Goal: Task Accomplishment & Management: Manage account settings

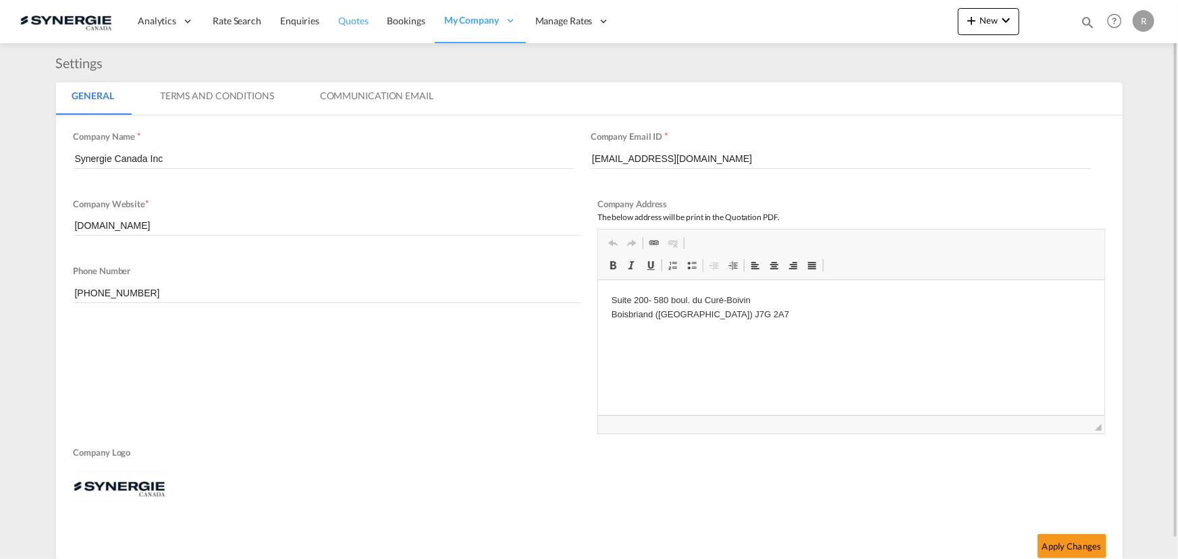
click at [351, 18] on span "Quotes" at bounding box center [353, 20] width 30 height 11
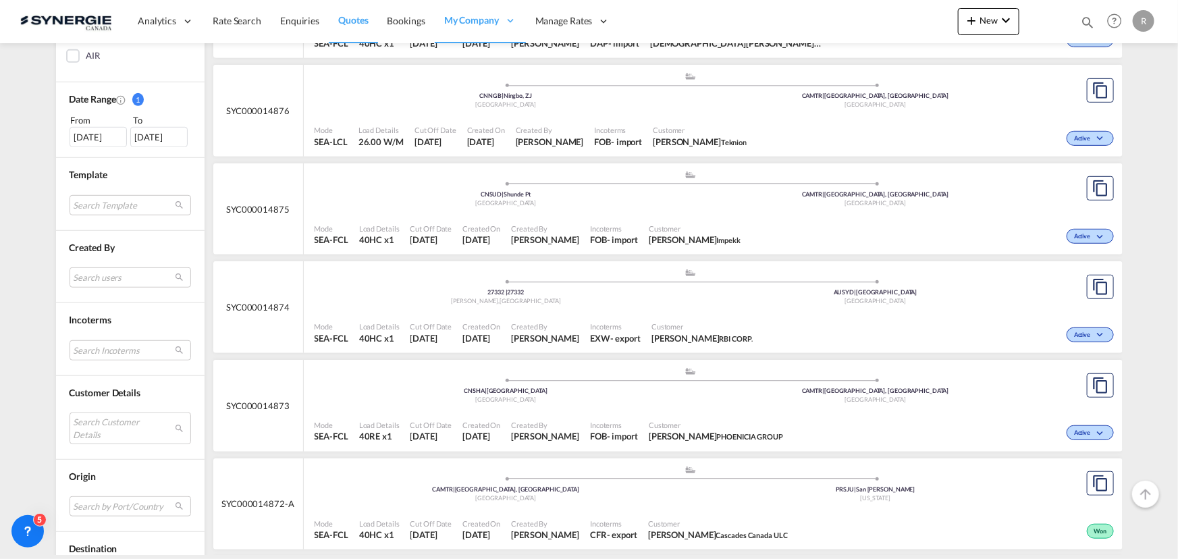
scroll to position [368, 0]
click at [97, 271] on md-select "Search users sugan T sugantha.rajan@freightfy.com raquel Jimenez raquel.jimenez…" at bounding box center [131, 277] width 122 height 20
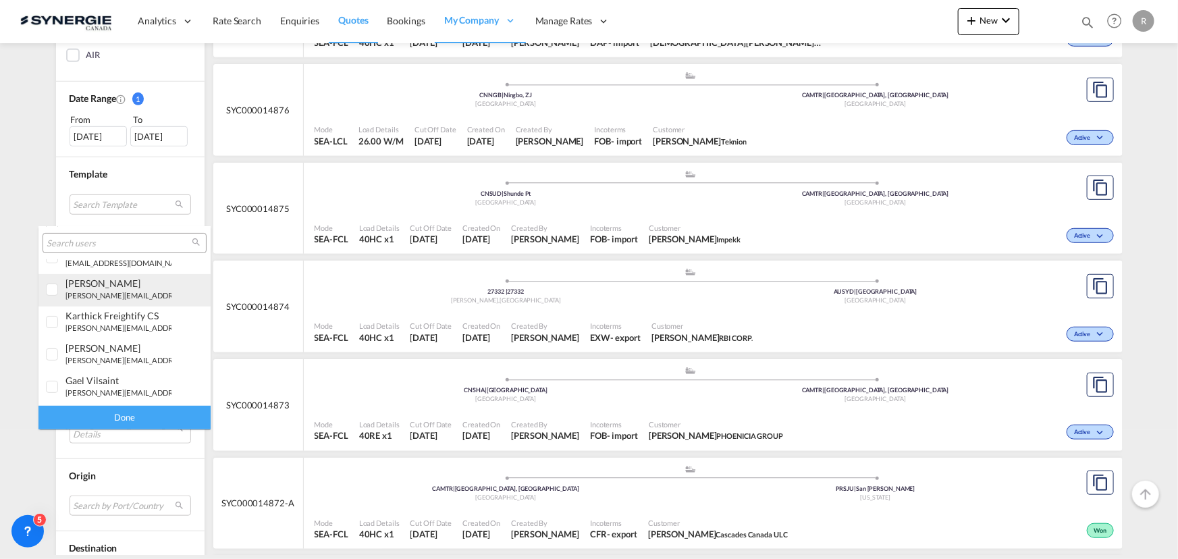
scroll to position [245, 0]
click at [70, 292] on small "r.ho@synergiecanada.com" at bounding box center [156, 294] width 182 height 9
click at [132, 419] on div "Done" at bounding box center [124, 418] width 172 height 24
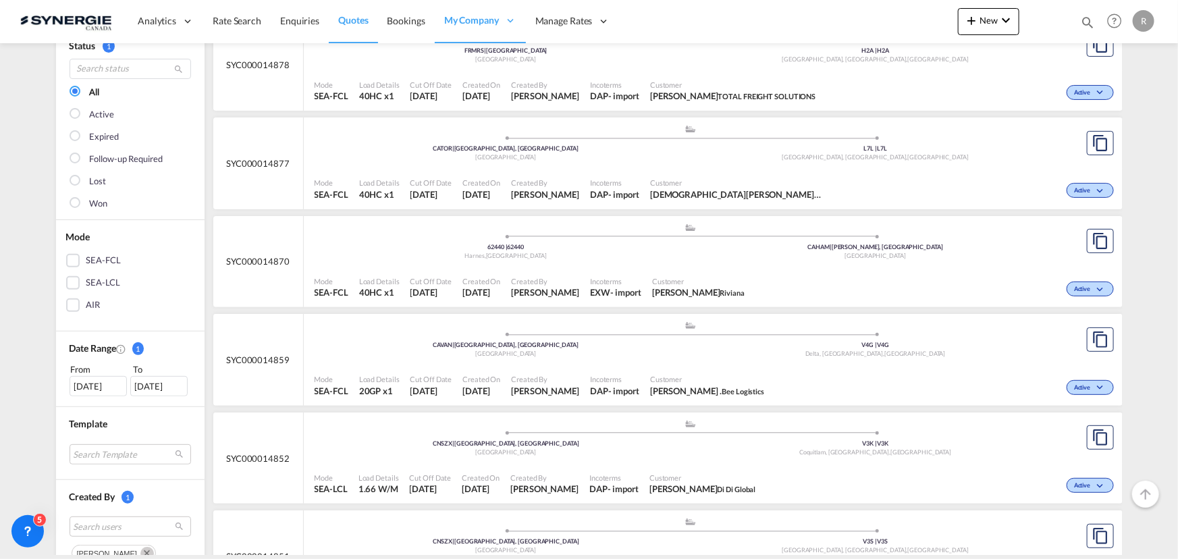
scroll to position [122, 0]
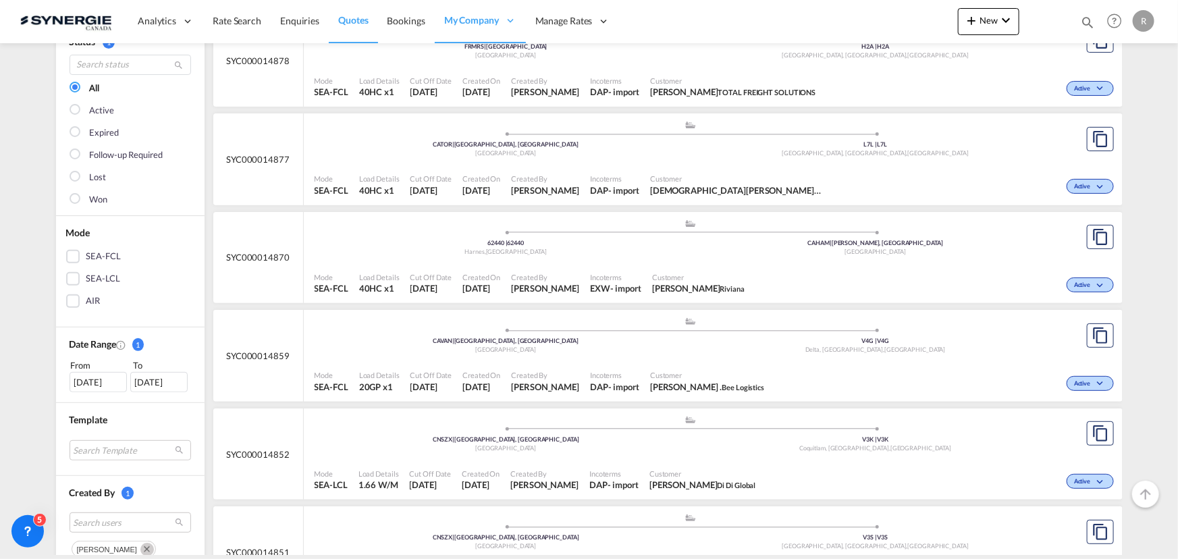
click at [95, 387] on div "19 Aug 2025" at bounding box center [98, 382] width 57 height 20
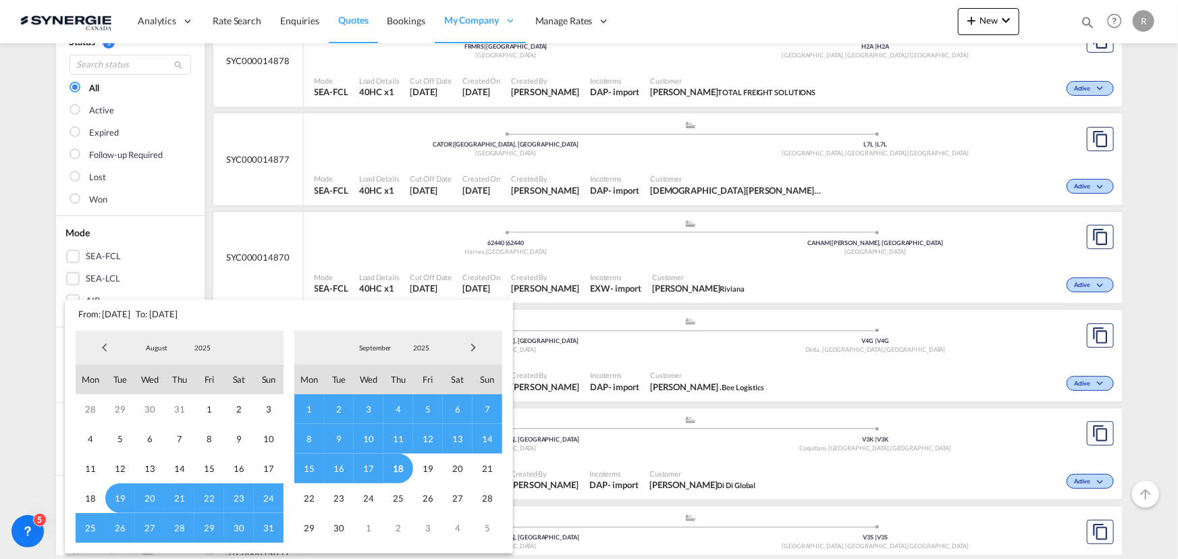
click at [110, 348] on span "Previous Month" at bounding box center [104, 347] width 27 height 27
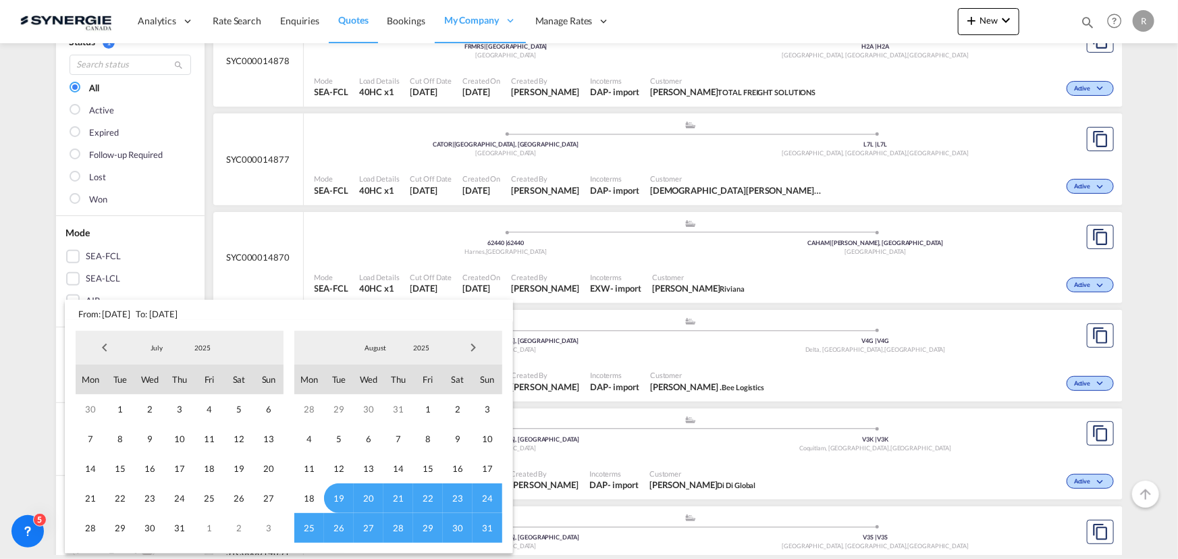
click at [105, 349] on span "Previous Month" at bounding box center [104, 347] width 27 height 27
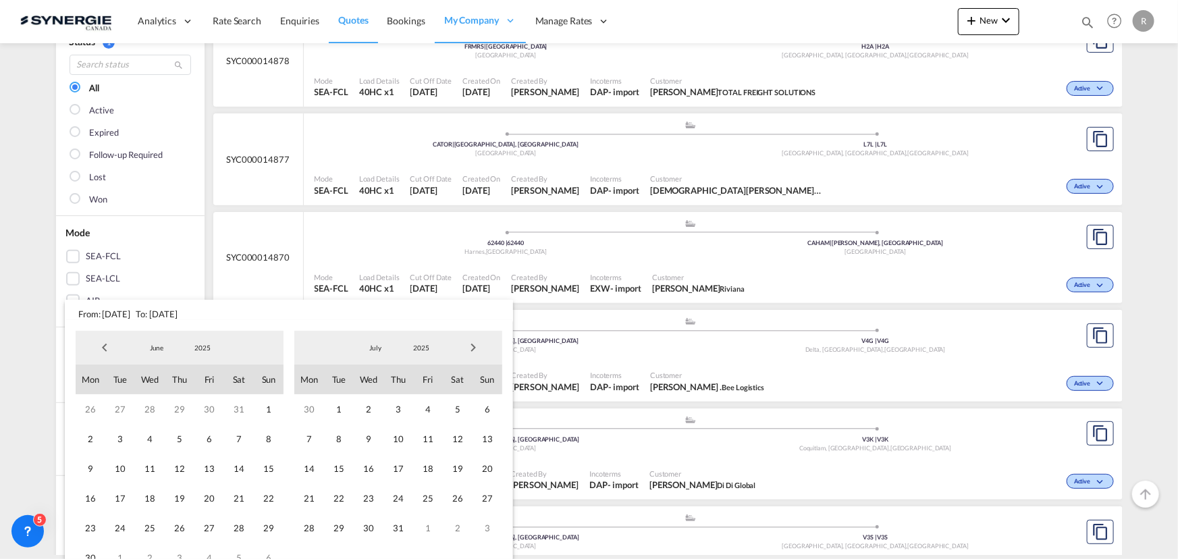
click at [105, 349] on span "Previous Month" at bounding box center [104, 347] width 27 height 27
click at [119, 405] on span "1" at bounding box center [120, 409] width 30 height 30
click at [472, 350] on span "Next Month" at bounding box center [473, 347] width 27 height 27
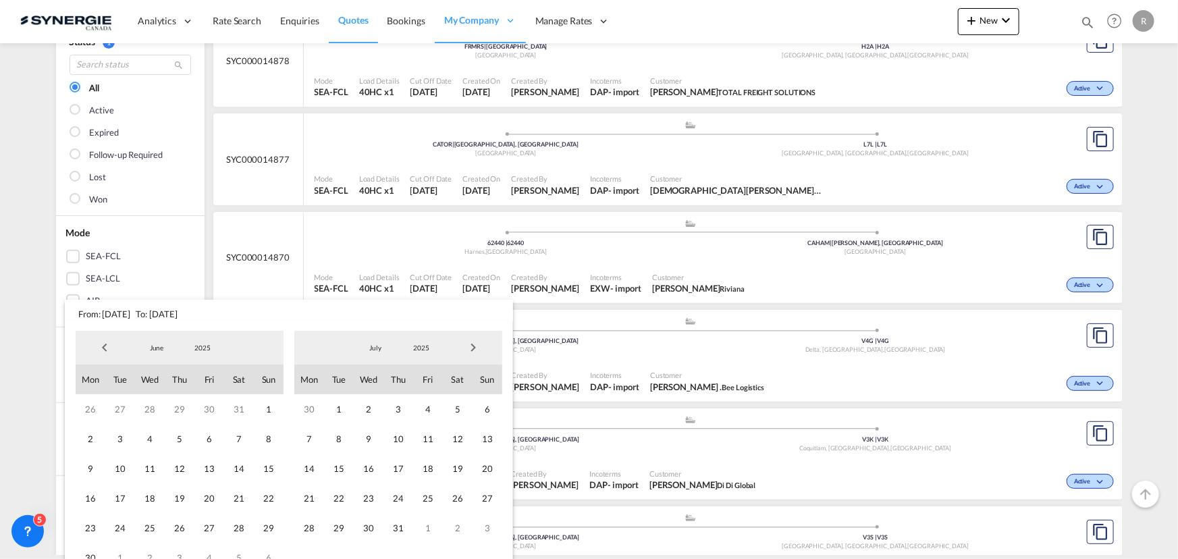
click at [472, 350] on span "Next Month" at bounding box center [473, 347] width 27 height 27
click at [392, 462] on span "18" at bounding box center [399, 469] width 30 height 30
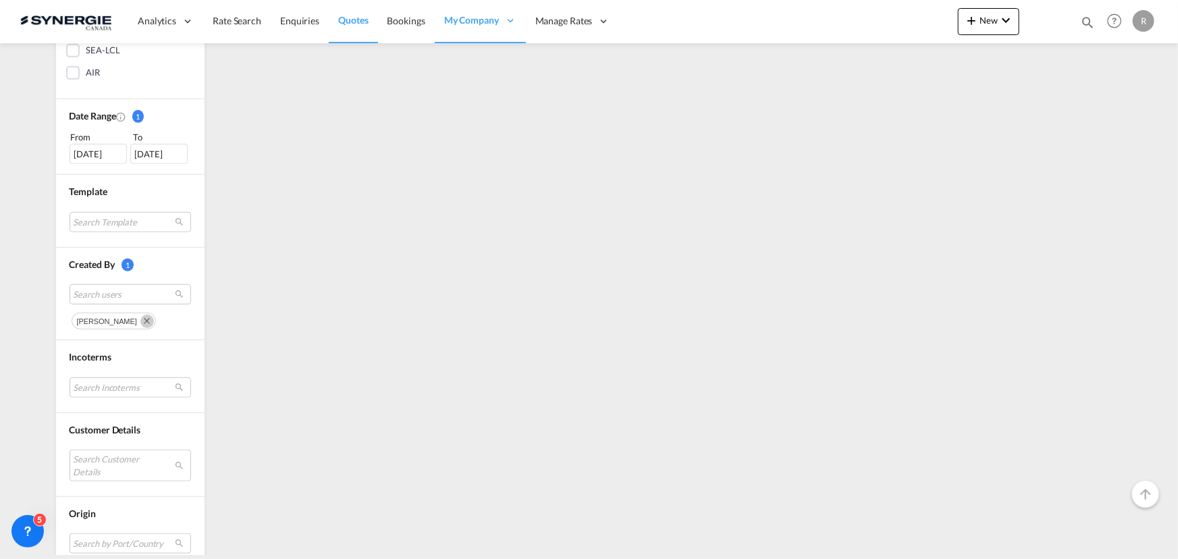
scroll to position [368, 0]
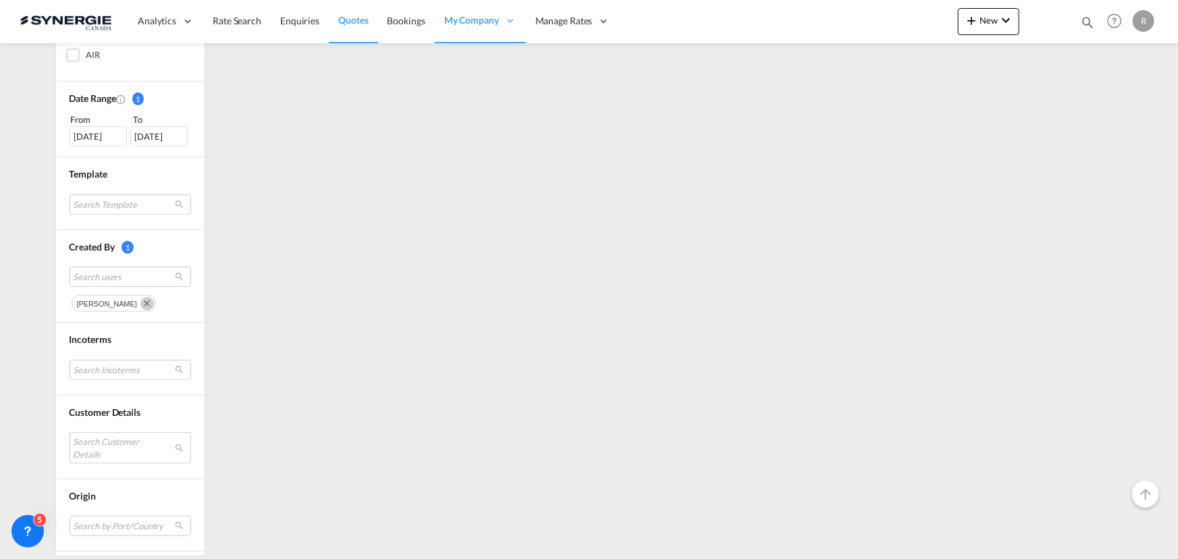
click at [98, 444] on md-select "Search Customer Details user name user yanick Desormeaux ydesormeaux@lhgfoods.c…" at bounding box center [131, 447] width 122 height 31
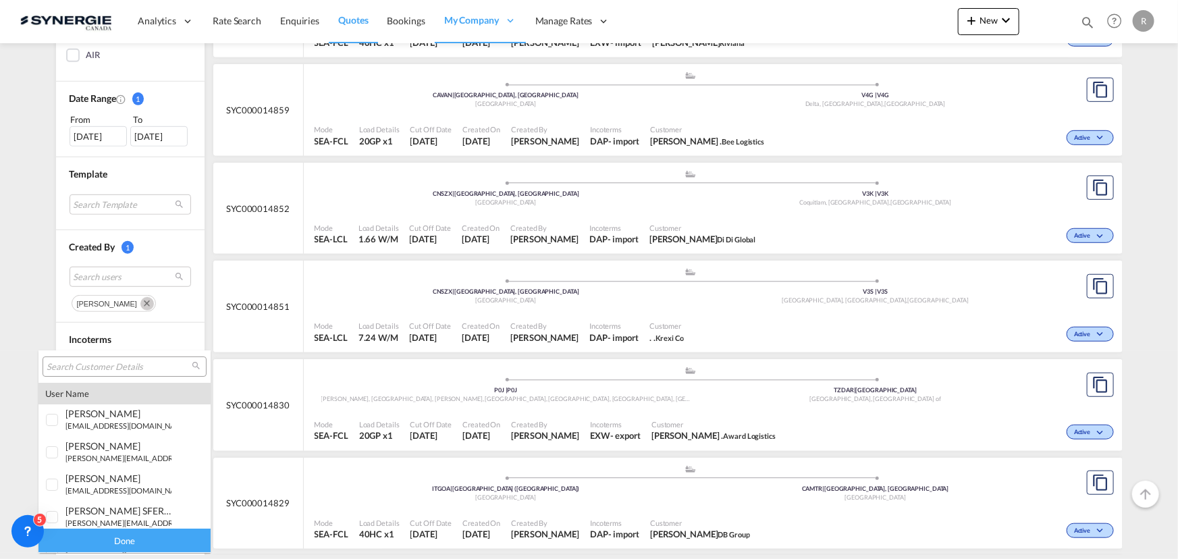
click at [116, 368] on input "search" at bounding box center [119, 367] width 145 height 12
paste input "[PERSON_NAME][EMAIL_ADDRESS][PERSON_NAME][DOMAIN_NAME]"
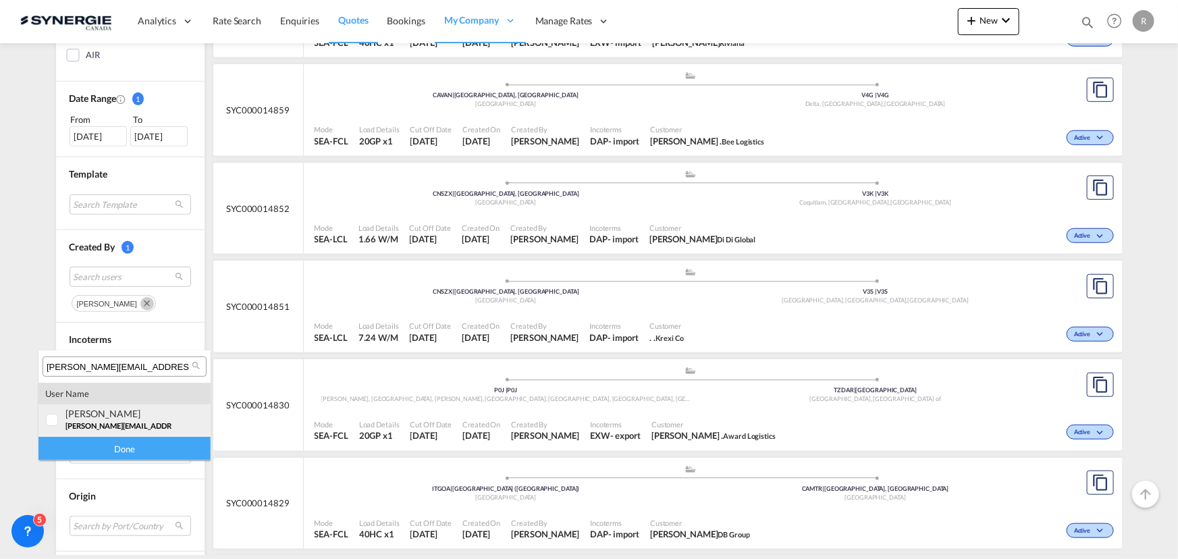
type input "[PERSON_NAME][EMAIL_ADDRESS][PERSON_NAME][DOMAIN_NAME]"
click at [160, 422] on span "[PERSON_NAME][EMAIL_ADDRESS][PERSON_NAME][DOMAIN_NAME]" at bounding box center [184, 425] width 238 height 9
click at [145, 446] on div "Done" at bounding box center [124, 449] width 172 height 24
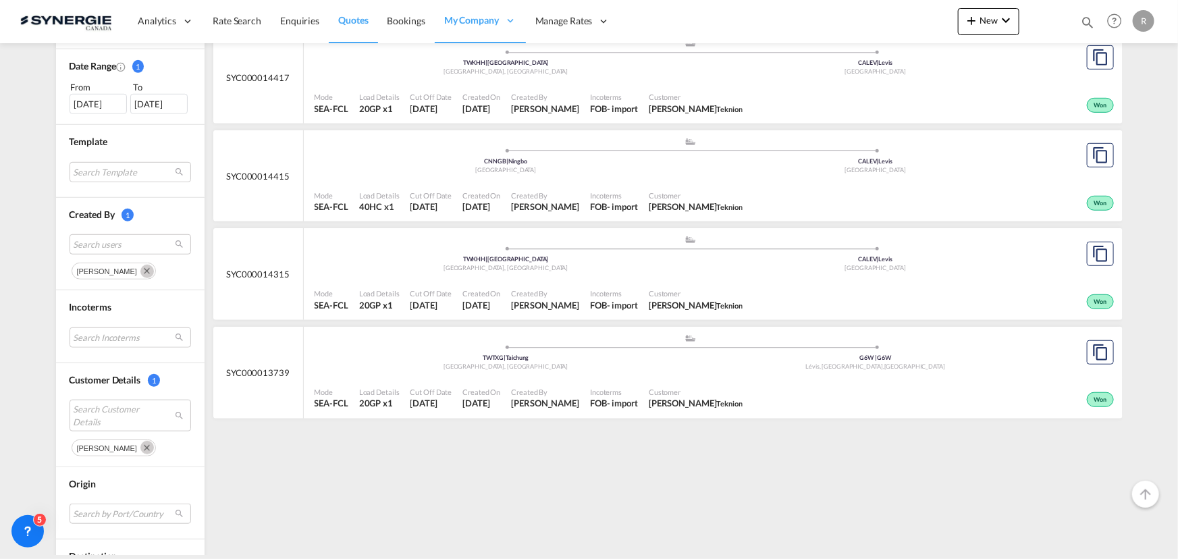
scroll to position [344, 0]
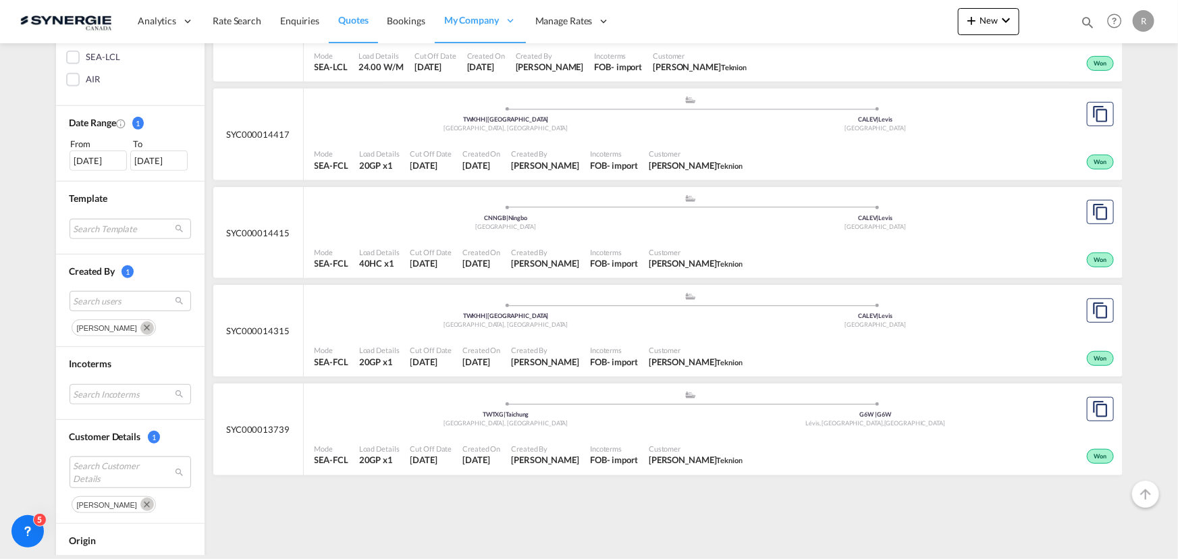
click at [73, 162] on div "01 Apr 2025" at bounding box center [98, 161] width 57 height 20
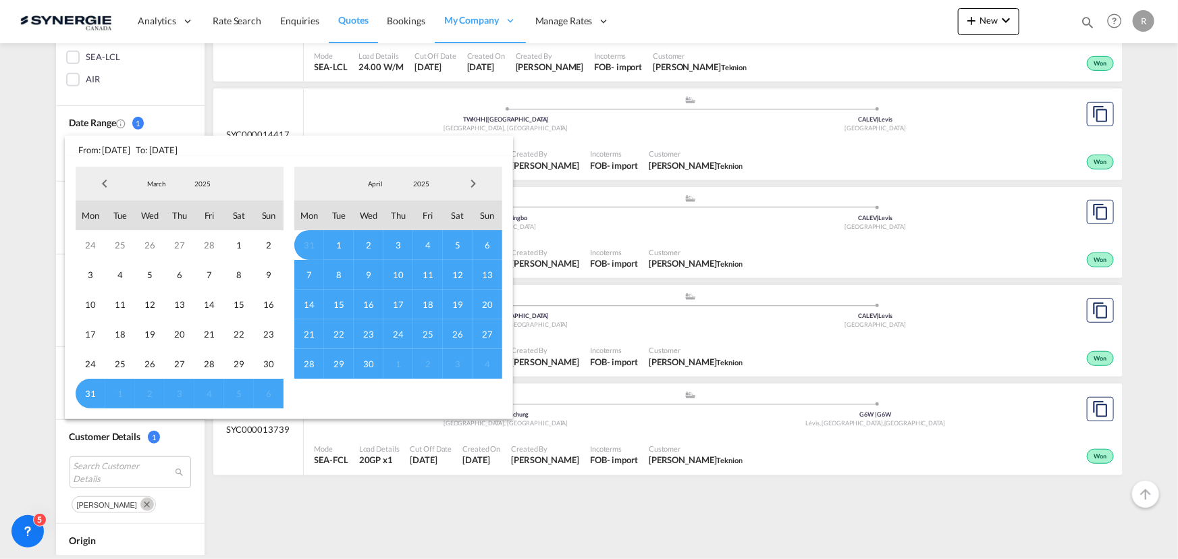
click at [105, 186] on span "Previous Month" at bounding box center [104, 183] width 27 height 27
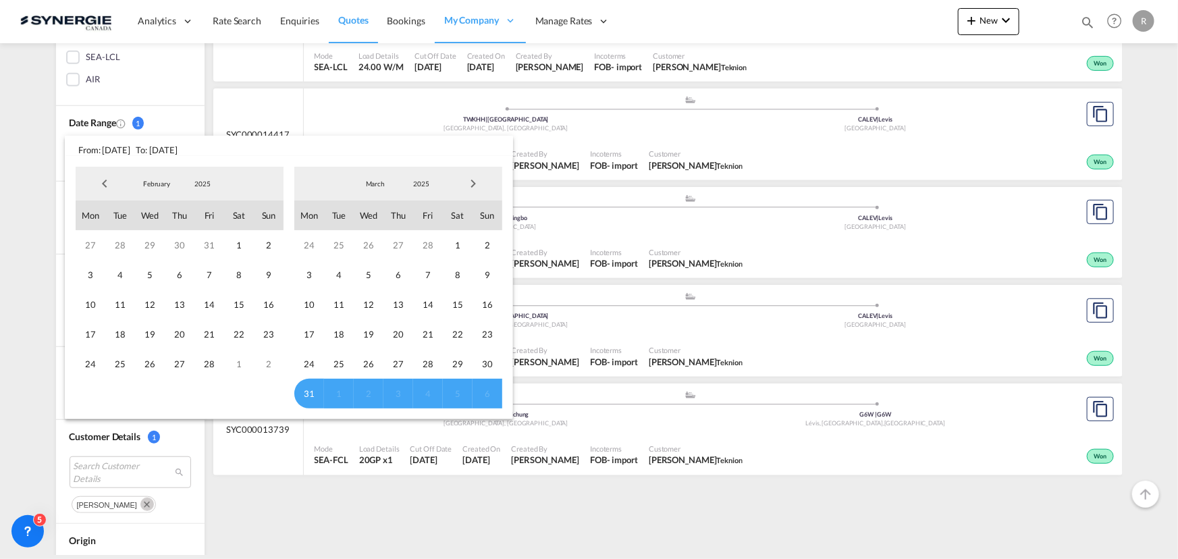
click at [105, 186] on span "Previous Month" at bounding box center [104, 183] width 27 height 27
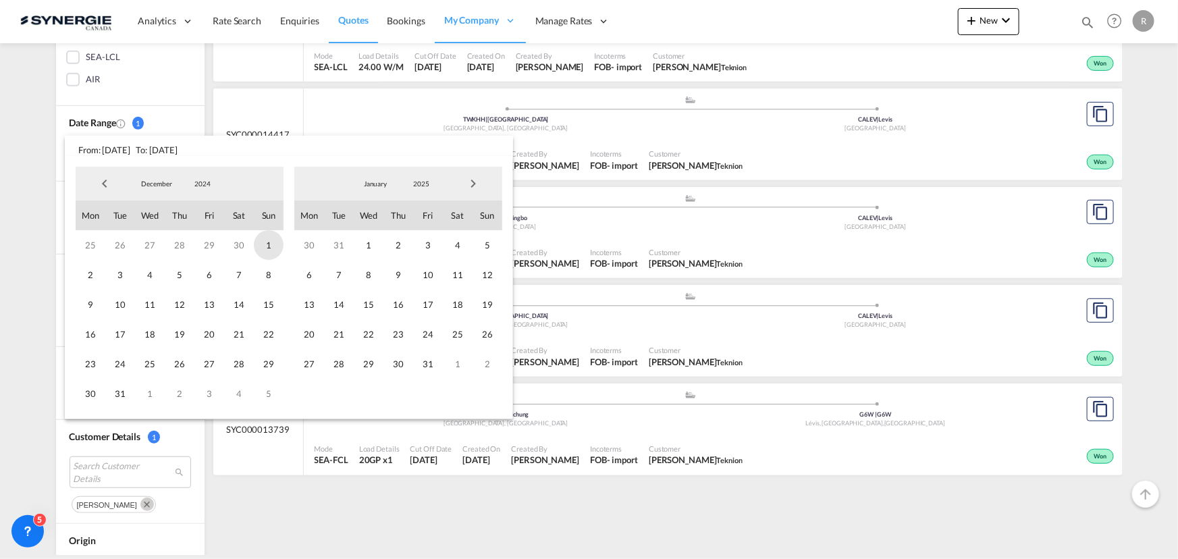
click at [268, 244] on span "1" at bounding box center [269, 245] width 30 height 30
click at [475, 182] on span "Next Month" at bounding box center [473, 183] width 27 height 27
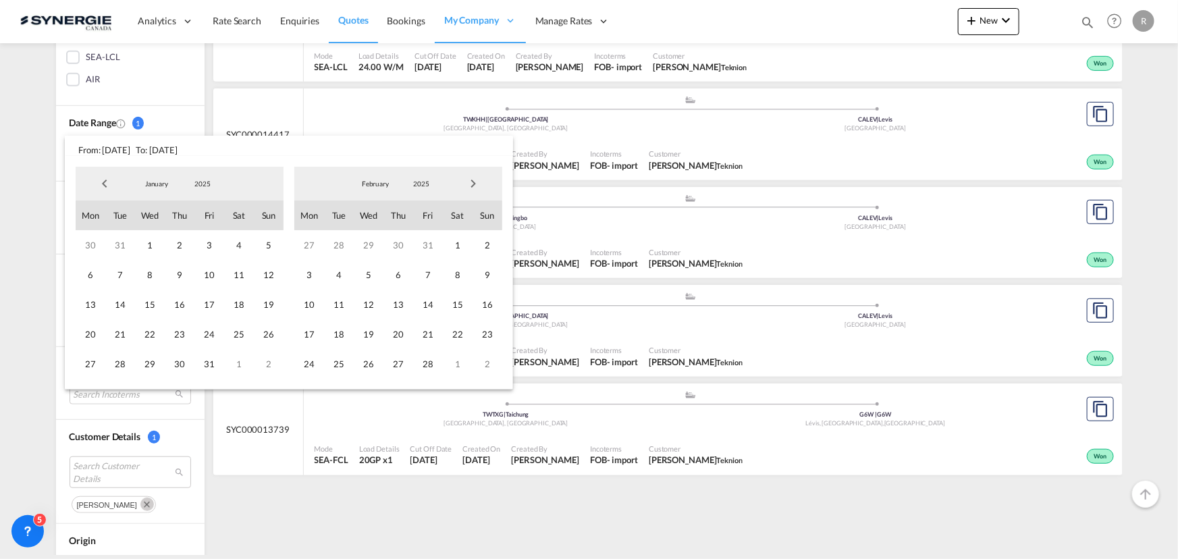
click at [475, 182] on span "Next Month" at bounding box center [473, 183] width 27 height 27
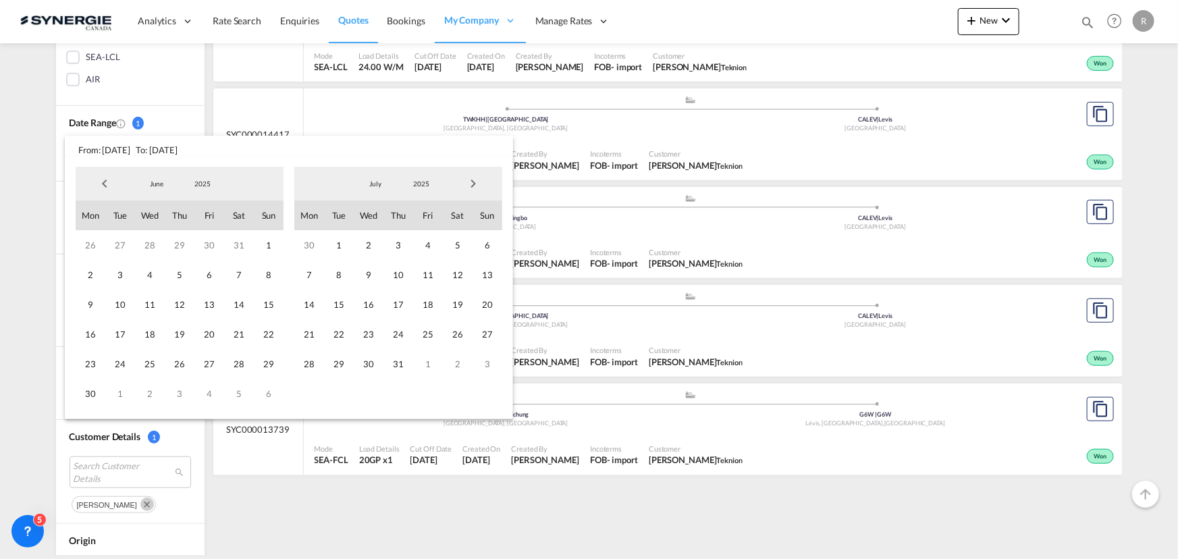
click at [475, 182] on span "Next Month" at bounding box center [473, 183] width 27 height 27
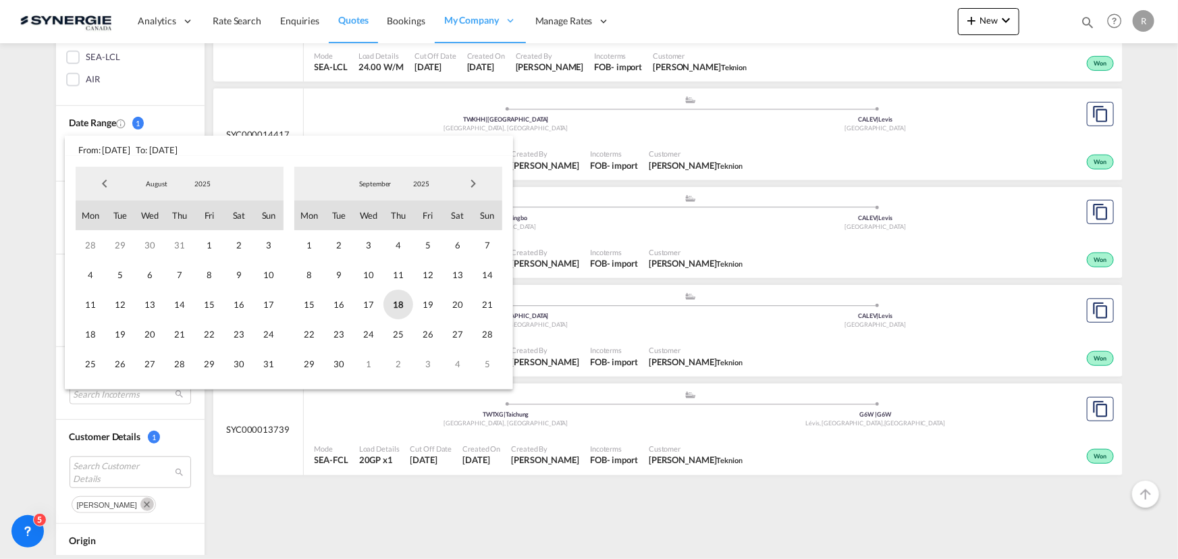
click at [396, 303] on span "18" at bounding box center [399, 305] width 30 height 30
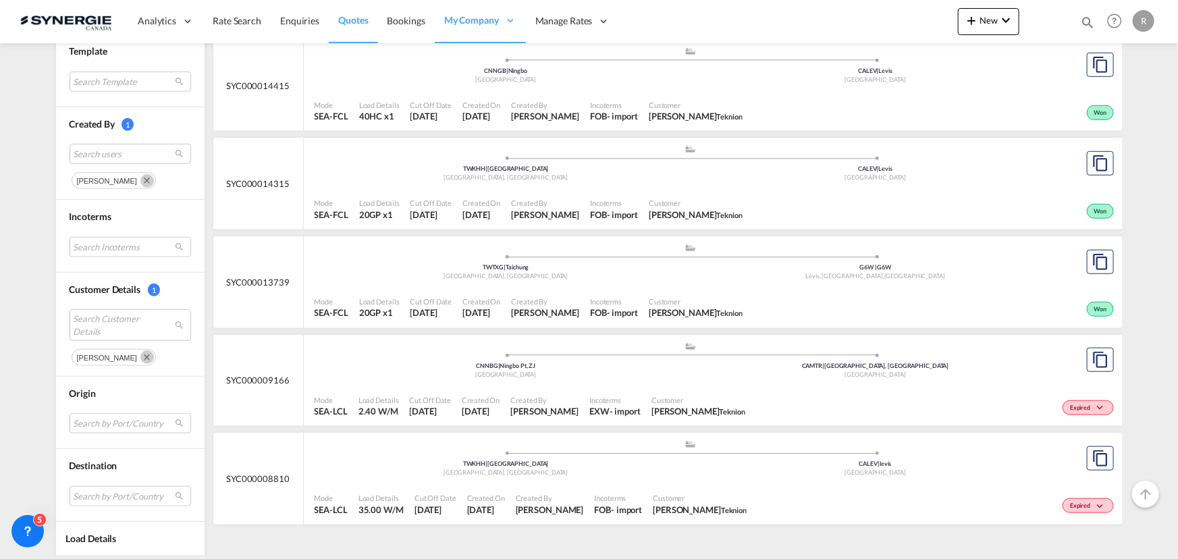
scroll to position [527, 0]
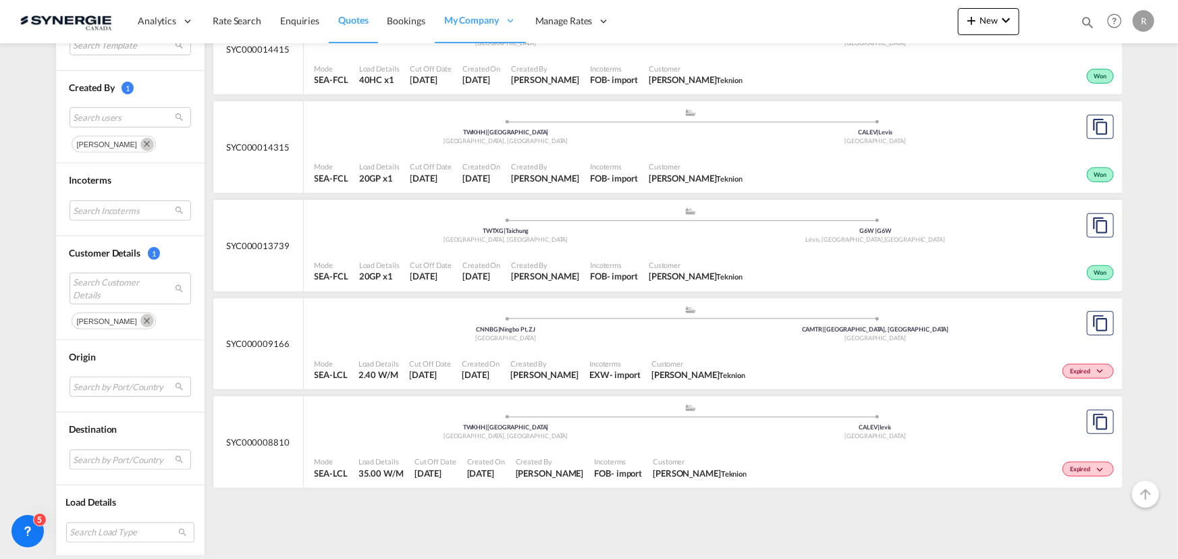
click at [154, 318] on md-icon "Remove" at bounding box center [147, 321] width 14 height 14
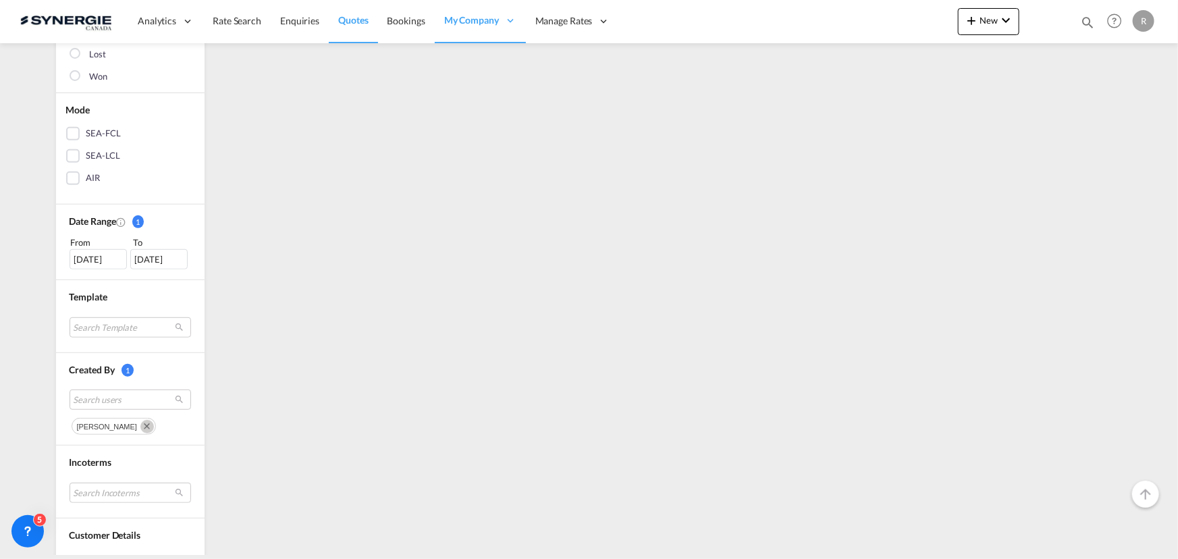
scroll to position [491, 0]
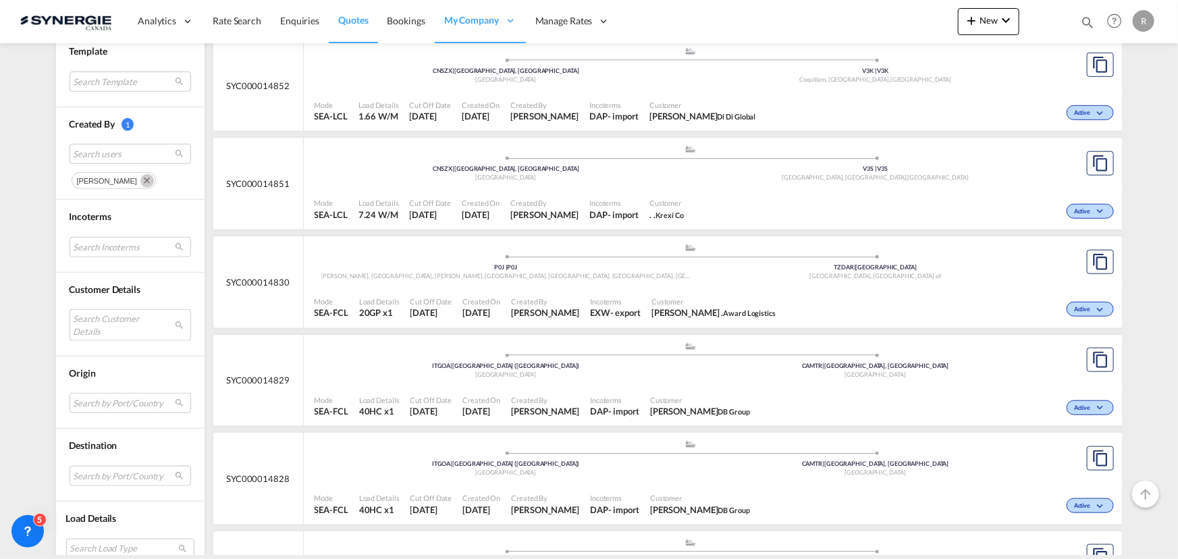
click at [99, 323] on md-select "Search Customer Details" at bounding box center [131, 324] width 122 height 31
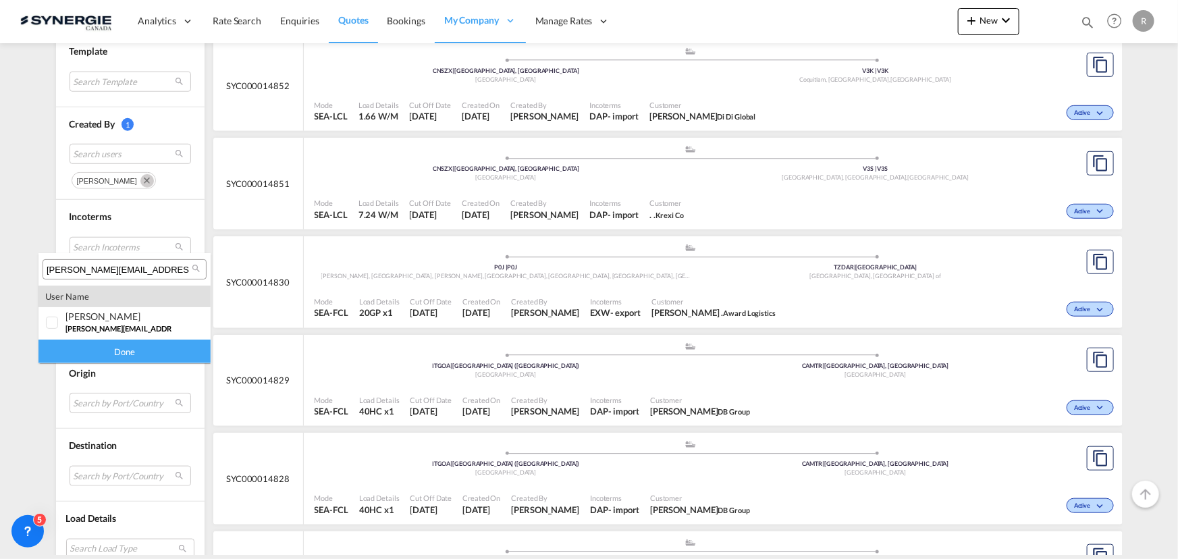
click at [140, 269] on input "[PERSON_NAME][EMAIL_ADDRESS][PERSON_NAME][DOMAIN_NAME]" at bounding box center [119, 270] width 145 height 12
click at [139, 268] on input "[PERSON_NAME][EMAIL_ADDRESS][PERSON_NAME][DOMAIN_NAME]" at bounding box center [119, 270] width 145 height 12
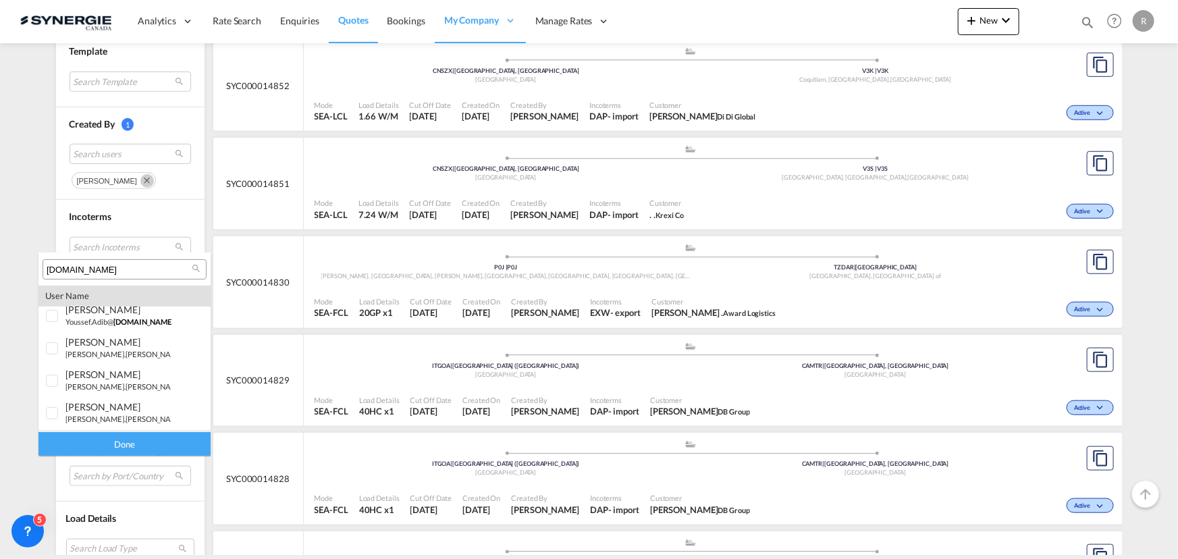
scroll to position [0, 0]
type input "teknion.com"
click at [56, 325] on div at bounding box center [53, 324] width 14 height 14
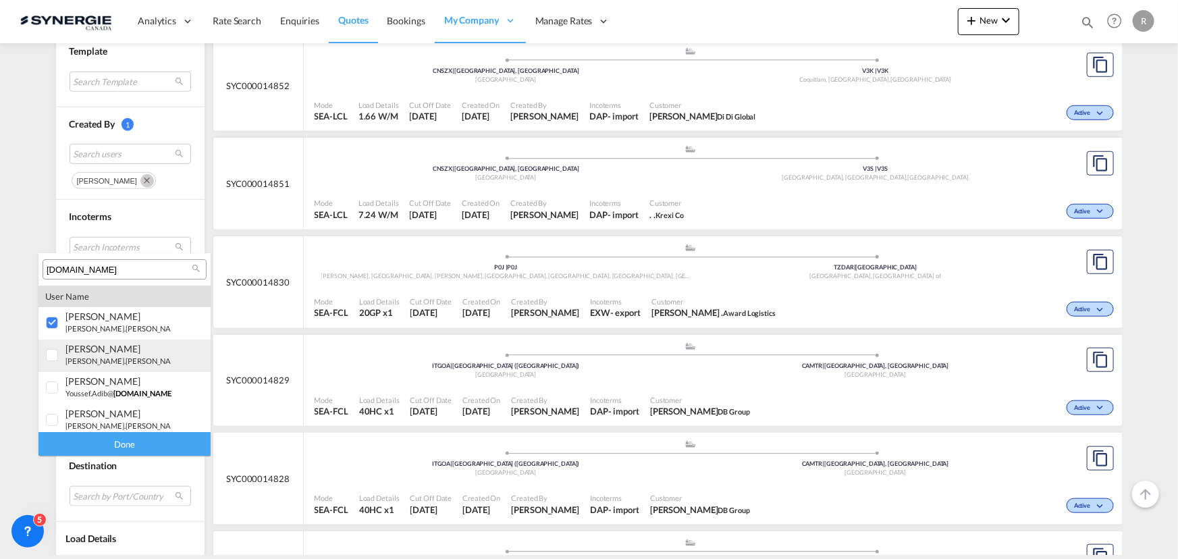
click at [55, 356] on div at bounding box center [53, 356] width 14 height 14
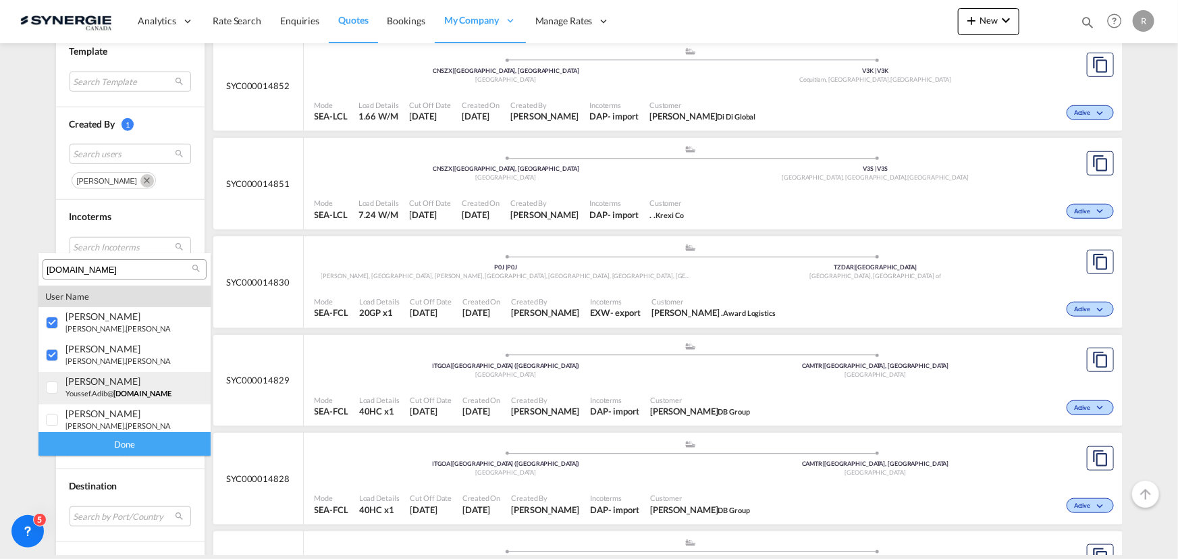
click at [52, 385] on div at bounding box center [53, 389] width 14 height 14
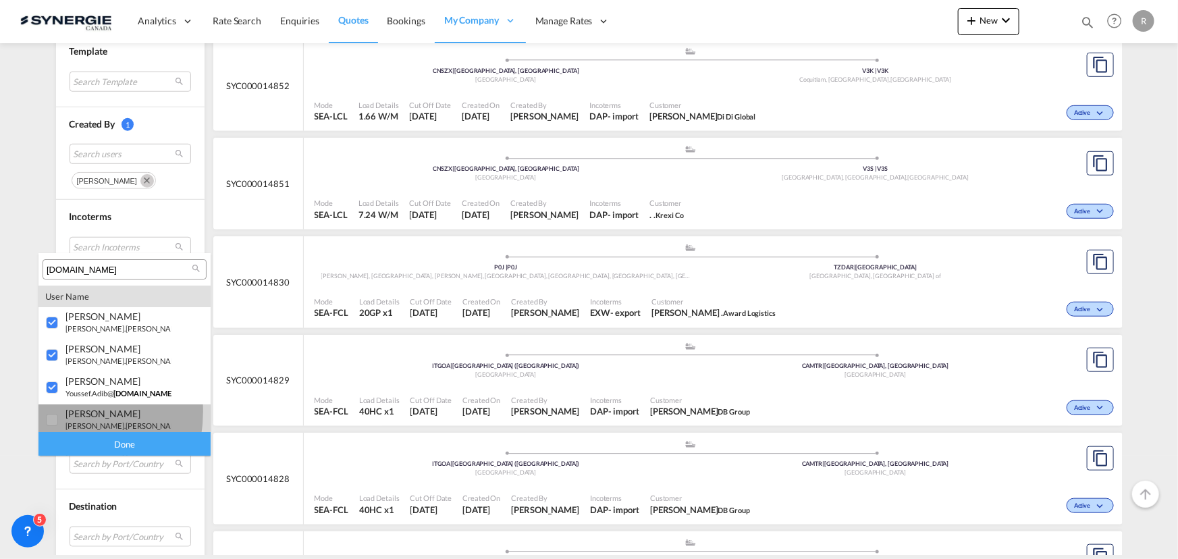
click at [52, 414] on div at bounding box center [53, 421] width 14 height 14
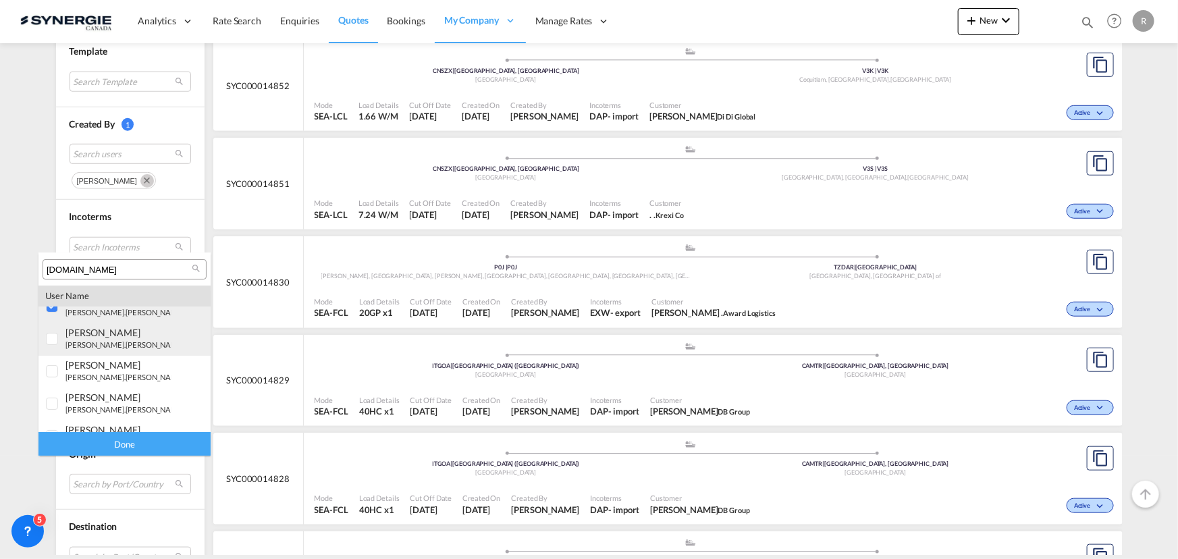
scroll to position [122, 0]
click at [53, 330] on div at bounding box center [53, 331] width 14 height 14
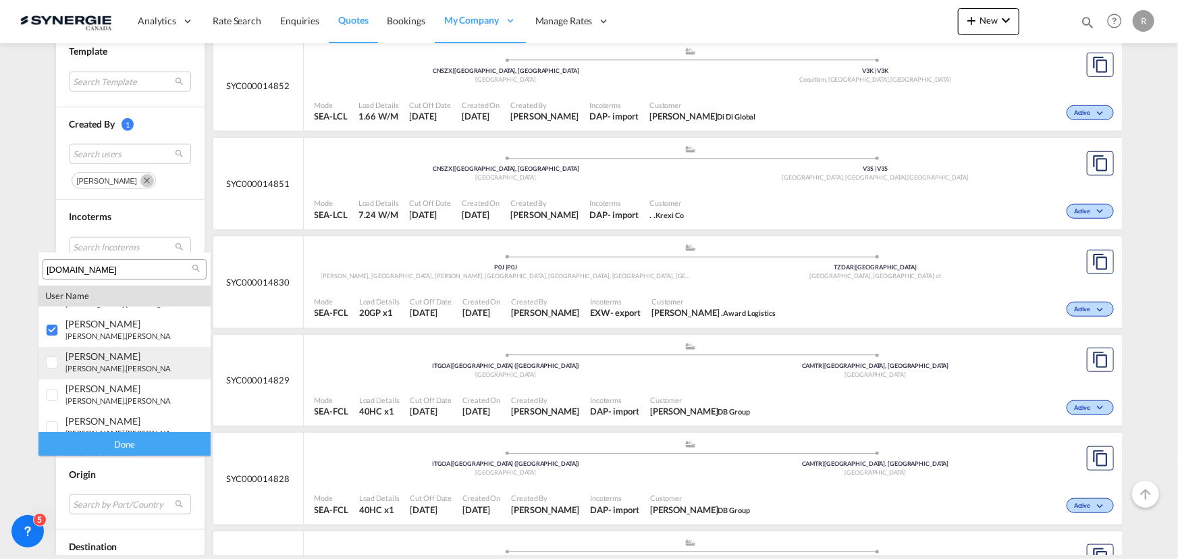
click at [55, 359] on div at bounding box center [53, 364] width 14 height 14
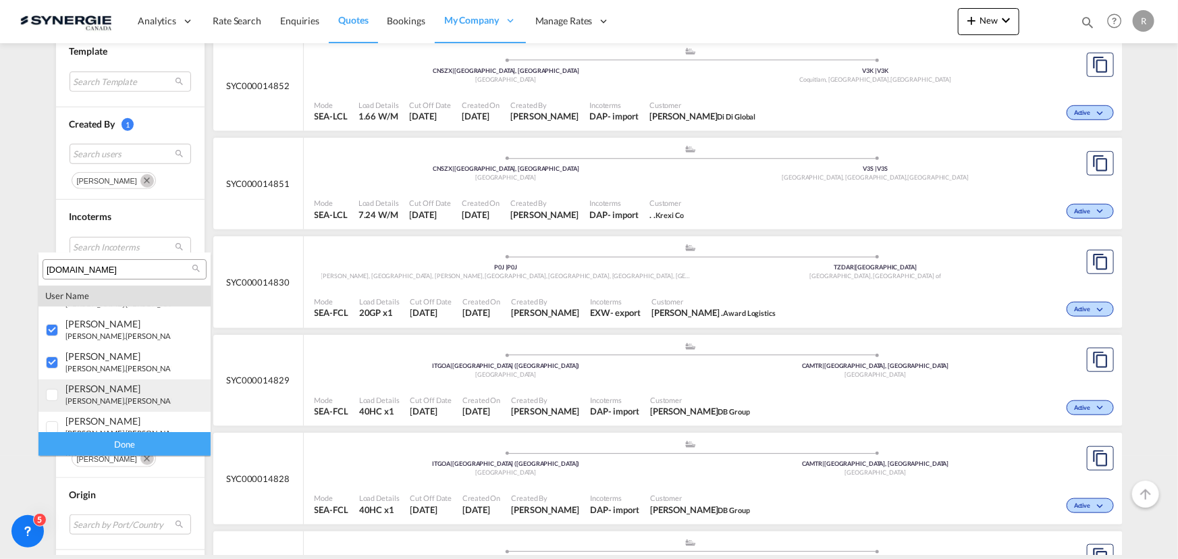
click at [59, 393] on div at bounding box center [53, 396] width 14 height 14
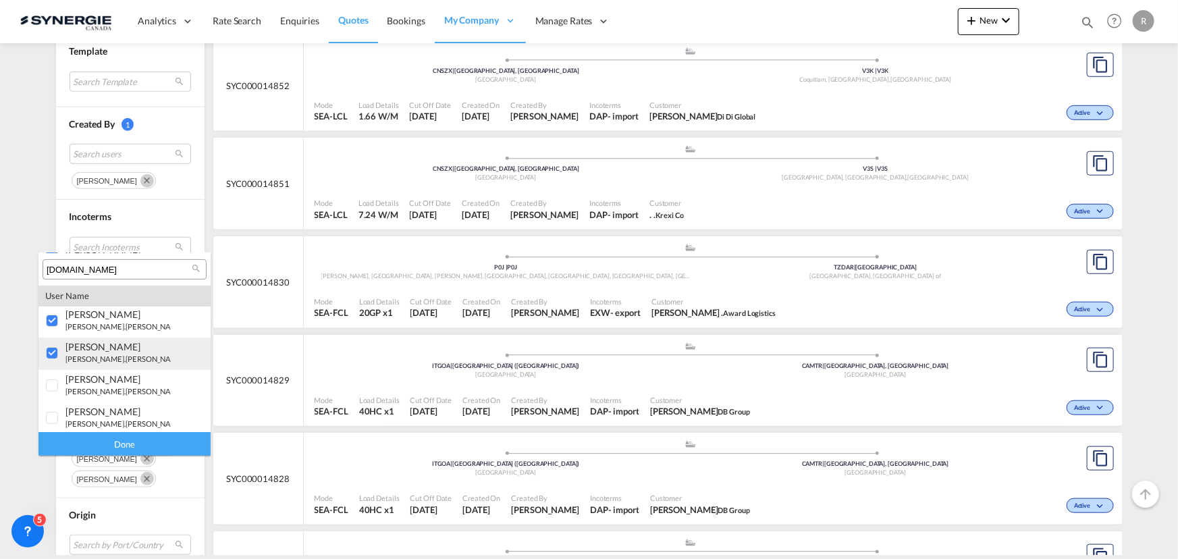
scroll to position [184, 0]
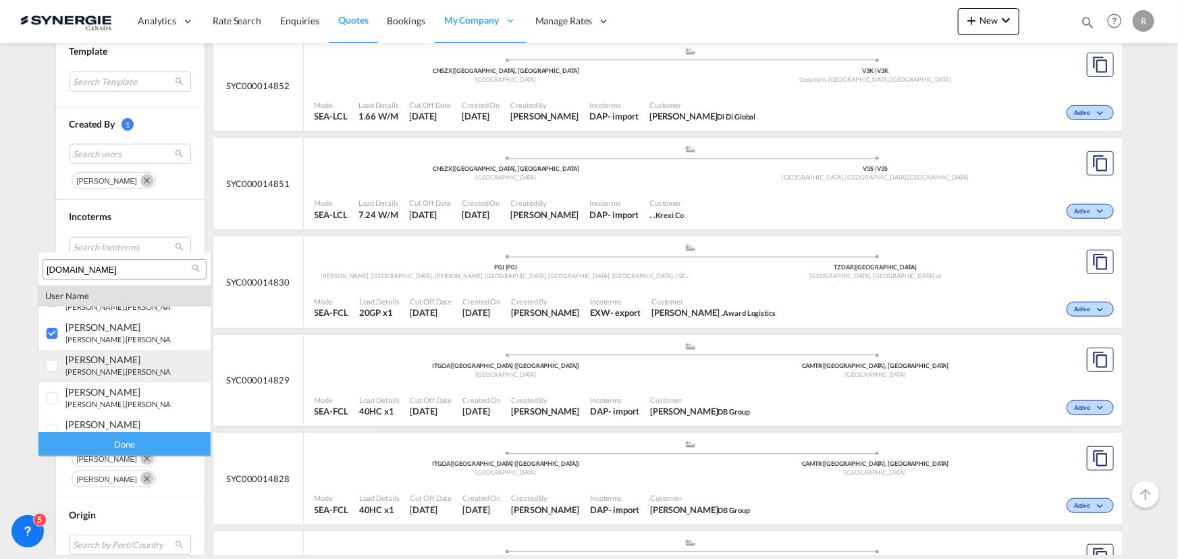
click at [54, 367] on div at bounding box center [53, 367] width 14 height 14
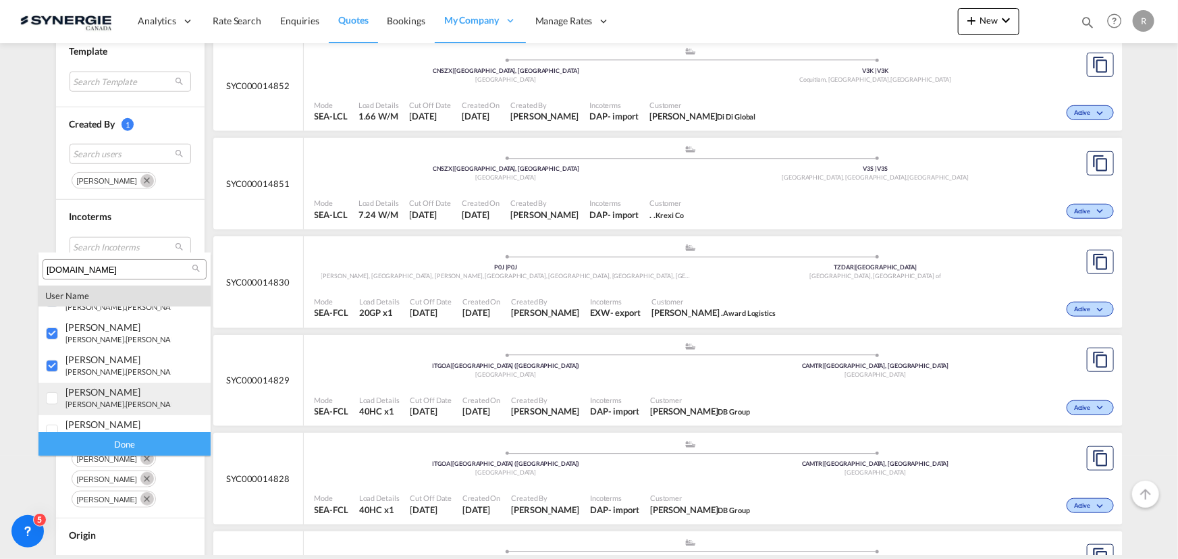
click at [46, 400] on div at bounding box center [53, 399] width 14 height 14
click at [54, 425] on div at bounding box center [53, 432] width 14 height 14
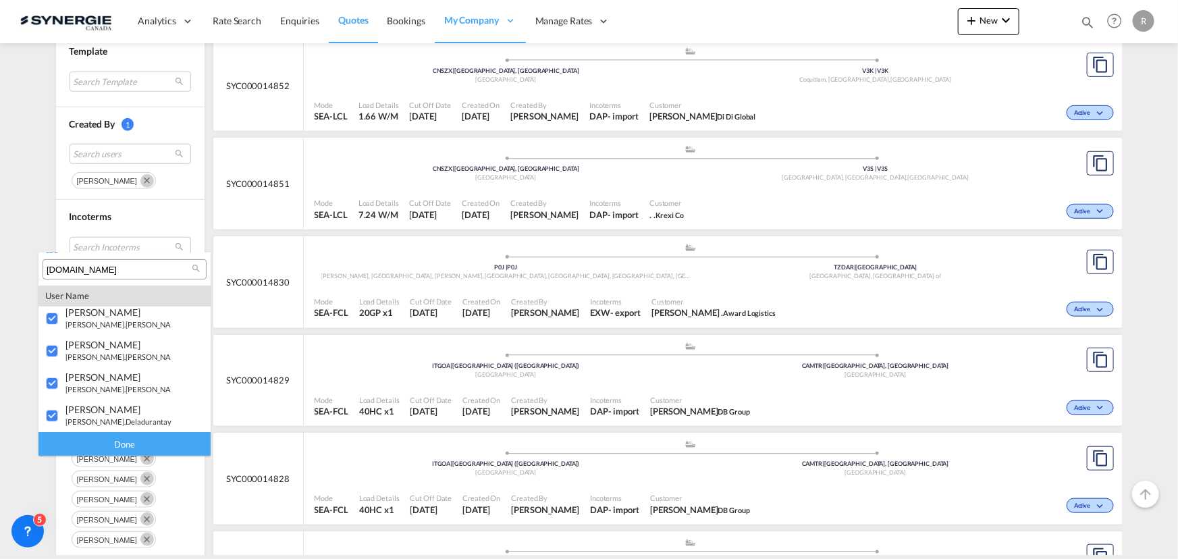
click at [122, 447] on div "Done" at bounding box center [124, 444] width 172 height 24
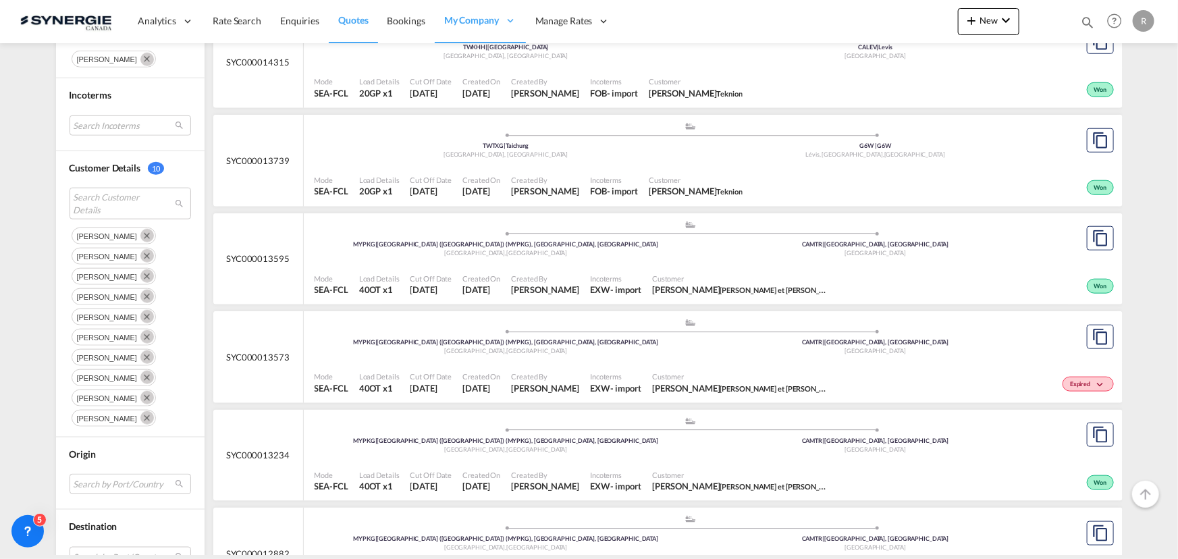
scroll to position [614, 0]
click at [853, 283] on div "Won" at bounding box center [975, 284] width 284 height 34
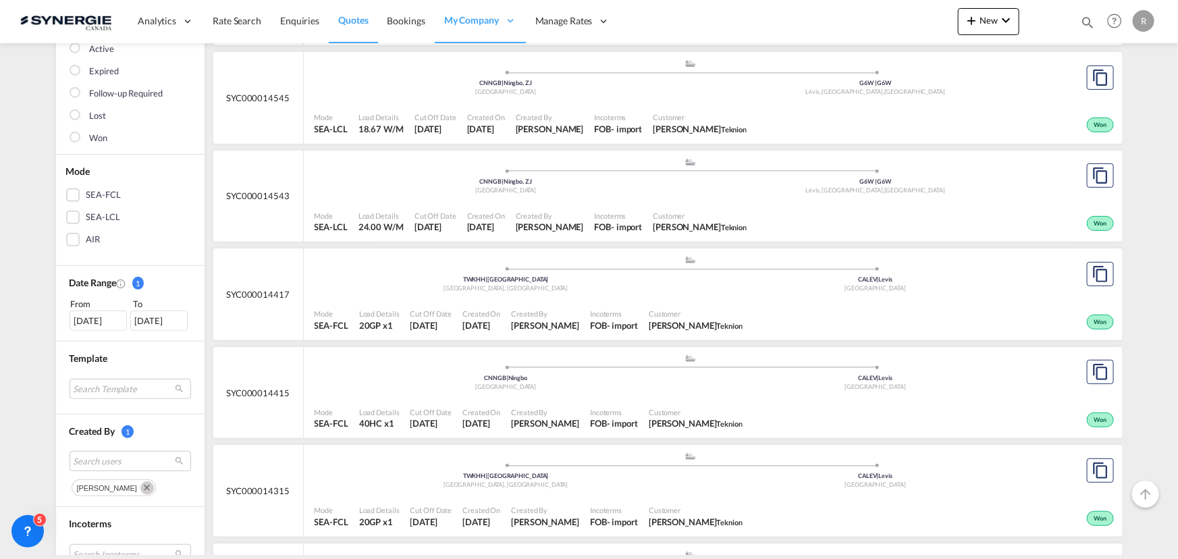
scroll to position [0, 0]
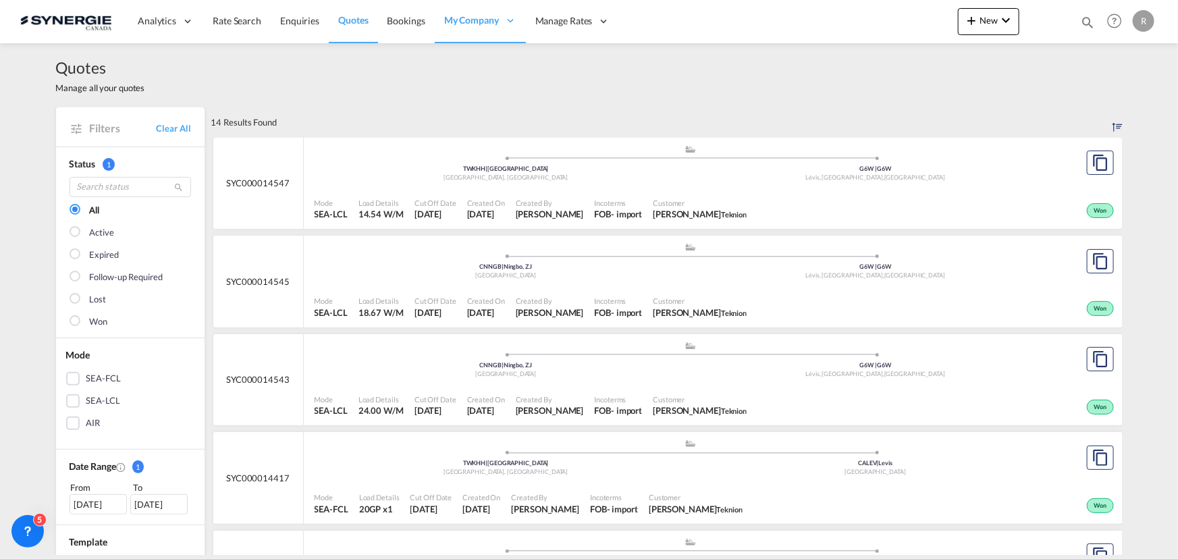
click at [359, 19] on span "Quotes" at bounding box center [353, 19] width 30 height 11
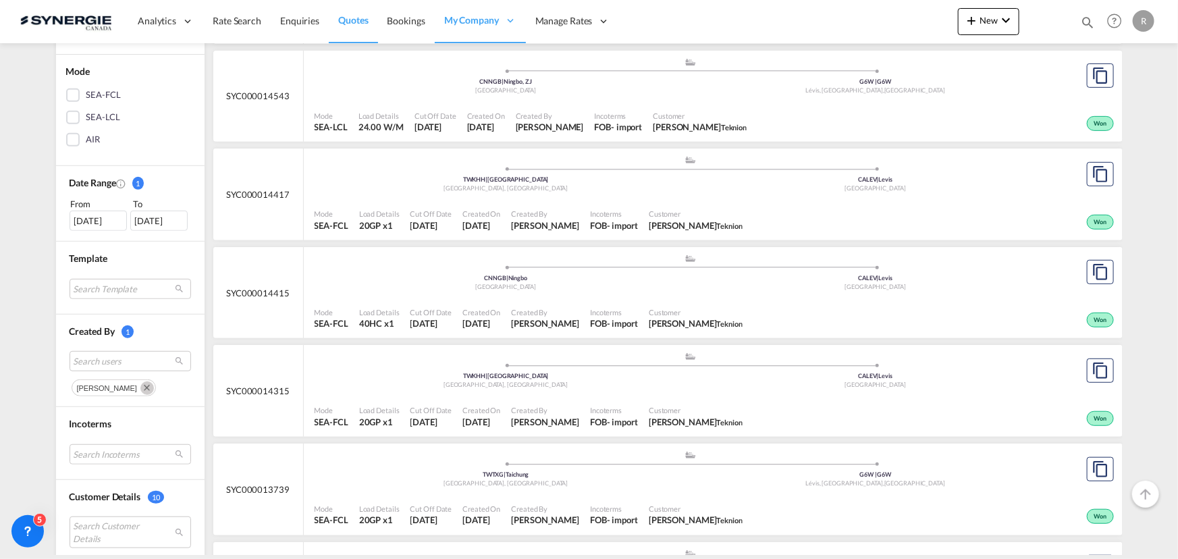
scroll to position [368, 0]
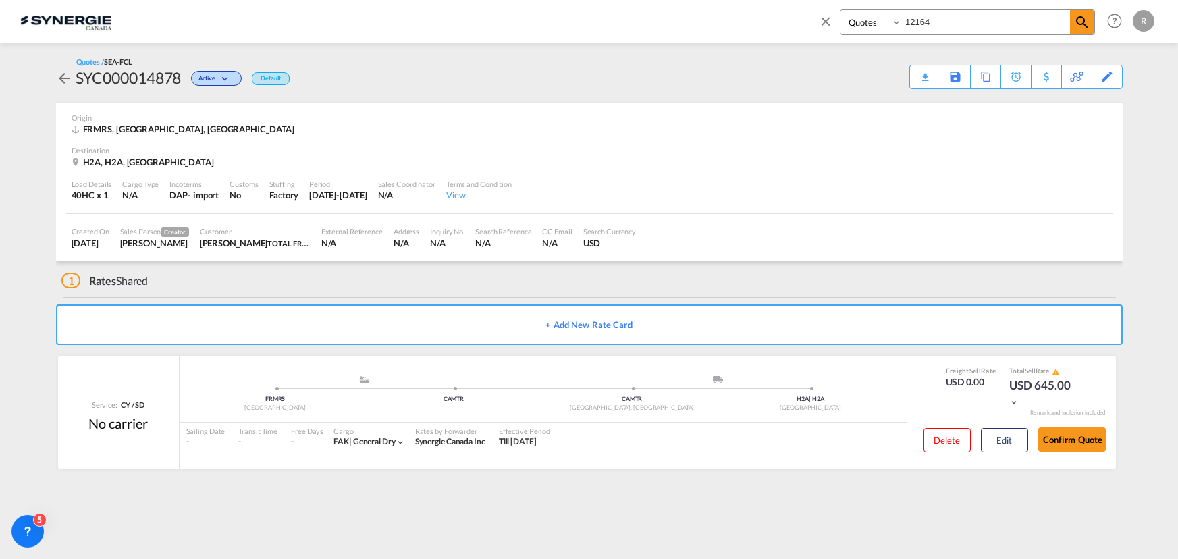
select select "Quotes"
drag, startPoint x: 858, startPoint y: 230, endPoint x: 352, endPoint y: -48, distance: 576.3
click at [655, 82] on div "Quotes / SEA-FCL SYC000014878 Active Default Download Quote Save As Template Co…" at bounding box center [589, 73] width 1067 height 32
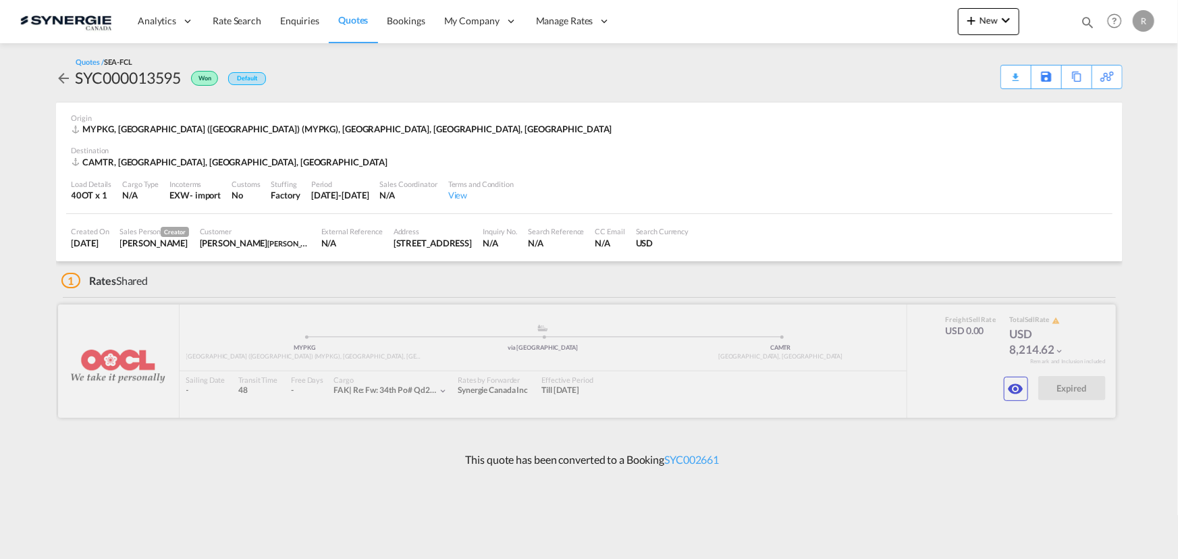
click at [161, 317] on div at bounding box center [587, 361] width 1058 height 113
click at [1047, 81] on div "Copy Quote" at bounding box center [1062, 76] width 46 height 23
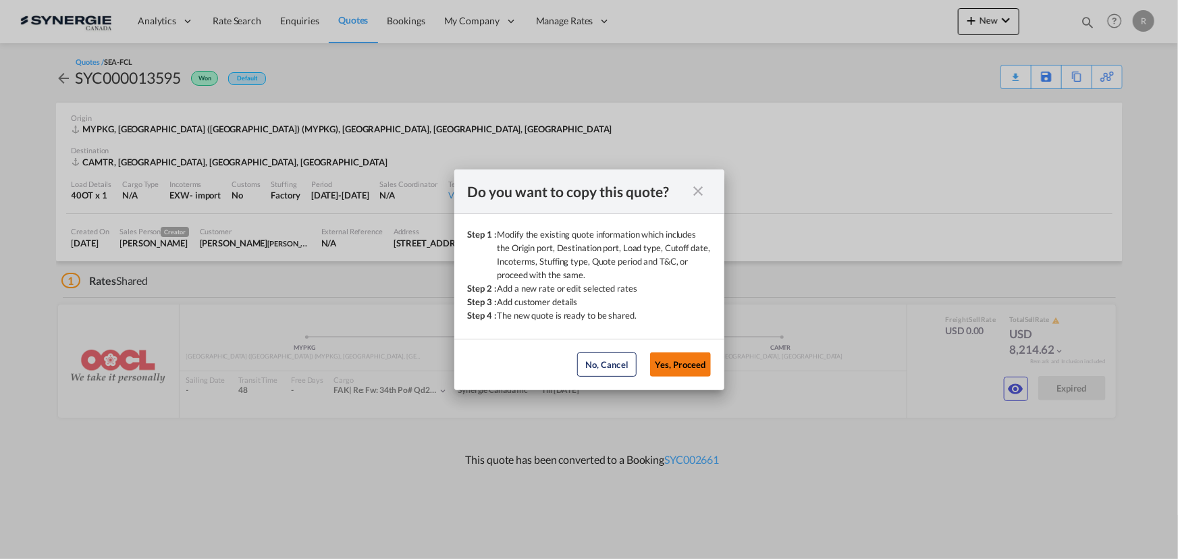
click at [689, 364] on button "Yes, Proceed" at bounding box center [680, 364] width 61 height 24
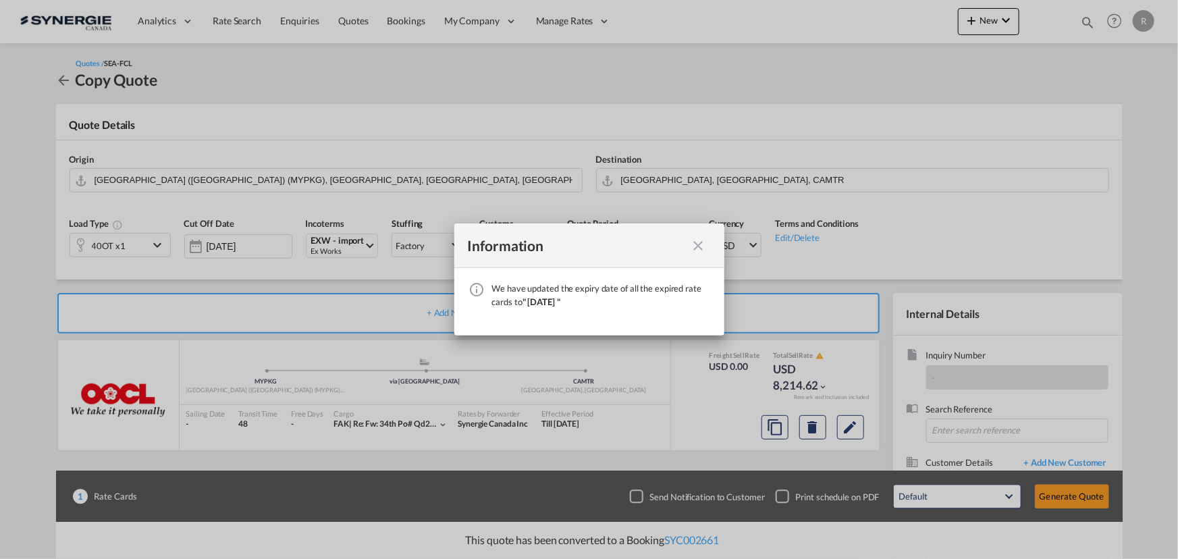
click at [696, 242] on md-icon "icon-close fg-AAA8AD cursor" at bounding box center [699, 246] width 16 height 16
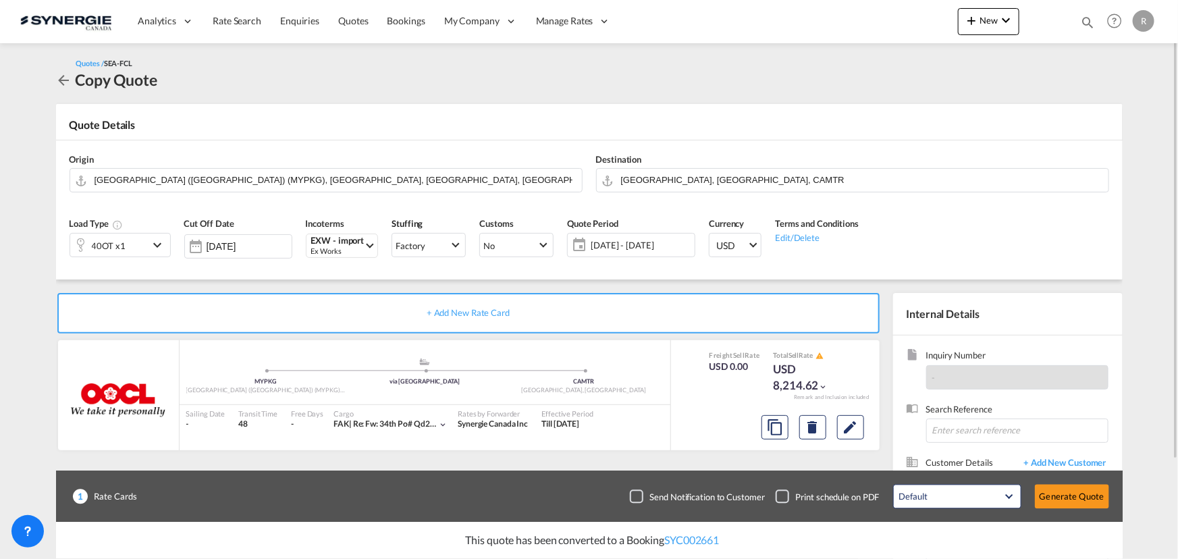
click at [629, 248] on span "18 Sep - 18 Oct 2025" at bounding box center [641, 245] width 101 height 12
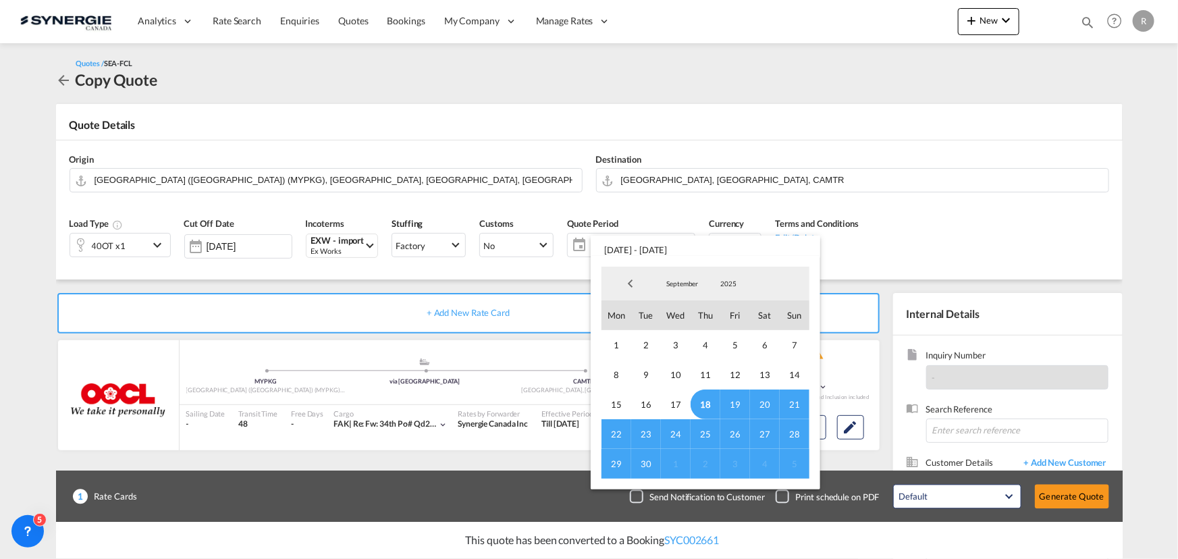
click at [644, 463] on span "30" at bounding box center [646, 464] width 30 height 30
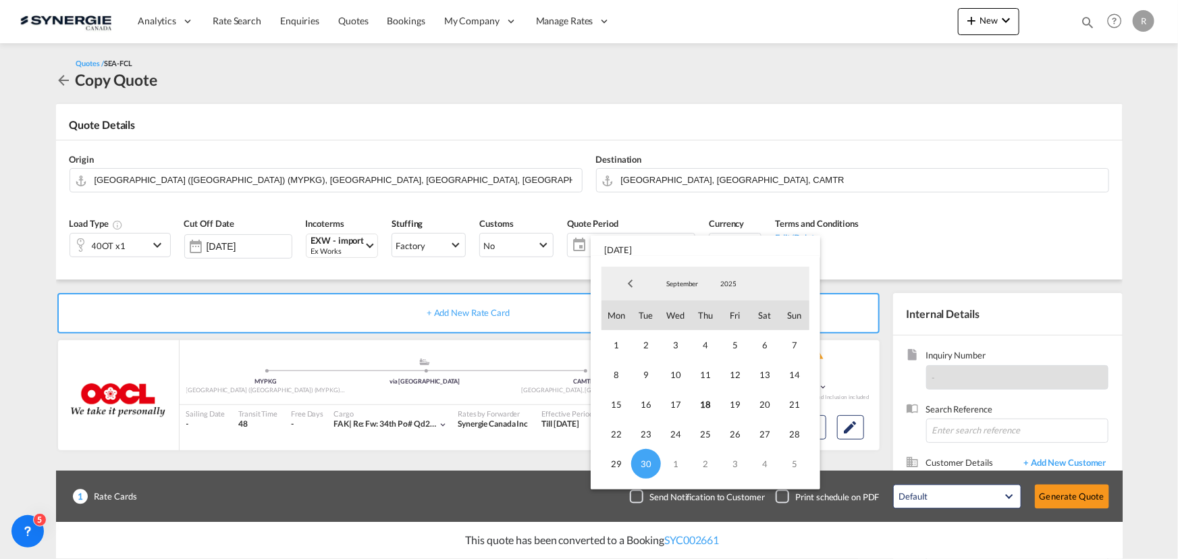
click at [1003, 223] on md-backdrop at bounding box center [589, 279] width 1178 height 559
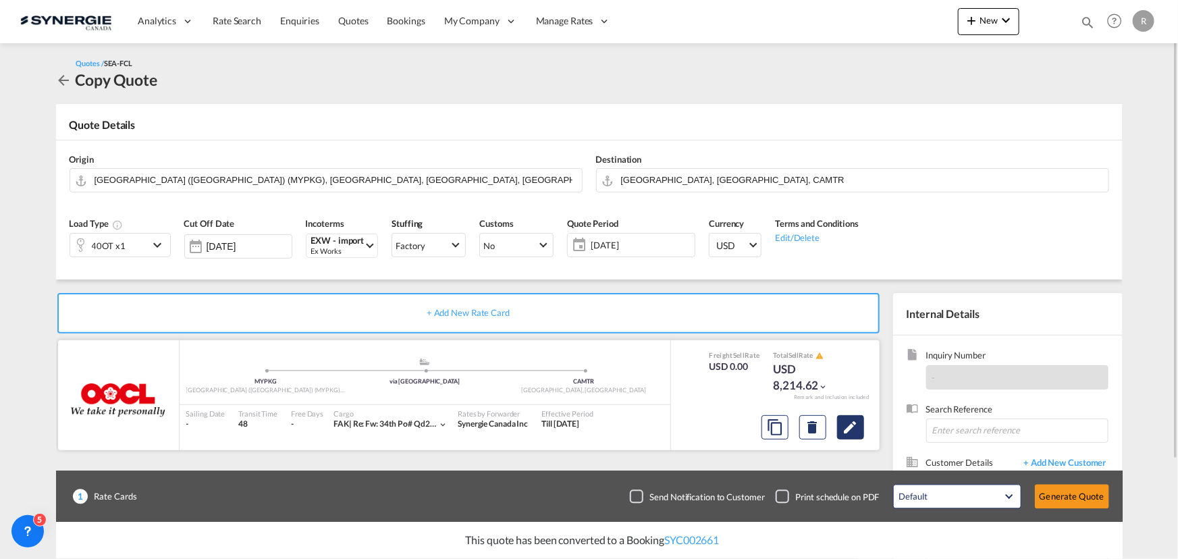
click at [851, 433] on md-icon "Edit" at bounding box center [851, 427] width 16 height 16
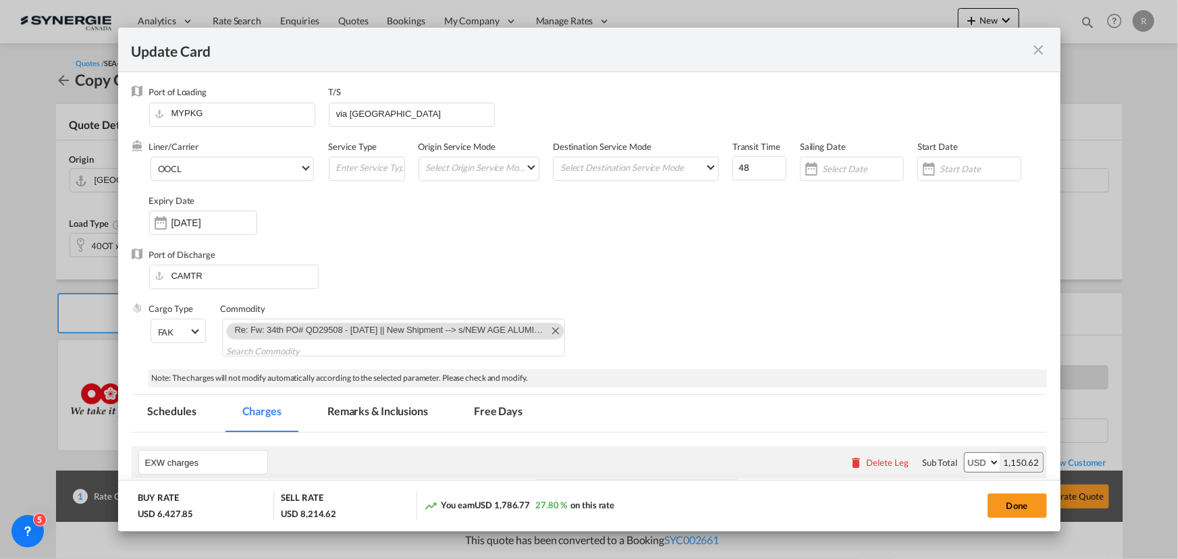
select select "per container"
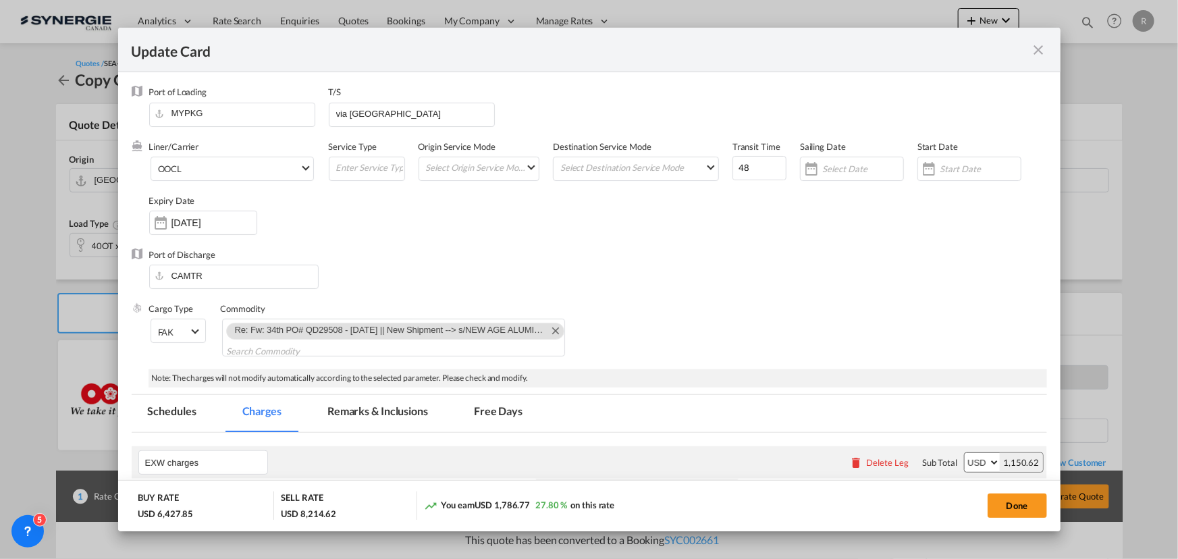
select select "per B/L"
select select "per shipment"
select select "per container"
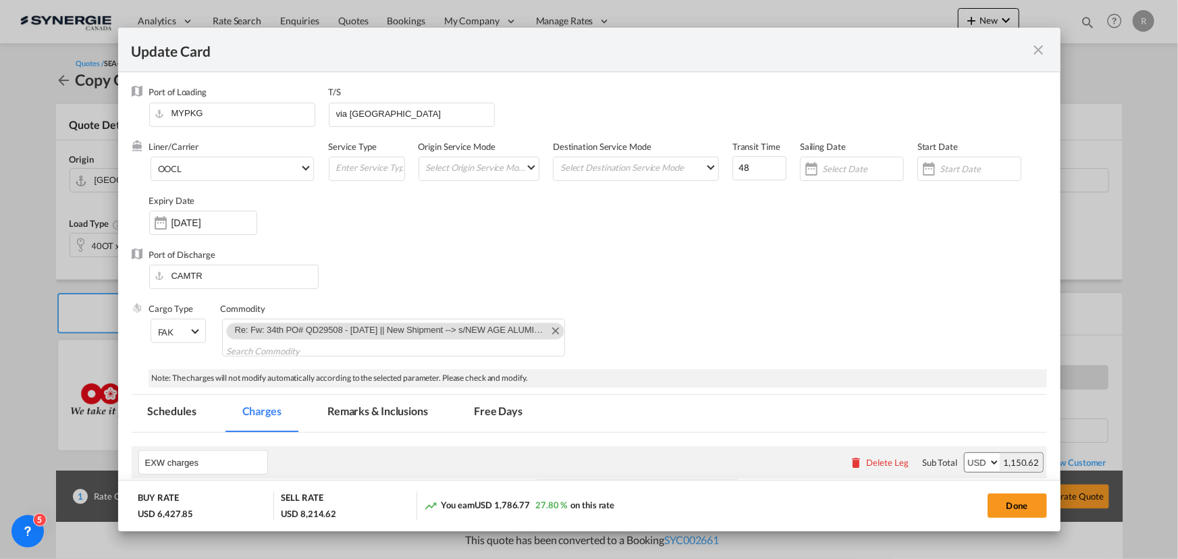
select select "per shipment"
select select "per container"
select select "per B/L"
select select "per container"
select select "per shipment"
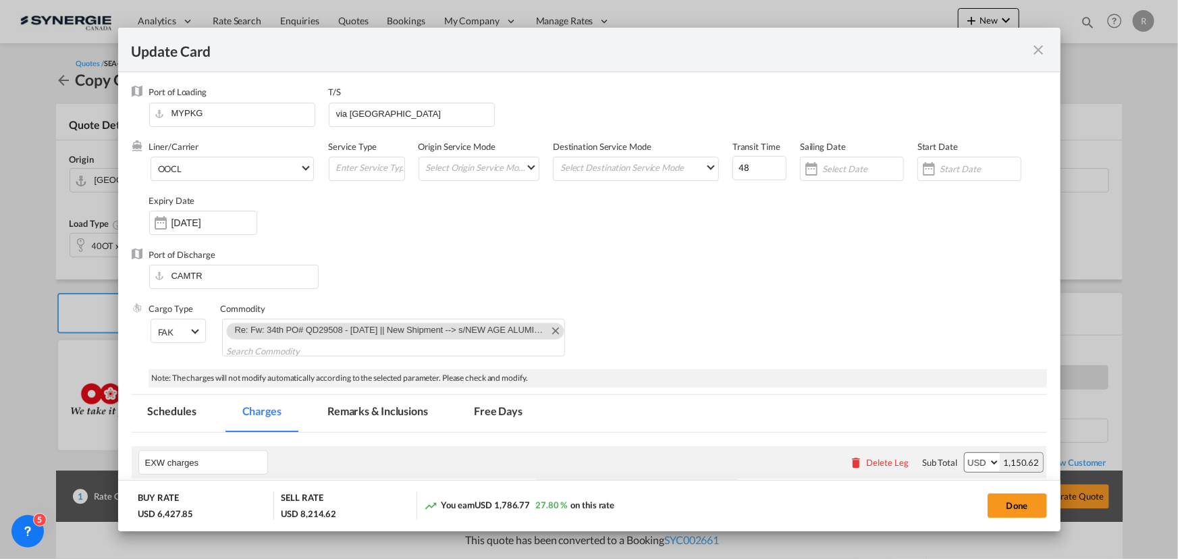
select select "per container"
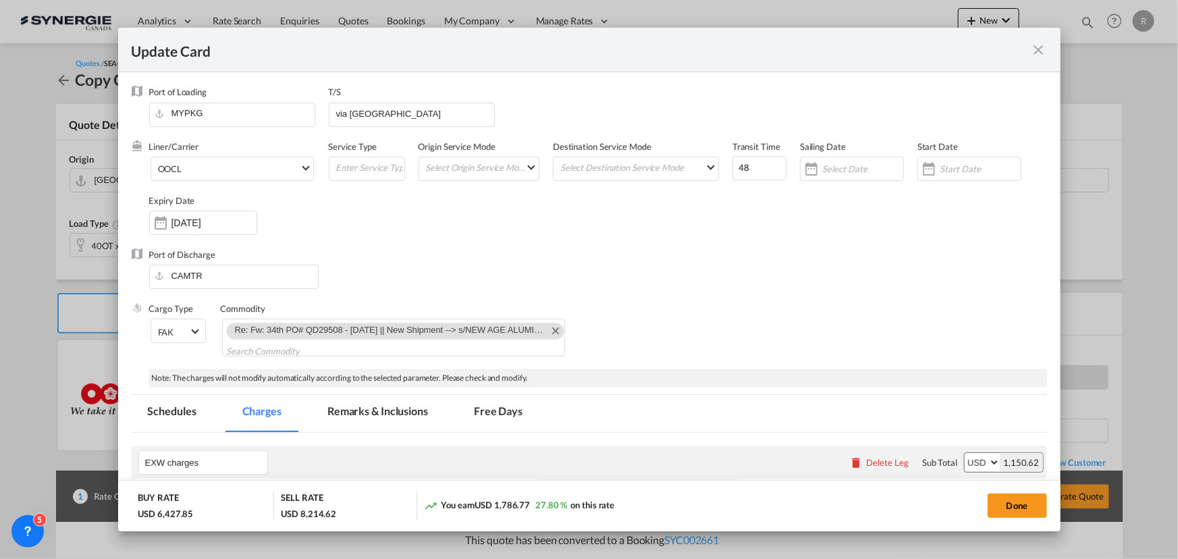
select select "per container"
select select "per shipment"
select select "per container"
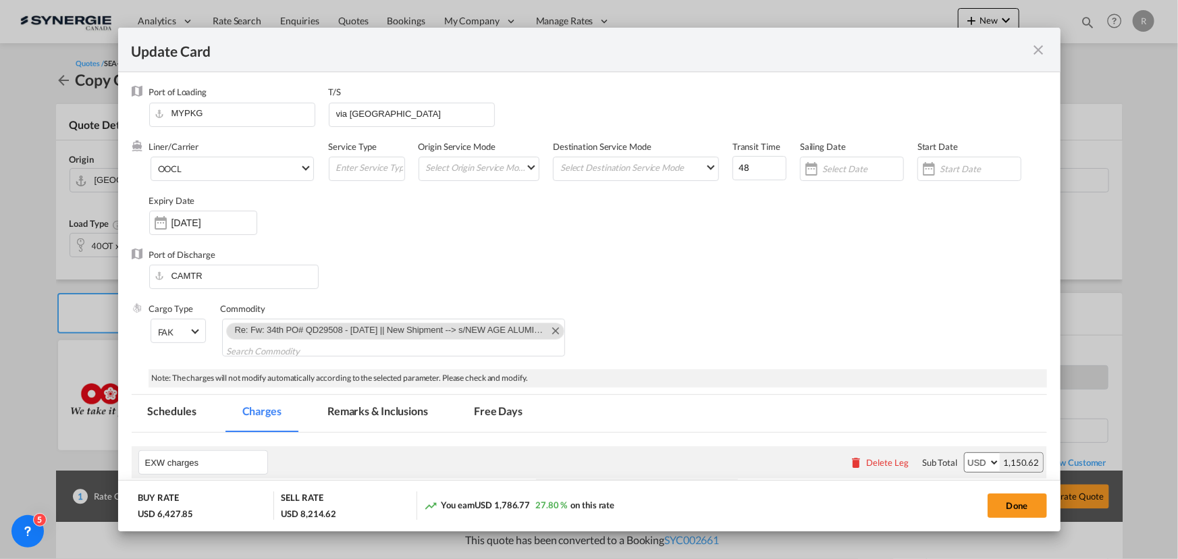
select select "per shipment"
select select "per B/L"
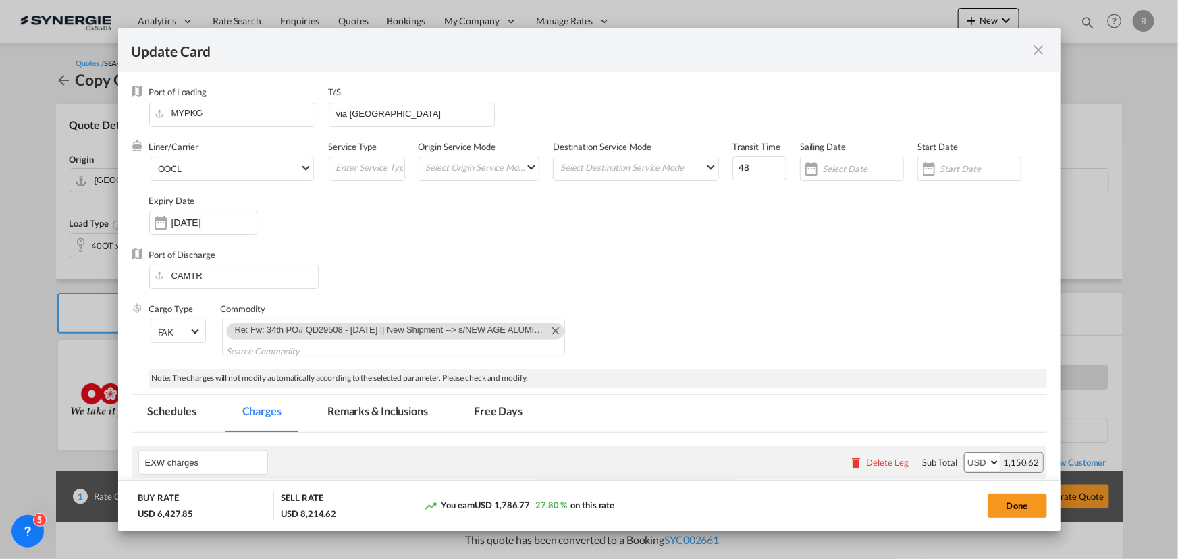
select select "per container"
select select "per B/L"
select select "per shipment"
select select "per B/L"
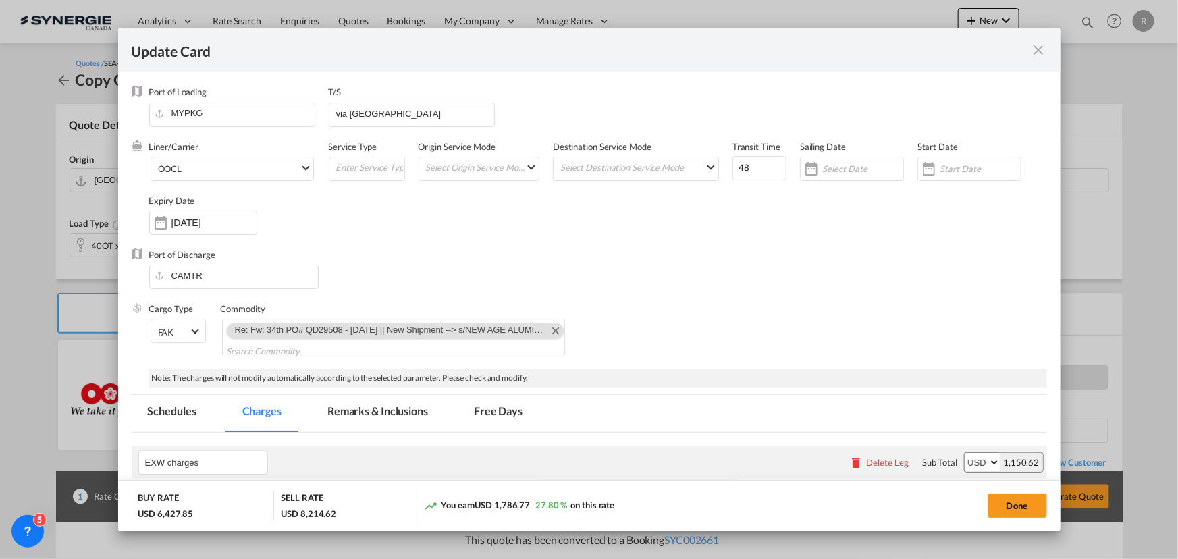
select select "per B/L"
select select "per shipment"
click at [547, 332] on md-icon "Remove Re: Fw: 34th PO# QD29508 - Aug'25 || New Shipment --> s/NEW AGE ALUMINIU…" at bounding box center [555, 330] width 16 height 16
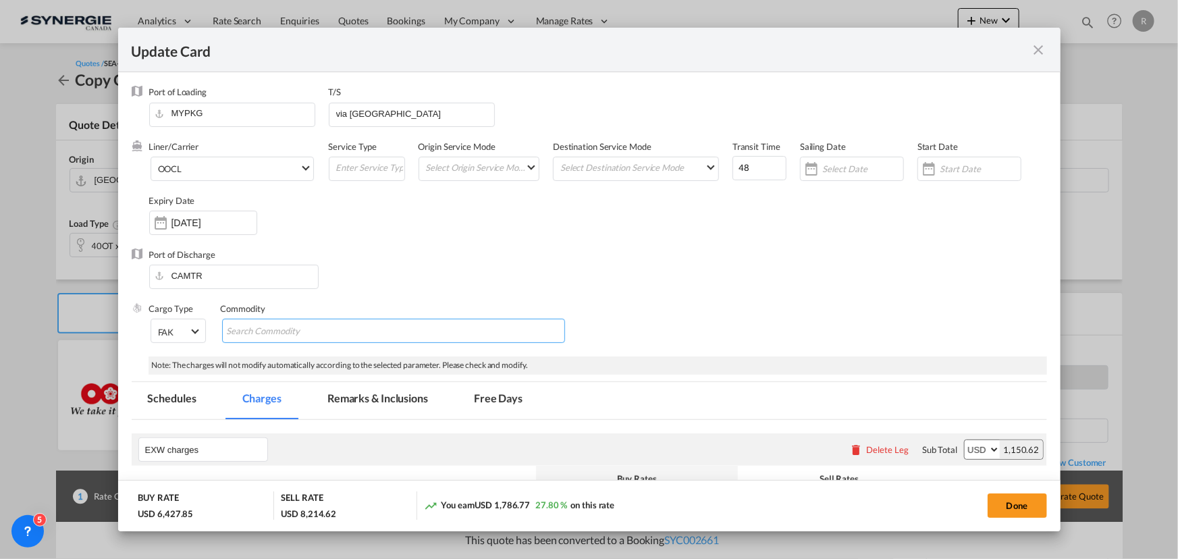
paste input "RE: IO246048 // 37th PO# QD29866 - Sept'25 || New Shipment --> s/NEW AGE ALUMIN…"
type input "RE: IO246048 // 37th PO# QD29866 - Sept'25 || New Shipment --> s/NEW AGE ALUMIN…"
click at [698, 345] on div "Cargo Type FAK FAK GCR GDSM General Cargo Hazardous Cargo Ambient Foodstuff Chi…" at bounding box center [598, 330] width 898 height 54
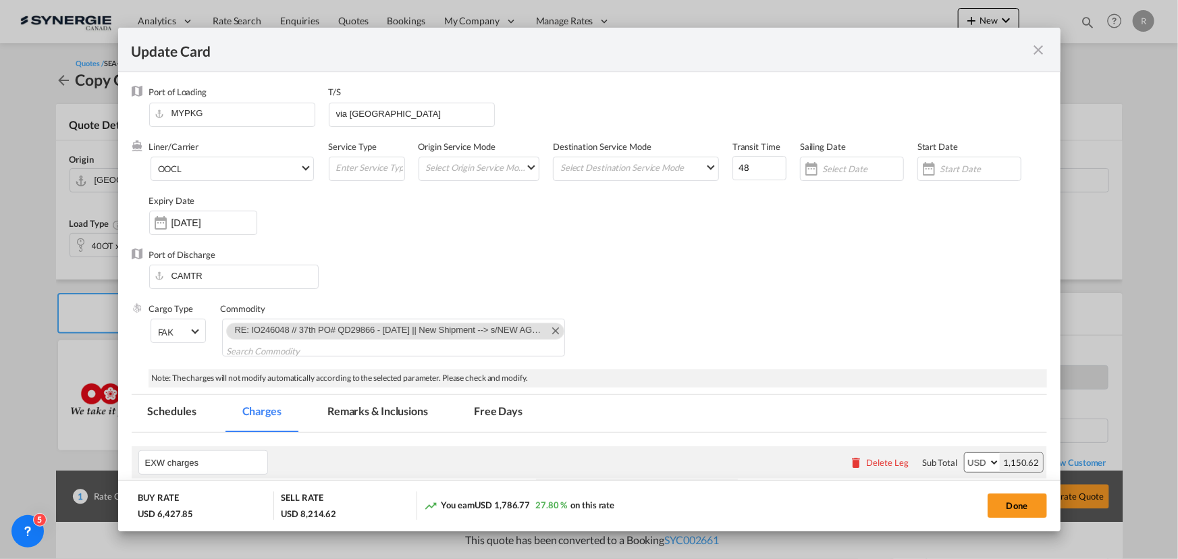
scroll to position [0, 0]
click at [223, 222] on input "[DATE]" at bounding box center [214, 222] width 85 height 11
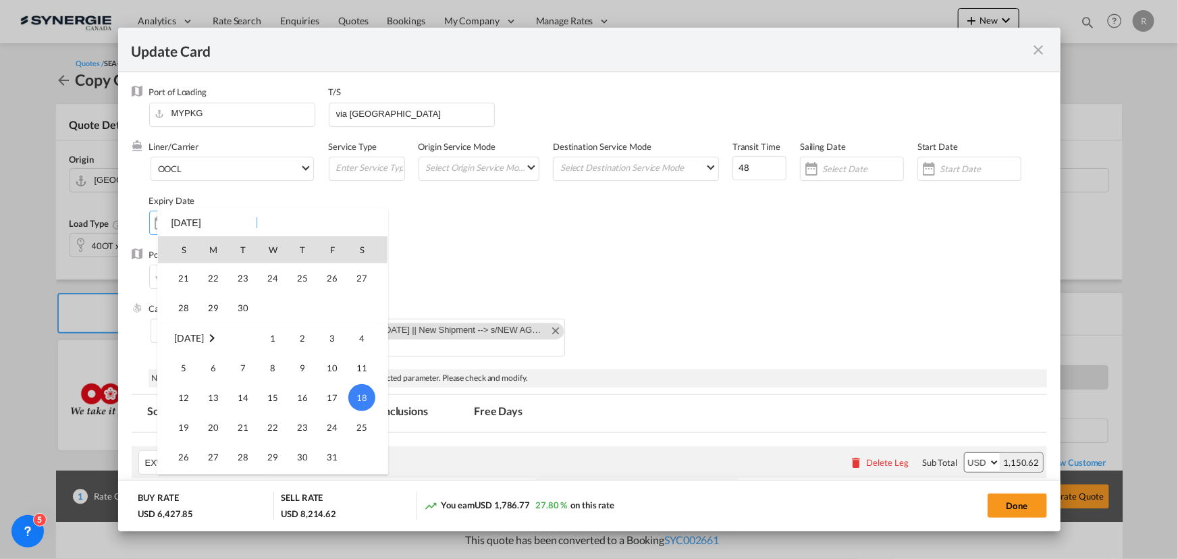
scroll to position [312910, 0]
click at [246, 307] on span "30" at bounding box center [243, 309] width 27 height 27
type input "[DATE]"
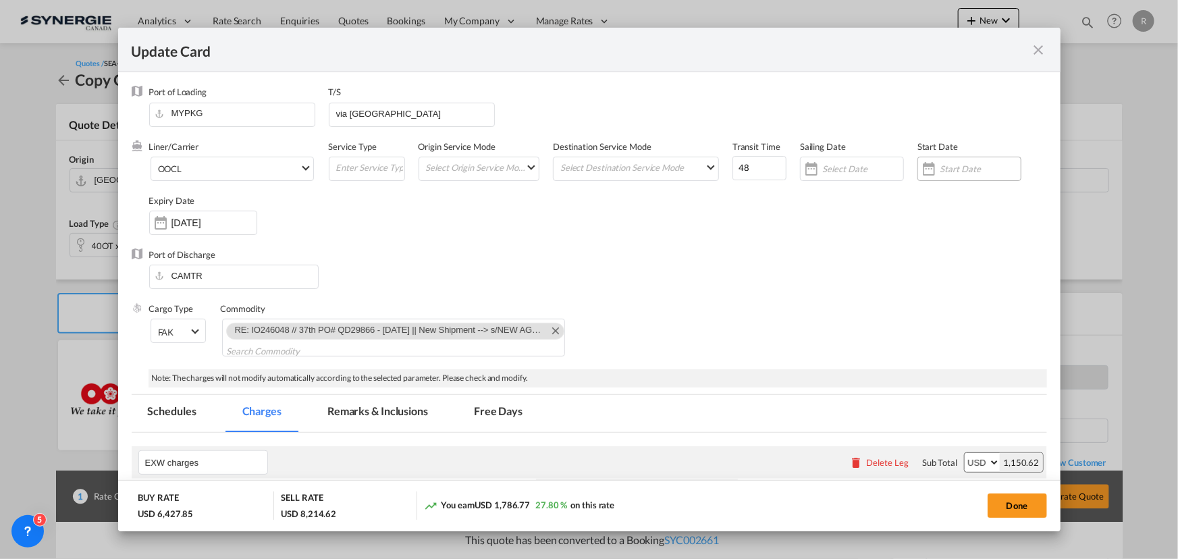
click at [947, 168] on input "Update CardPort of ..." at bounding box center [980, 168] width 81 height 11
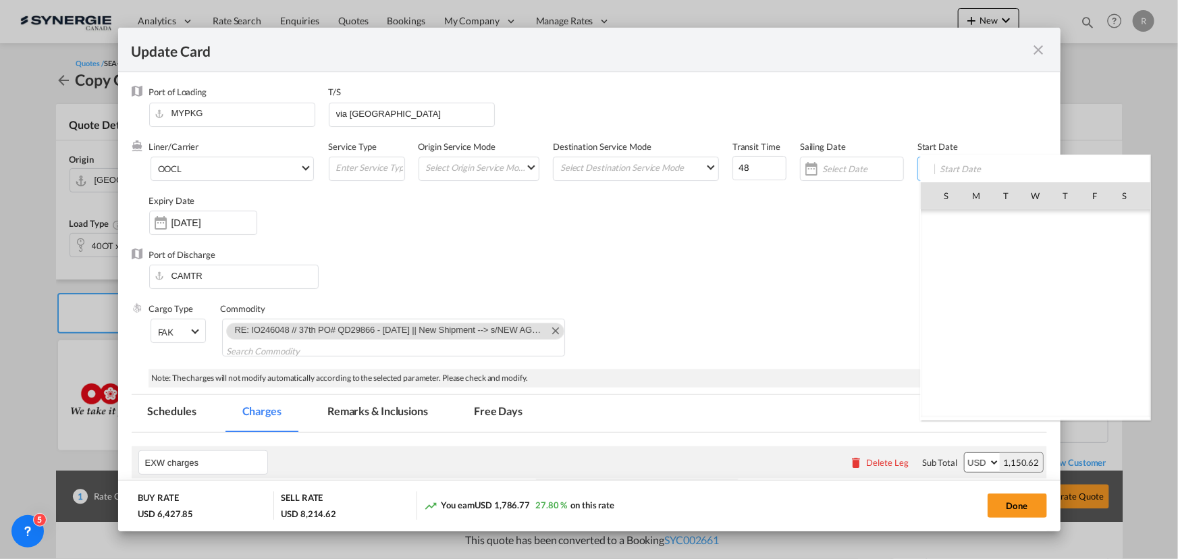
scroll to position [312793, 0]
click at [962, 315] on td "15" at bounding box center [977, 314] width 30 height 30
type input "15 Sep 2025"
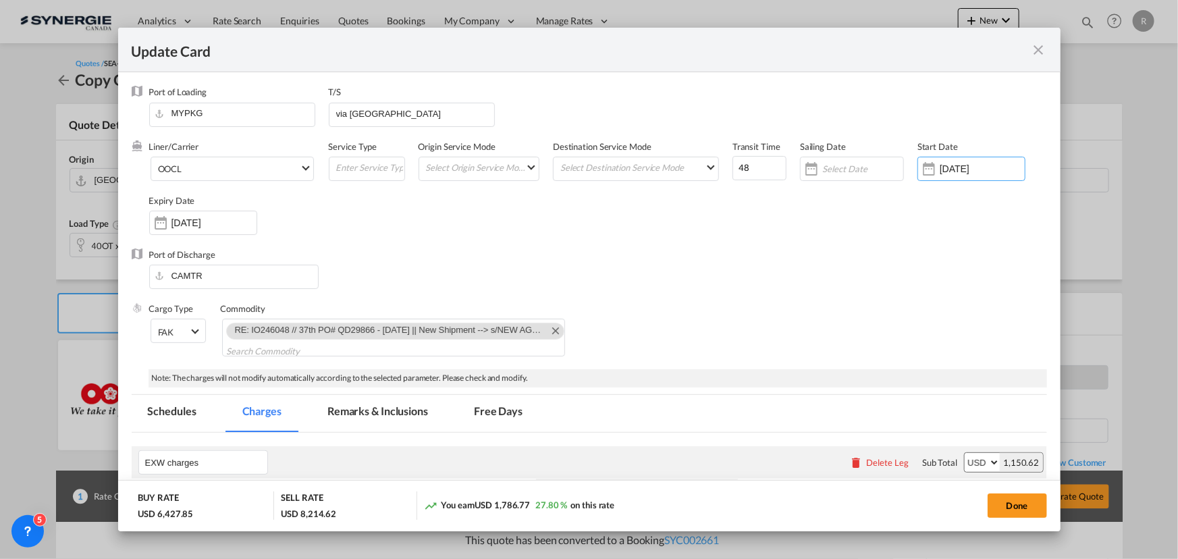
click at [972, 311] on div "Cargo Type FAK FAK GCR GDSM General Cargo Hazardous Cargo Ambient Foodstuff Chi…" at bounding box center [598, 336] width 898 height 67
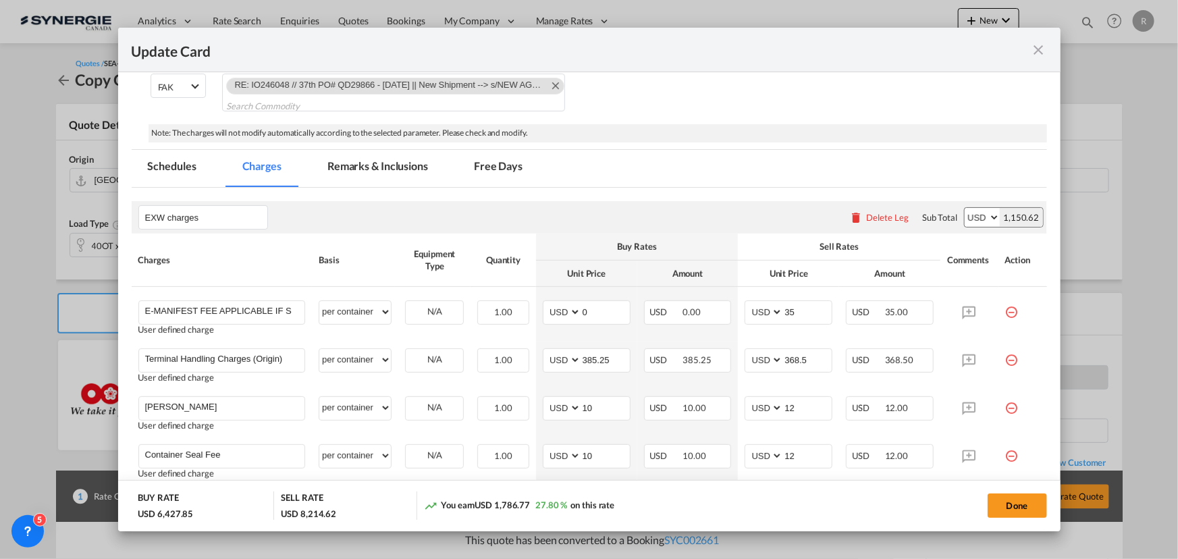
scroll to position [0, 0]
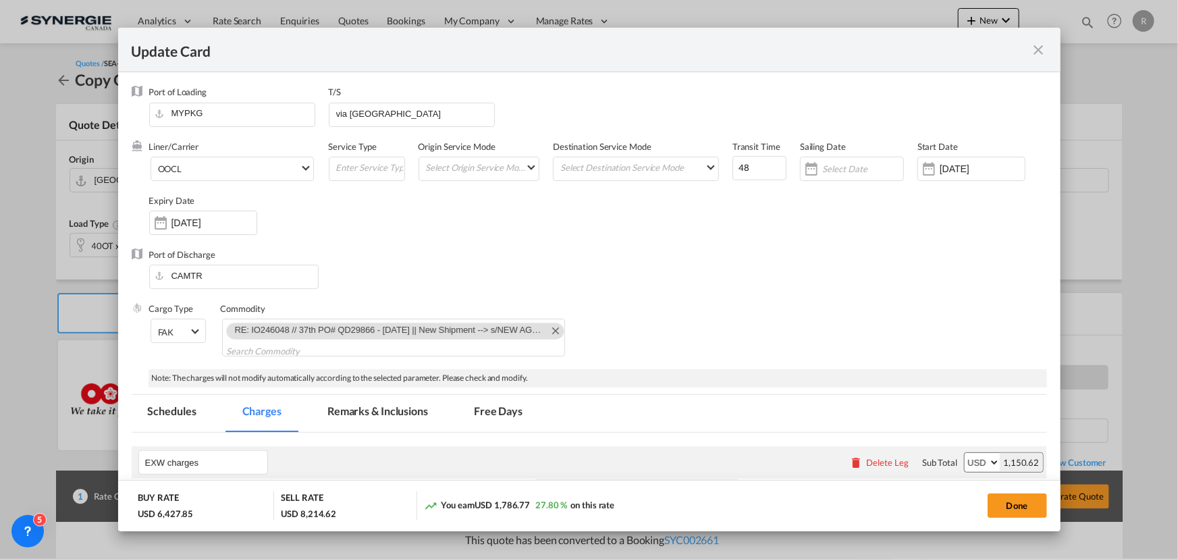
click at [378, 413] on md-tab-item "Remarks & Inclusions" at bounding box center [377, 413] width 133 height 37
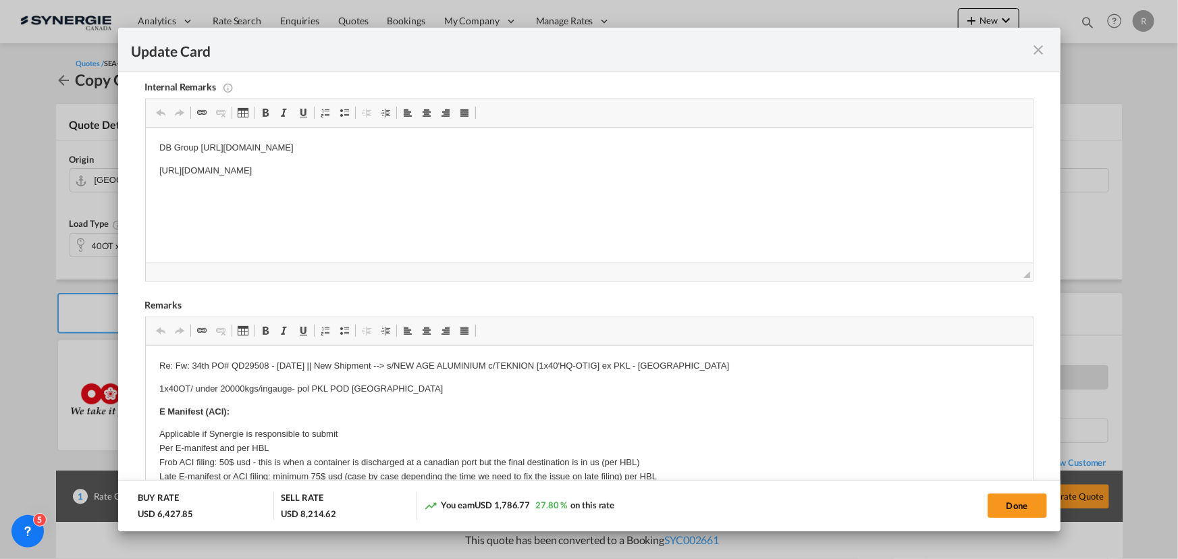
scroll to position [429, 0]
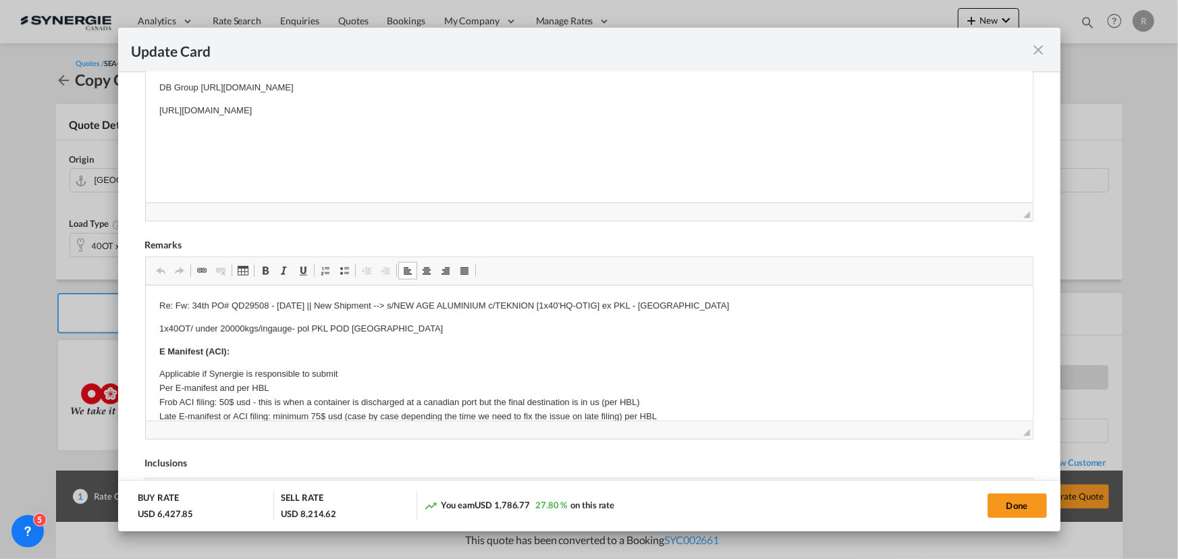
click at [427, 330] on p "1x40OT/ under 20000kgs/ingauge- pol PKL POD Montreal" at bounding box center [589, 329] width 860 height 14
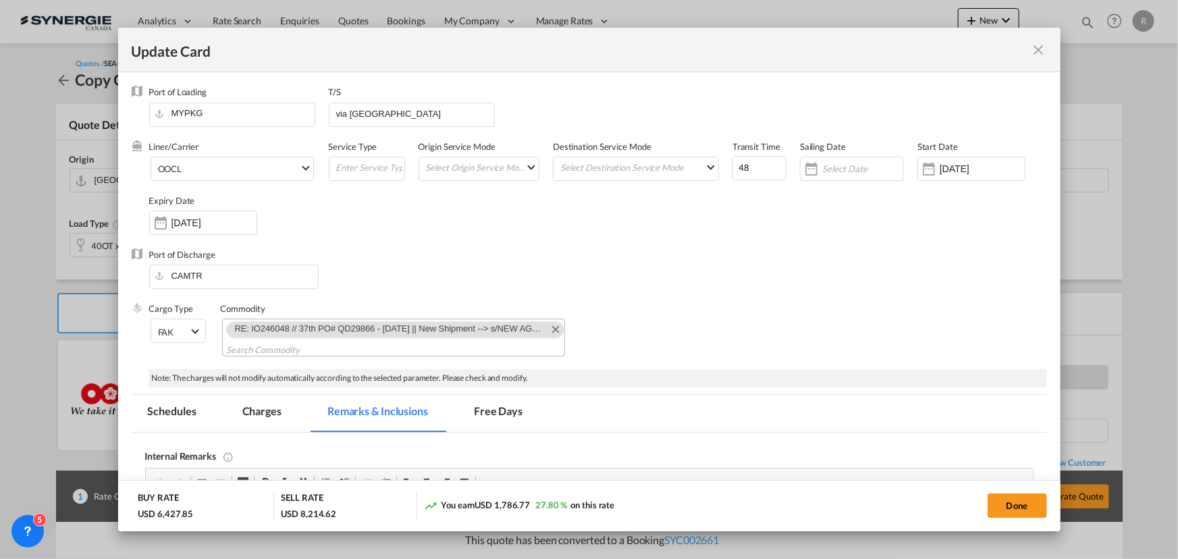
scroll to position [0, 0]
drag, startPoint x: 319, startPoint y: 329, endPoint x: 728, endPoint y: 298, distance: 409.7
click at [728, 298] on body "Analytics Reports Dashboard Rate Search Enquiries Quotes Bookings" at bounding box center [589, 279] width 1178 height 559
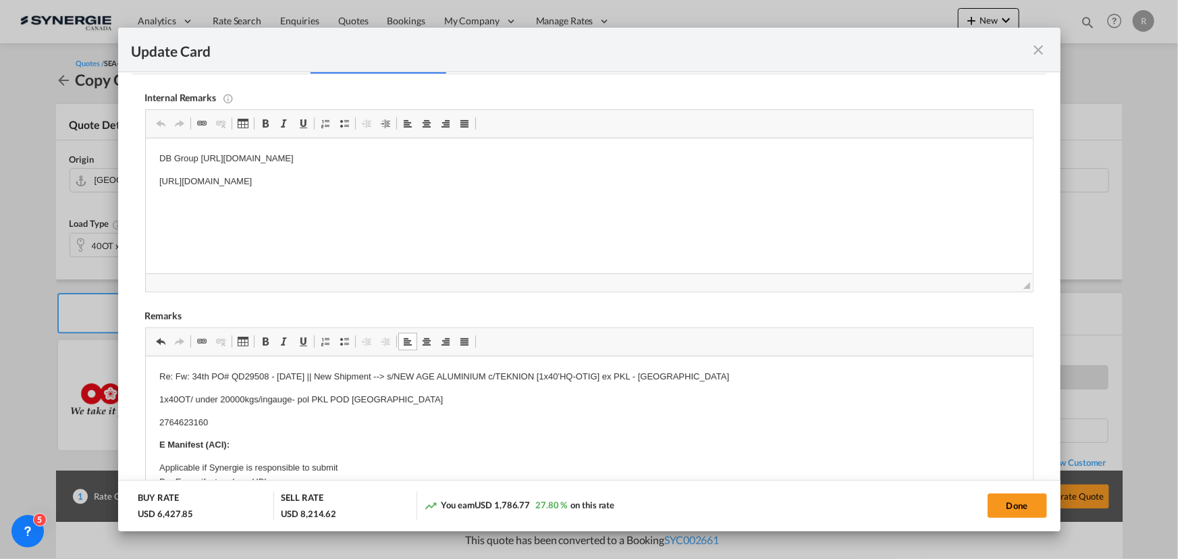
scroll to position [368, 0]
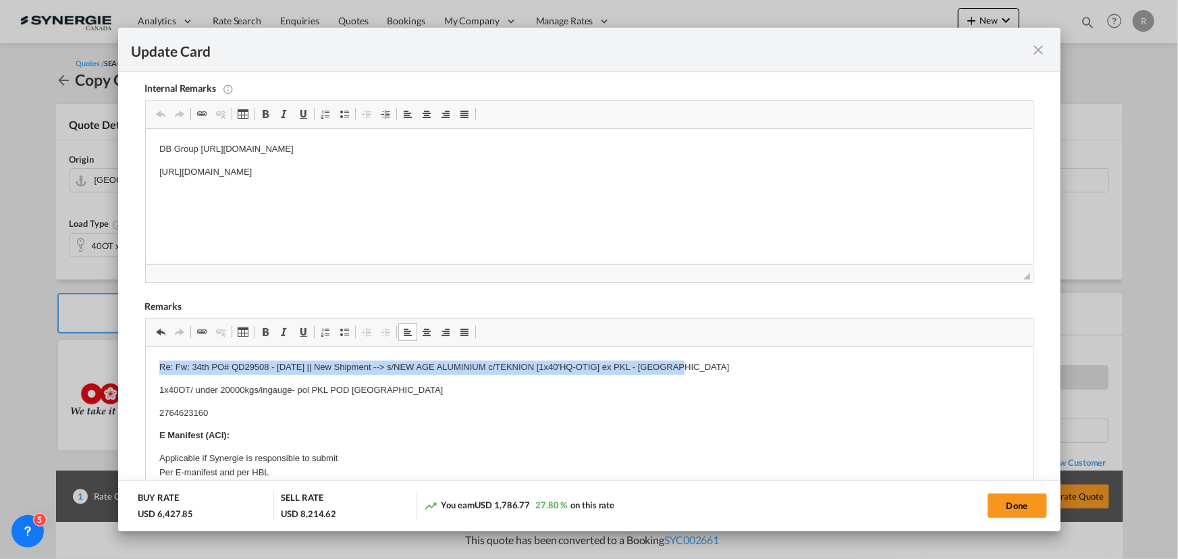
drag, startPoint x: 157, startPoint y: 367, endPoint x: 720, endPoint y: 364, distance: 563.2
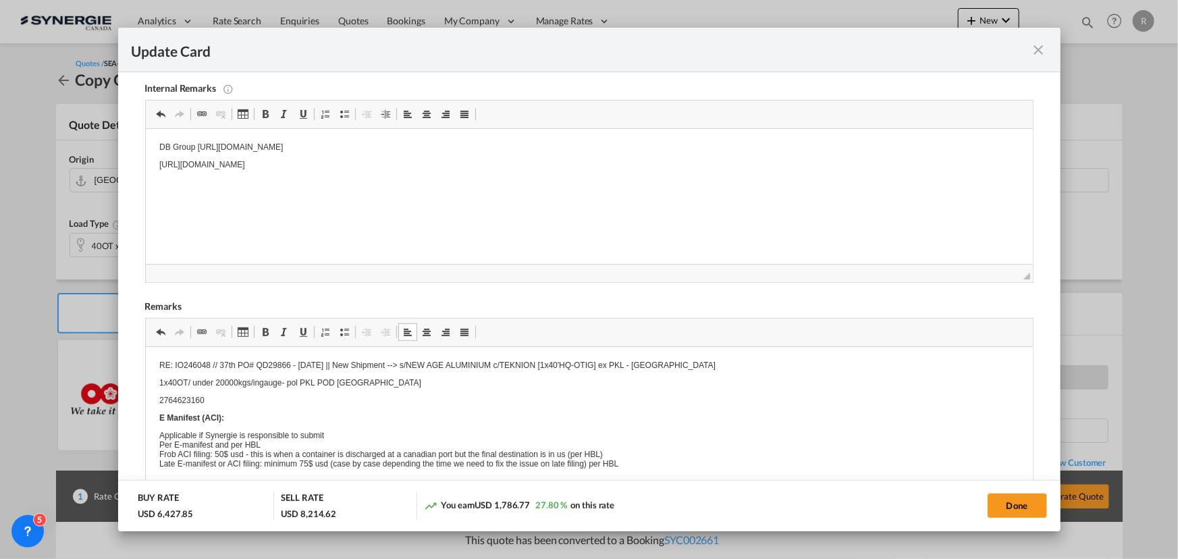
drag, startPoint x: 521, startPoint y: 211, endPoint x: 429, endPoint y: 188, distance: 94.8
click at [200, 152] on body "DB Group https://app.frontapp.com/open/msg_1goh8mrz?key=uzQJ6lKzxzMtM99XA8JCxSb…" at bounding box center [589, 164] width 860 height 45
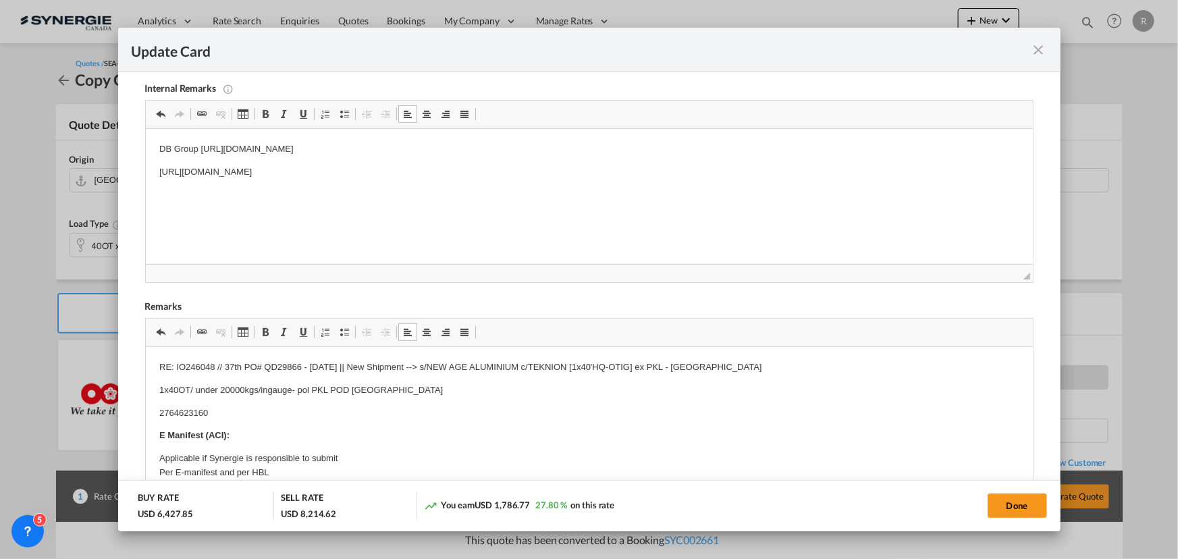
drag, startPoint x: 199, startPoint y: 146, endPoint x: 315, endPoint y: 174, distance: 118.9
click at [273, 169] on p "https://app.frontapp.com/open/msg_1gcllrdb?key=pj1j2OV0eQxLT0F_4WeX94smpQ058Jjd" at bounding box center [589, 172] width 860 height 14
drag, startPoint x: 201, startPoint y: 147, endPoint x: 600, endPoint y: 206, distance: 403.4
click at [600, 206] on html "DB Group https://app.frontapp.com/open/msg_1goh8mrz?key=uzQJ6lKzxzMtM99XA8JCxSb…" at bounding box center [588, 172] width 887 height 86
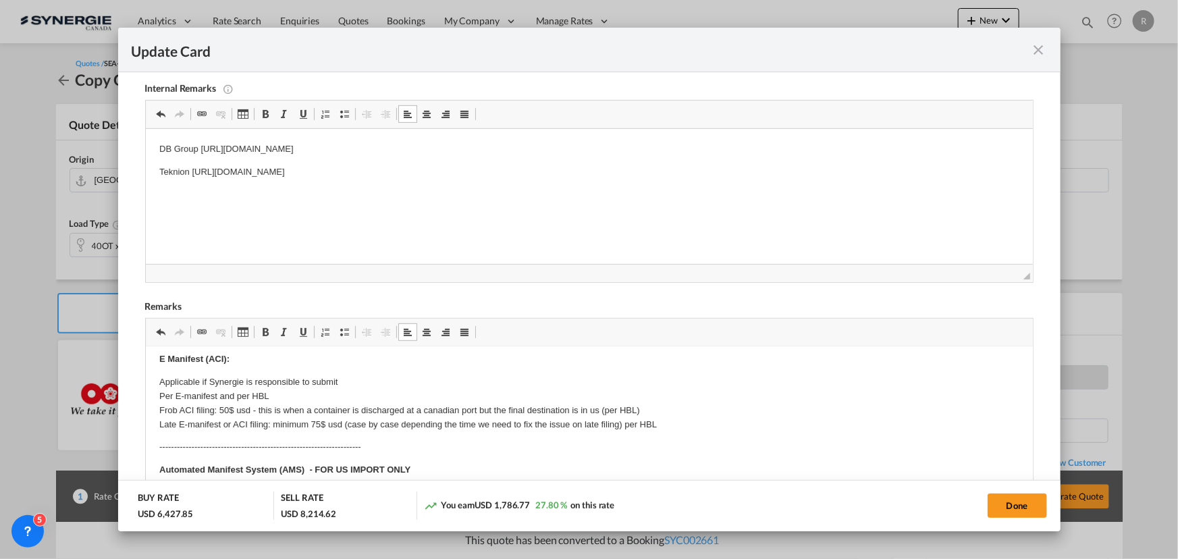
scroll to position [0, 0]
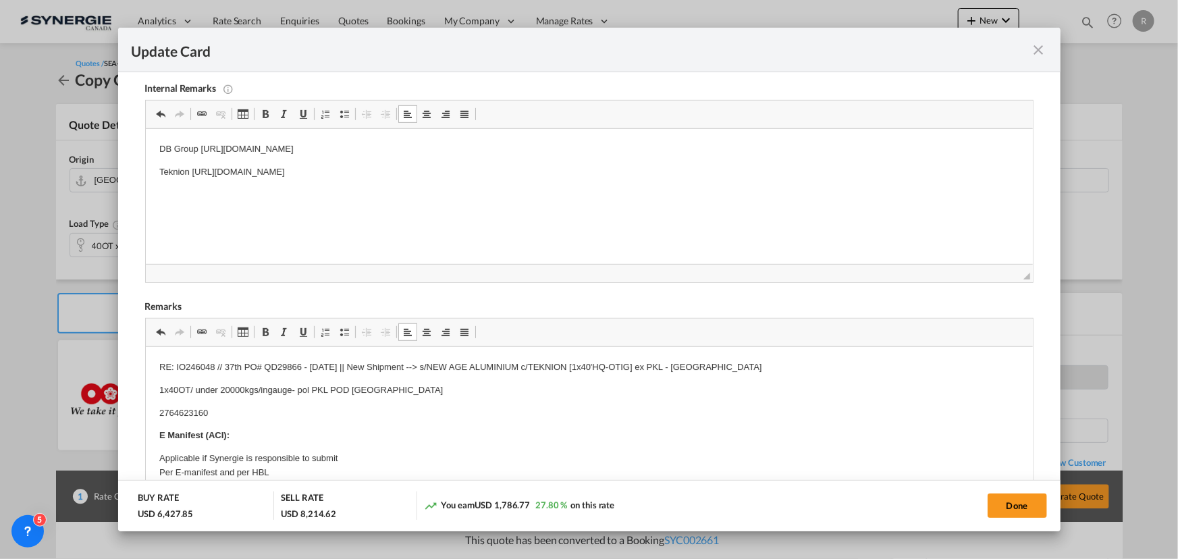
click at [327, 415] on p "Booking no : 2764623160" at bounding box center [589, 414] width 860 height 14
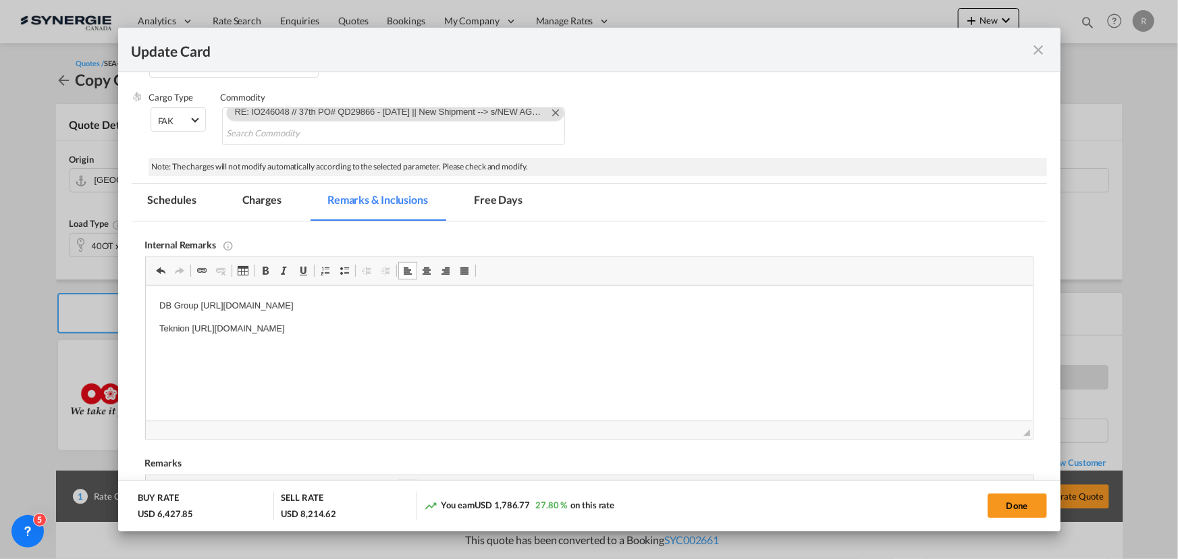
scroll to position [184, 0]
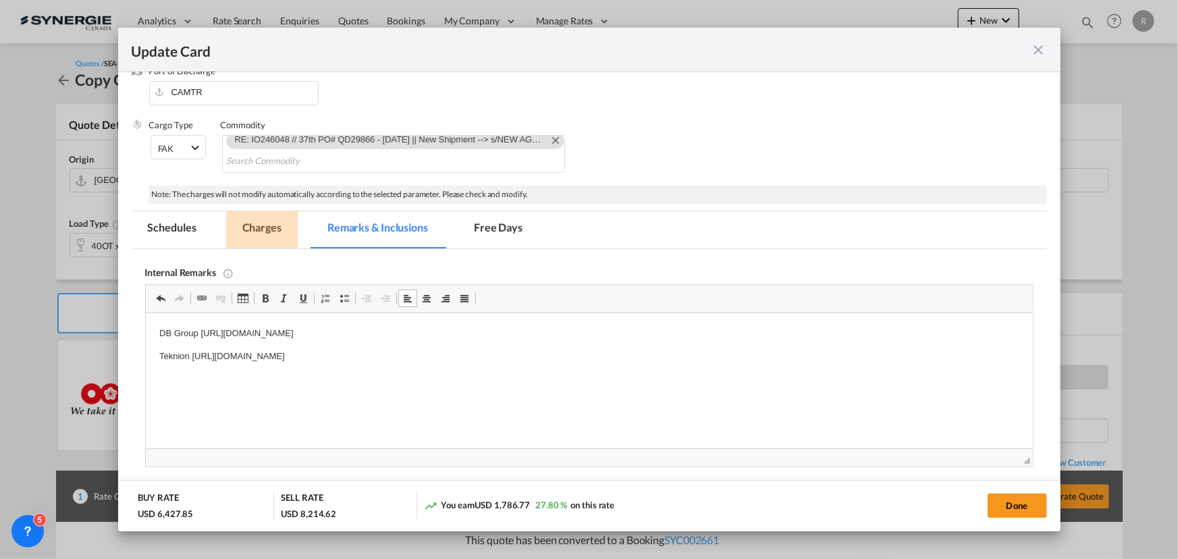
click at [256, 226] on md-tab-item "Charges" at bounding box center [262, 229] width 72 height 37
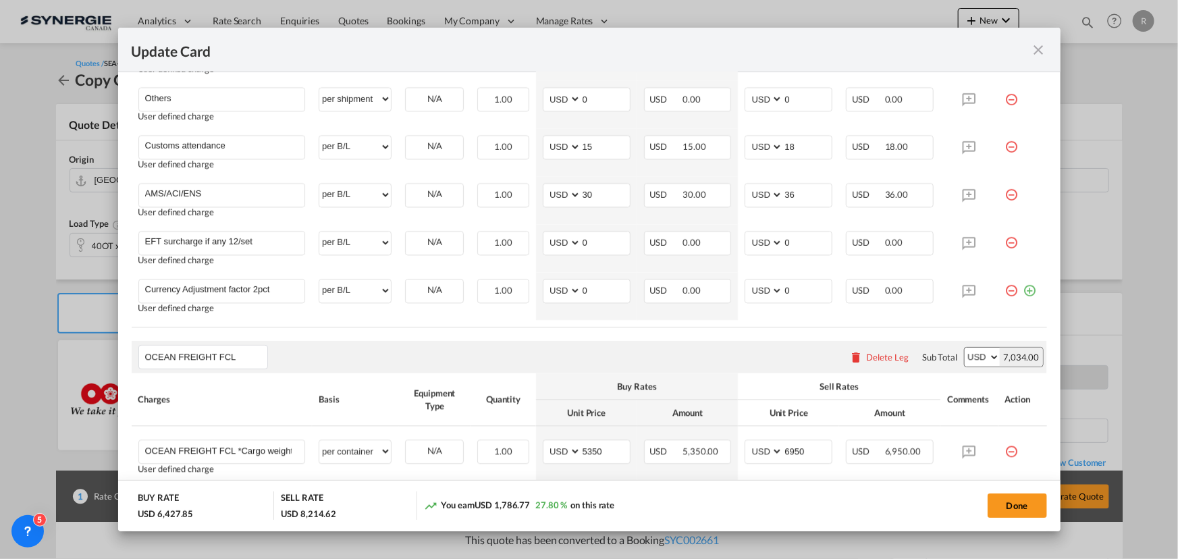
scroll to position [1841, 0]
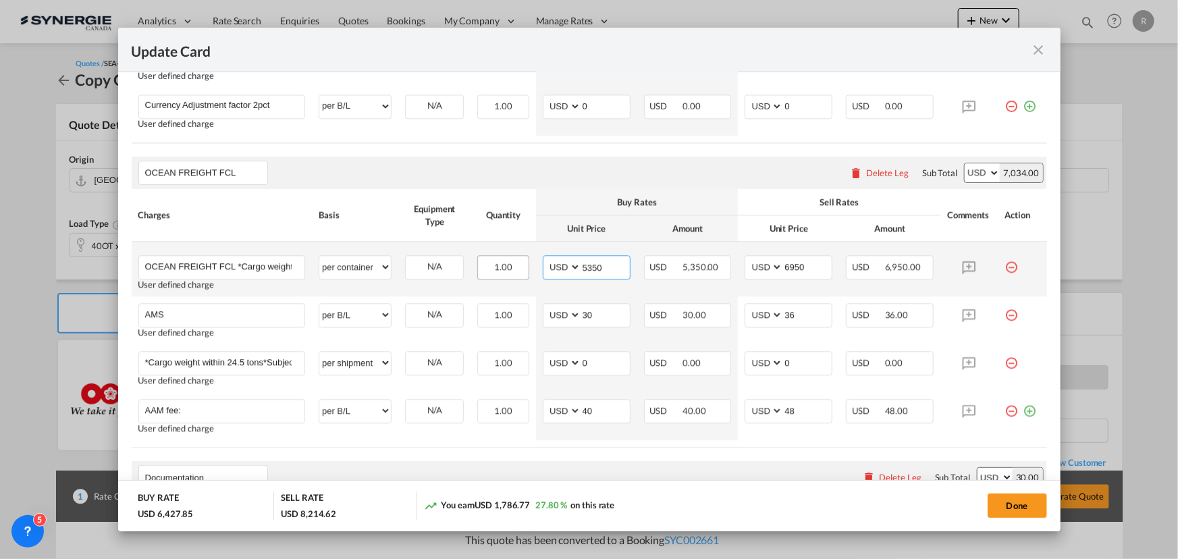
drag, startPoint x: 606, startPoint y: 269, endPoint x: 518, endPoint y: 264, distance: 88.6
click at [518, 264] on tr "OCEAN FREIGHT FCL *Cargo weight within 20.00 tons*Subject to Heavy Duty surchar…" at bounding box center [590, 269] width 916 height 55
type input "4950"
click at [783, 264] on input "6950" at bounding box center [807, 266] width 49 height 20
drag, startPoint x: 788, startPoint y: 265, endPoint x: 768, endPoint y: 263, distance: 19.8
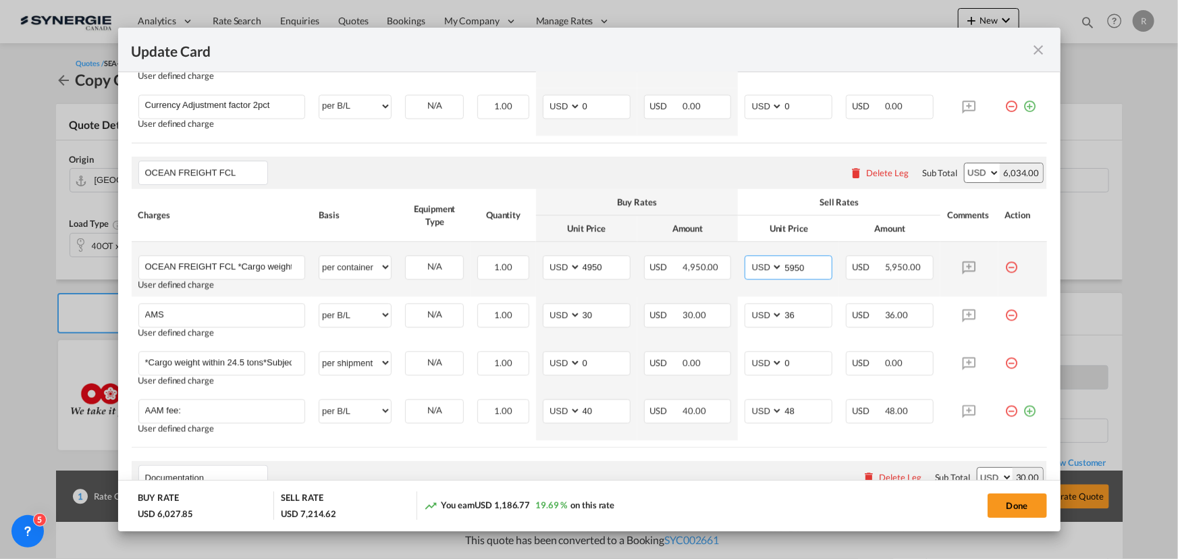
click at [768, 263] on md-input-container "AED AFN ALL AMD ANG AOA ARS AUD AWG AZN BAM BBD BDT BGN BHD BIF BMD BND BOB BRL…" at bounding box center [789, 267] width 88 height 24
click at [816, 267] on input "5950" at bounding box center [807, 266] width 49 height 20
drag, startPoint x: 785, startPoint y: 267, endPoint x: 738, endPoint y: 259, distance: 47.3
click at [738, 259] on td "AED AFN ALL AMD ANG AOA ARS AUD AWG AZN BAM BBD BDT BGN BHD BIF BMD BND BOB BRL…" at bounding box center [788, 269] width 101 height 55
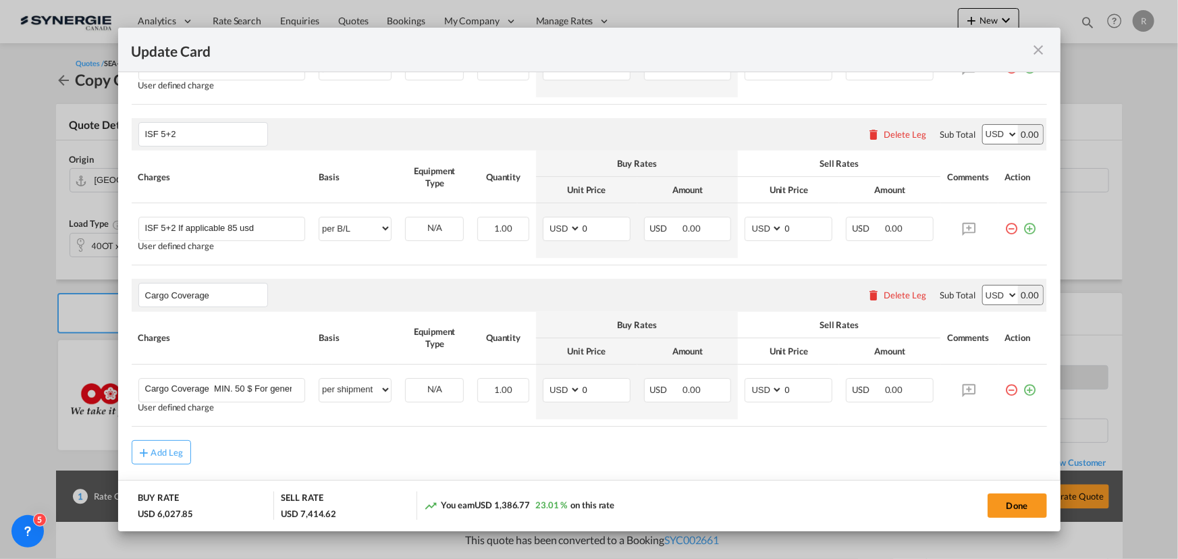
scroll to position [2376, 0]
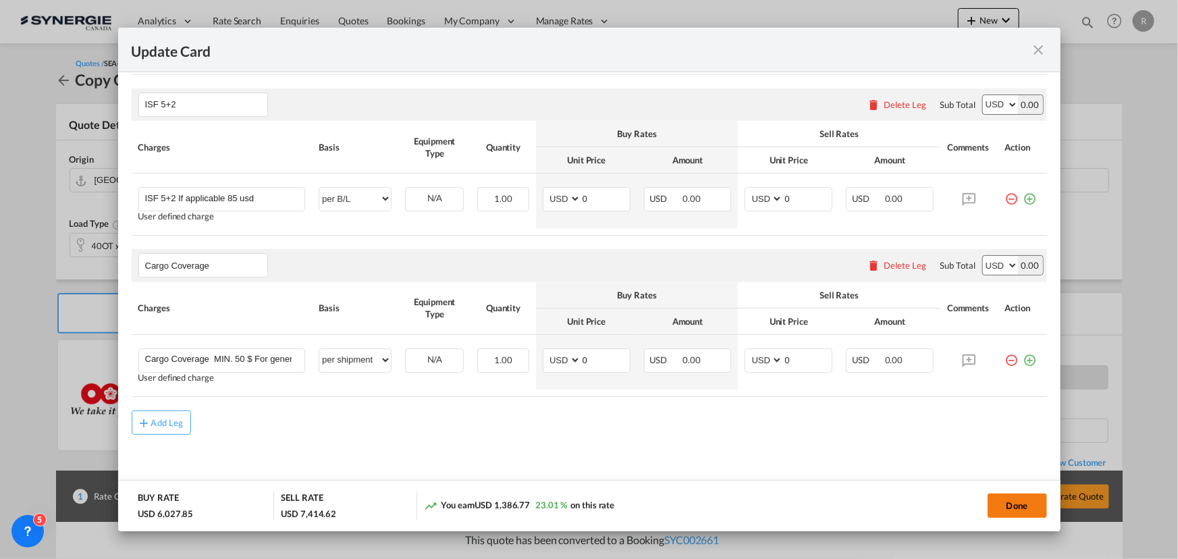
type input "6150"
drag, startPoint x: 1002, startPoint y: 513, endPoint x: 831, endPoint y: 498, distance: 172.2
click at [1002, 513] on button "Done" at bounding box center [1017, 506] width 59 height 24
type input "14 Sep 2025"
type input "[DATE]"
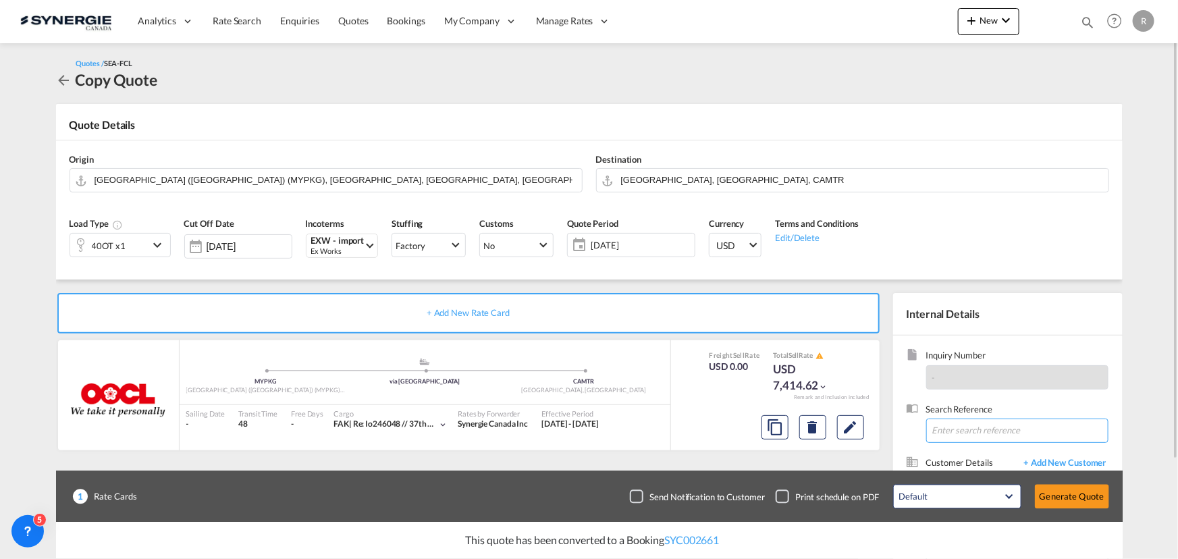
click at [972, 430] on input at bounding box center [1017, 431] width 182 height 24
type input "teknion"
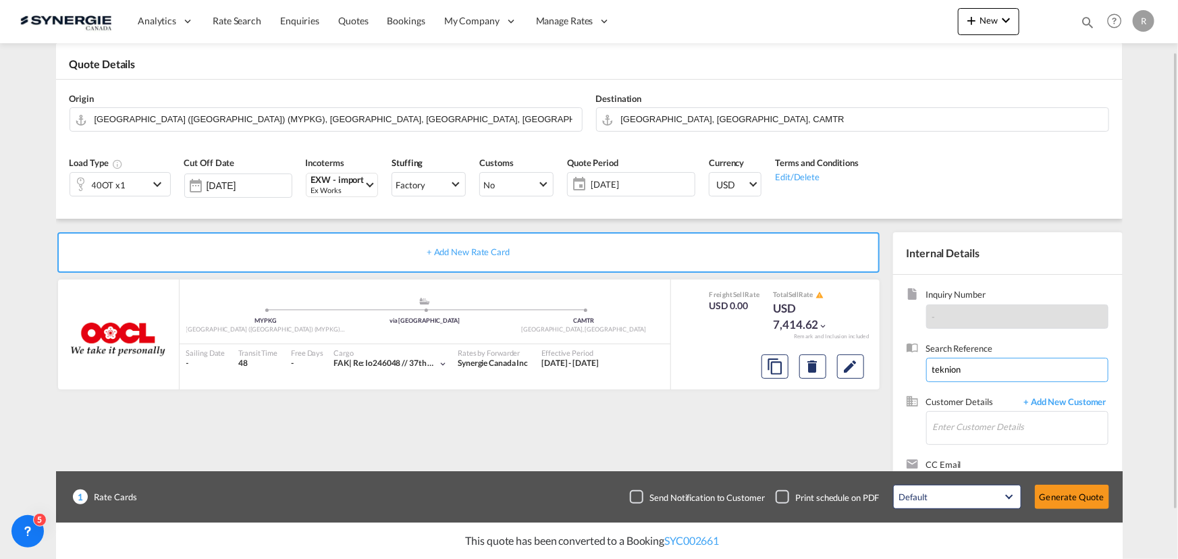
scroll to position [121, 0]
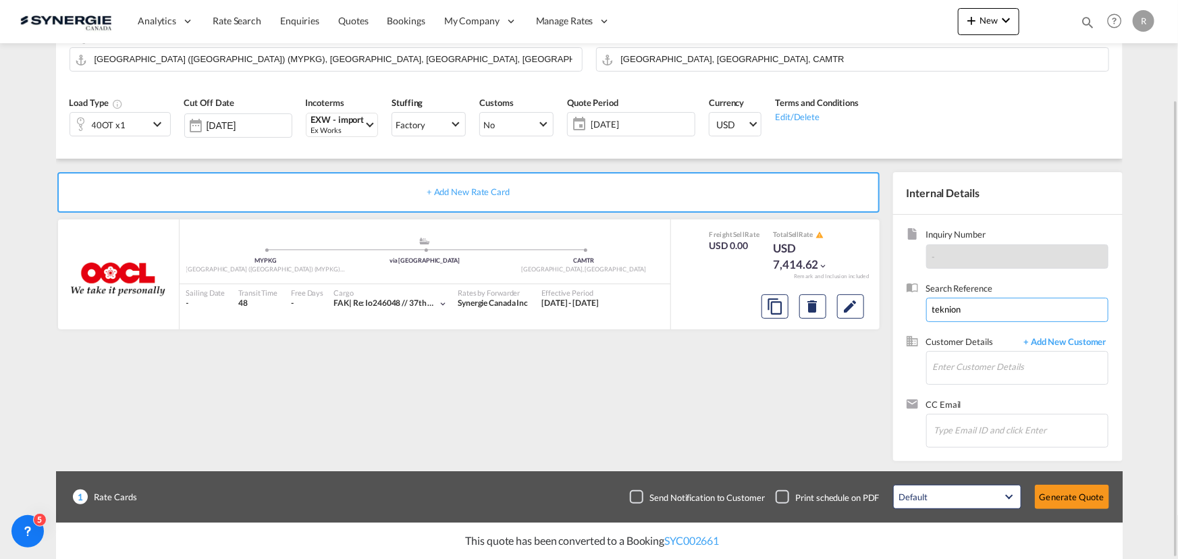
drag, startPoint x: 939, startPoint y: 307, endPoint x: 882, endPoint y: 301, distance: 57.0
click at [882, 301] on div "+ Add New Rate Card OOCL added by you .a{fill:#aaa8ad;} .a{fill:#aaa8ad;} MYPKG…" at bounding box center [589, 310] width 1067 height 303
click at [997, 370] on input "Enter Customer Details" at bounding box center [1020, 367] width 175 height 30
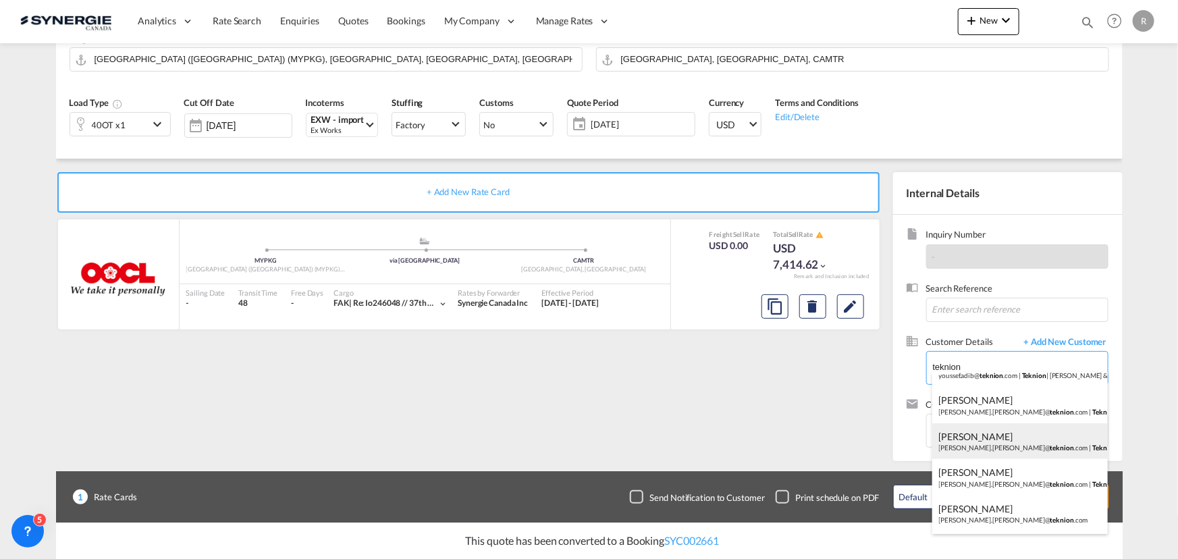
scroll to position [0, 0]
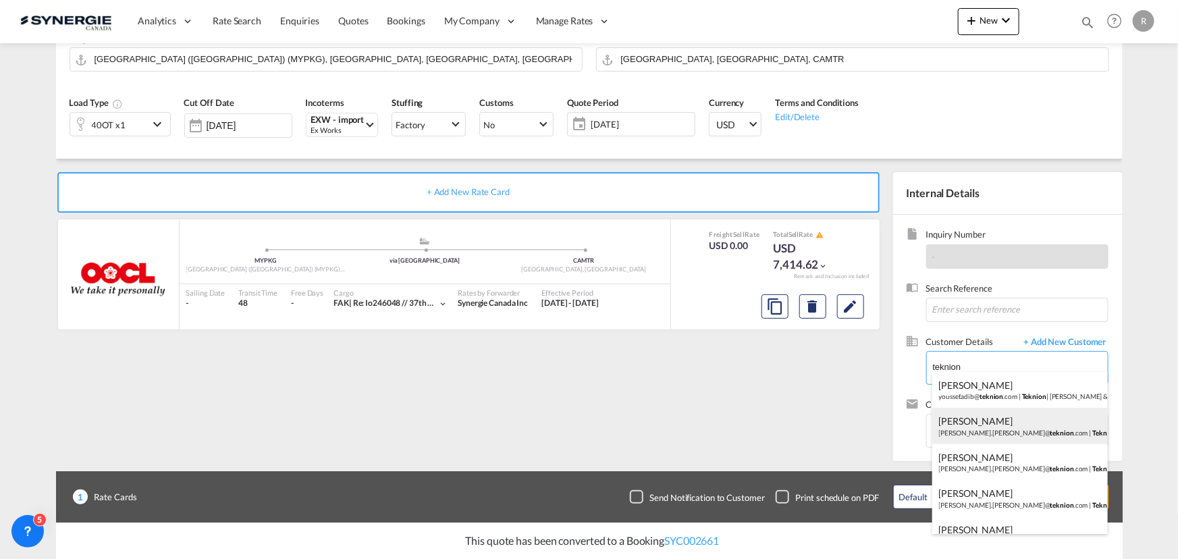
click at [966, 428] on div "Carl Tremblay carl.tremblay@ teknion .com | Teknion Roy et Breton" at bounding box center [1021, 426] width 176 height 36
type input "Teknion Roy et Breton, Carl Tremblay, carl.tremblay@teknion.com"
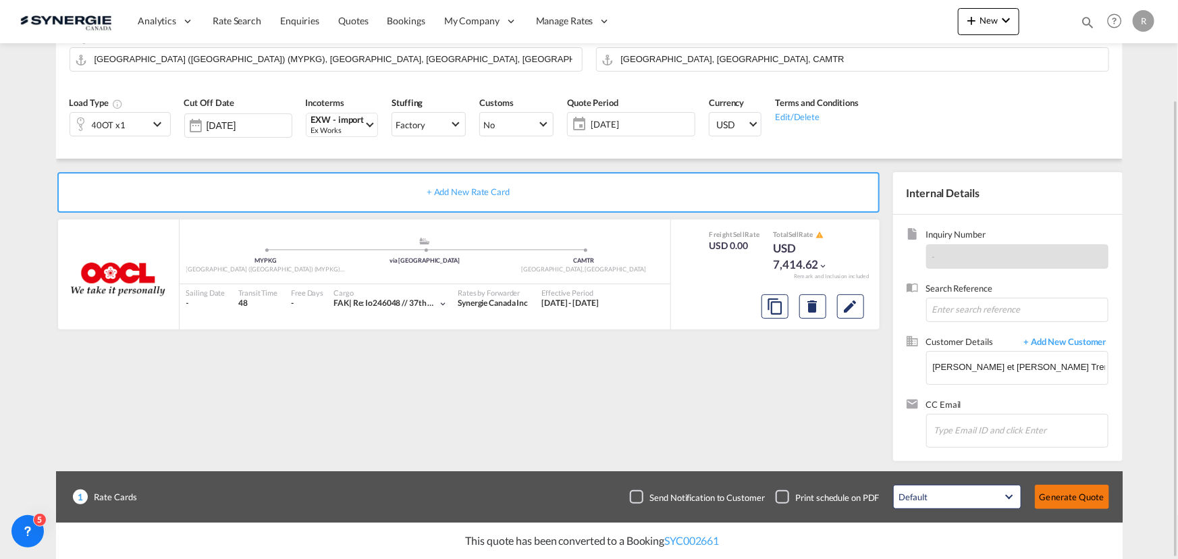
click at [1057, 502] on button "Generate Quote" at bounding box center [1072, 497] width 74 height 24
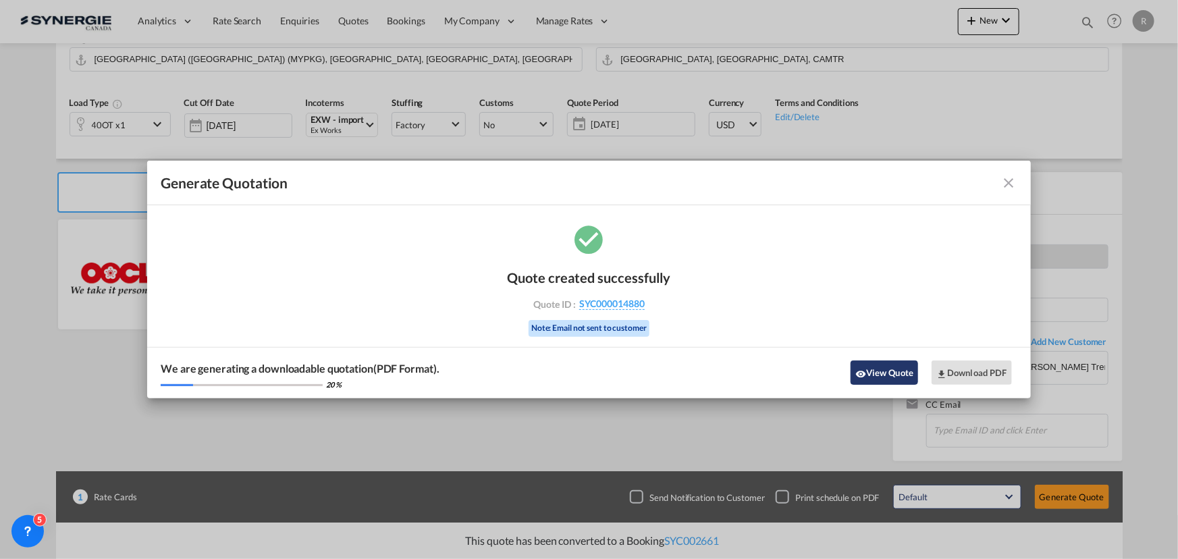
click at [866, 371] on button "View Quote" at bounding box center [885, 373] width 68 height 24
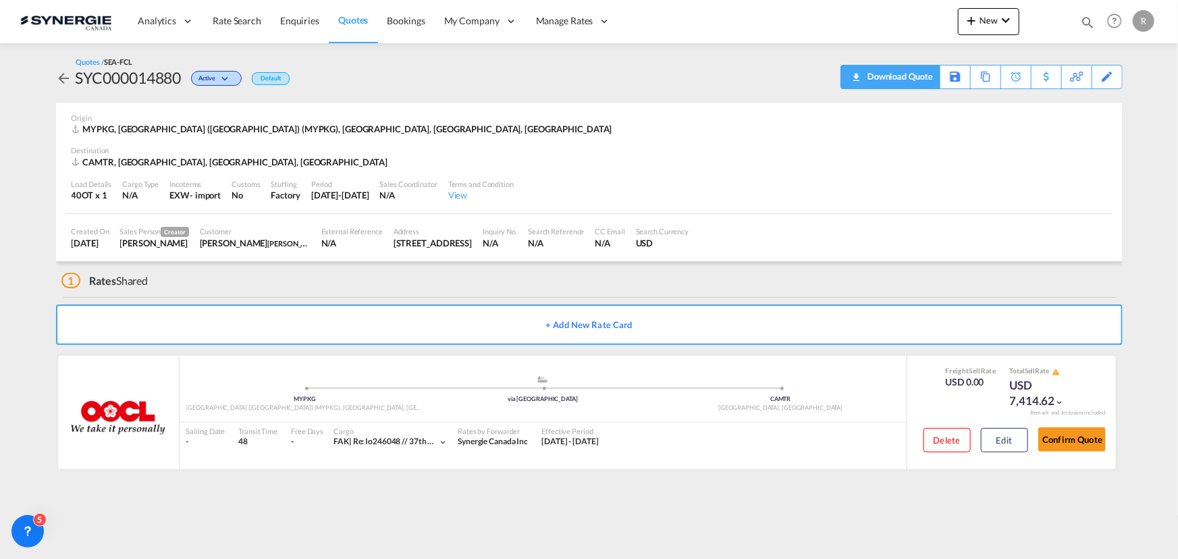
click at [918, 82] on div "Download Quote" at bounding box center [898, 76] width 69 height 22
click at [951, 78] on div "Copy Quote" at bounding box center [970, 76] width 46 height 23
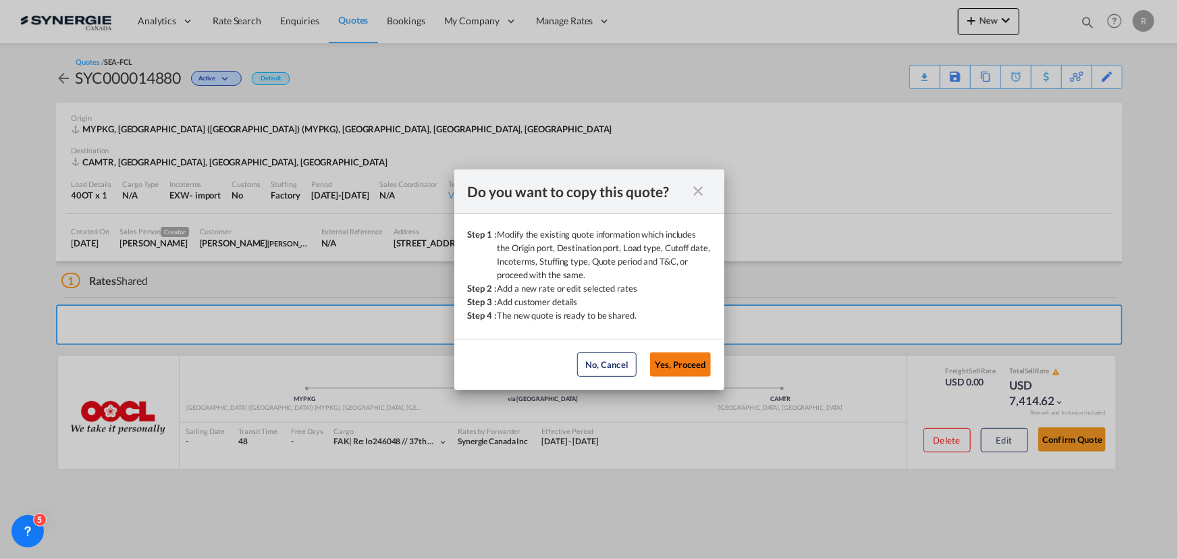
click at [682, 367] on button "Yes, Proceed" at bounding box center [680, 364] width 61 height 24
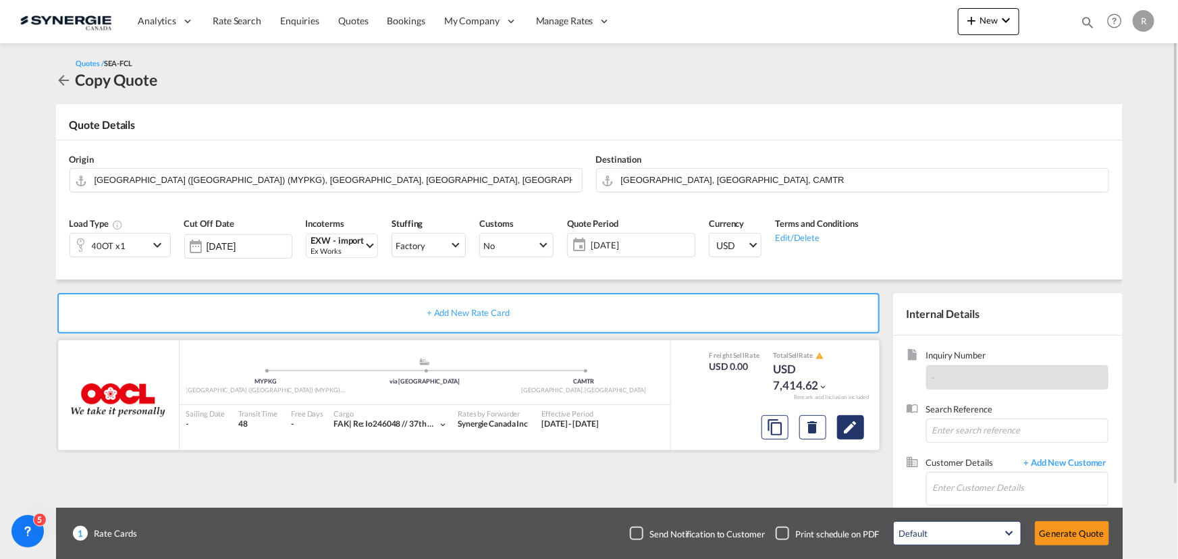
click at [855, 429] on md-icon "Edit" at bounding box center [851, 427] width 16 height 16
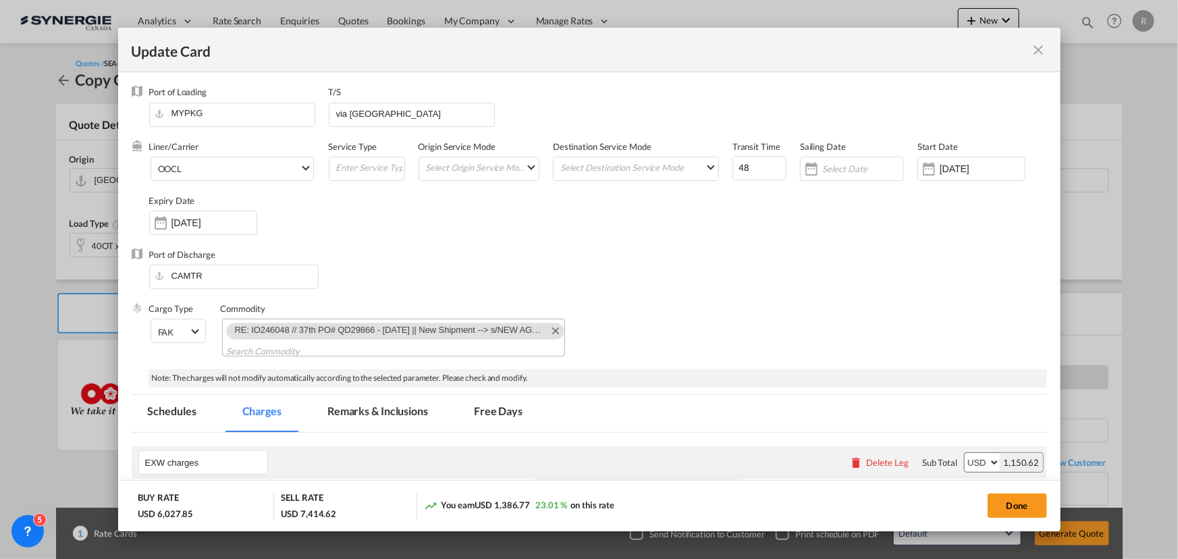
click at [406, 408] on md-tab-item "Remarks & Inclusions" at bounding box center [377, 413] width 133 height 37
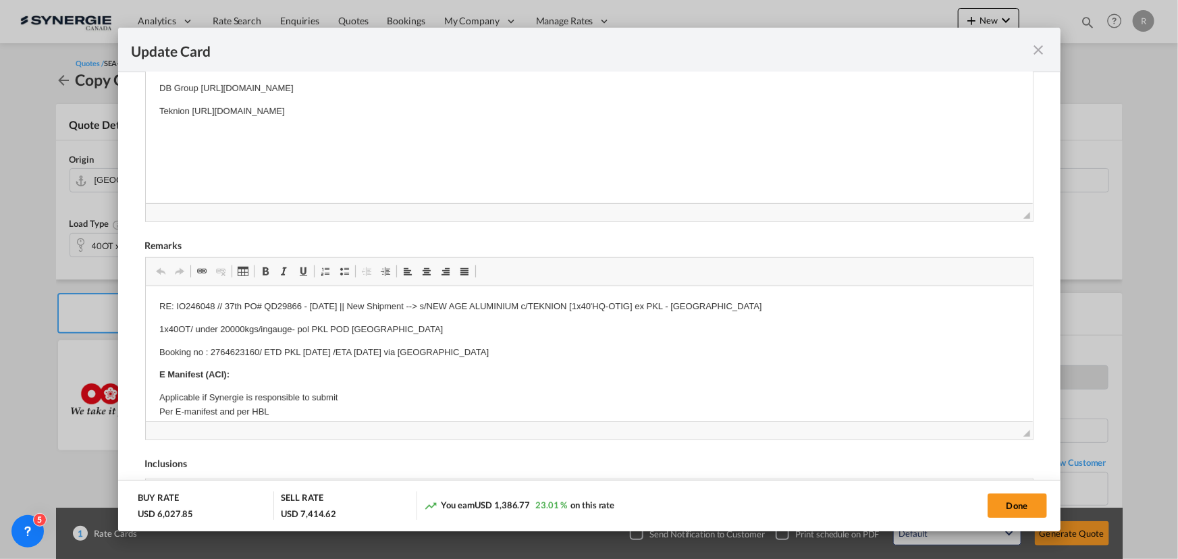
scroll to position [429, 0]
click at [210, 348] on p "Booking no : 2764623160/ ETD PKL 30 Sep /ETA MON 3 Nov via Halifax" at bounding box center [589, 352] width 860 height 14
drag, startPoint x: 210, startPoint y: 348, endPoint x: 258, endPoint y: 346, distance: 48.0
click at [258, 346] on p "Booking no : 2764623160/ ETD PKL 30 Sep /ETA MON 3 Nov via Halifax" at bounding box center [589, 352] width 860 height 14
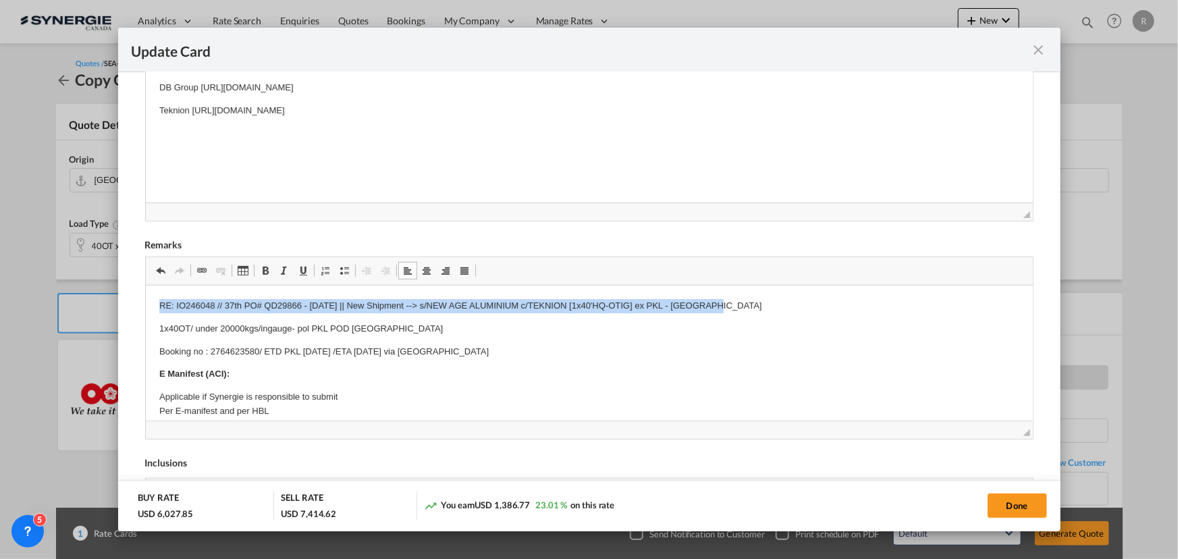
drag, startPoint x: 153, startPoint y: 307, endPoint x: 762, endPoint y: 305, distance: 608.4
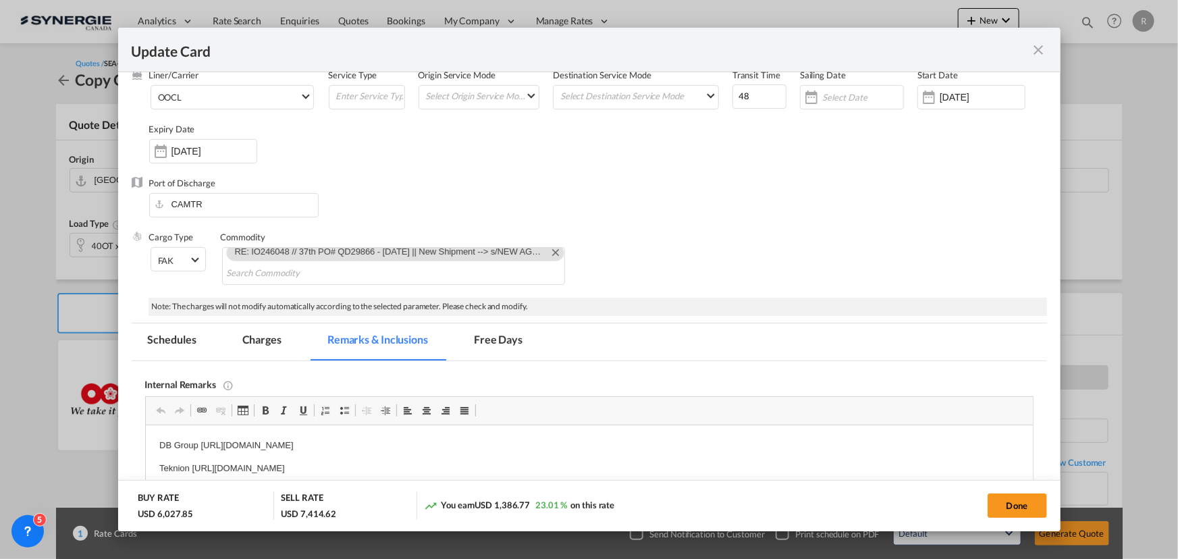
scroll to position [61, 0]
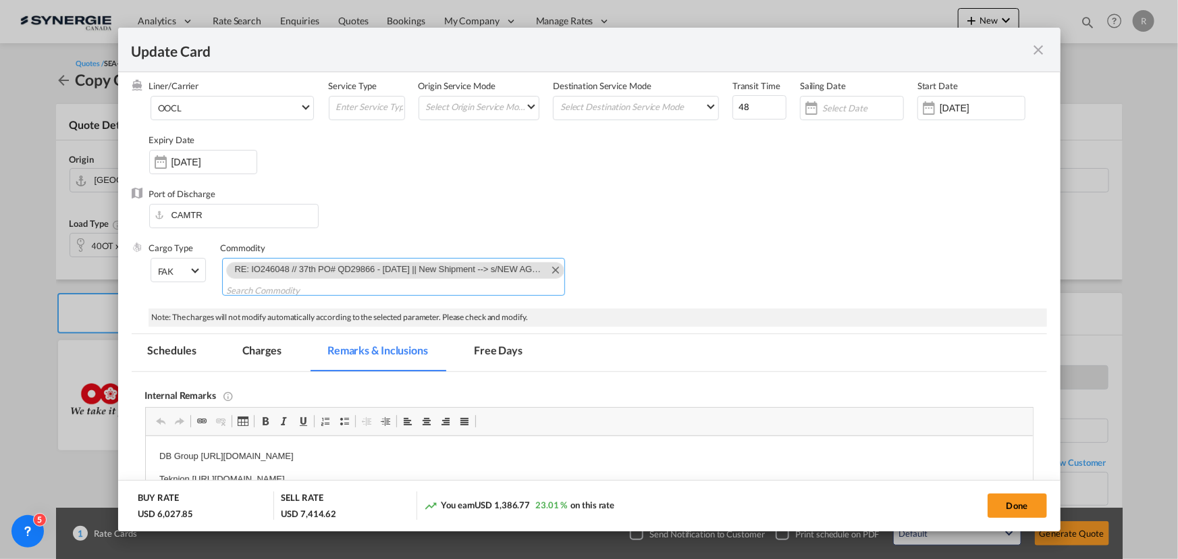
click at [547, 269] on md-icon "Remove RE: IO246048 // 37th PO# QD29866 - Sept'25 || New Shipment --> s/NEW AGE…" at bounding box center [555, 269] width 16 height 16
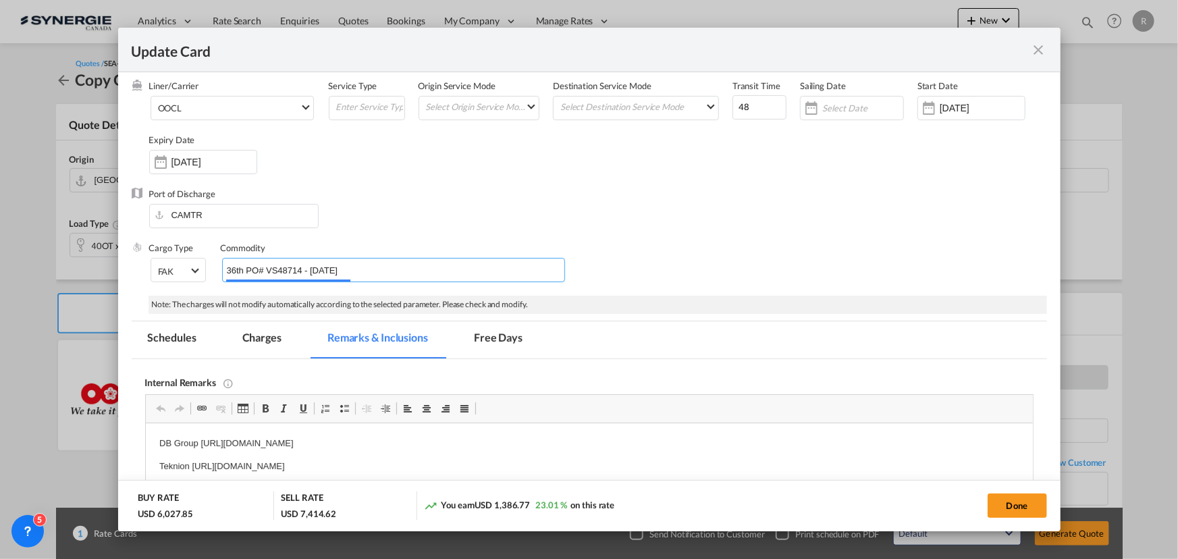
scroll to position [0, 391]
type input "36th PO# VS48714 - Sept'25 || New Shipment --> s/NEW AGE ALUMINIUM c/TEKNION [1…"
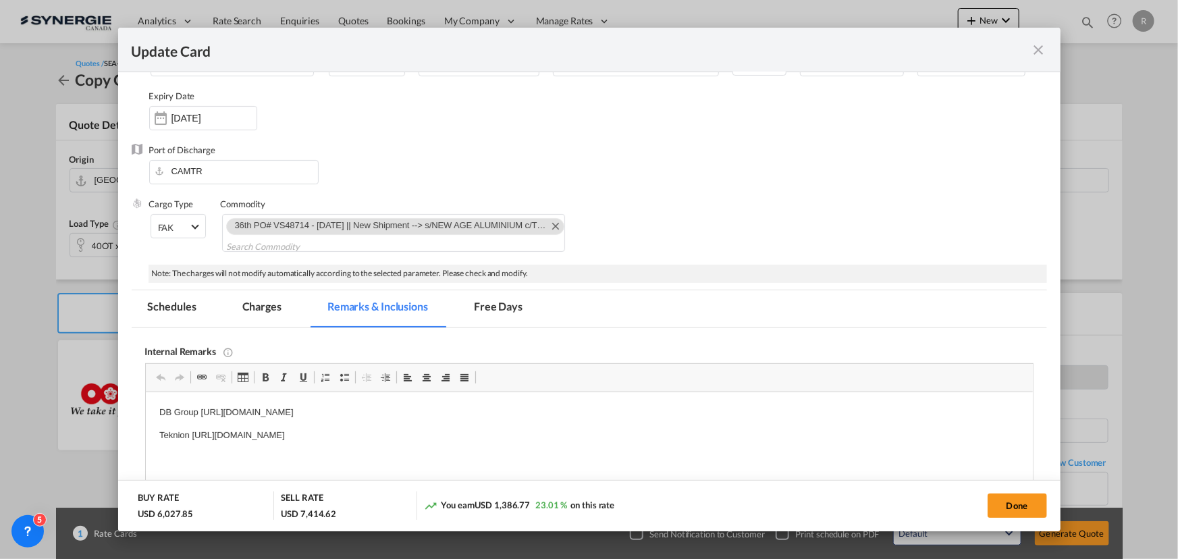
scroll to position [122, 0]
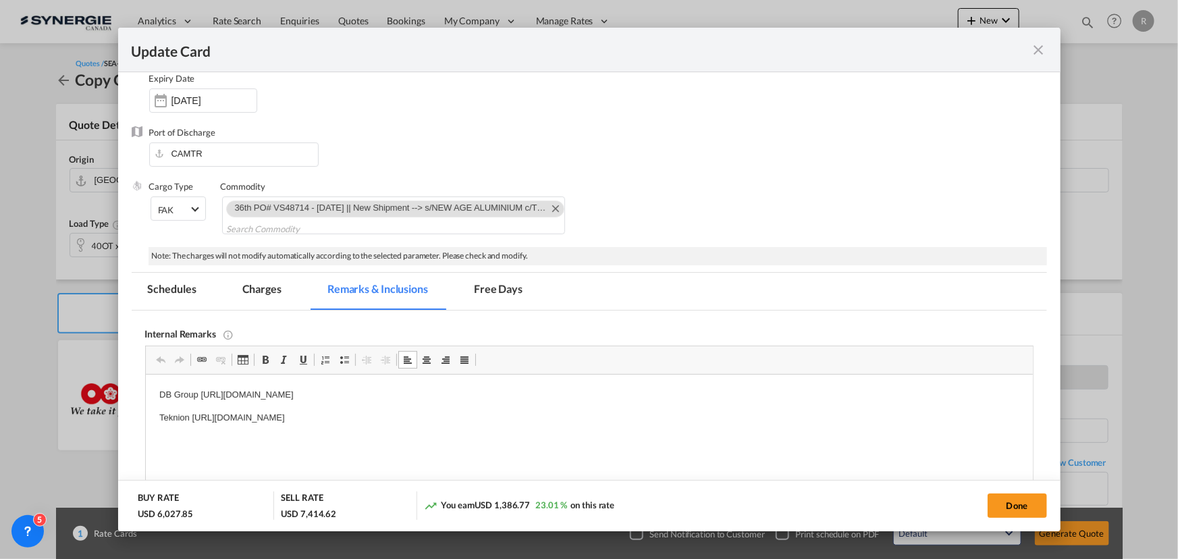
click at [282, 415] on p "Teknion https://app.frontapp.com/open/msg_1h5j3fyn?key=ndB_T-dR1PTr4tRqMvXXAaC7…" at bounding box center [589, 418] width 860 height 14
drag, startPoint x: 192, startPoint y: 416, endPoint x: 638, endPoint y: 416, distance: 445.7
click at [638, 416] on p "Teknion https://app.frontapp.com/open/msg_1h5j3fyn?key=ndB_T-dR1PTr4tRqMvXXAaC7…" at bounding box center [589, 418] width 860 height 14
click at [1011, 508] on button "Done" at bounding box center [1017, 506] width 59 height 24
type input "14 Sep 2025"
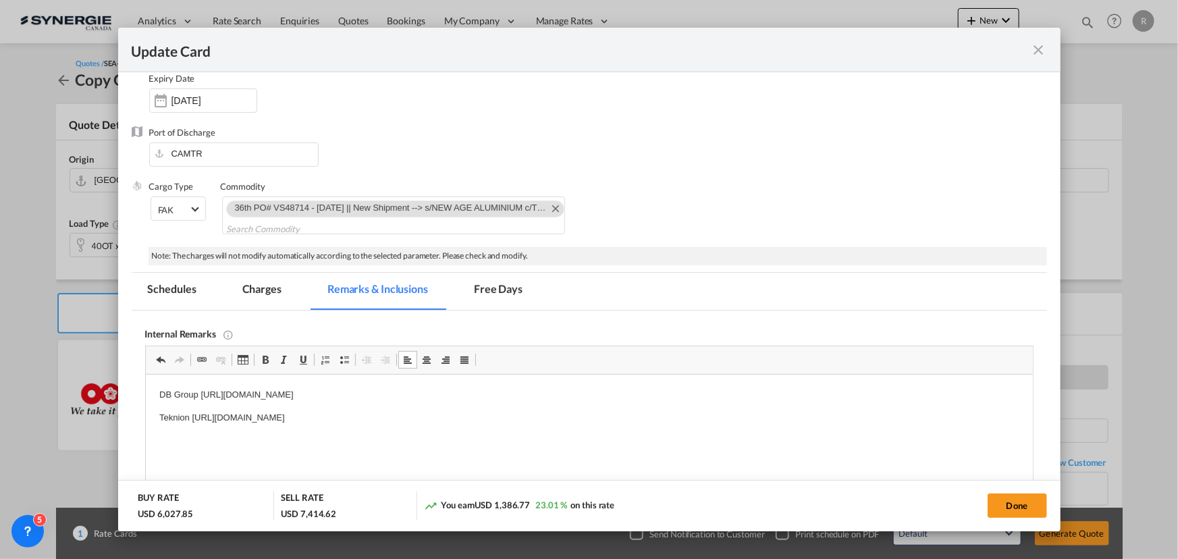
type input "29 Sep 2025"
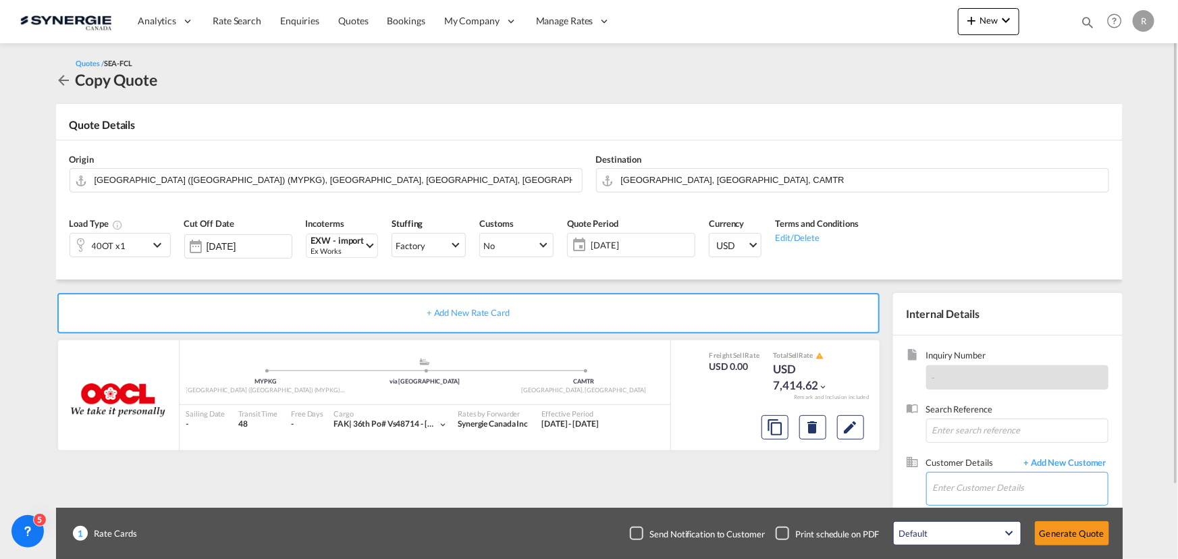
click at [969, 490] on input "Enter Customer Details" at bounding box center [1020, 488] width 175 height 30
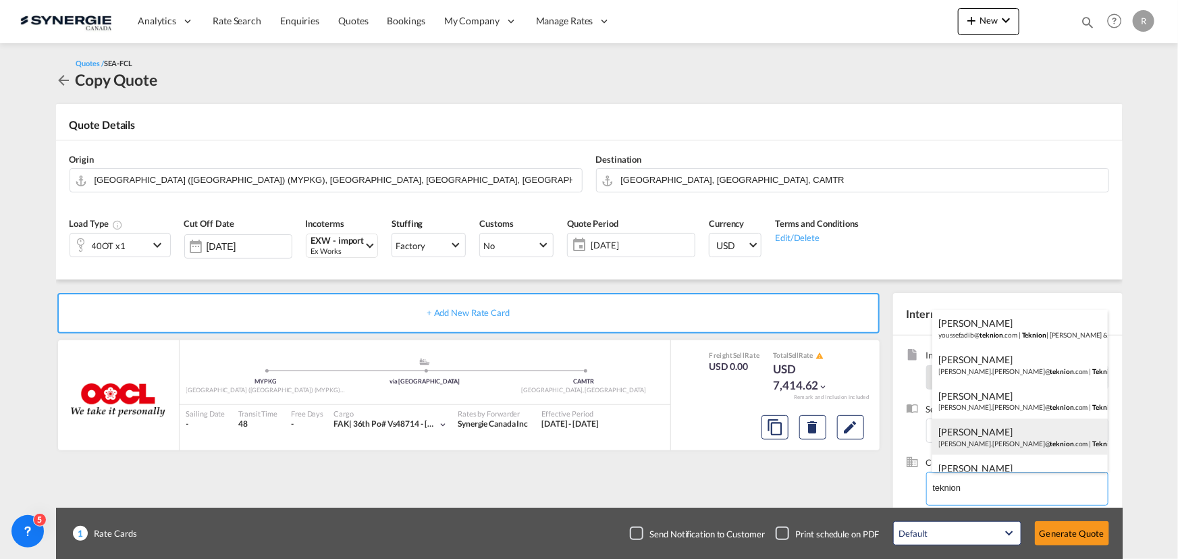
click at [1013, 432] on div "Charles-Olivier Thibault charles-olivier.thibault@ teknion .com | Teknion" at bounding box center [1021, 437] width 176 height 36
type input "Teknion, Charles-Olivier Thibault, charles-olivier.thibault@teknion.com"
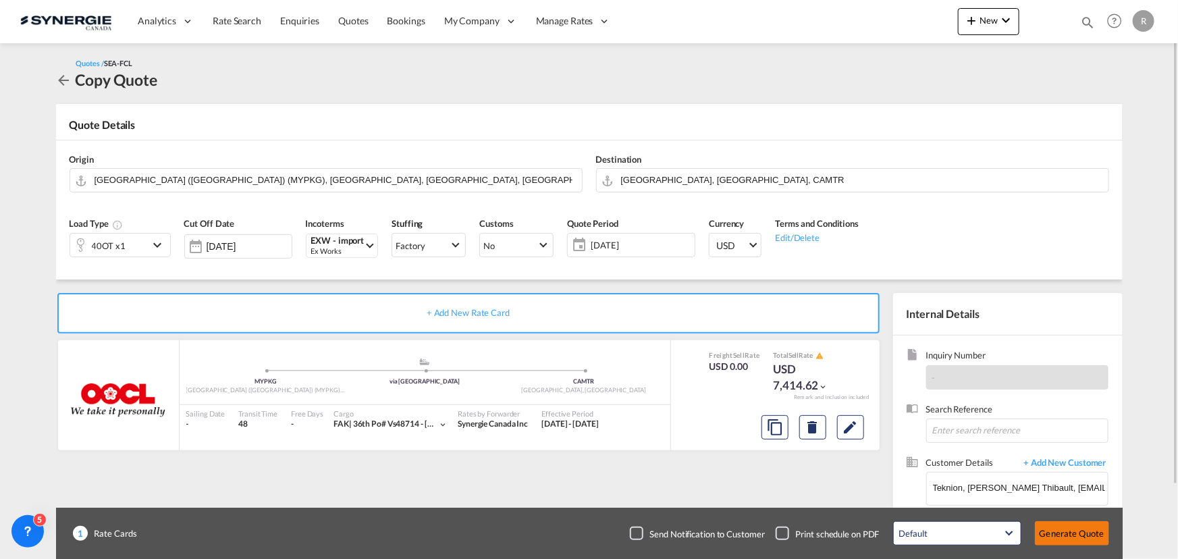
click at [1082, 534] on button "Generate Quote" at bounding box center [1072, 533] width 74 height 24
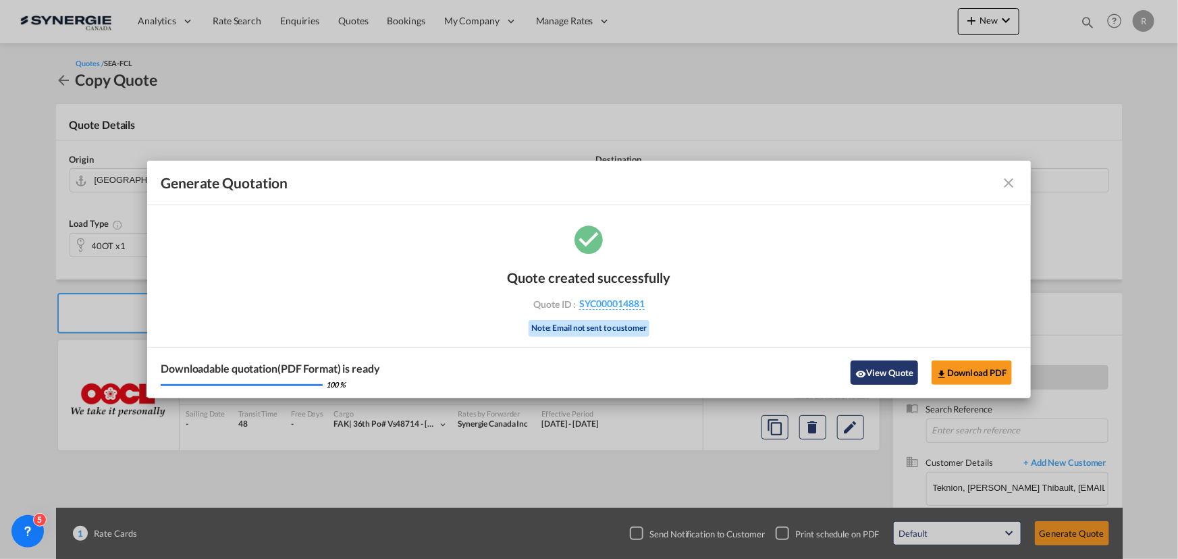
click at [893, 367] on button "View Quote" at bounding box center [885, 373] width 68 height 24
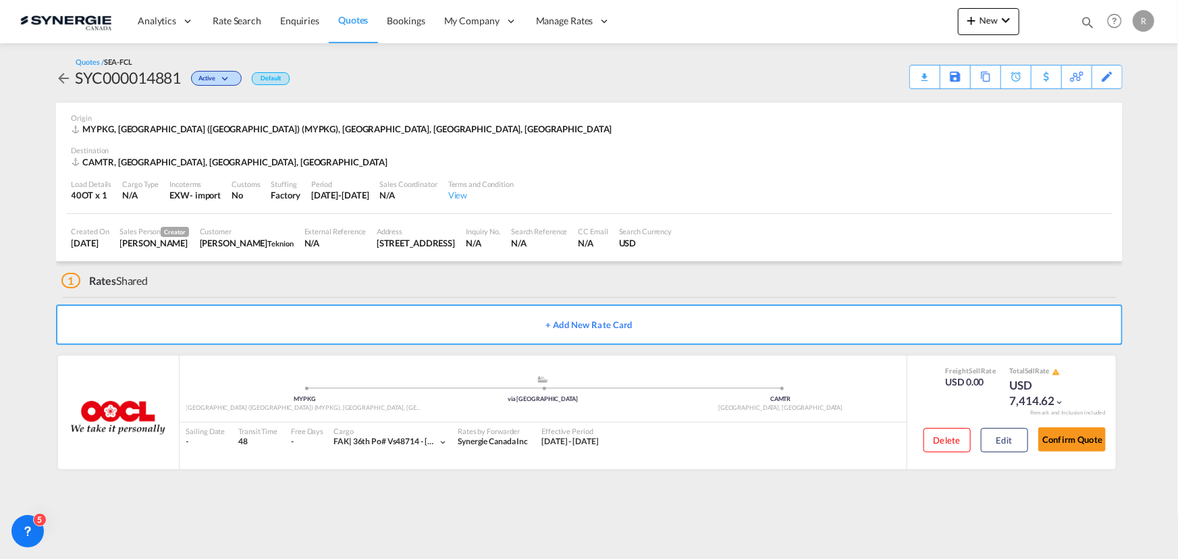
click at [0, 0] on div "Download Quote" at bounding box center [0, 0] width 0 height 0
click at [1092, 443] on button "Confirm Quote" at bounding box center [1073, 439] width 68 height 24
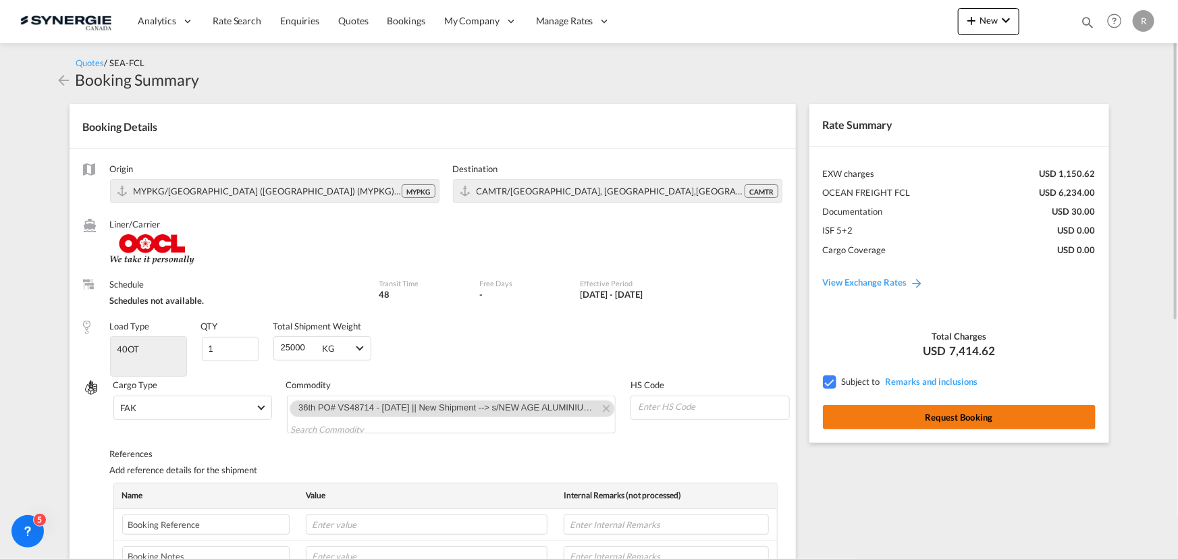
click at [925, 421] on button "Request Booking" at bounding box center [959, 417] width 273 height 24
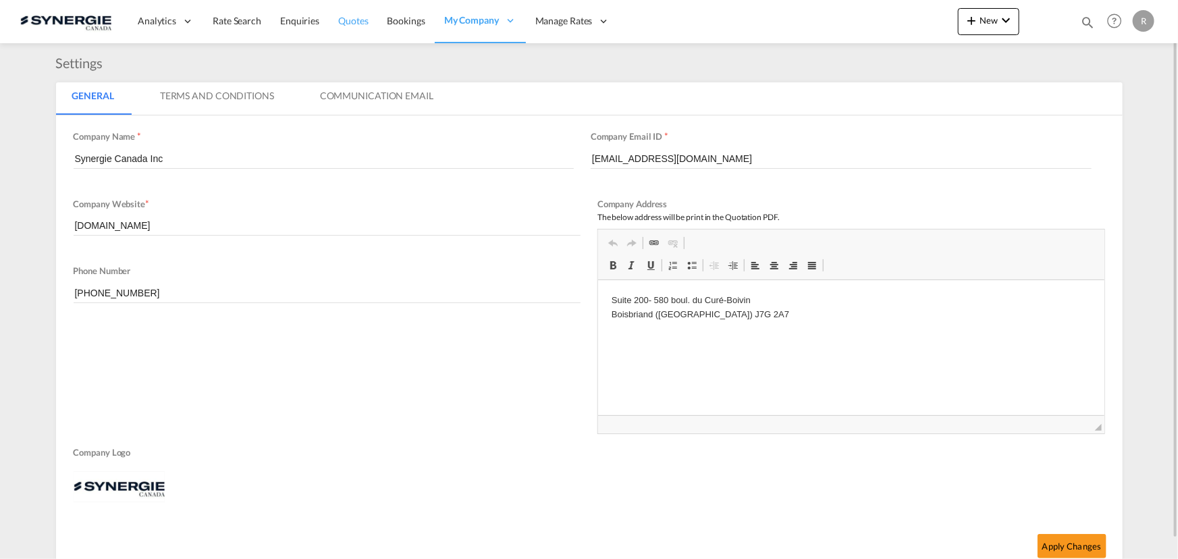
click at [353, 24] on span "Quotes" at bounding box center [353, 20] width 30 height 11
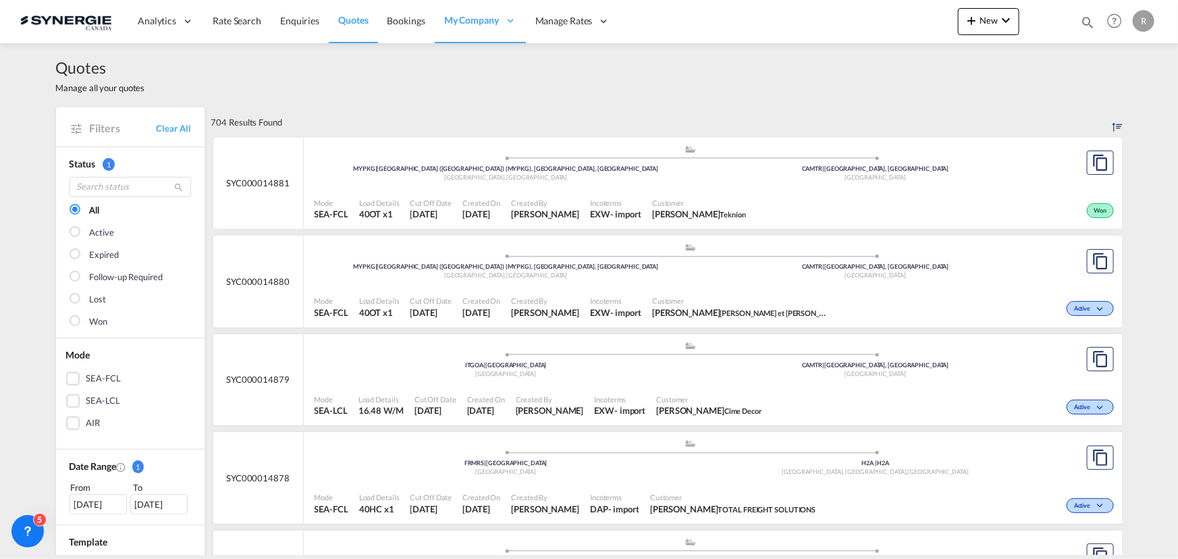
click at [939, 291] on div "Active" at bounding box center [975, 307] width 284 height 34
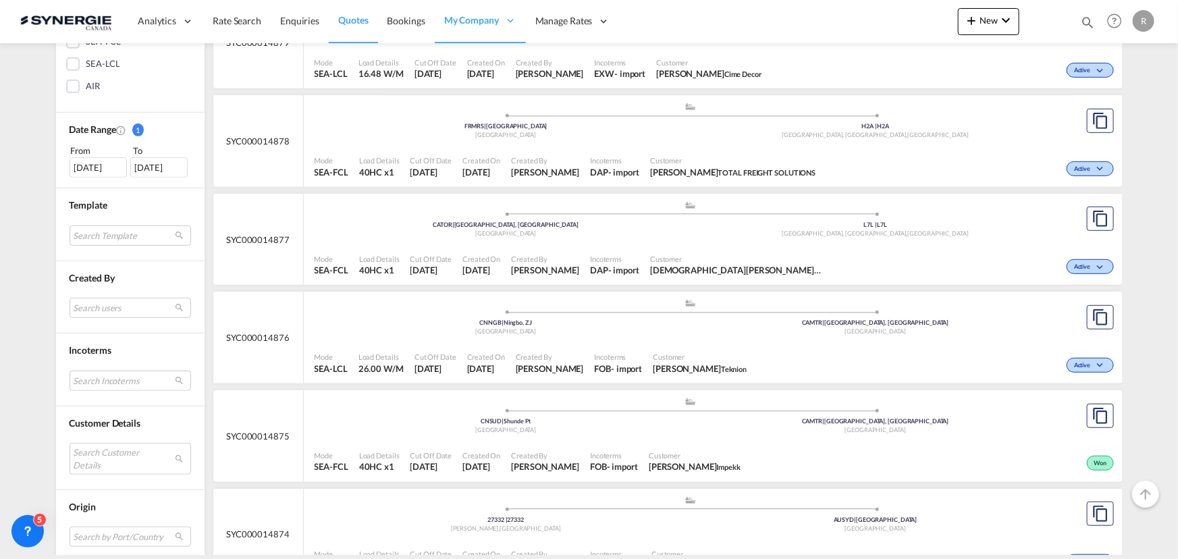
scroll to position [368, 0]
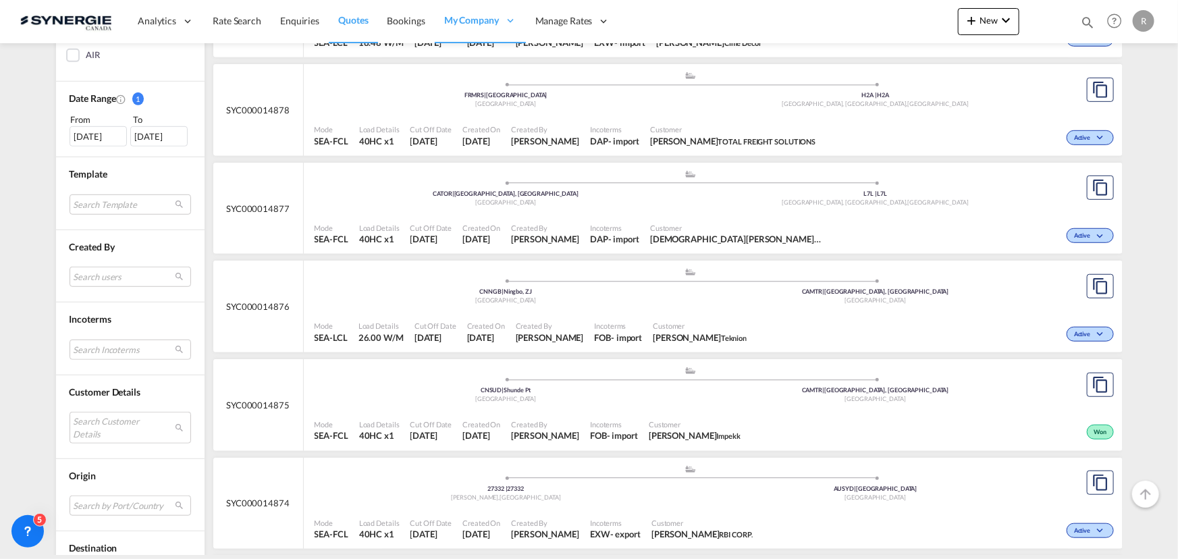
click at [91, 134] on div "19 Aug 2025" at bounding box center [98, 136] width 57 height 20
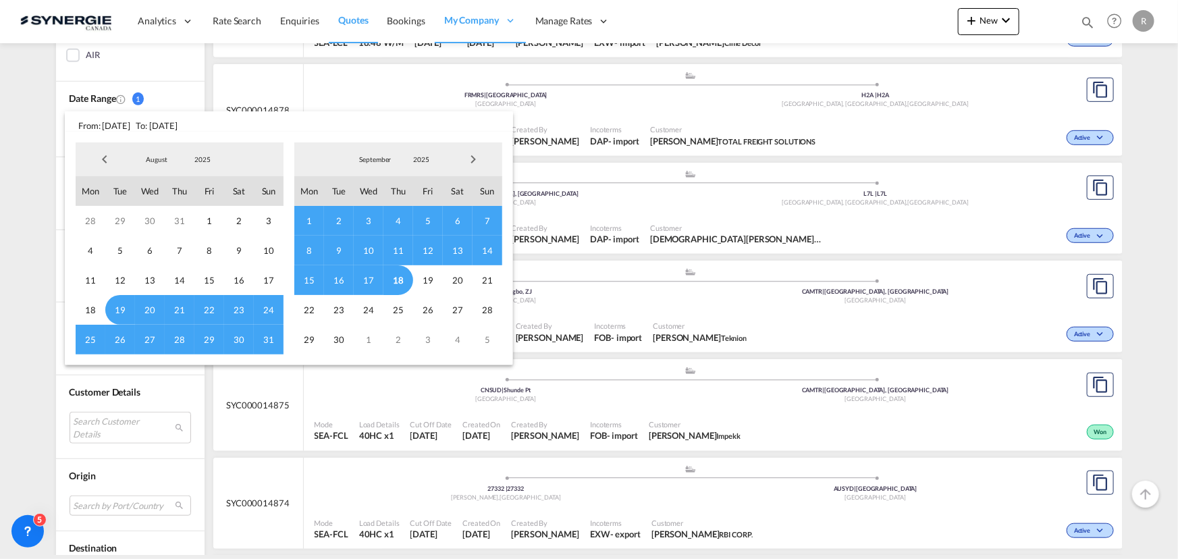
click at [103, 162] on span "Previous Month" at bounding box center [104, 159] width 27 height 27
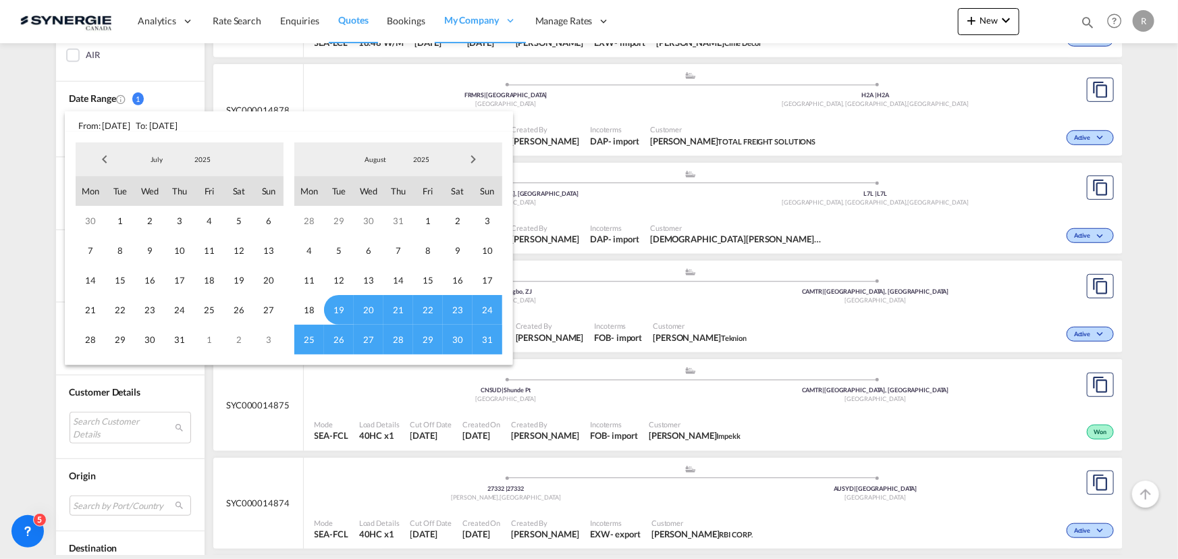
click at [103, 162] on span "Previous Month" at bounding box center [104, 159] width 27 height 27
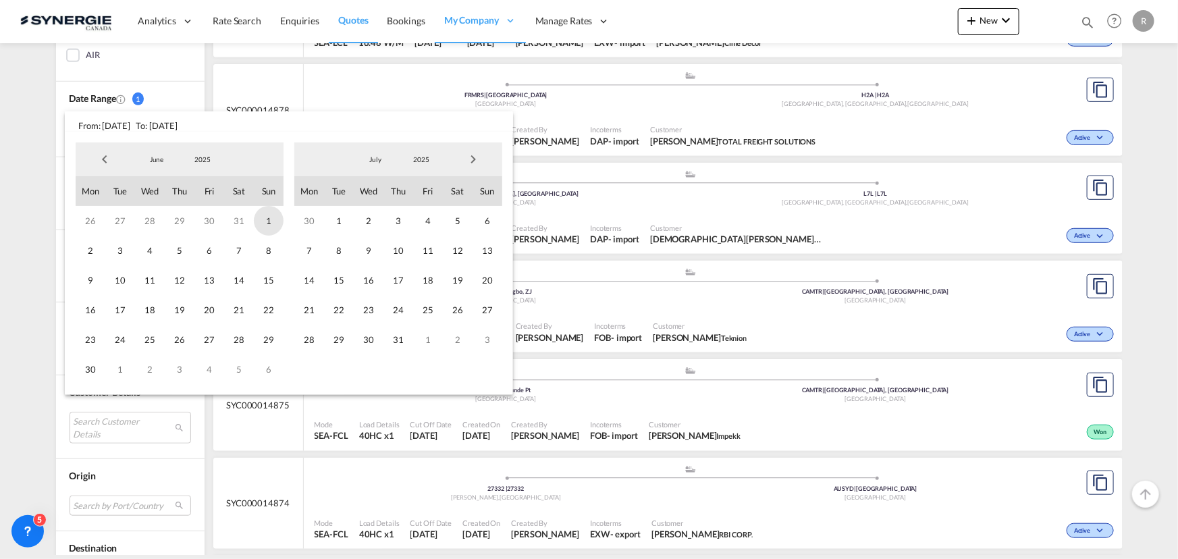
click at [270, 223] on span "1" at bounding box center [269, 221] width 30 height 30
click at [479, 159] on span "Next Month" at bounding box center [473, 159] width 27 height 27
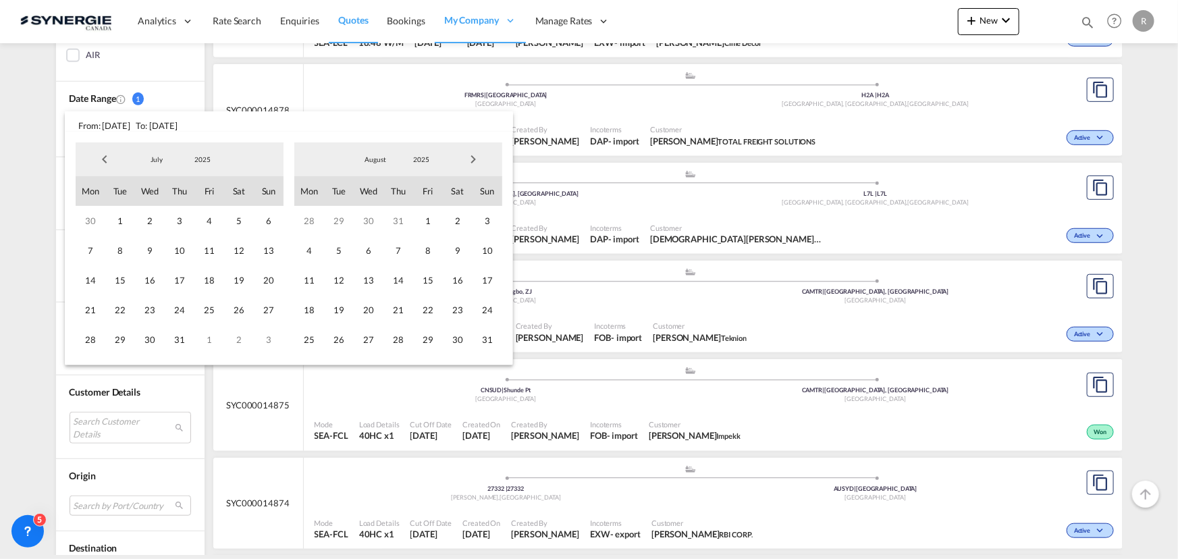
click at [479, 159] on span "Next Month" at bounding box center [473, 159] width 27 height 27
click at [97, 157] on span "Previous Month" at bounding box center [104, 159] width 27 height 27
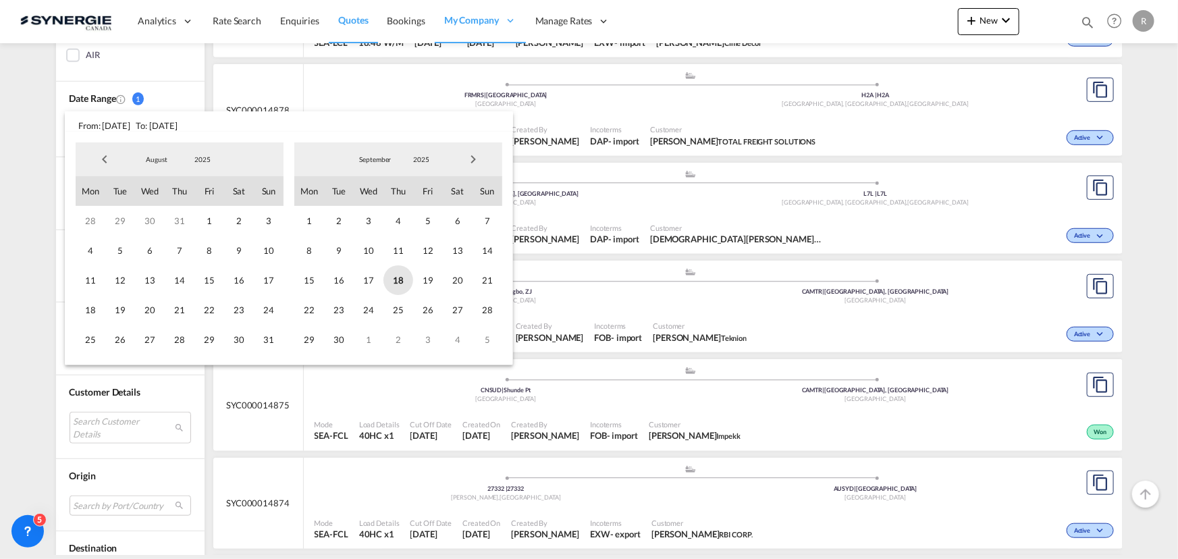
click at [400, 276] on span "18" at bounding box center [399, 280] width 30 height 30
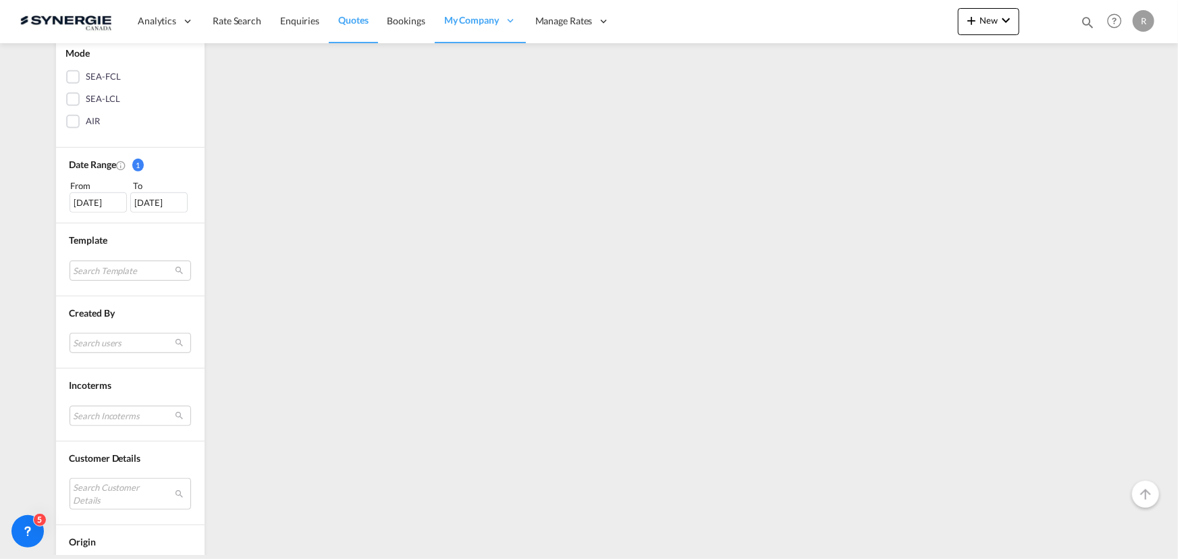
scroll to position [307, 0]
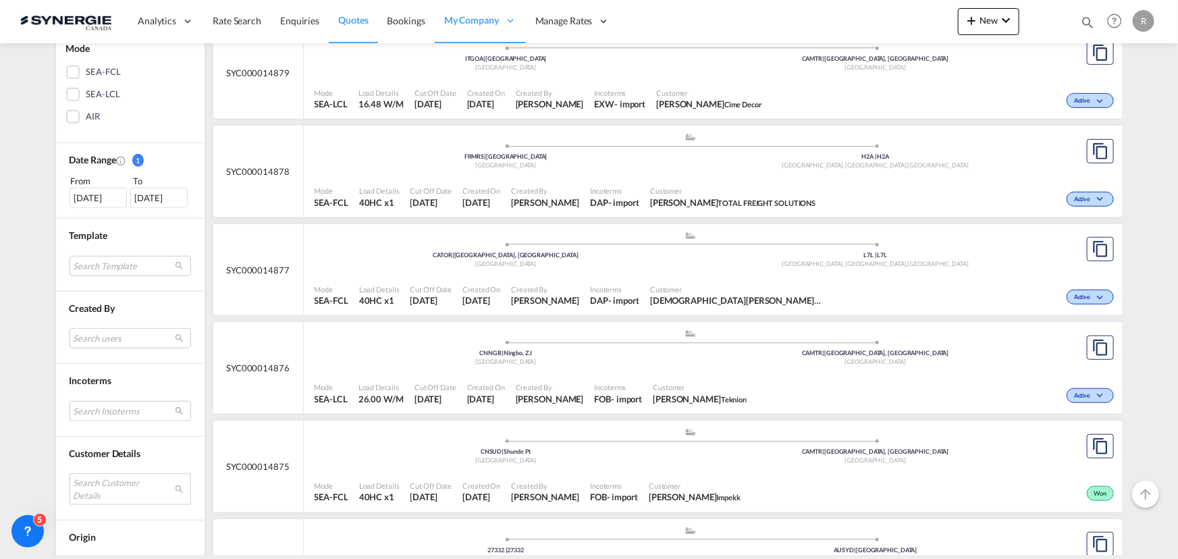
click at [112, 479] on md-select "Search Customer Details user name user yanick Desormeaux ydesormeaux@lhgfoods.c…" at bounding box center [131, 488] width 122 height 31
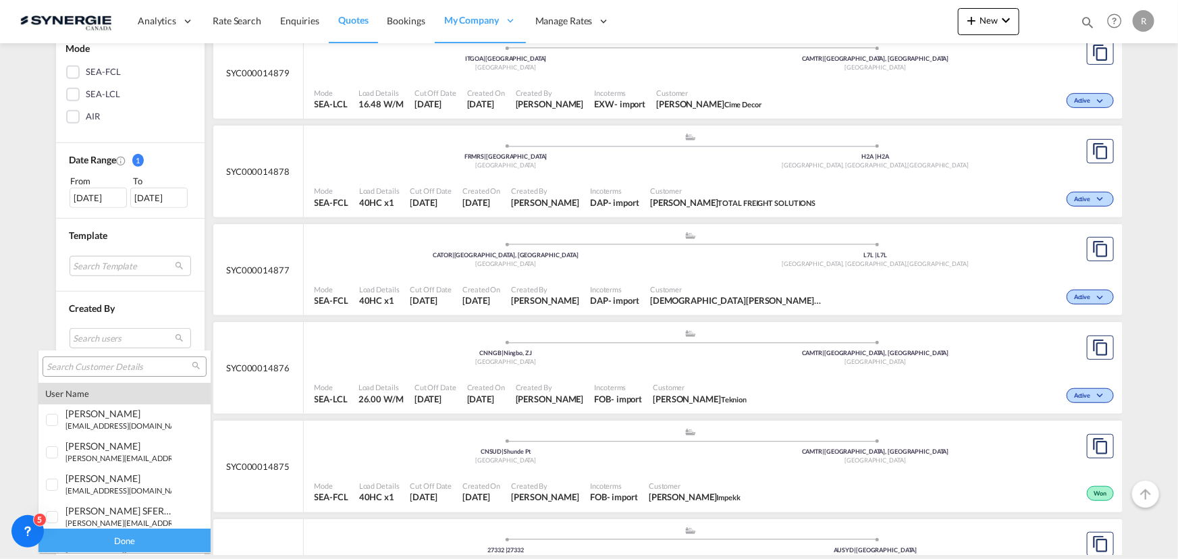
click at [128, 365] on input "search" at bounding box center [119, 367] width 145 height 12
type input "teknion"
click at [53, 452] on div at bounding box center [53, 453] width 14 height 14
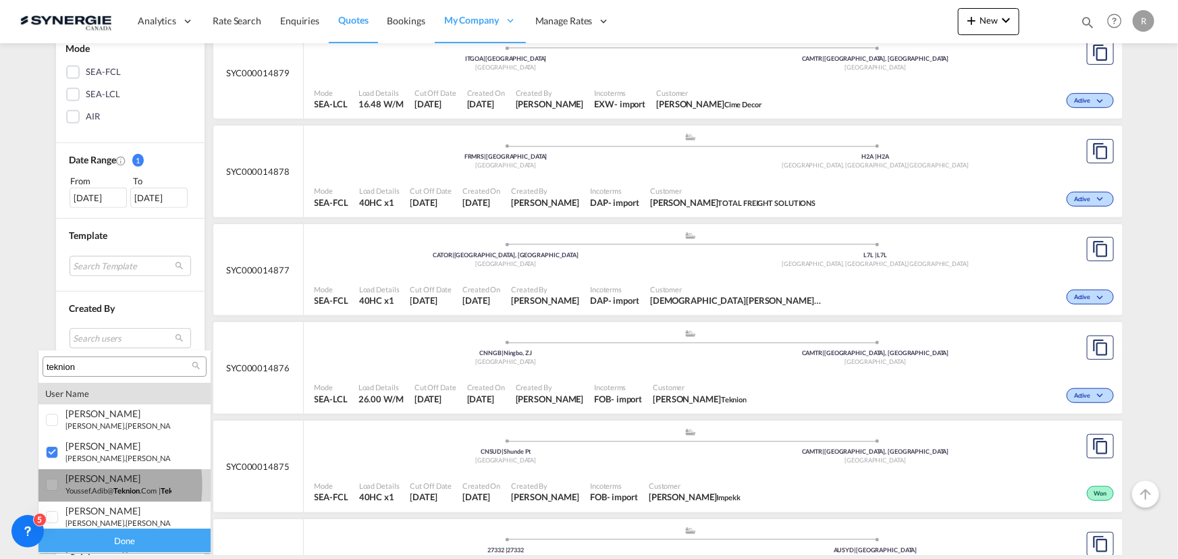
click at [57, 486] on div at bounding box center [53, 486] width 14 height 14
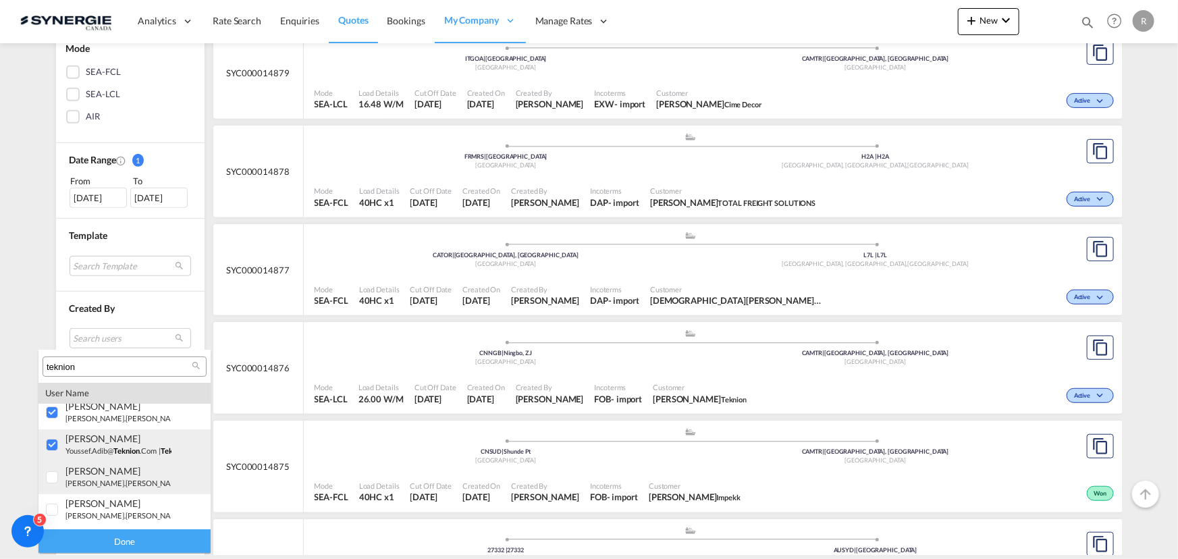
scroll to position [61, 0]
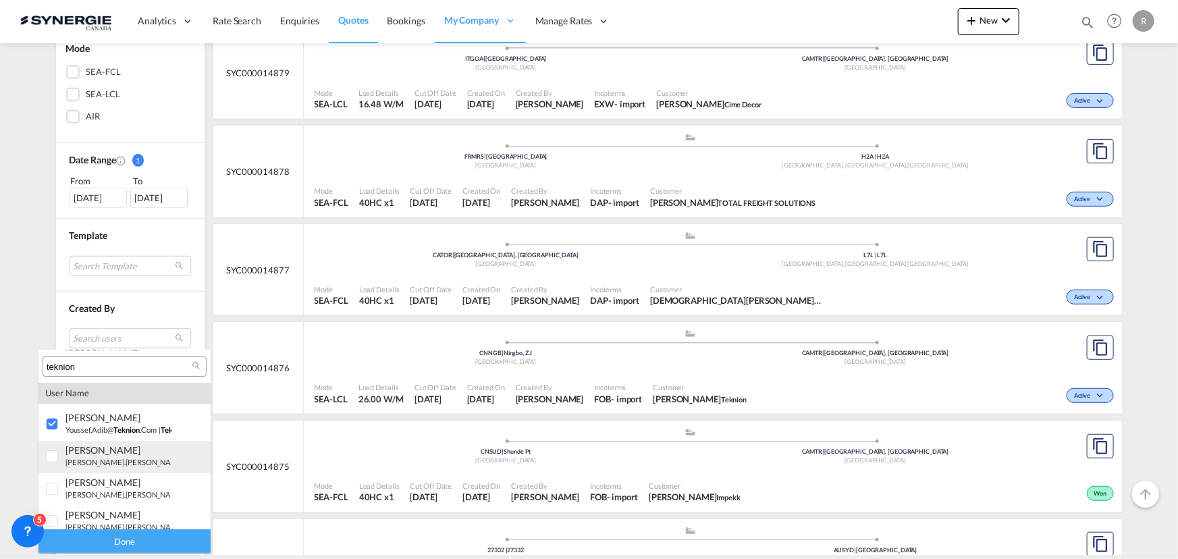
click at [67, 454] on div "charles-olivier Thibault" at bounding box center [118, 449] width 106 height 11
click at [58, 463] on div at bounding box center [53, 461] width 14 height 14
click at [124, 541] on div "Done" at bounding box center [124, 541] width 172 height 24
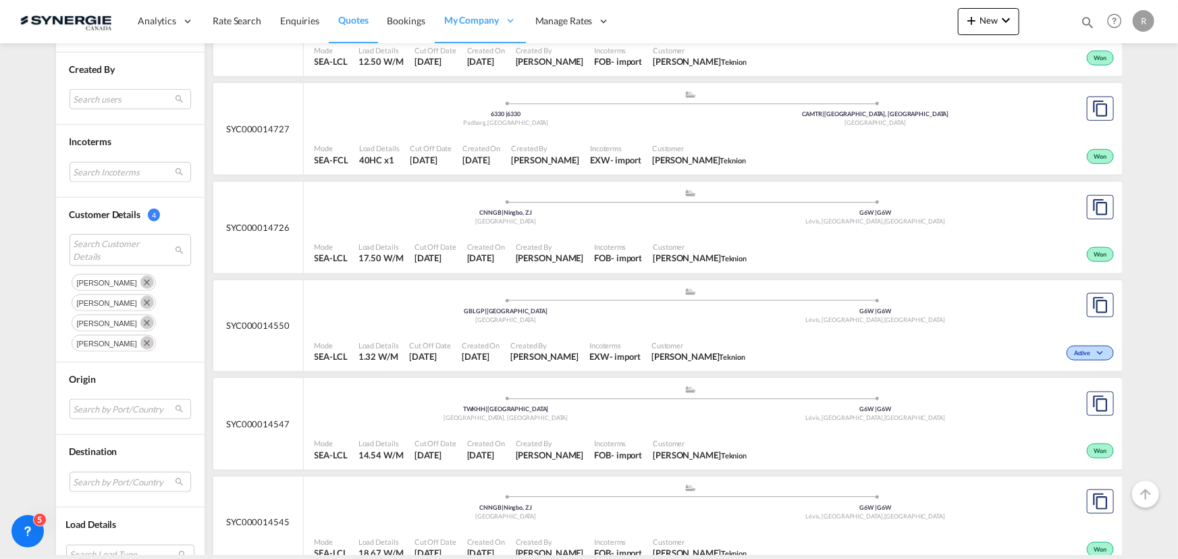
scroll to position [552, 0]
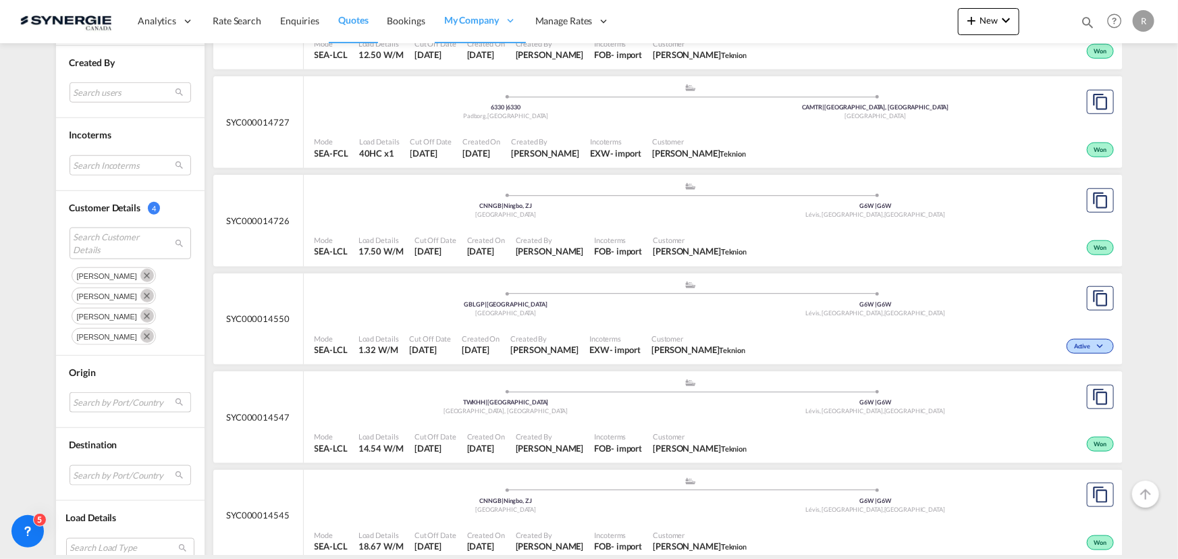
click at [110, 400] on md-select "Search by Port/Country JPNIC nichinan japan AEAMF mussafah united arab emirates…" at bounding box center [131, 402] width 122 height 20
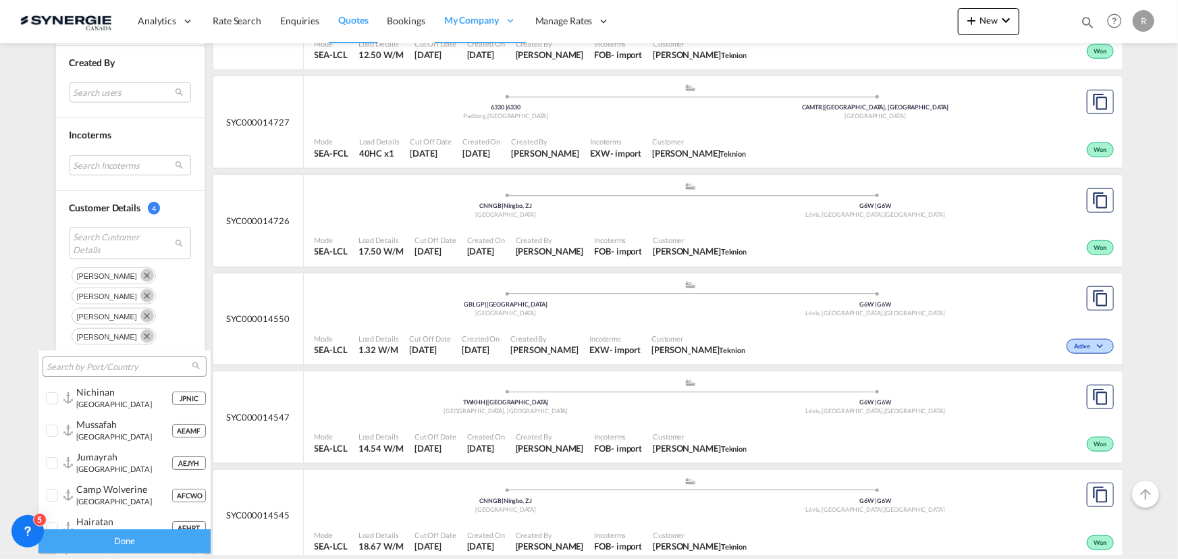
click at [95, 367] on input "search" at bounding box center [119, 367] width 145 height 12
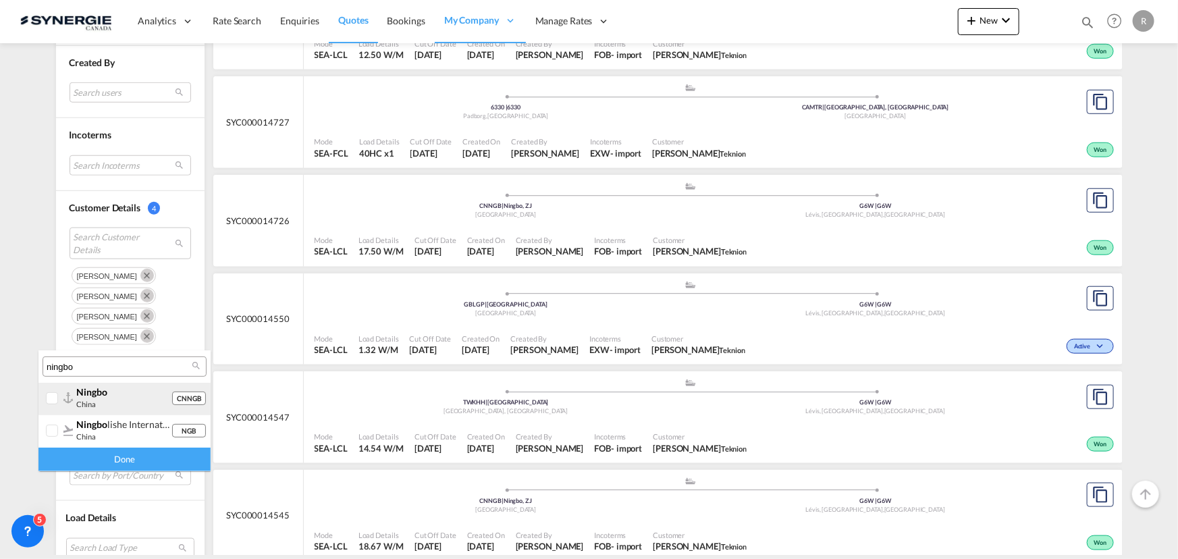
type input "ningbo"
click at [65, 401] on div at bounding box center [67, 397] width 9 height 11
click at [103, 456] on div "Done" at bounding box center [124, 460] width 172 height 24
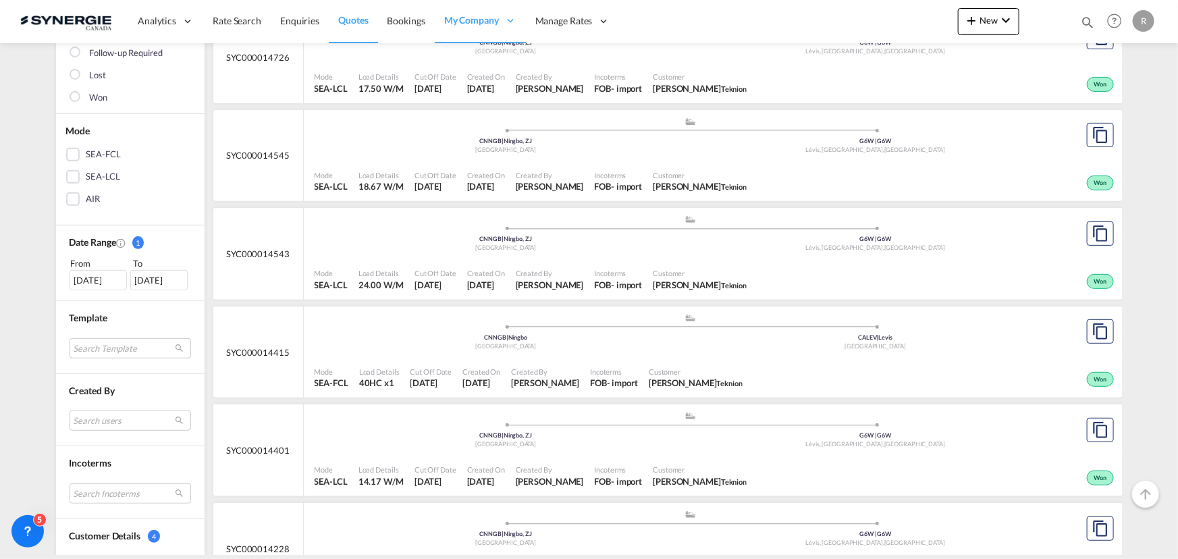
scroll to position [368, 0]
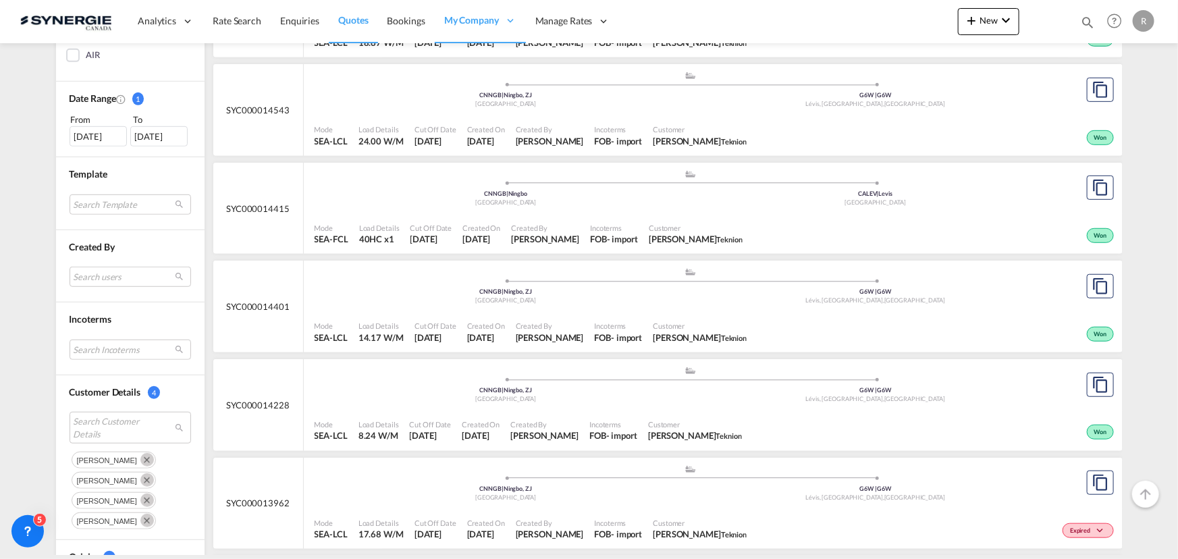
click at [696, 407] on div ".a{fill:#aaa8ad;} .a{fill:#aaa8ad;} CNNGB | Ningbo, ZJ China G6W | G6W Lévis, Q…" at bounding box center [691, 388] width 753 height 44
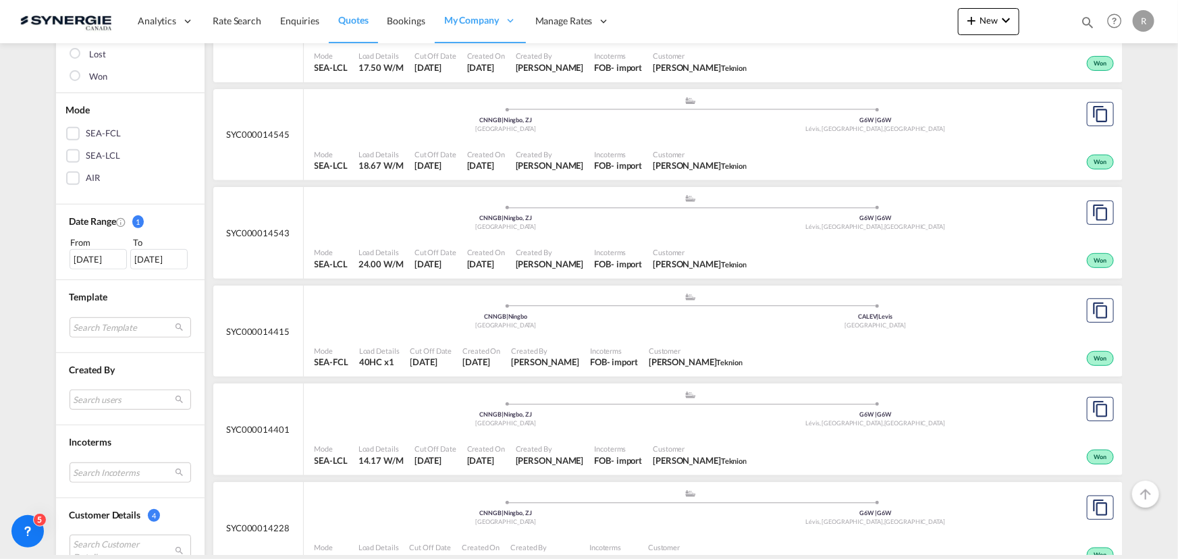
click at [589, 167] on div "Incoterms FOB - import" at bounding box center [618, 161] width 59 height 34
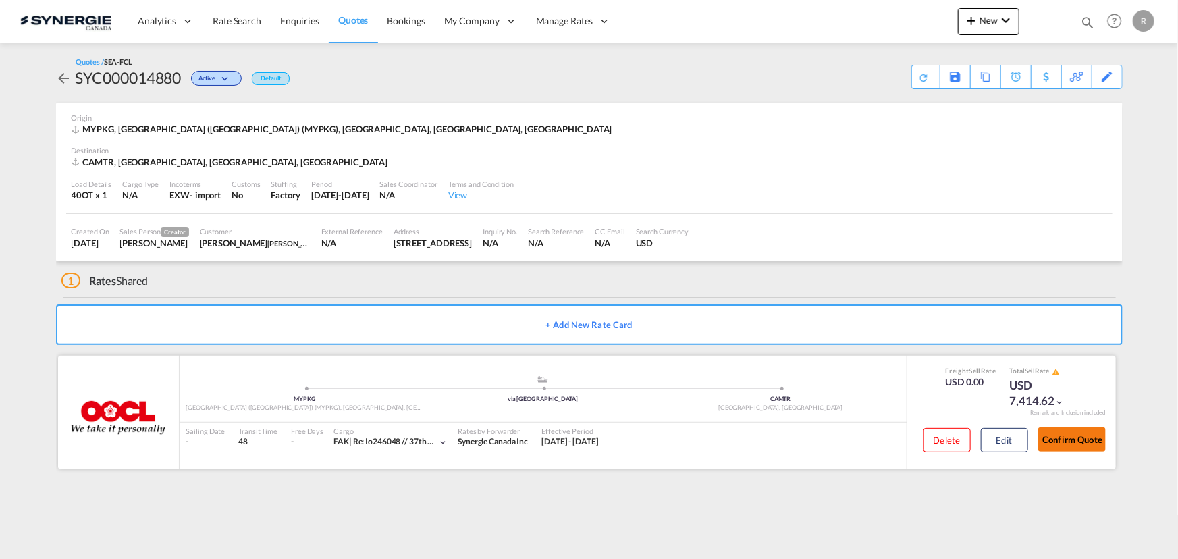
click at [1069, 439] on button "Confirm Quote" at bounding box center [1073, 439] width 68 height 24
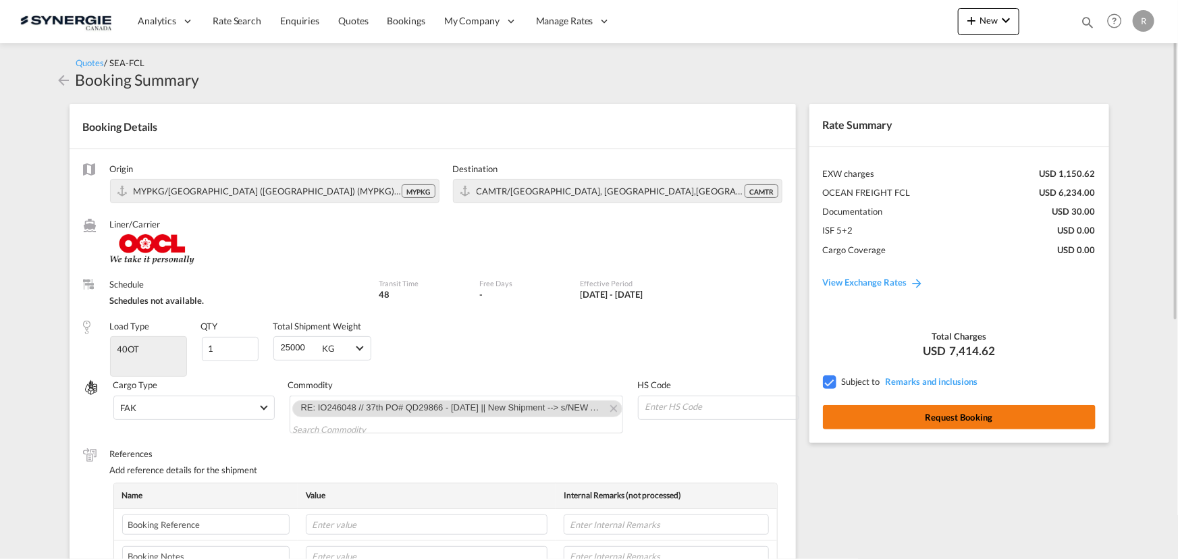
click at [982, 420] on button "Request Booking" at bounding box center [959, 417] width 273 height 24
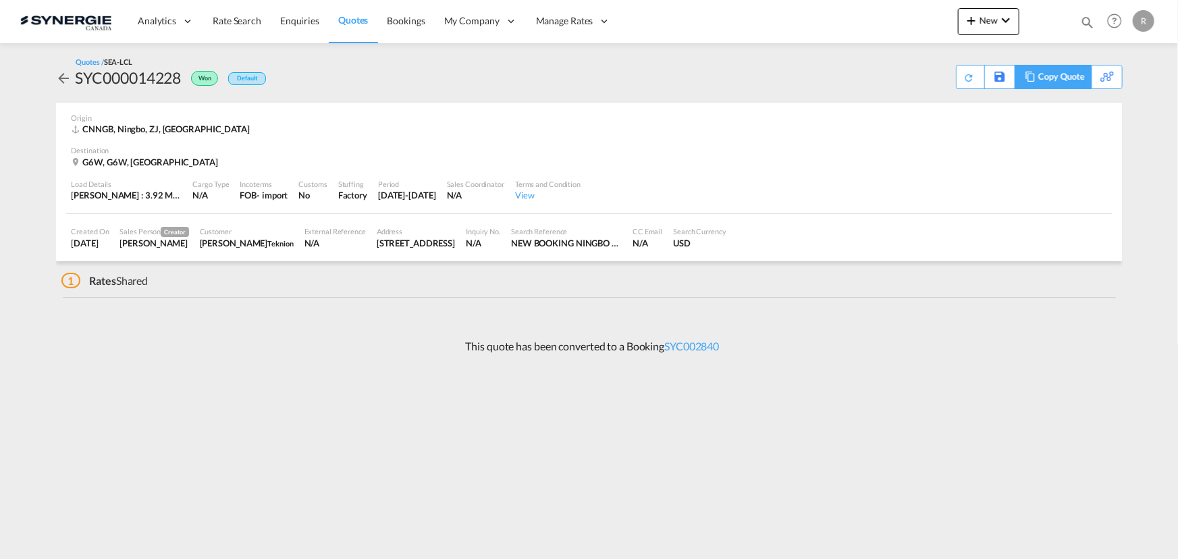
click at [1068, 73] on div "Copy Quote" at bounding box center [1062, 76] width 46 height 23
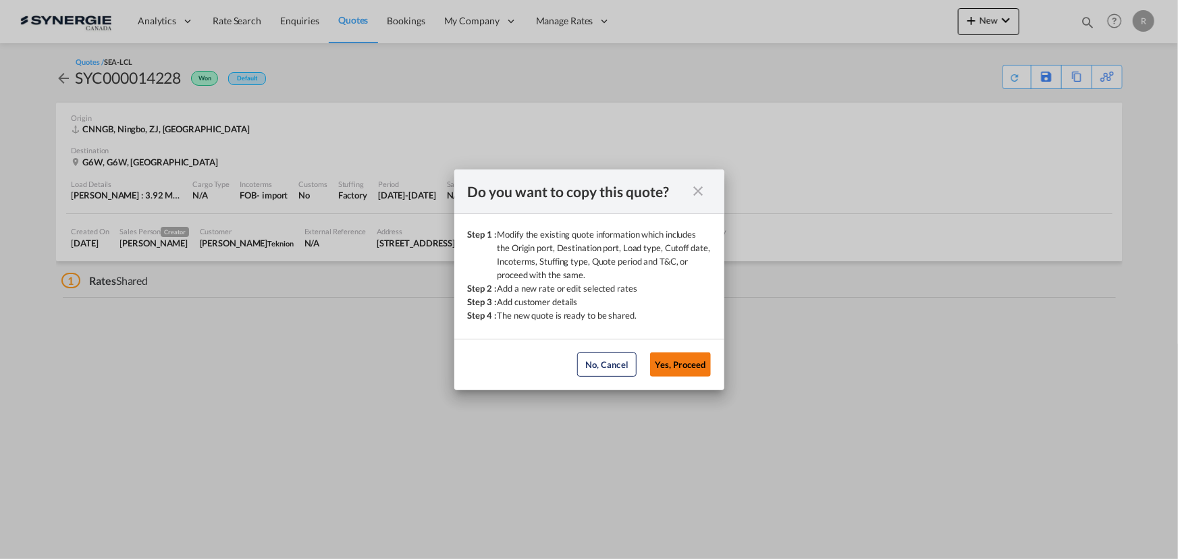
click at [690, 361] on button "Yes, Proceed" at bounding box center [680, 364] width 61 height 24
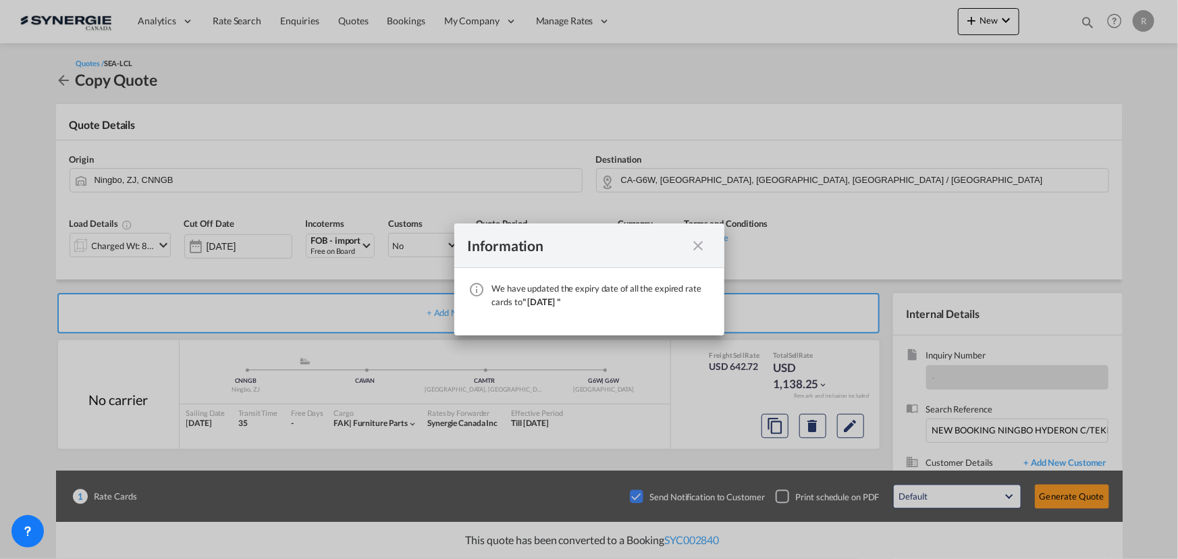
click at [709, 248] on div "Information" at bounding box center [589, 246] width 270 height 45
click at [696, 249] on md-icon "icon-close fg-AAA8AD cursor" at bounding box center [699, 246] width 16 height 16
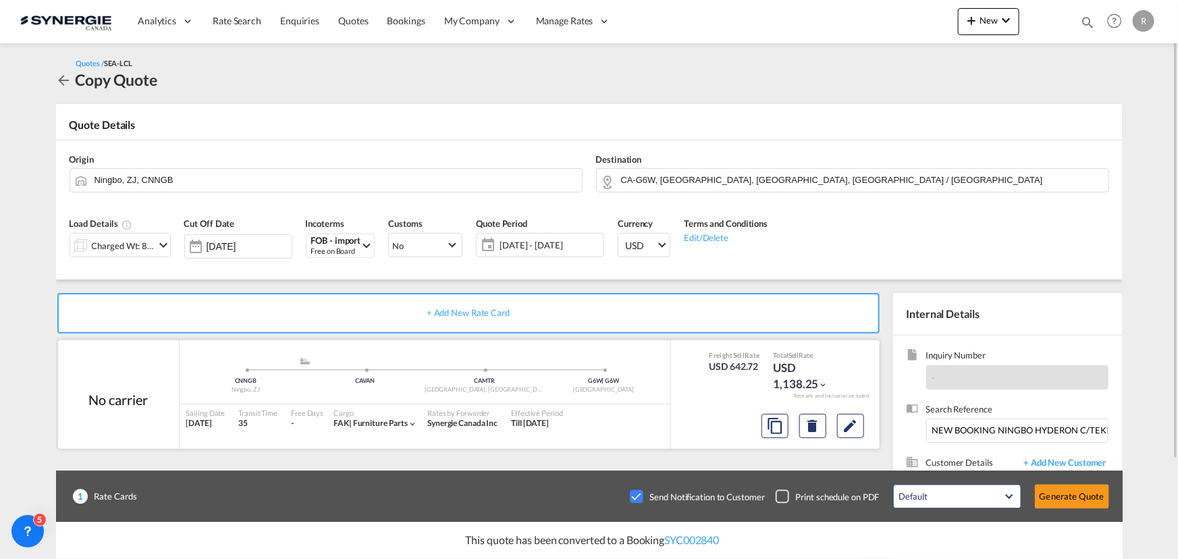
scroll to position [61, 0]
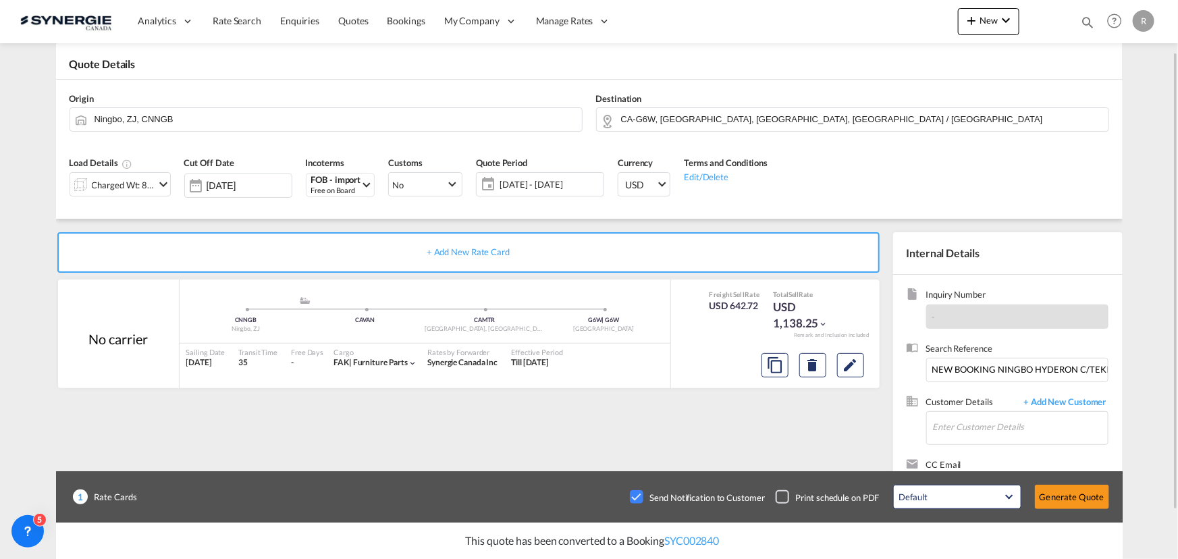
click at [639, 494] on div "Checkbox No Ink" at bounding box center [637, 497] width 14 height 14
click at [964, 367] on input "NEW BOOKING NINGBO HYDERON C/TEKNIION [PERSON_NAME] &BRETON //NGBYUL25090007" at bounding box center [1017, 370] width 182 height 24
click at [858, 366] on md-icon "Edit" at bounding box center [851, 365] width 16 height 16
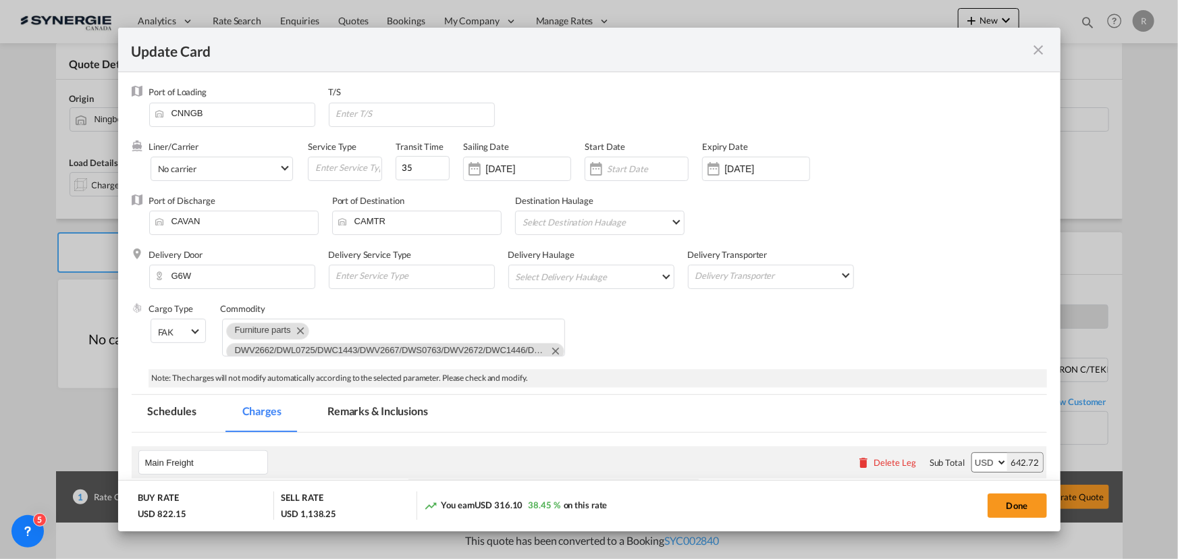
select select "per_w/m"
select select "per_kg"
select select "flat"
select select "per_bl"
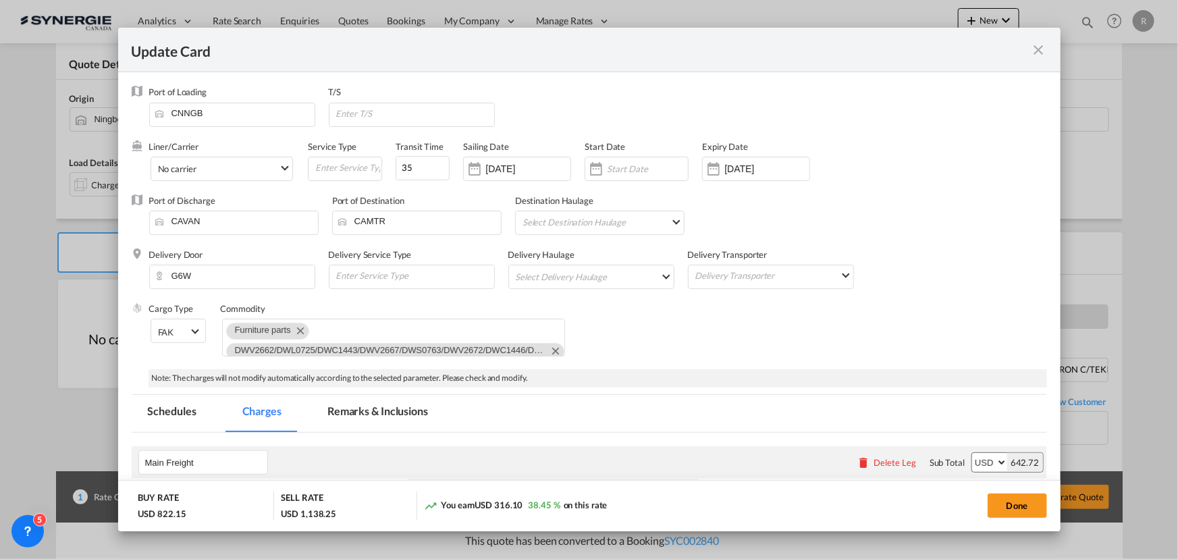
select select "per_bl"
select select "per_shipment"
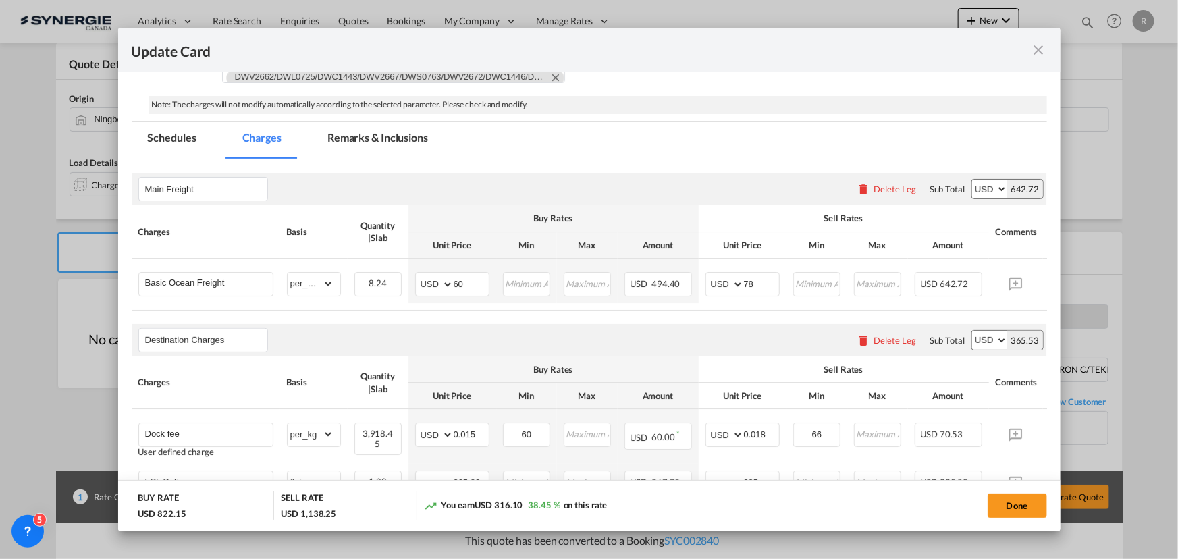
scroll to position [307, 0]
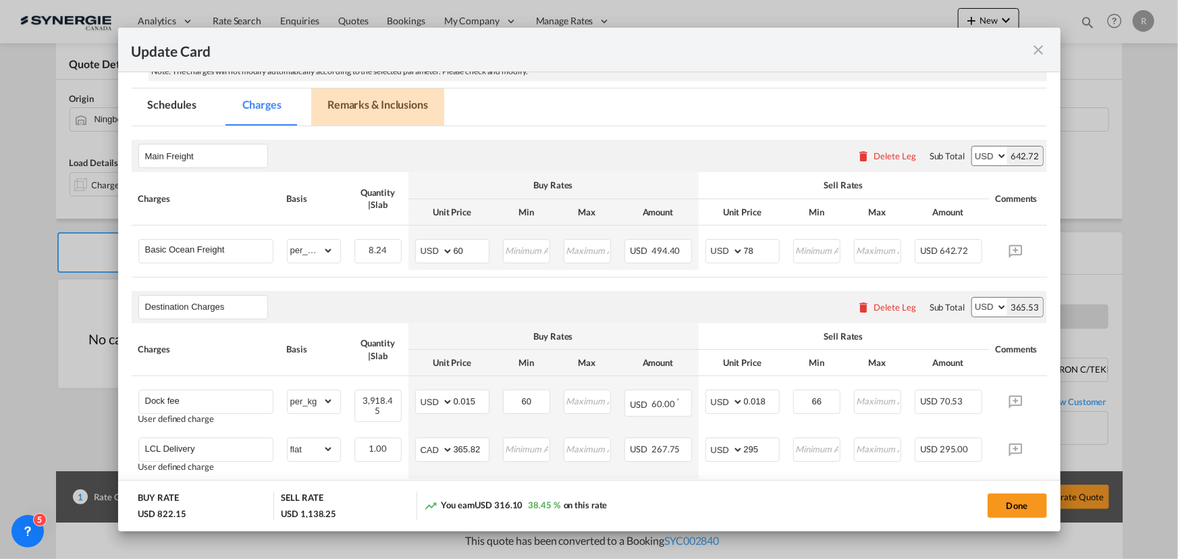
click at [410, 100] on md-tab-item "Remarks & Inclusions" at bounding box center [377, 106] width 133 height 37
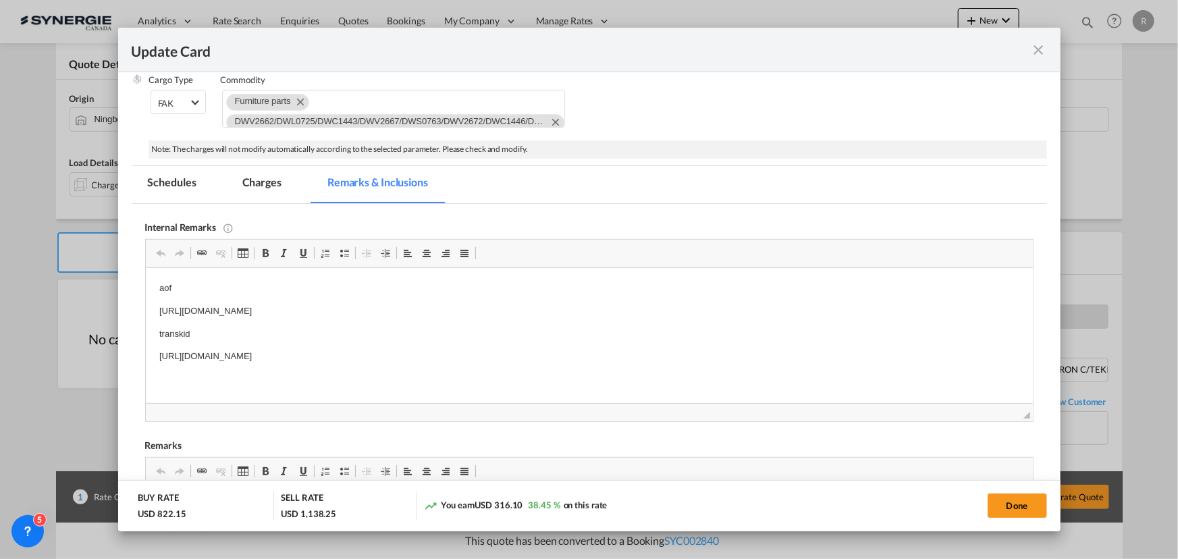
scroll to position [245, 0]
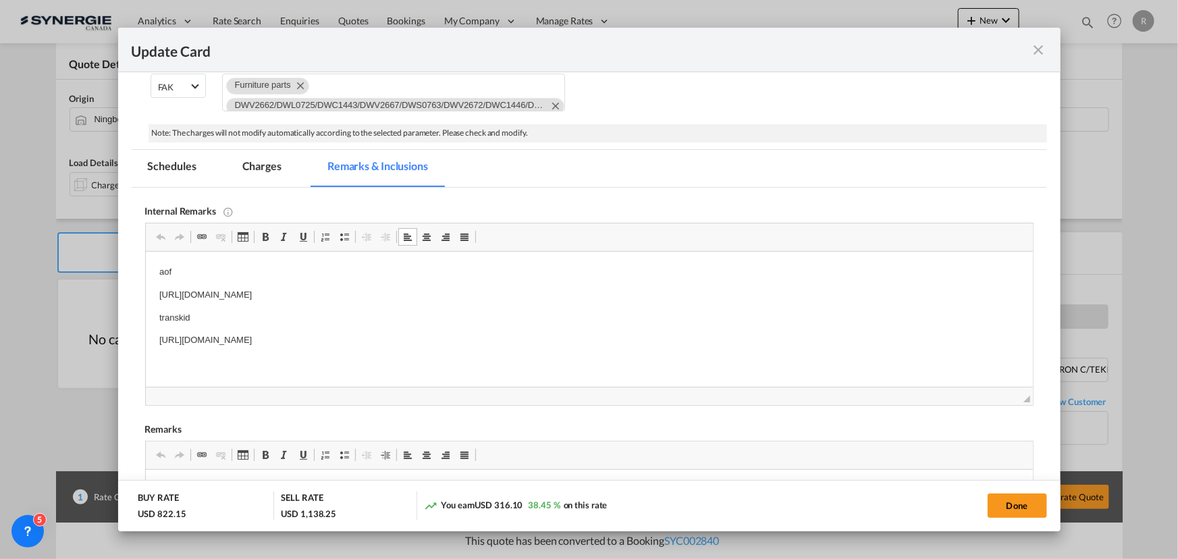
drag, startPoint x: 156, startPoint y: 336, endPoint x: 564, endPoint y: 339, distance: 407.9
click at [564, 339] on html "aof [URL][DOMAIN_NAME] transkid [URL][DOMAIN_NAME]" at bounding box center [588, 306] width 887 height 109
copy p "[URL][DOMAIN_NAME]"
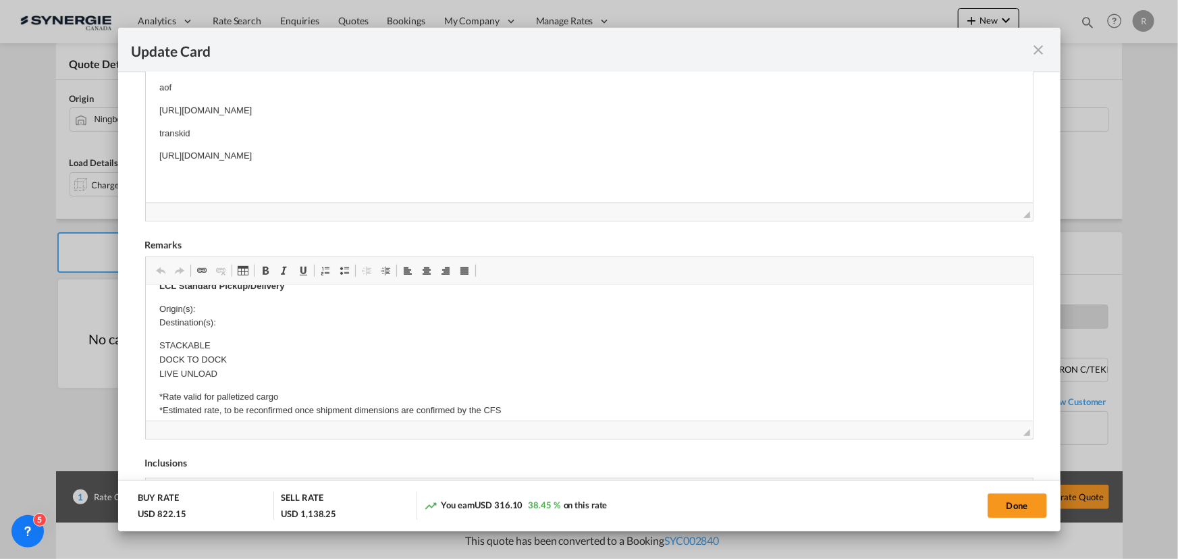
scroll to position [429, 0]
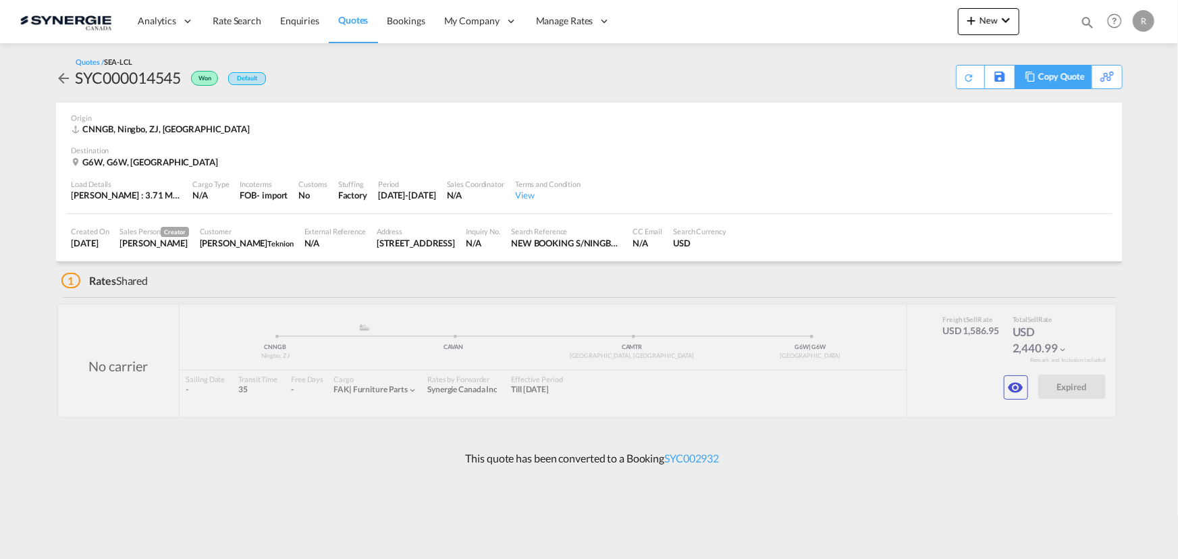
click at [1072, 82] on div "Copy Quote" at bounding box center [1062, 76] width 46 height 23
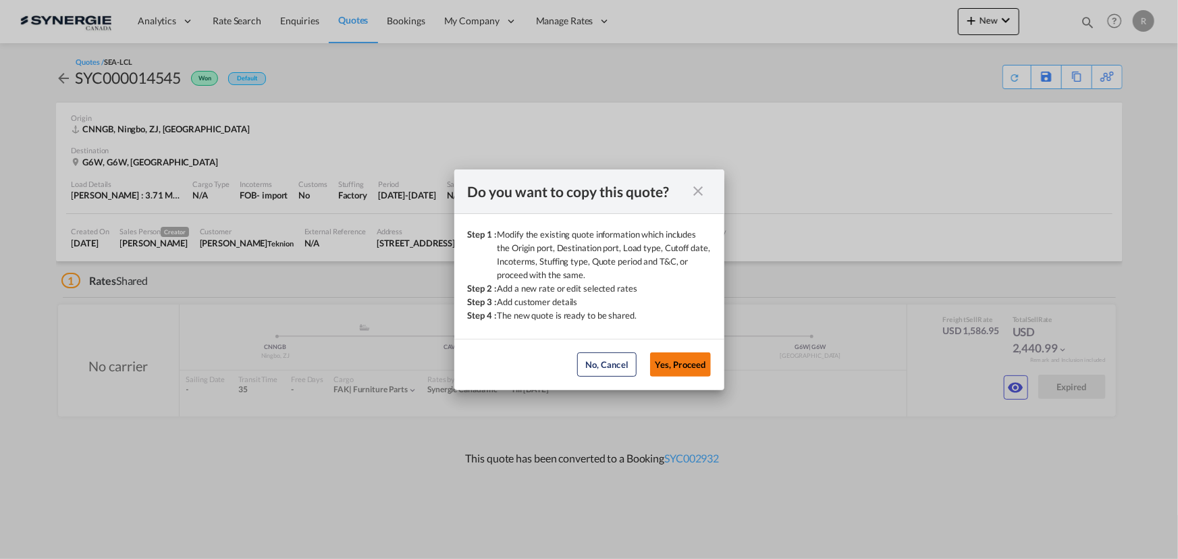
click at [687, 370] on button "Yes, Proceed" at bounding box center [680, 364] width 61 height 24
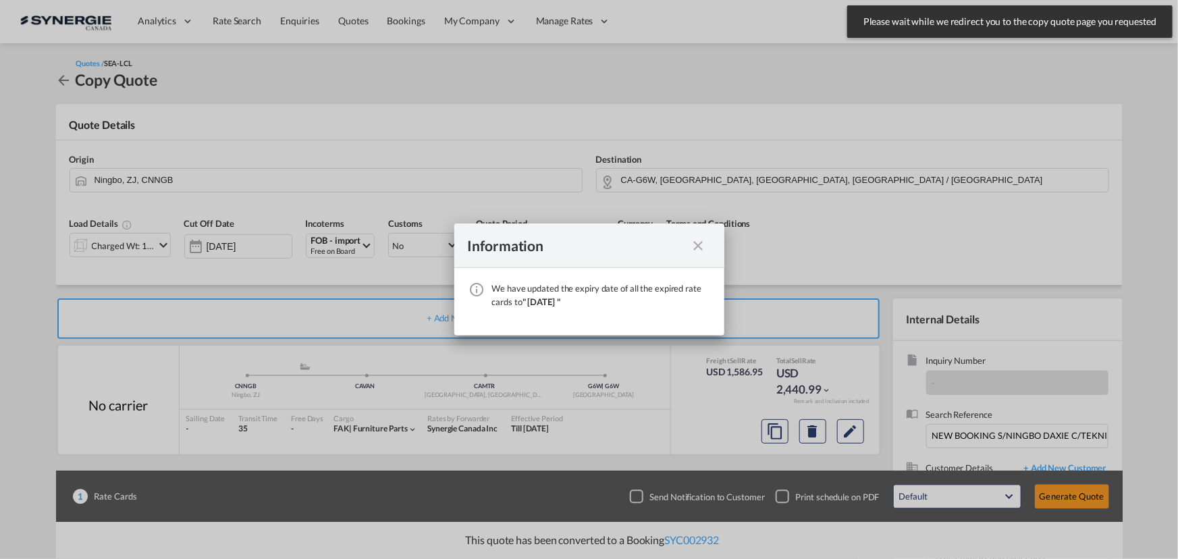
click at [699, 248] on md-icon "icon-close fg-AAA8AD cursor" at bounding box center [699, 246] width 16 height 16
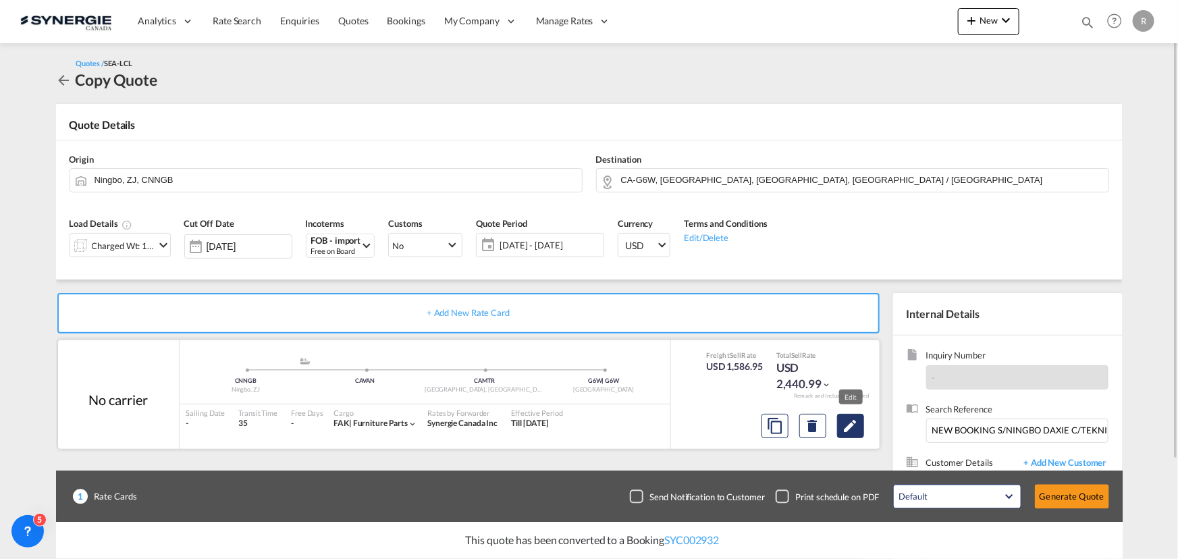
click at [843, 430] on md-icon "Edit" at bounding box center [851, 426] width 16 height 16
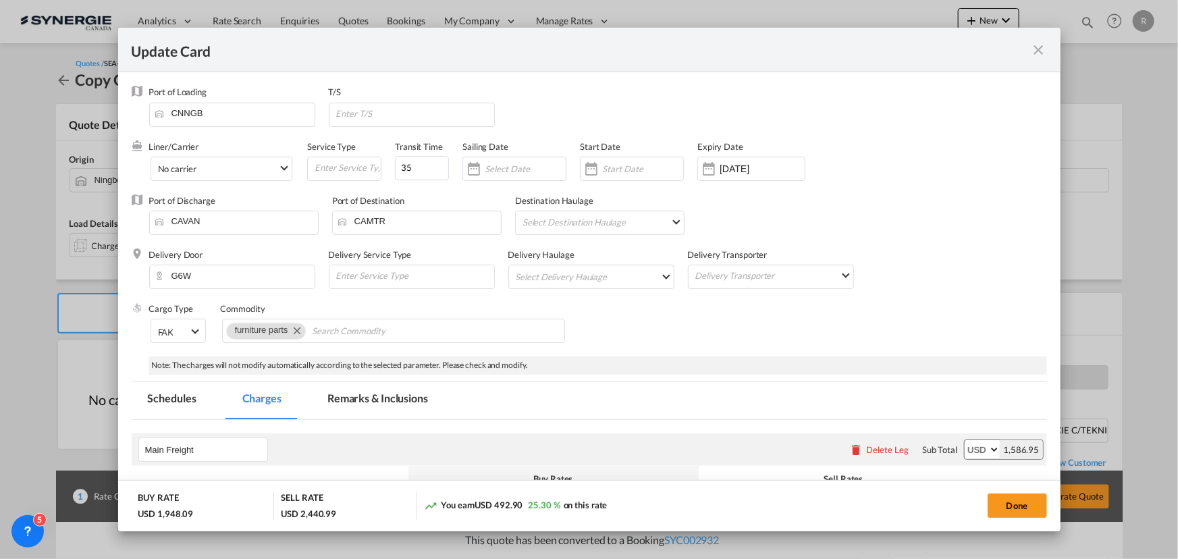
select select "per_w/m"
select select "per_hbl"
select select "per_bl"
select select "per_kg"
select select "flat"
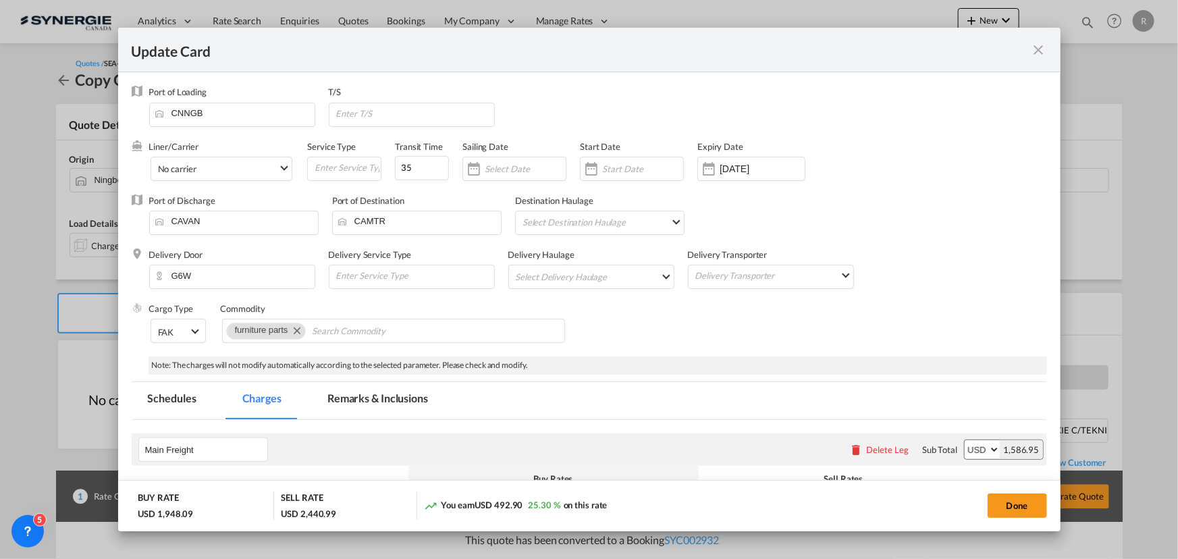
select select "per_bl"
select select "per_shipment"
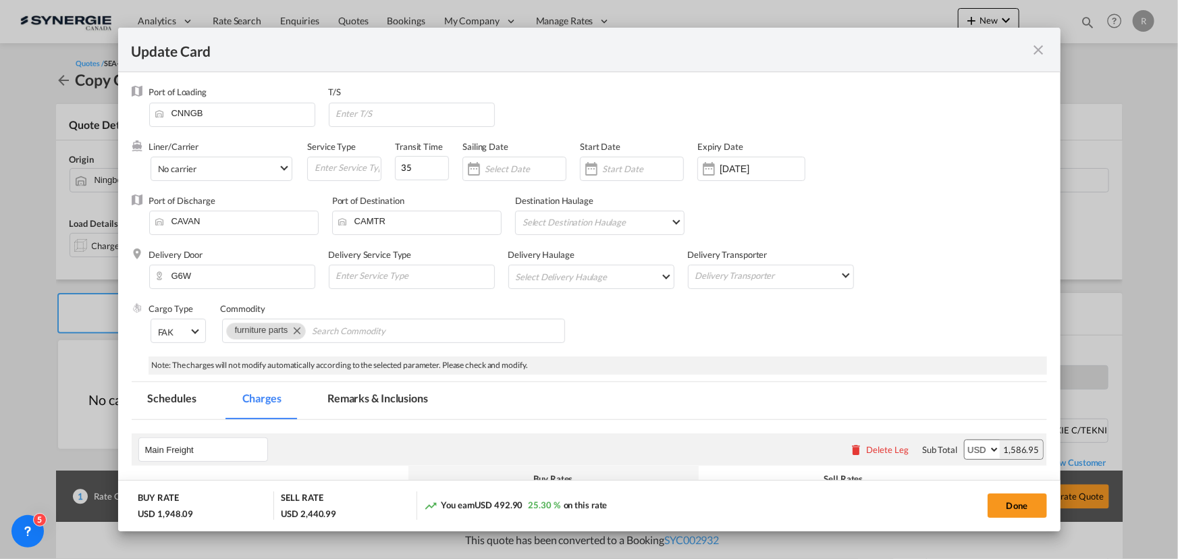
click at [375, 406] on md-tab-item "Remarks & Inclusions" at bounding box center [377, 400] width 133 height 37
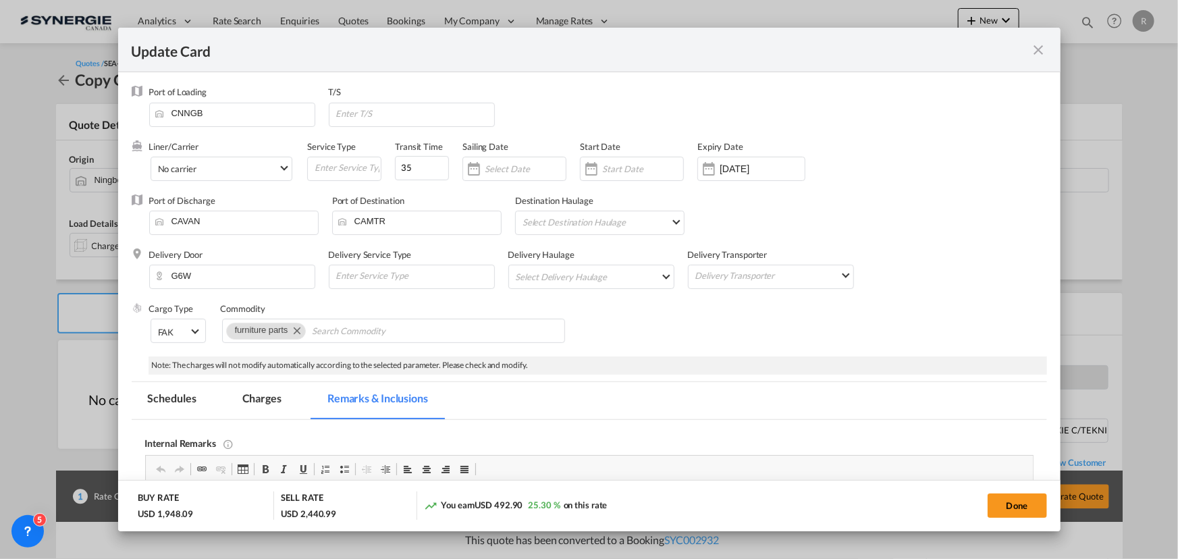
click at [1043, 53] on md-icon "icon-close fg-AAA8AD m-0 pointer" at bounding box center [1039, 50] width 16 height 16
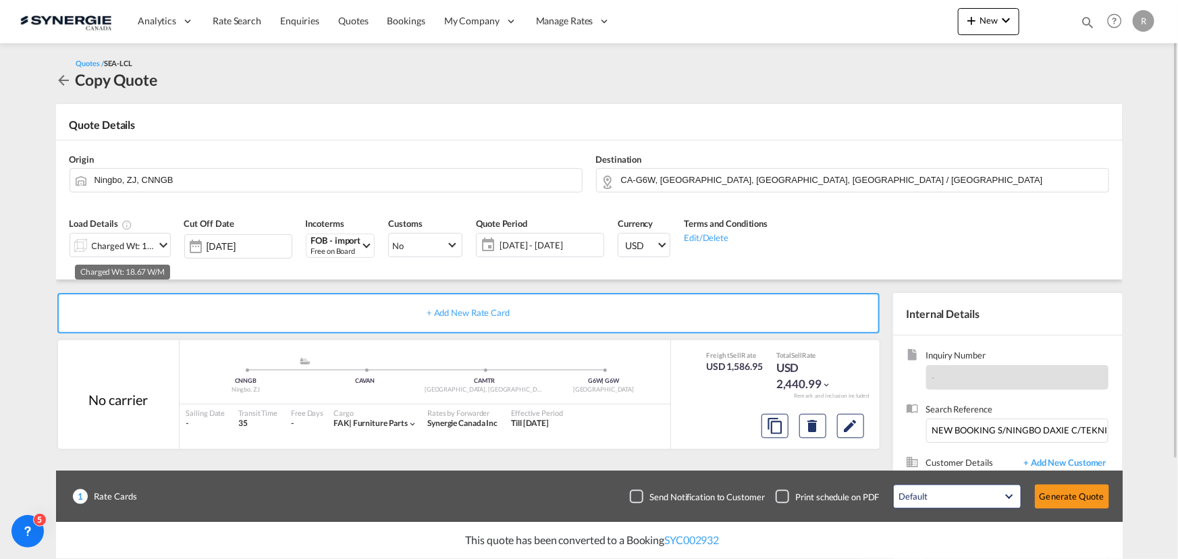
click at [105, 245] on div "Charged Wt: 18.67 W/M" at bounding box center [123, 245] width 63 height 19
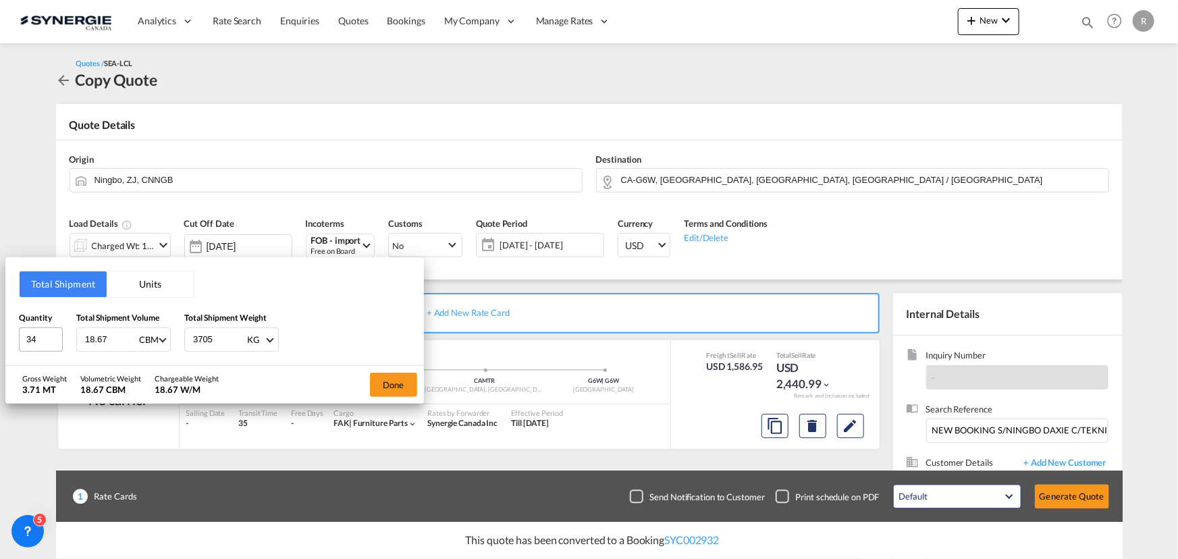
drag, startPoint x: 109, startPoint y: 334, endPoint x: 26, endPoint y: 327, distance: 82.6
click at [26, 327] on div "Quantity 34 Total Shipment Volume 18.67 CBM CBM CFT Total Shipment Weight 3705 …" at bounding box center [215, 331] width 392 height 41
drag, startPoint x: 43, startPoint y: 334, endPoint x: -36, endPoint y: 325, distance: 79.6
click at [0, 325] on html "Analytics Reports Dashboard Rate Search Enquiries Quotes" at bounding box center [589, 279] width 1178 height 559
type input "22"
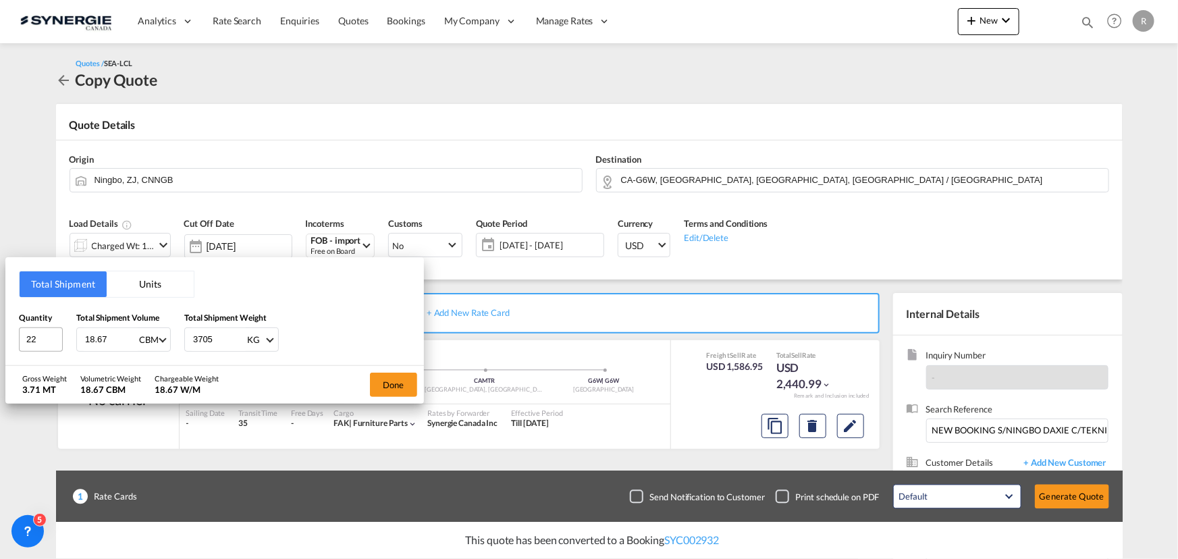
drag, startPoint x: 124, startPoint y: 338, endPoint x: 27, endPoint y: 326, distance: 97.2
click at [27, 326] on div "Quantity 22 Total Shipment Volume 18.67 CBM CBM CFT Total Shipment Weight 3705 …" at bounding box center [215, 331] width 392 height 41
type input "7.903"
drag, startPoint x: 217, startPoint y: 334, endPoint x: 151, endPoint y: 319, distance: 68.5
click at [151, 319] on div "Quantity 22 Total Shipment Volume 7.903 CBM CBM CFT Total Shipment Weight 3705 …" at bounding box center [215, 331] width 392 height 41
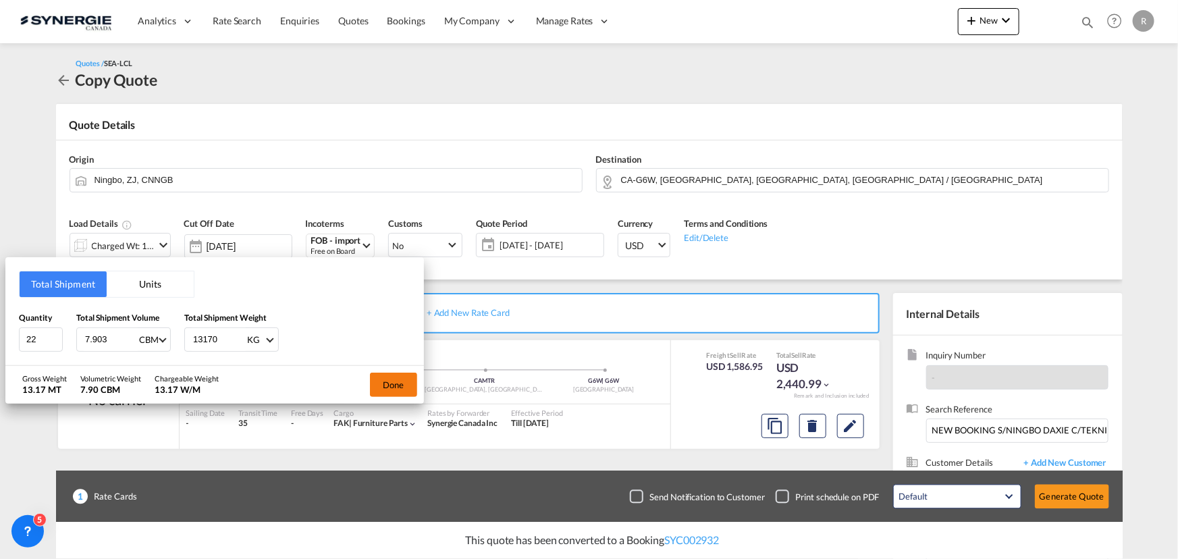
type input "13170"
click at [397, 382] on button "Done" at bounding box center [393, 385] width 47 height 24
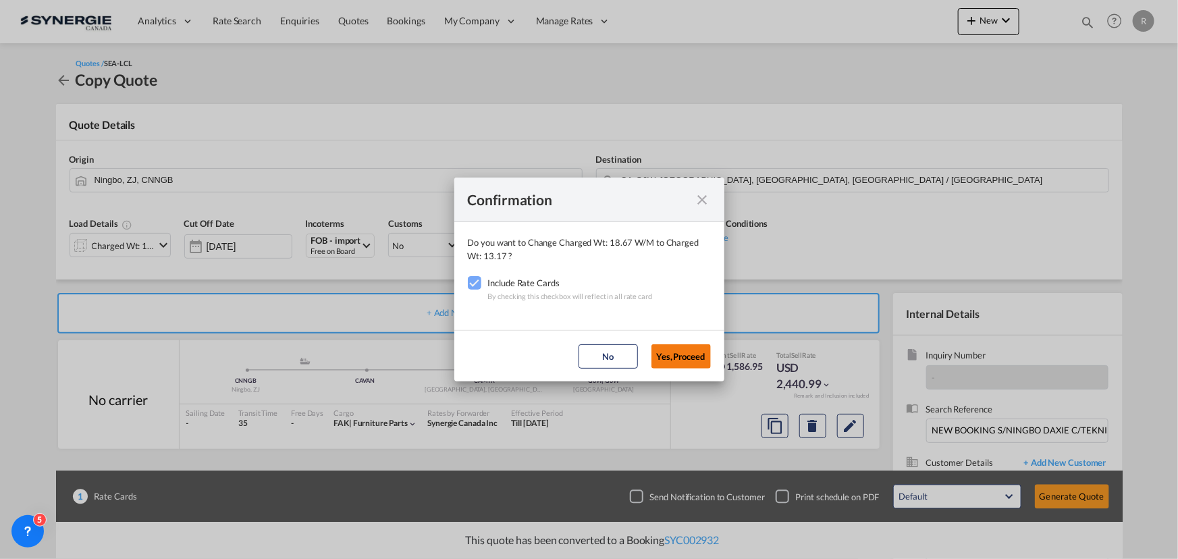
click at [671, 367] on button "Yes,Proceed" at bounding box center [681, 356] width 59 height 24
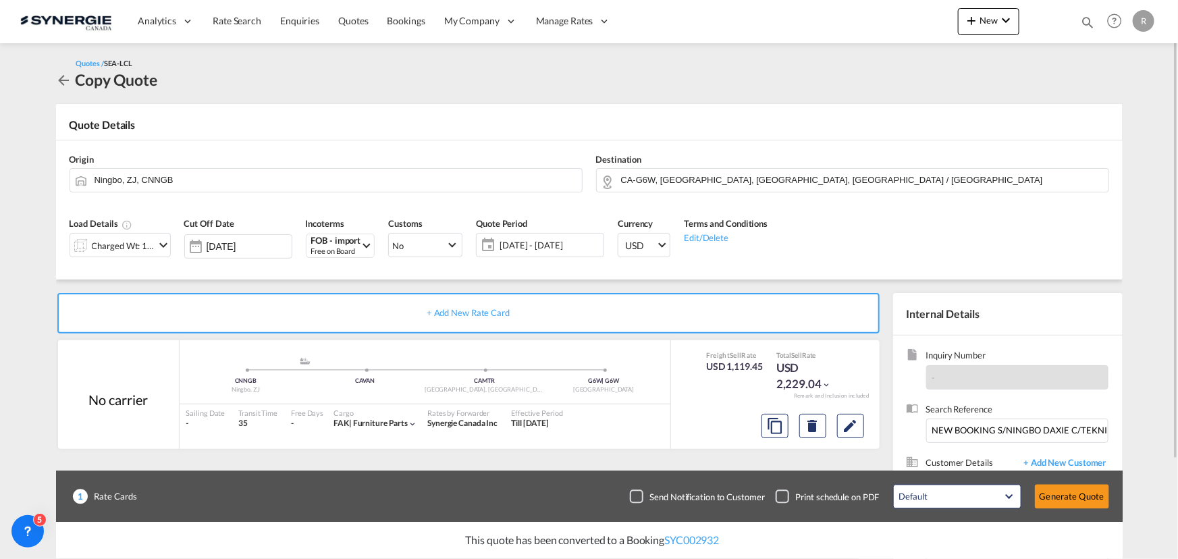
click at [574, 246] on span "18 Sep - 18 Oct 2025" at bounding box center [550, 245] width 101 height 12
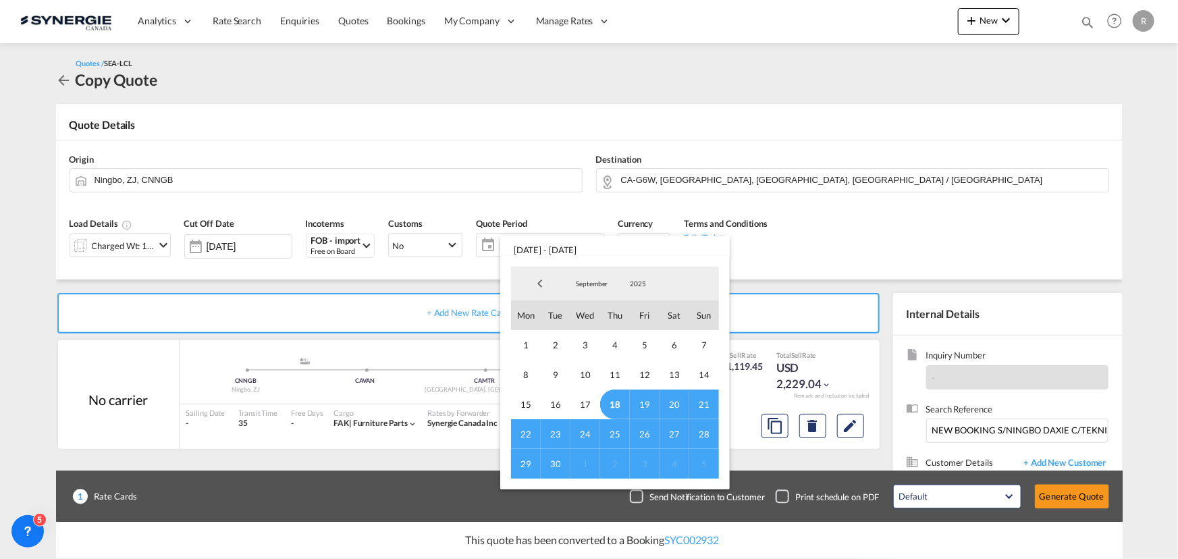
click at [554, 462] on span "30" at bounding box center [556, 464] width 30 height 30
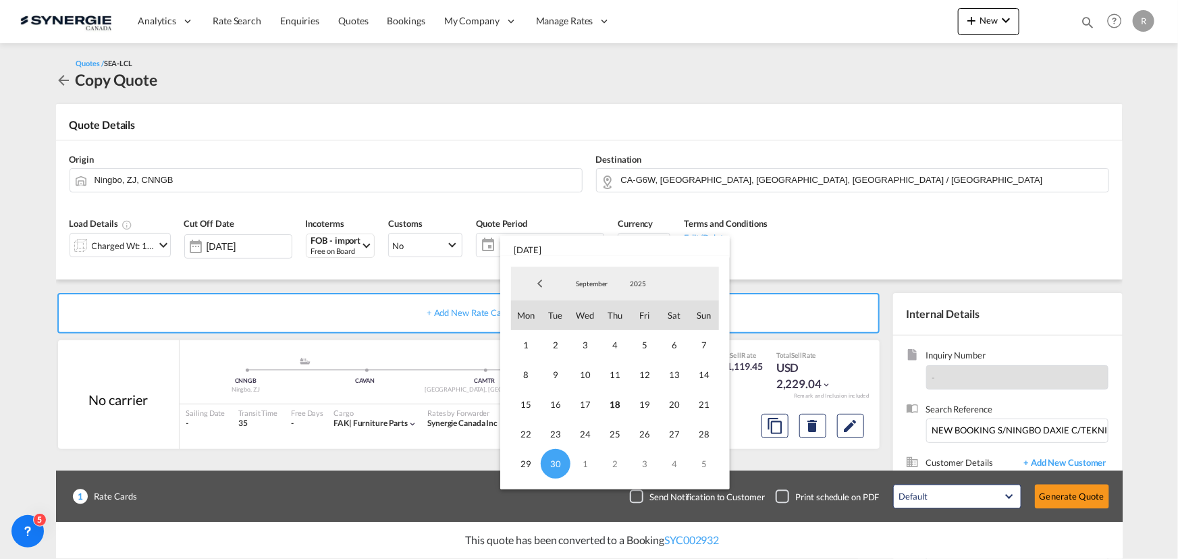
click at [993, 207] on md-backdrop at bounding box center [589, 279] width 1178 height 559
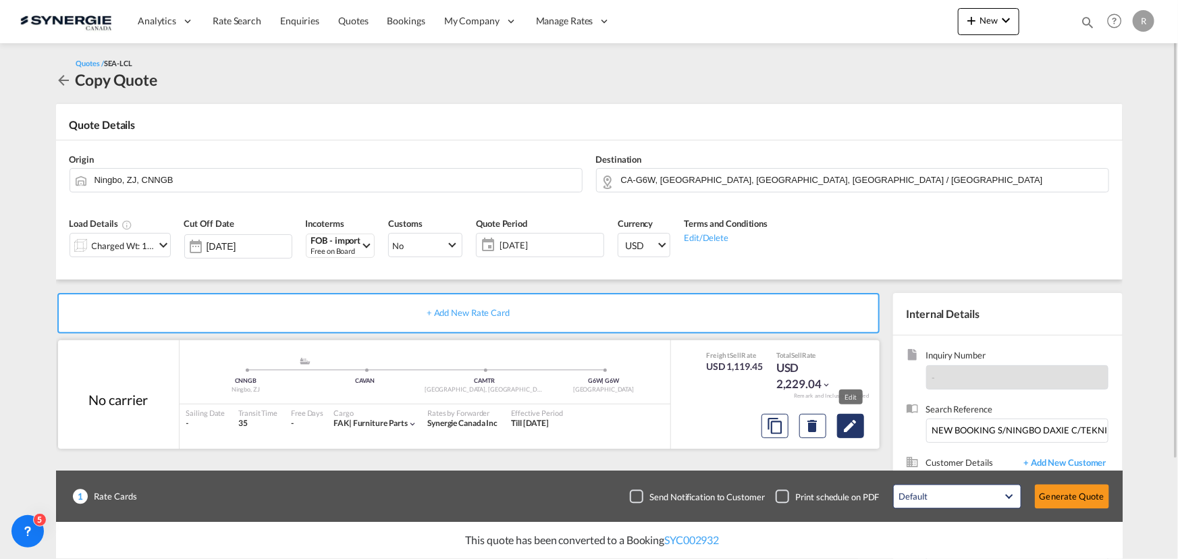
click at [843, 432] on md-icon "Edit" at bounding box center [851, 426] width 16 height 16
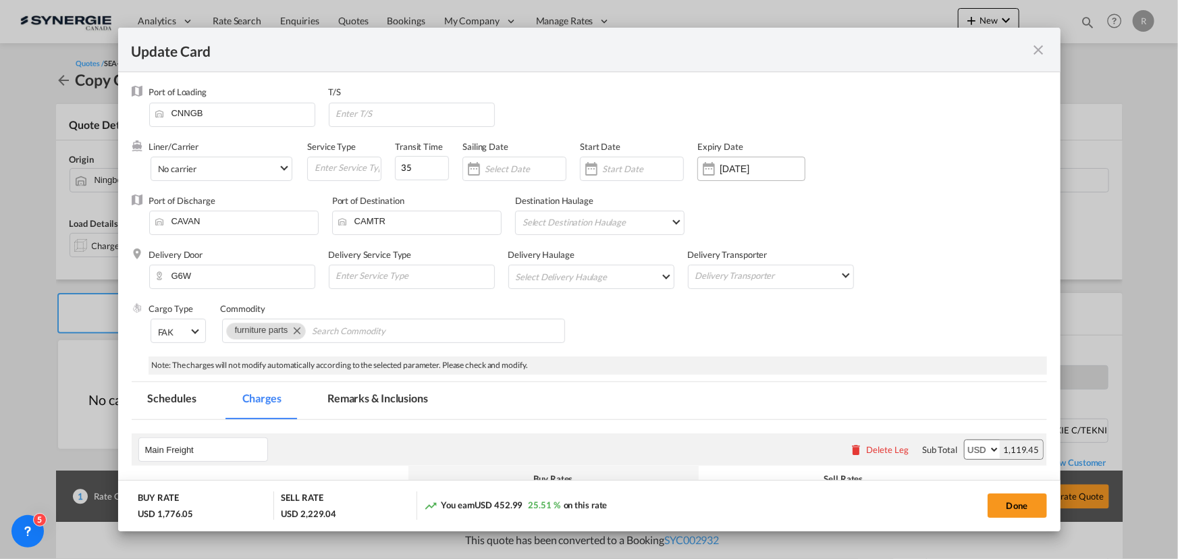
click at [708, 167] on div "Update Card Port ..." at bounding box center [709, 168] width 22 height 27
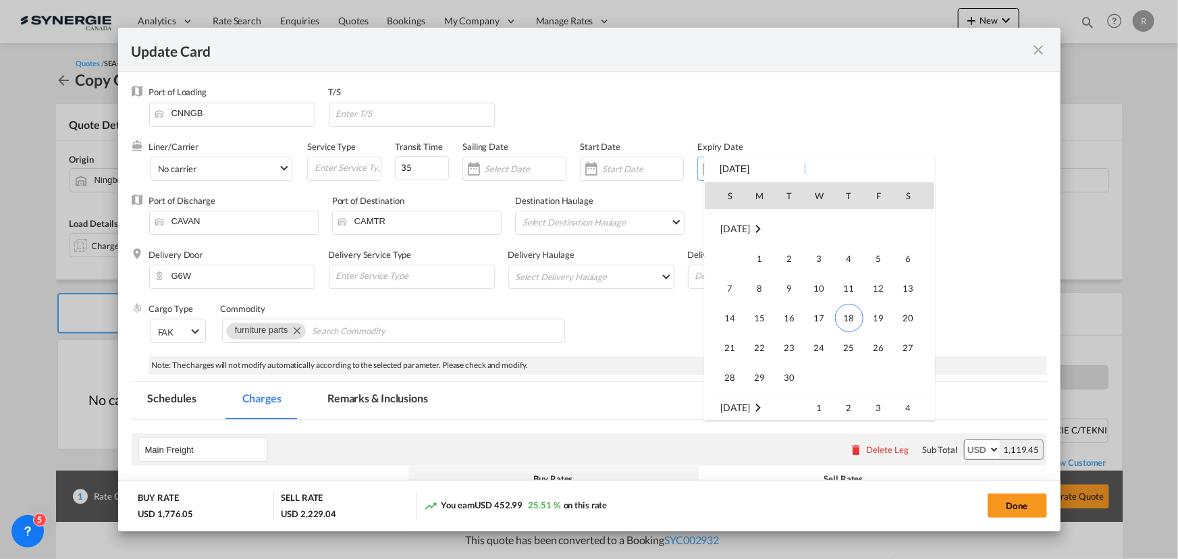
scroll to position [312787, 0]
click at [789, 371] on span "30" at bounding box center [790, 378] width 27 height 27
type input "30 Sep 2025"
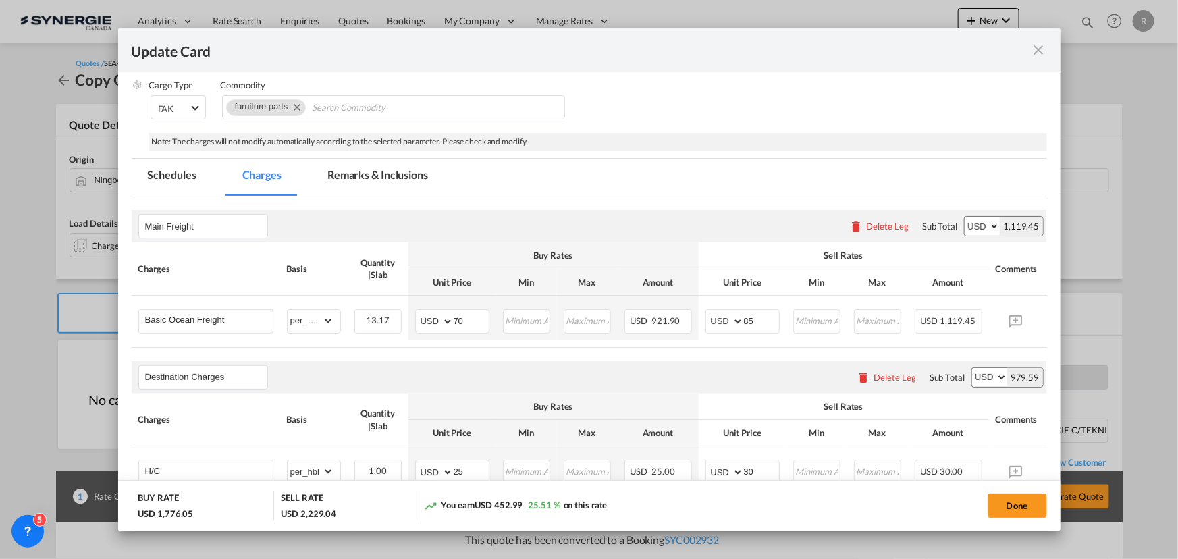
scroll to position [245, 0]
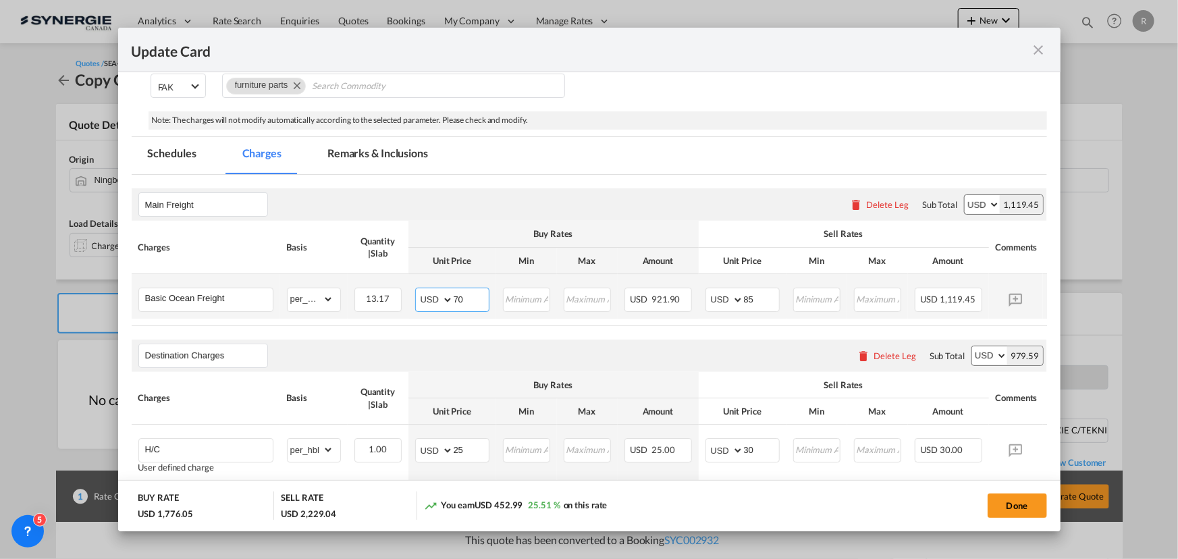
drag, startPoint x: 471, startPoint y: 300, endPoint x: 402, endPoint y: 292, distance: 68.6
click at [402, 292] on tr "Basic Ocean Freight Please Enter Already Exists gross_weight volumetric_weight …" at bounding box center [610, 296] width 957 height 45
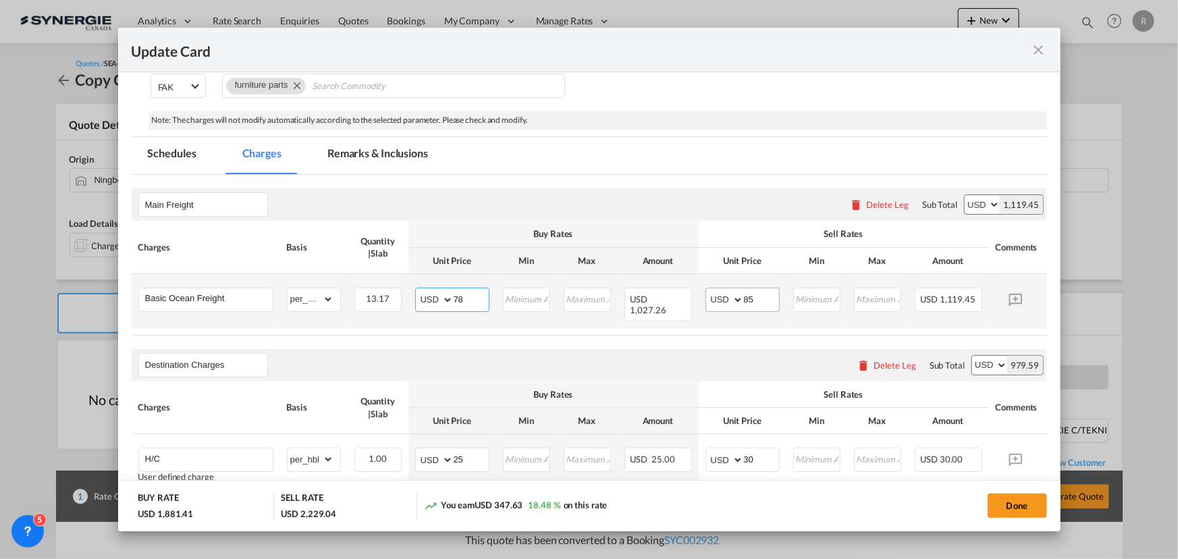
type input "78"
drag, startPoint x: 768, startPoint y: 301, endPoint x: 714, endPoint y: 296, distance: 54.2
click at [714, 296] on md-input-container "AED AFN ALL AMD ANG AOA ARS AUD AWG AZN BAM BBD BDT BGN BHD BIF BMD BND BOB BRL…" at bounding box center [743, 300] width 74 height 24
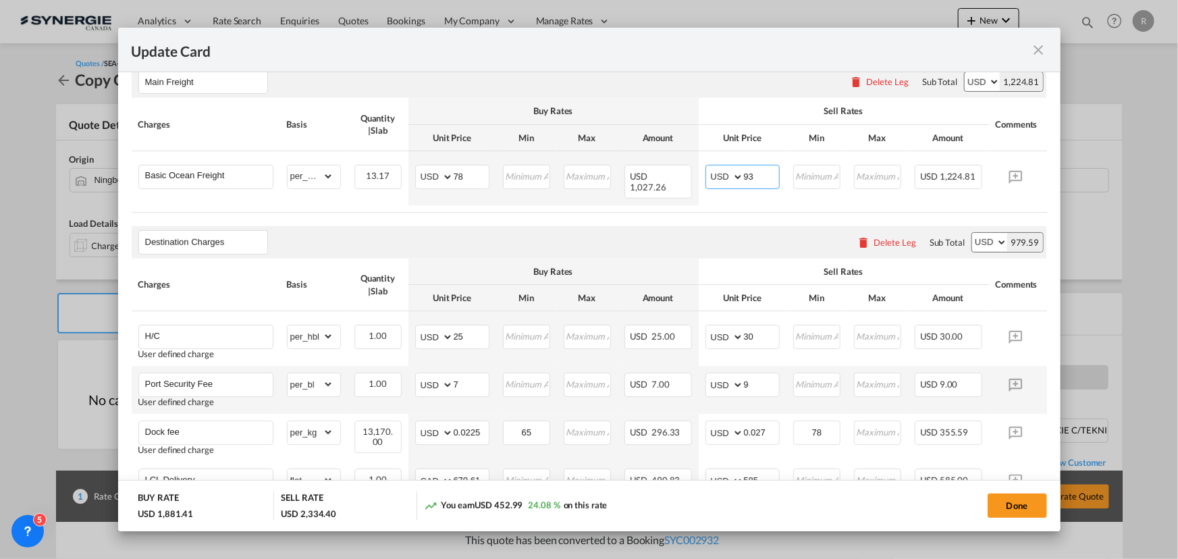
scroll to position [429, 0]
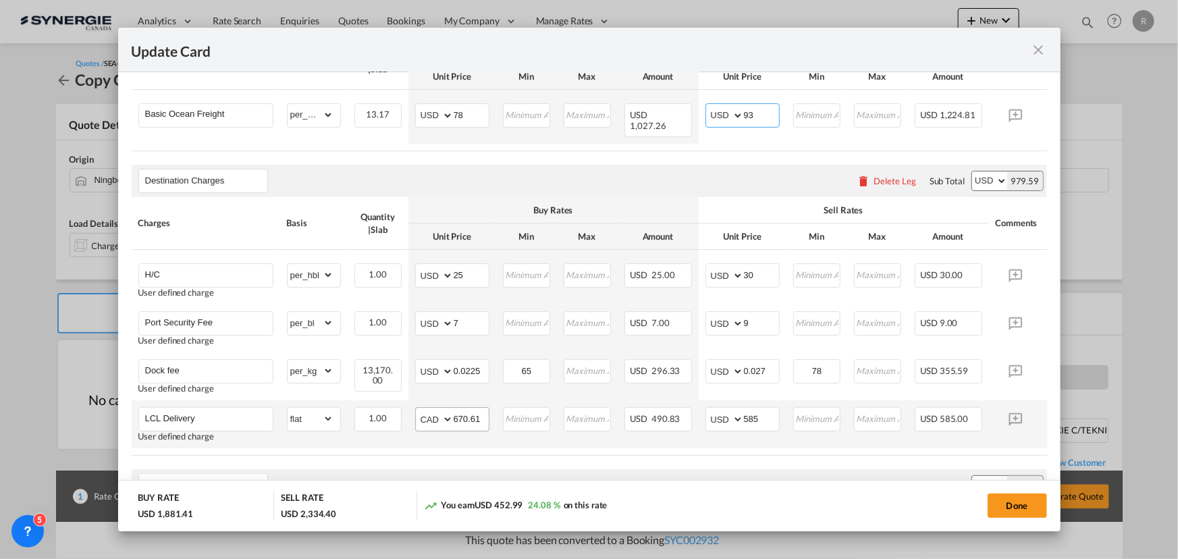
type input "93"
drag, startPoint x: 484, startPoint y: 412, endPoint x: 426, endPoint y: 406, distance: 58.4
click at [426, 407] on md-input-container "AED AFN ALL AMD ANG AOA ARS AUD AWG AZN BAM BBD BDT BGN BHD BIF BMD BND BOB BRL…" at bounding box center [452, 419] width 74 height 24
drag, startPoint x: 766, startPoint y: 411, endPoint x: 706, endPoint y: 409, distance: 60.8
click at [706, 409] on md-input-container "AED AFN ALL AMD ANG AOA ARS AUD AWG AZN BAM BBD BDT BGN BHD BIF BMD BND BOB BRL…" at bounding box center [743, 419] width 74 height 24
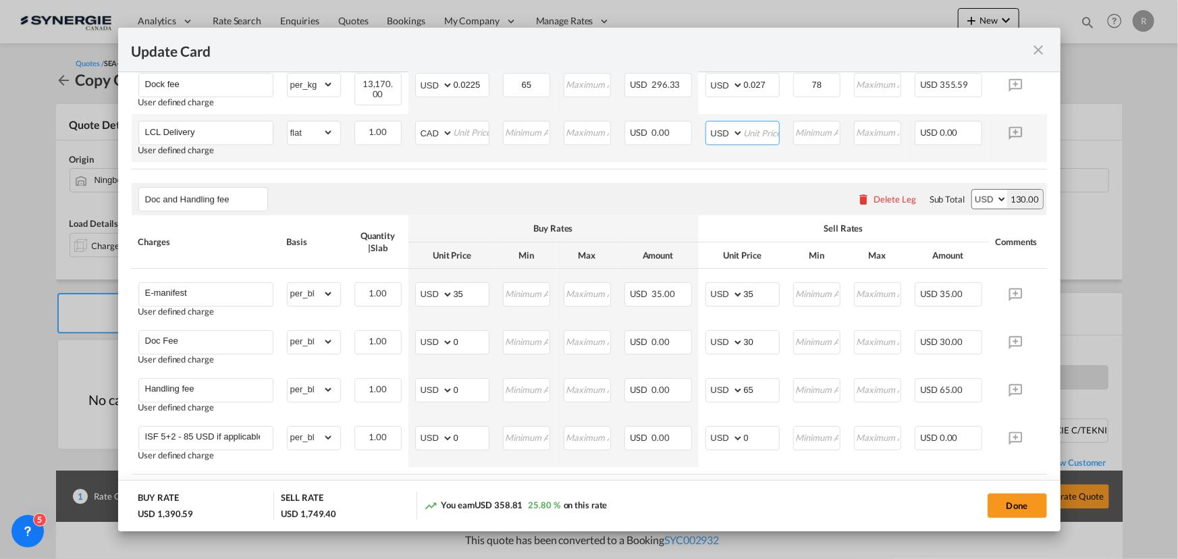
scroll to position [736, 0]
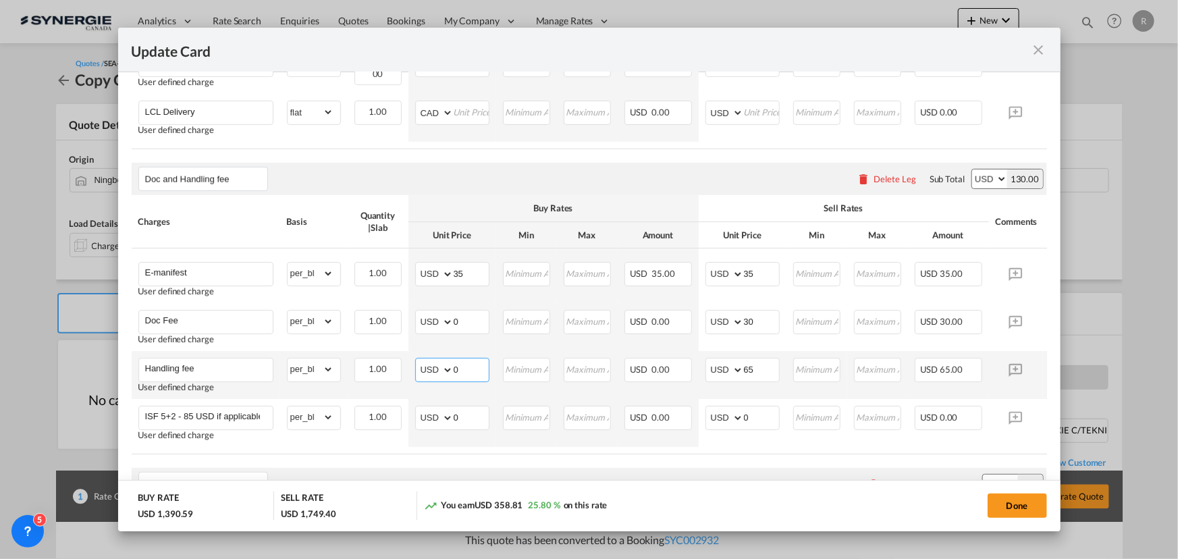
drag, startPoint x: 474, startPoint y: 363, endPoint x: 437, endPoint y: 354, distance: 38.2
click at [442, 358] on md-input-container "AED AFN ALL AMD ANG AOA ARS AUD AWG AZN BAM BBD BDT BGN BHD BIF BMD BND BOB BRL…" at bounding box center [452, 370] width 74 height 24
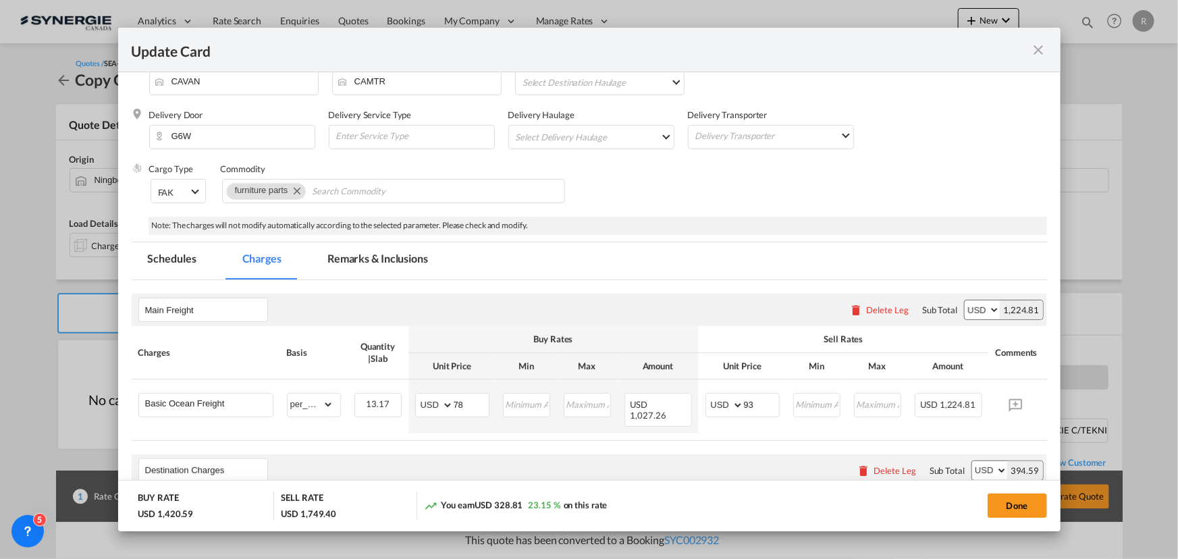
scroll to position [122, 0]
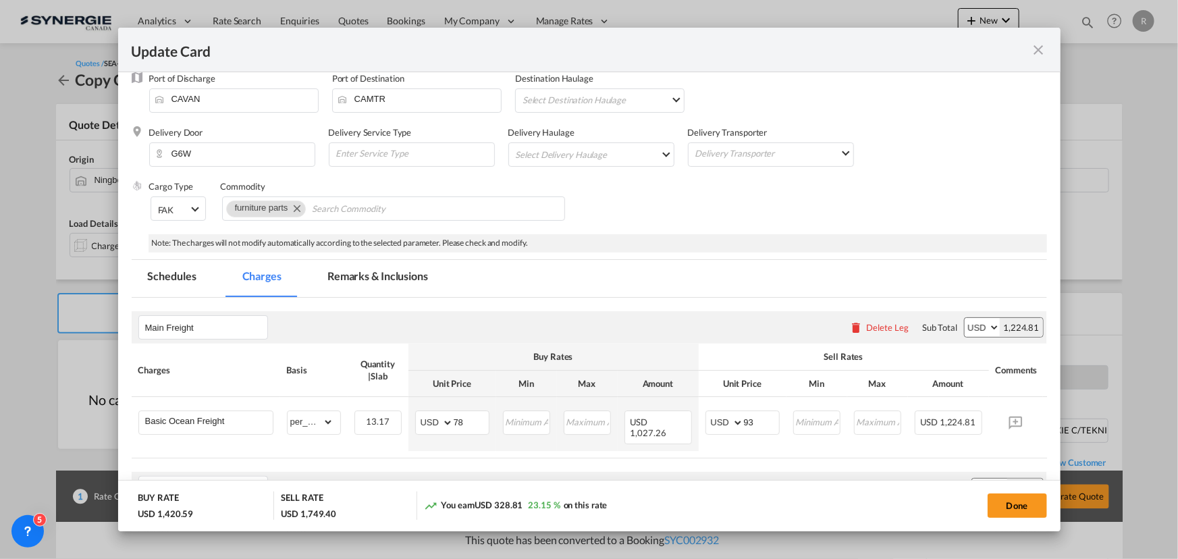
type input "30"
click at [369, 273] on md-tab-item "Remarks & Inclusions" at bounding box center [377, 278] width 133 height 37
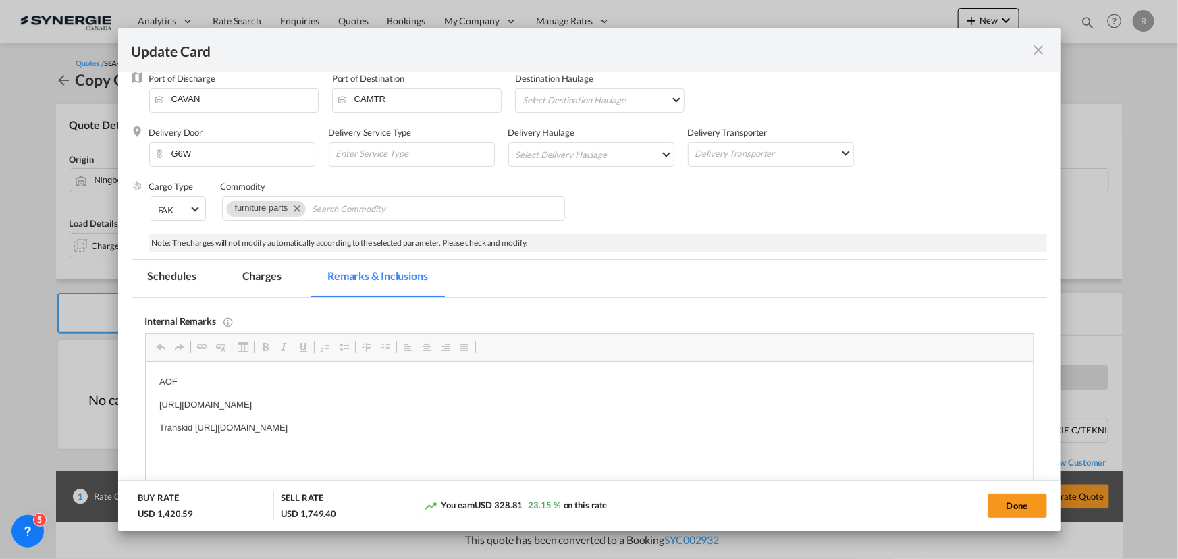
scroll to position [0, 0]
drag, startPoint x: 157, startPoint y: 401, endPoint x: 548, endPoint y: 402, distance: 391.6
click at [548, 402] on html "AOF https://app.frontapp.com/open/msg_1gzqj9vz?key=jDnFWKzWqTUmIIsaOD93V42BxrF9…" at bounding box center [588, 416] width 887 height 109
paste body "Editor, editor10"
drag, startPoint x: 192, startPoint y: 425, endPoint x: 625, endPoint y: 430, distance: 432.9
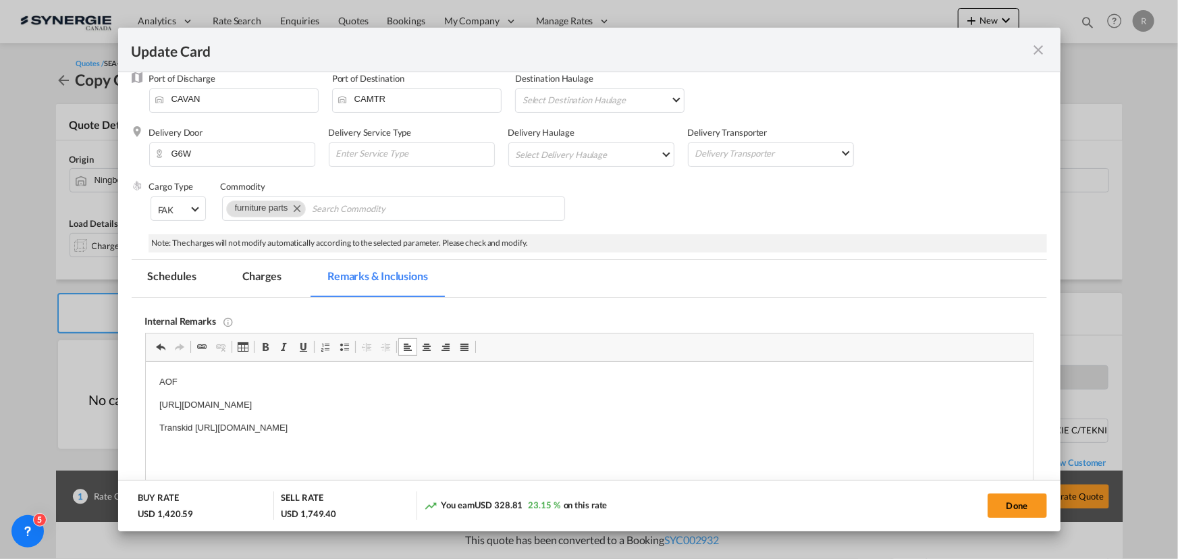
click at [625, 430] on p "Transkid https://app.frontapp.com/open/msg_1hfxxp3j?key=WVFy8uJh4eiwFNiwzZkBiNN…" at bounding box center [589, 428] width 860 height 14
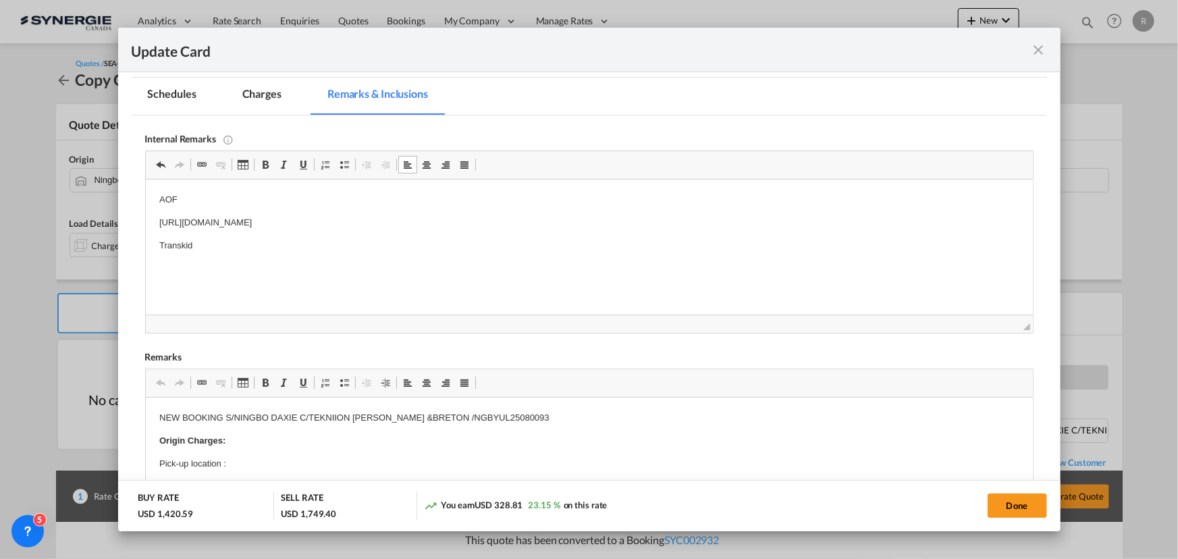
scroll to position [307, 0]
drag, startPoint x: 158, startPoint y: 410, endPoint x: 552, endPoint y: 417, distance: 393.7
click at [219, 448] on body "Re: NEW BOOKING S/ZHEJIANG SHINER C/TEKNIION ROY &BRETON //NGBYUL25090522 Origi…" at bounding box center [589, 452] width 860 height 823
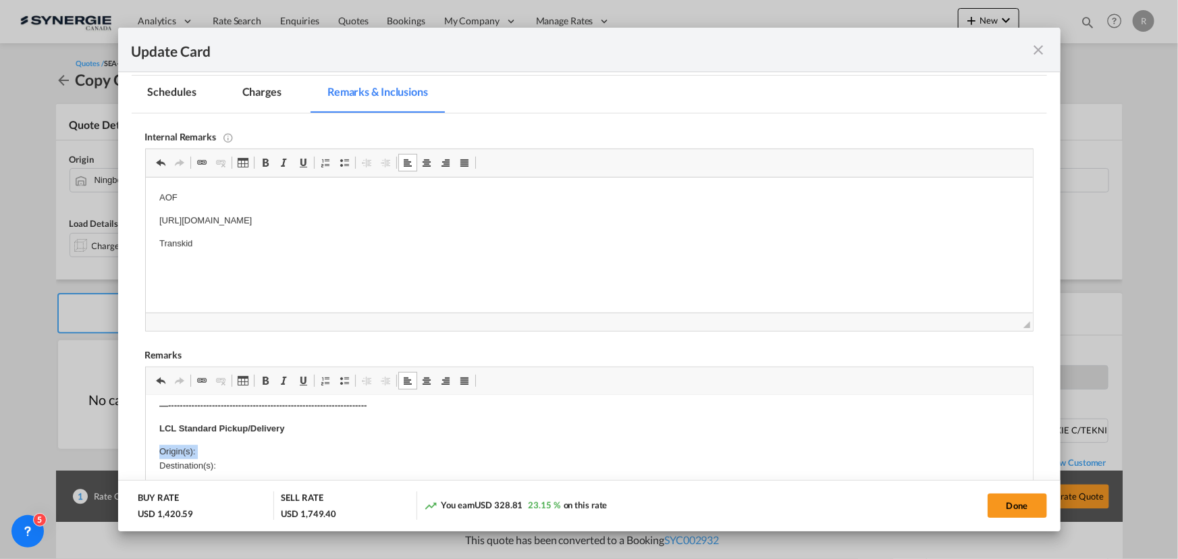
click at [219, 448] on p "Origin(s): Destination(s):" at bounding box center [589, 458] width 860 height 28
click at [225, 471] on p "Destination(s):" at bounding box center [589, 474] width 860 height 14
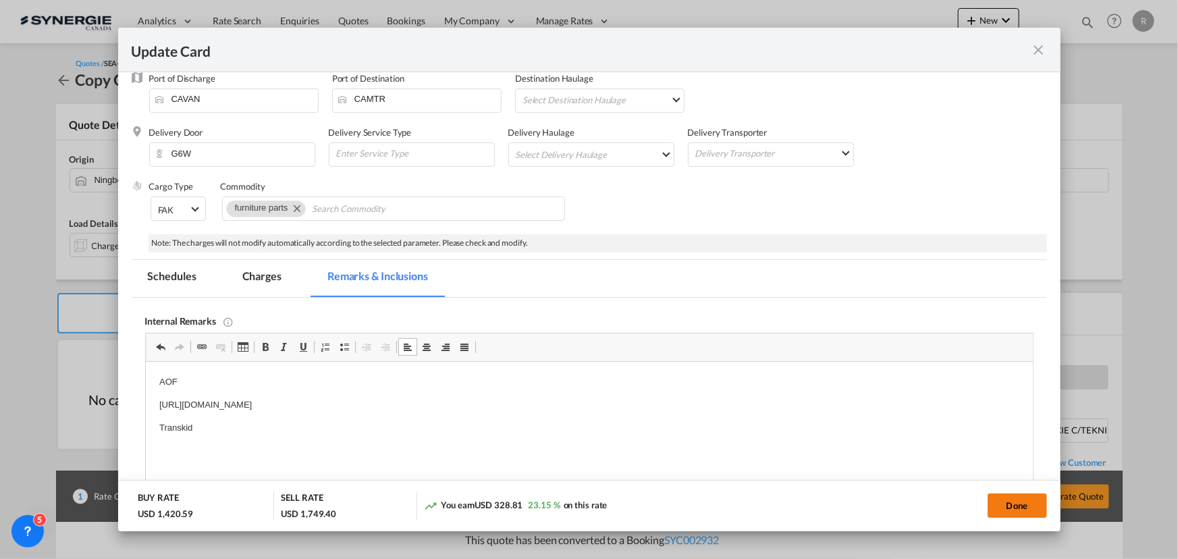
click at [1003, 502] on button "Done" at bounding box center [1017, 506] width 59 height 24
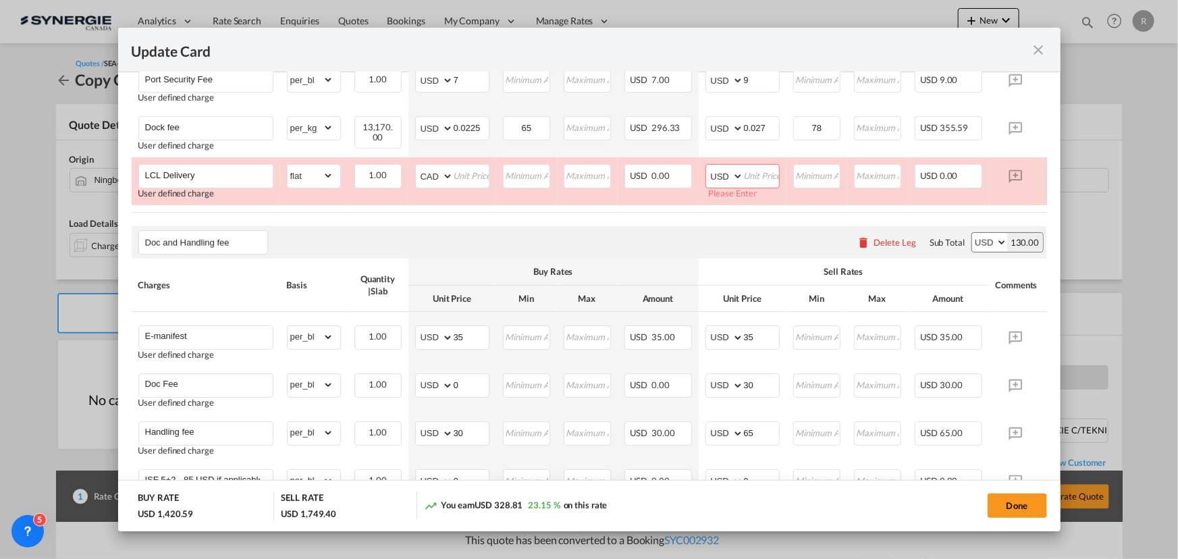
scroll to position [675, 0]
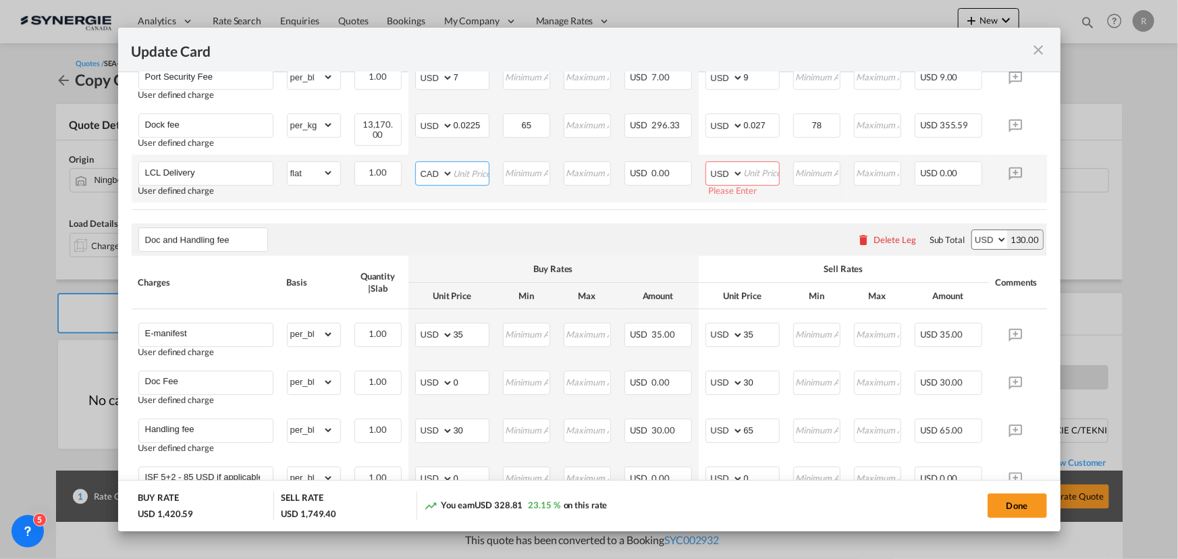
click at [473, 172] on input "Update Card Port ..." at bounding box center [471, 172] width 35 height 20
type input "0"
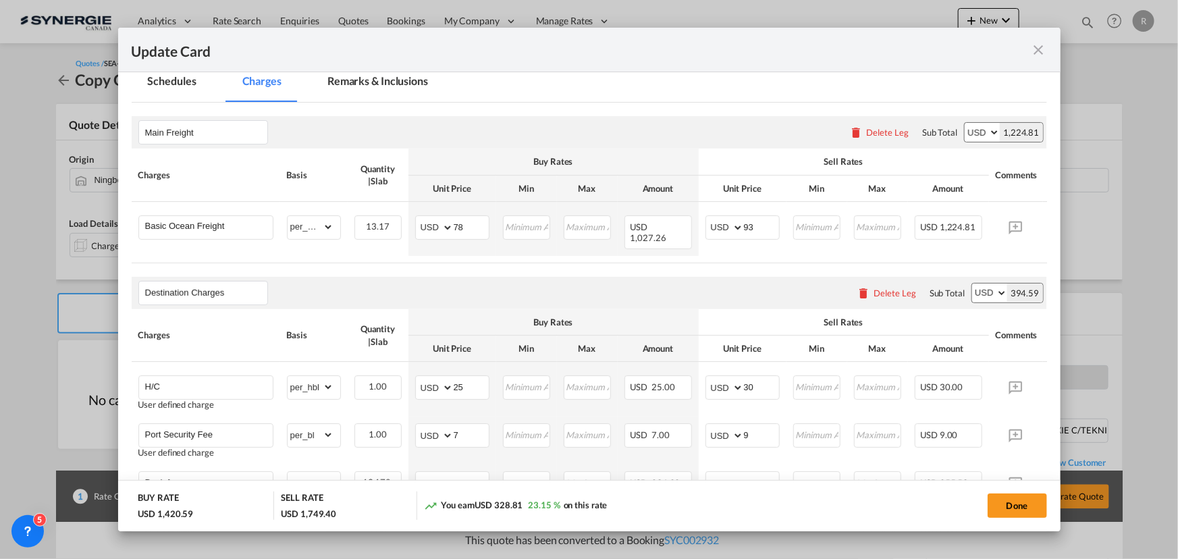
scroll to position [307, 0]
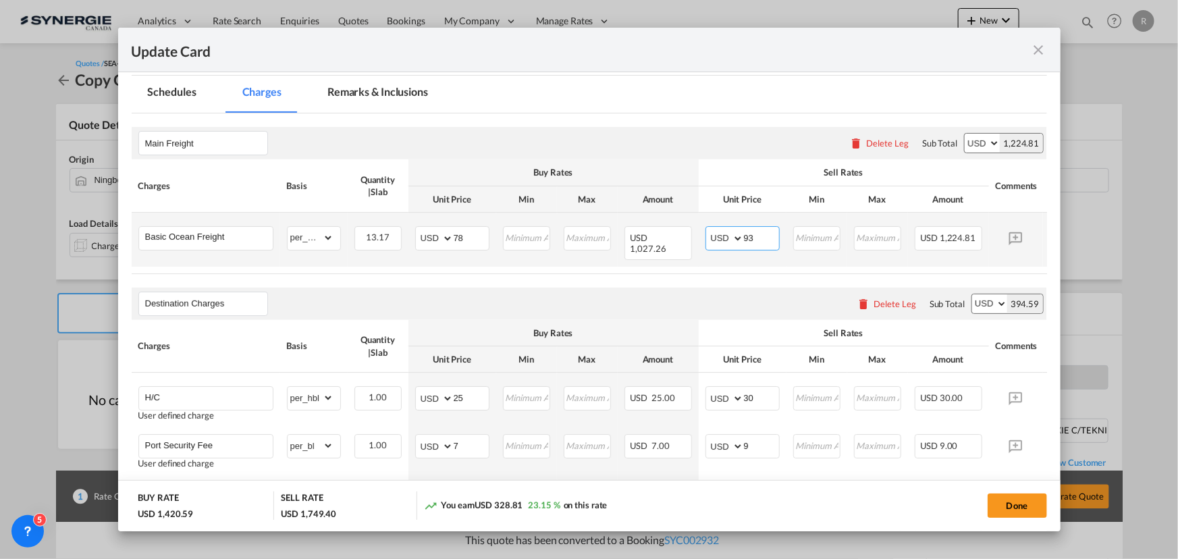
drag, startPoint x: 769, startPoint y: 236, endPoint x: 695, endPoint y: 228, distance: 74.8
click at [695, 228] on tr "Basic Ocean Freight Please Enter Already Exists gross_weight volumetric_weight …" at bounding box center [610, 240] width 957 height 54
type input "95"
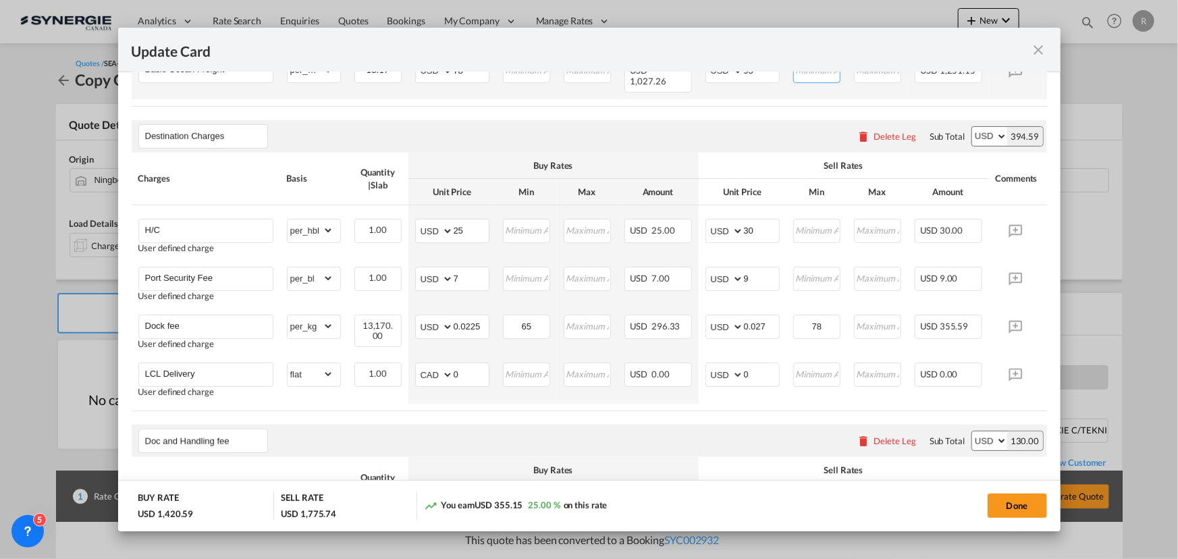
scroll to position [491, 0]
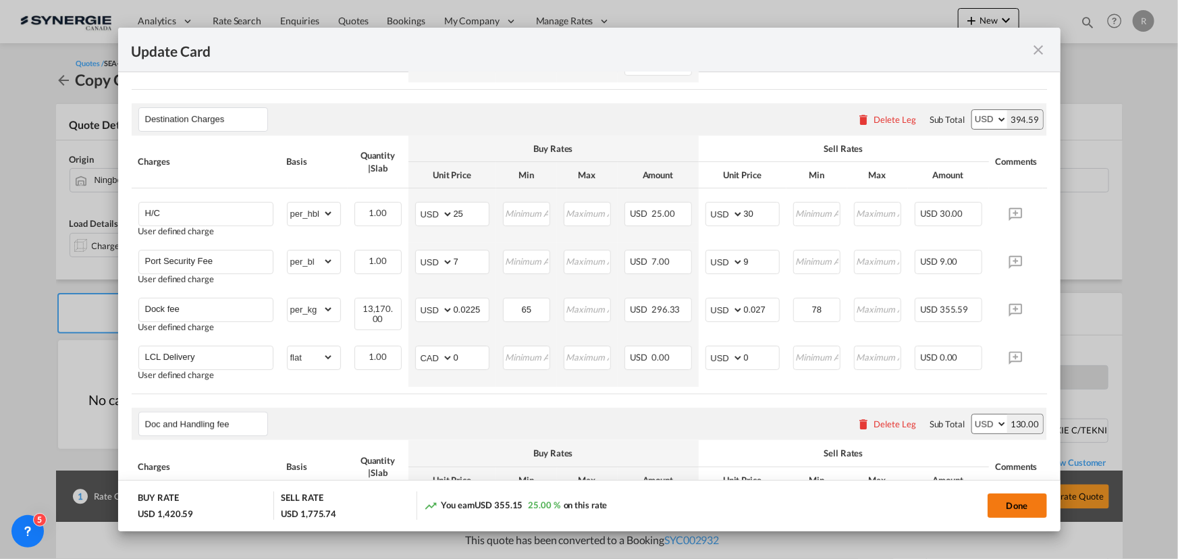
click at [1012, 511] on button "Done" at bounding box center [1017, 506] width 59 height 24
type input "29 Sep 2025"
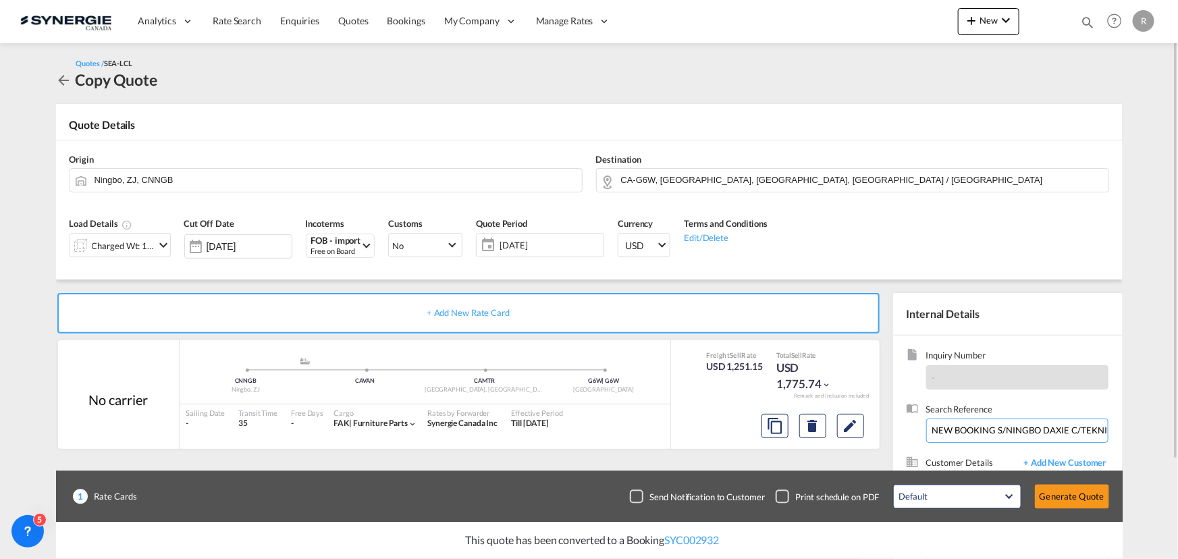
click at [970, 432] on input "NEW BOOKING S/NINGBO DAXIE C/TEKNIION ROY &BRETON /NGBYUL25080093" at bounding box center [1017, 431] width 182 height 24
paste input "Re: NEW BOOKING S/ZHEJIANG SHINER C/TEKNIION ROY &BRETON //NGBYUL25090522"
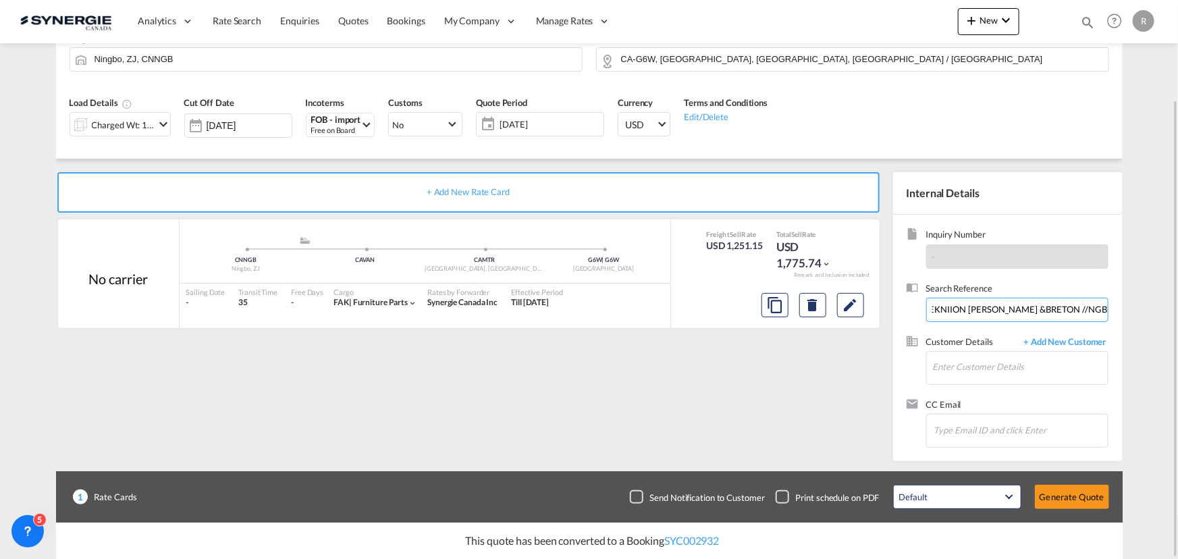
scroll to position [0, 0]
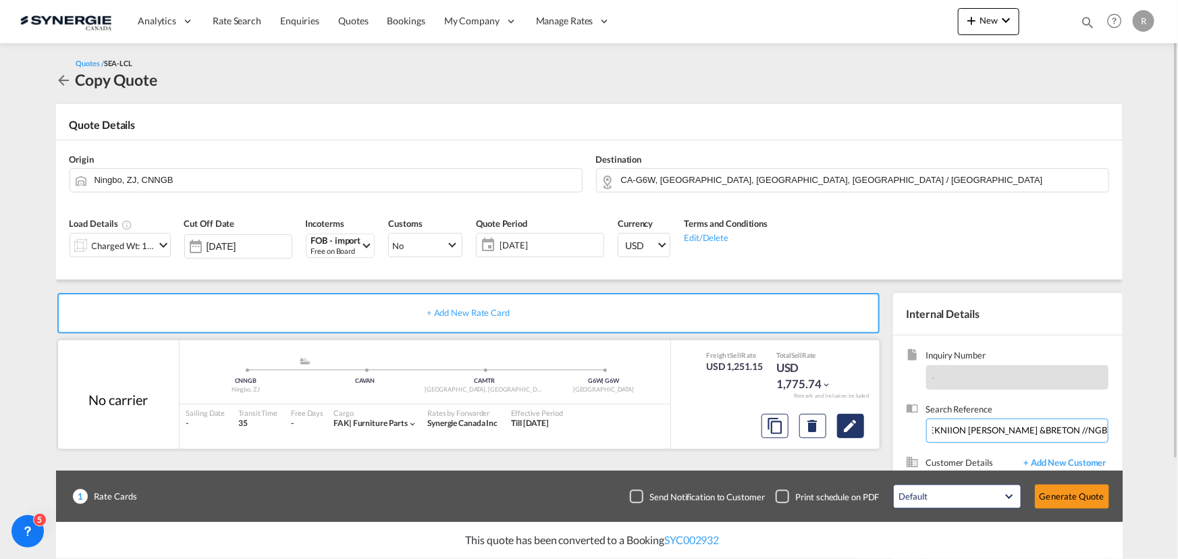
type input "Re: NEW BOOKING S/ZHEJIANG SHINER C/TEKNIION ROY &BRETON //NGBYUL25090522"
click at [850, 431] on md-icon "Edit" at bounding box center [851, 426] width 16 height 16
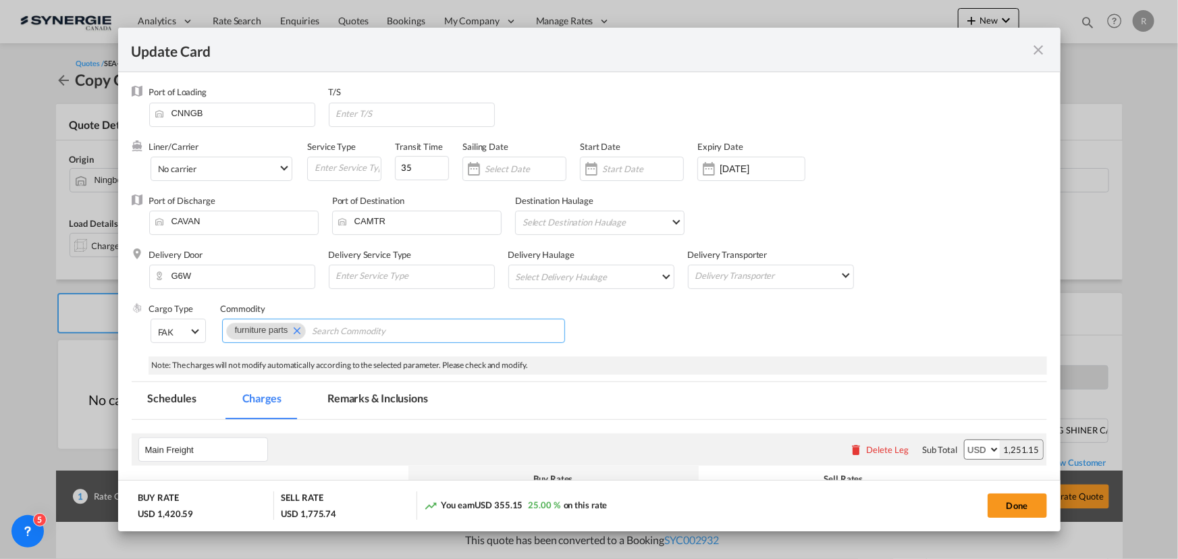
click at [358, 334] on input "Chips input." at bounding box center [374, 332] width 124 height 22
paste input "Re: NEW BOOKING S/ZHEJIANG SHINER C/TEKNIION ROY &BRETON //NGBYUL25090522"
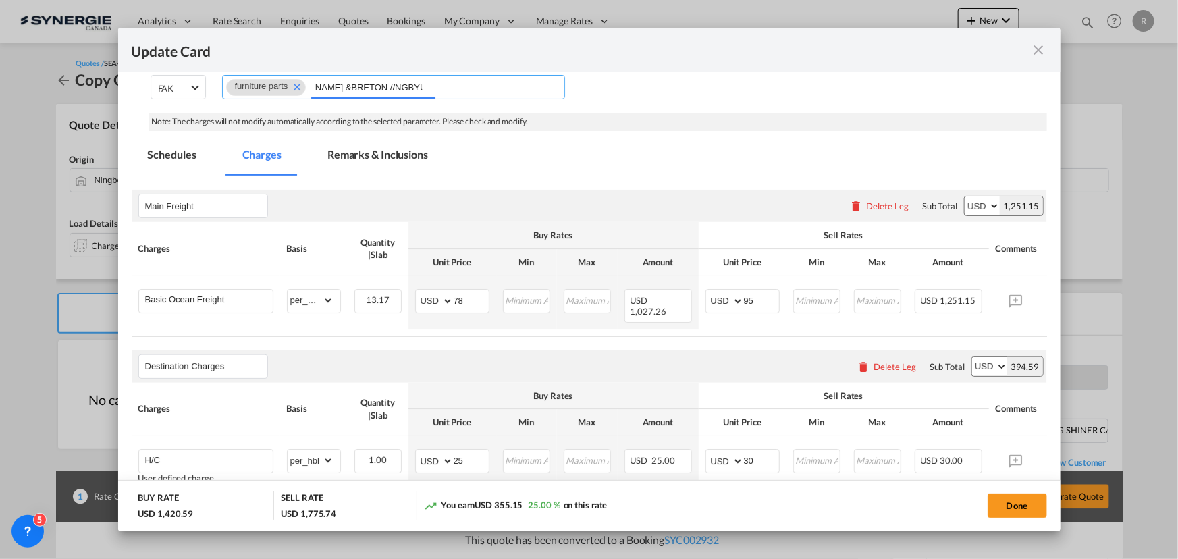
scroll to position [245, 0]
type input "Re: NEW BOOKING S/ZHEJIANG SHINER C/TEKNIION ROY &BRETON //NGBYUL25090522"
click at [1020, 506] on button "Done" at bounding box center [1017, 506] width 59 height 24
type input "29 Sep 2025"
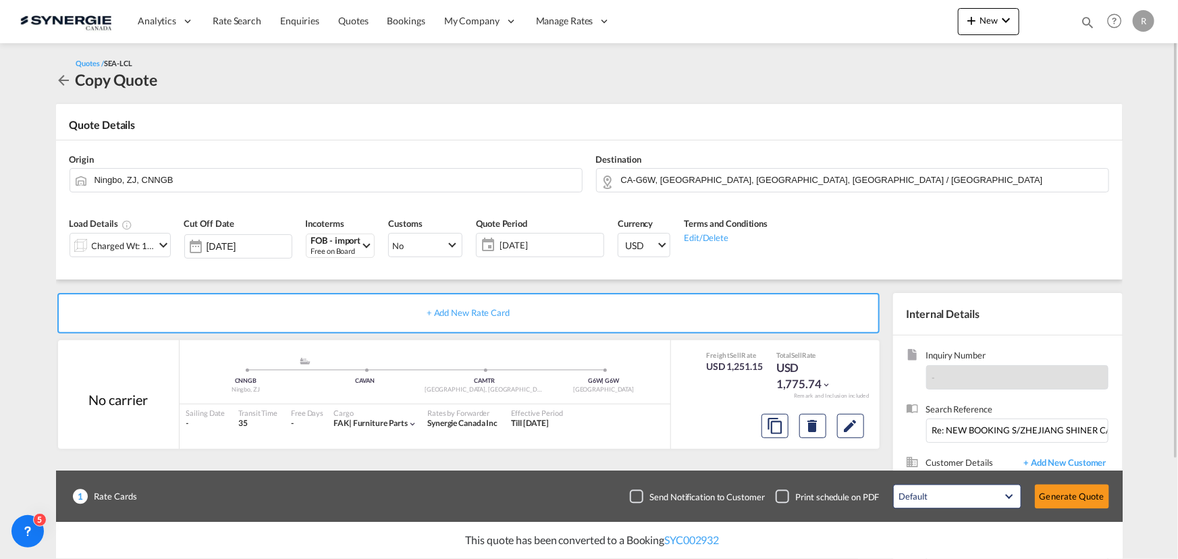
scroll to position [121, 0]
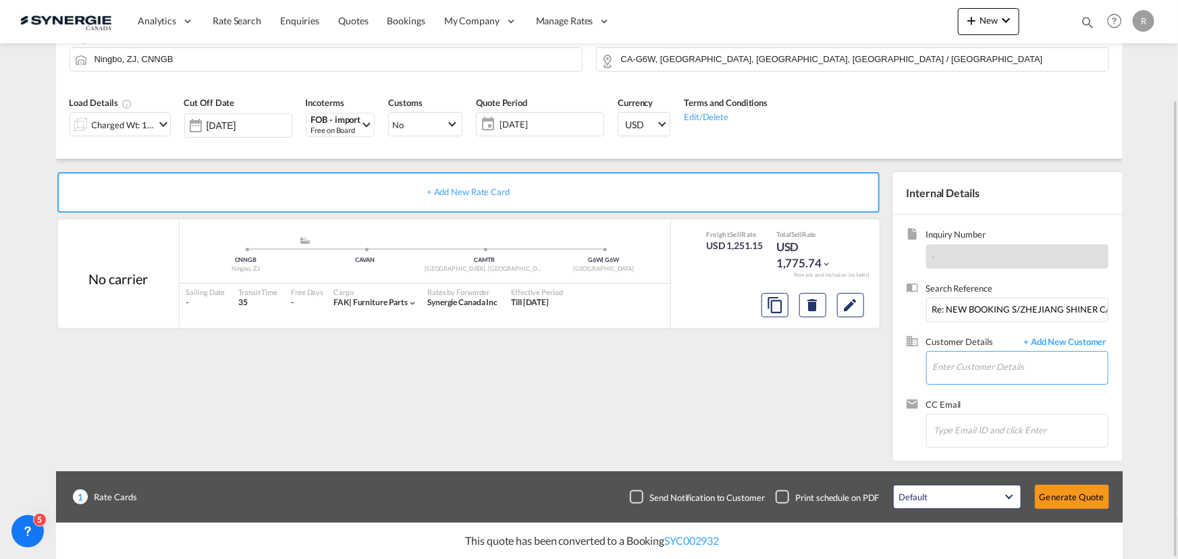
click at [958, 371] on input "Enter Customer Details" at bounding box center [1020, 367] width 175 height 30
type input "n"
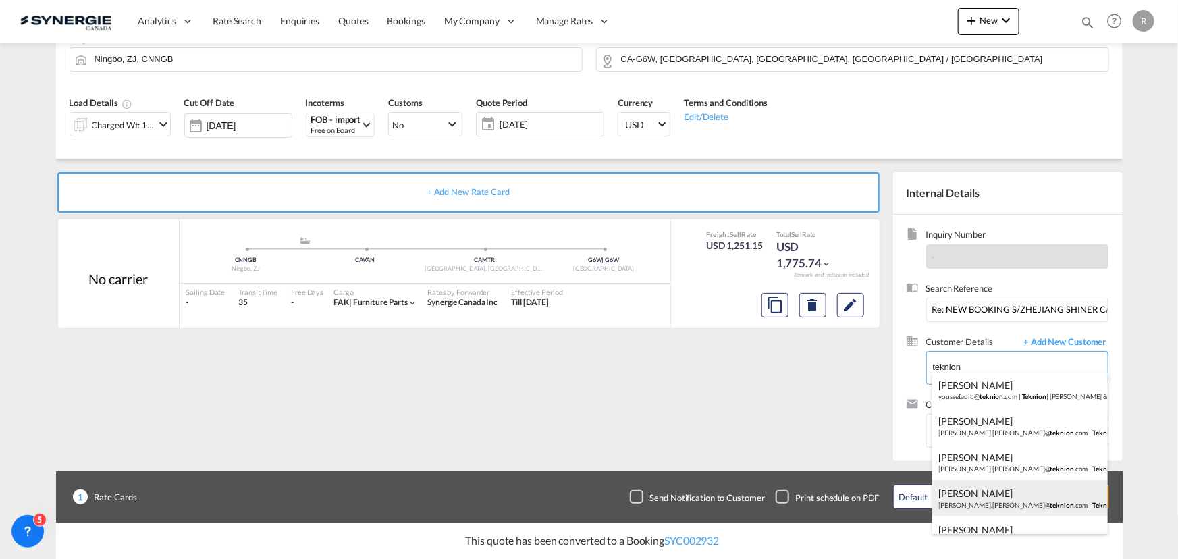
click at [989, 490] on div "Charles-Olivier Thibault charles-olivier.thibault@ teknion .com | Teknion" at bounding box center [1021, 498] width 176 height 36
type input "Teknion, Charles-Olivier Thibault, charles-olivier.thibault@teknion.com"
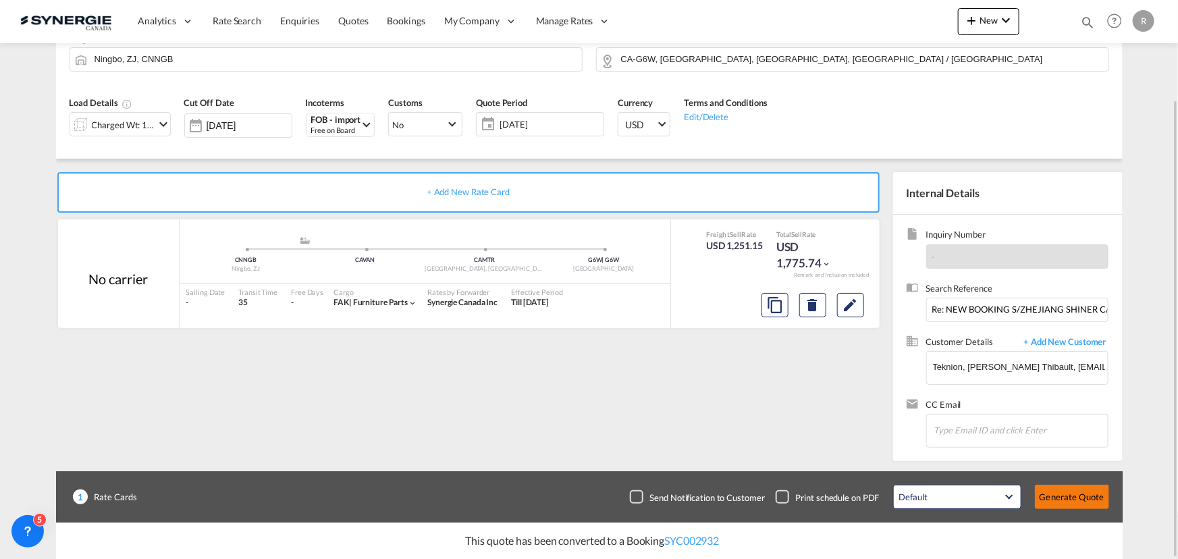
click at [1079, 500] on button "Generate Quote" at bounding box center [1072, 497] width 74 height 24
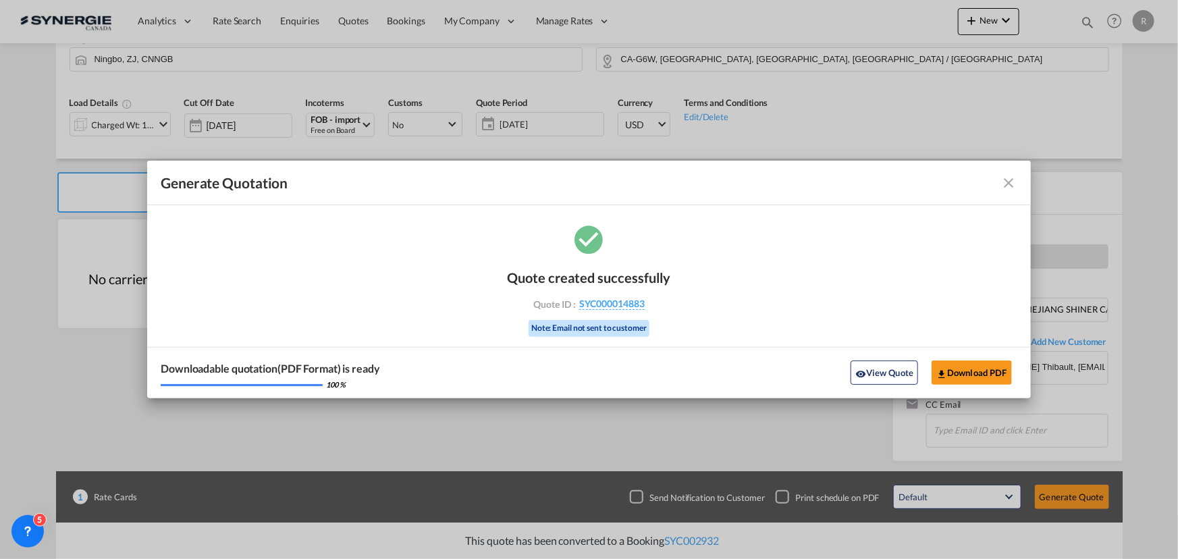
click at [1008, 182] on md-icon "icon-close fg-AAA8AD cursor m-0" at bounding box center [1009, 183] width 16 height 16
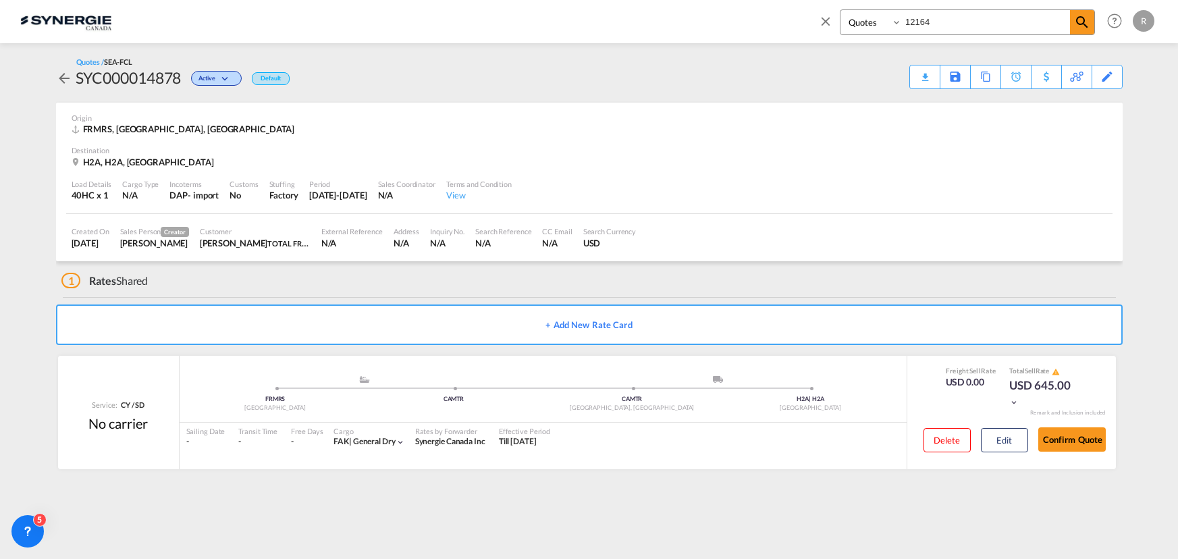
select select "Quotes"
click at [827, 22] on md-icon "icon-close" at bounding box center [825, 21] width 15 height 15
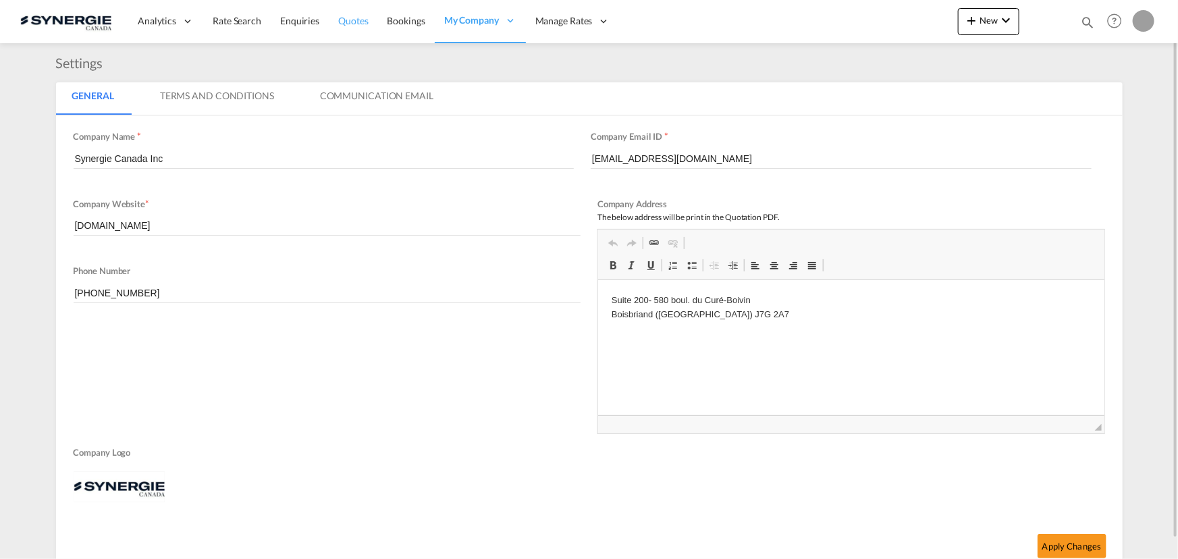
click at [361, 18] on span "Quotes" at bounding box center [353, 20] width 30 height 11
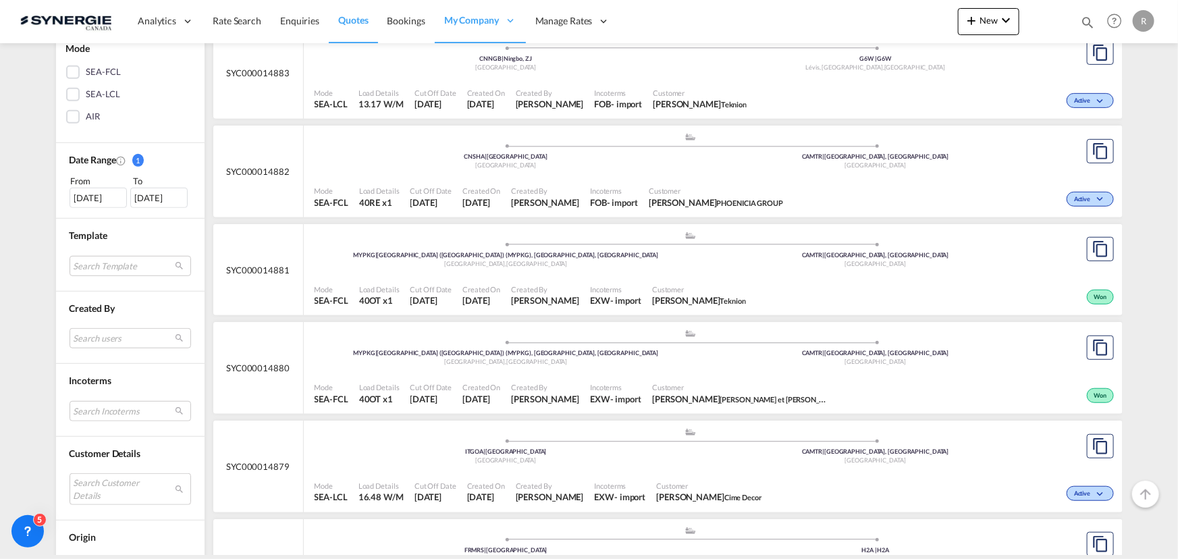
scroll to position [368, 0]
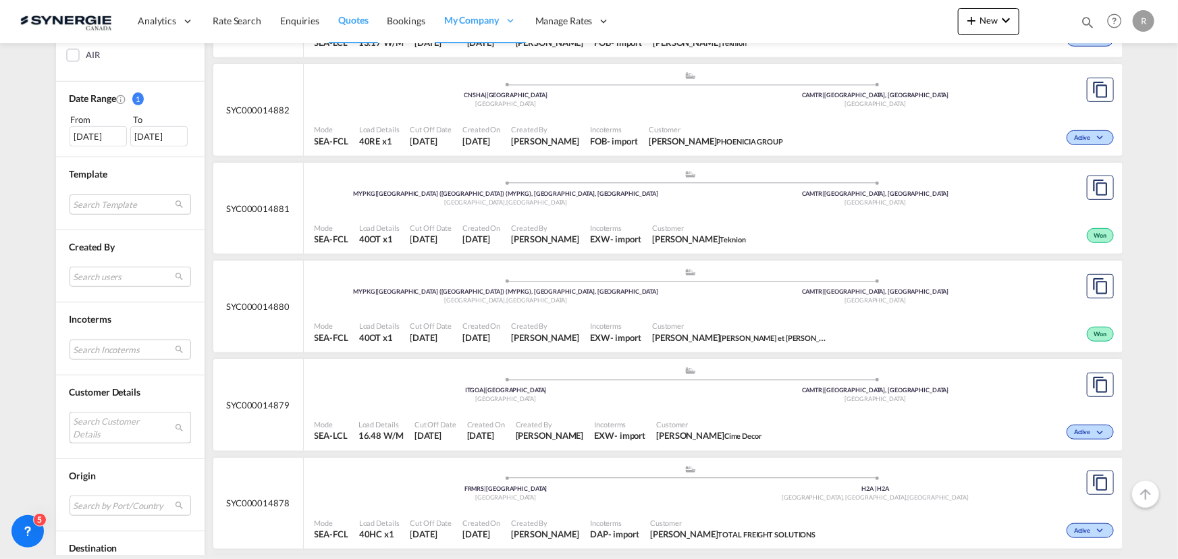
click at [101, 423] on md-select "Search Customer Details user name user yanick Desormeaux ydesormeaux@lhgfoods.c…" at bounding box center [131, 427] width 122 height 31
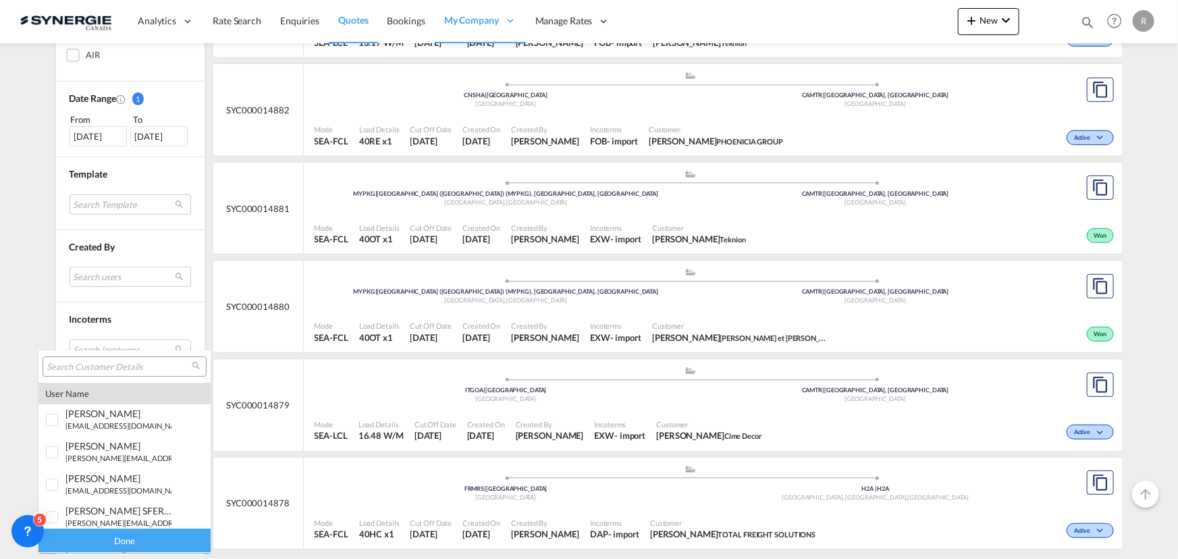
click at [135, 361] on input "search" at bounding box center [119, 367] width 145 height 12
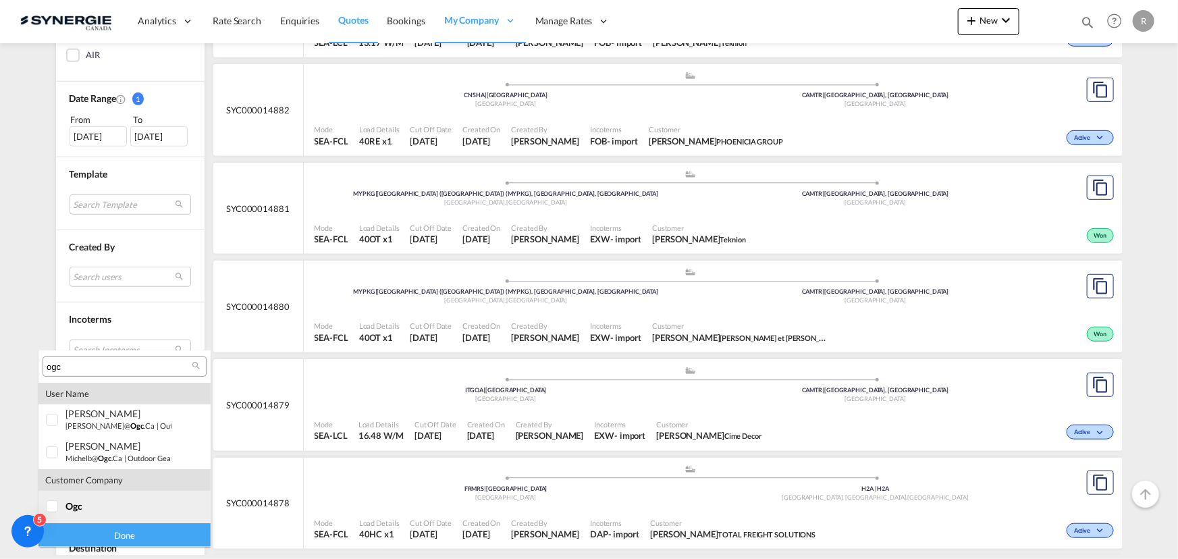
type input "ogc"
click at [53, 511] on div at bounding box center [53, 507] width 14 height 14
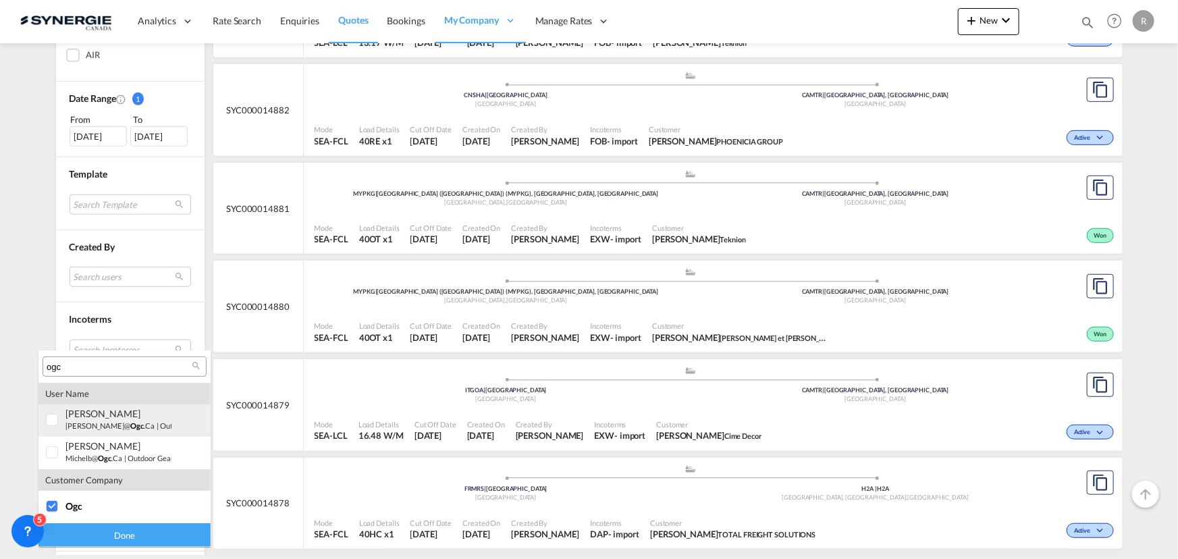
click at [52, 421] on div at bounding box center [53, 421] width 14 height 14
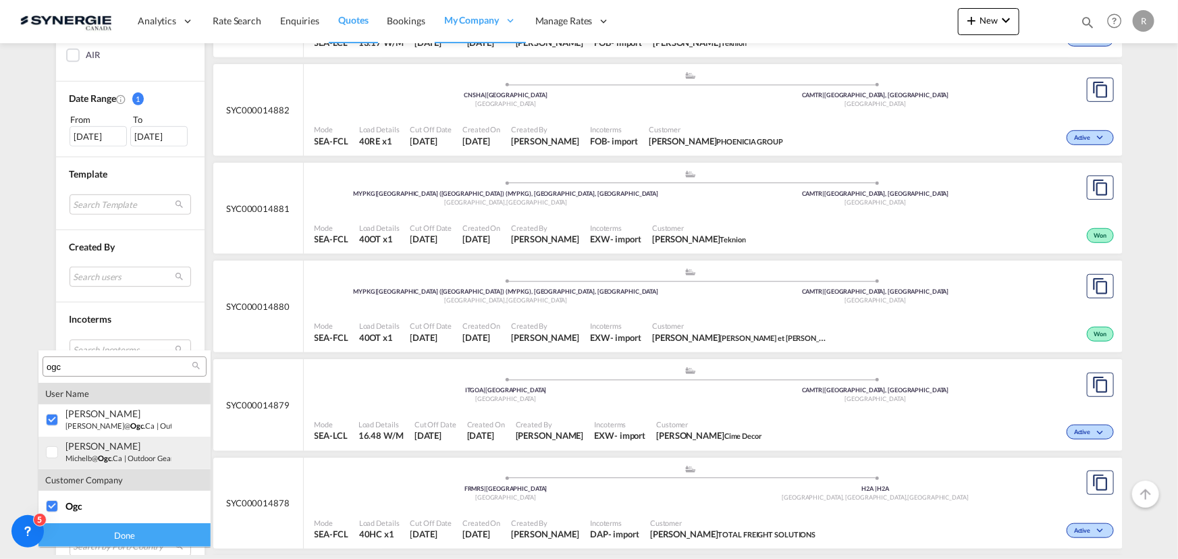
click at [47, 452] on div at bounding box center [53, 453] width 14 height 14
click at [117, 535] on div "Done" at bounding box center [124, 535] width 172 height 24
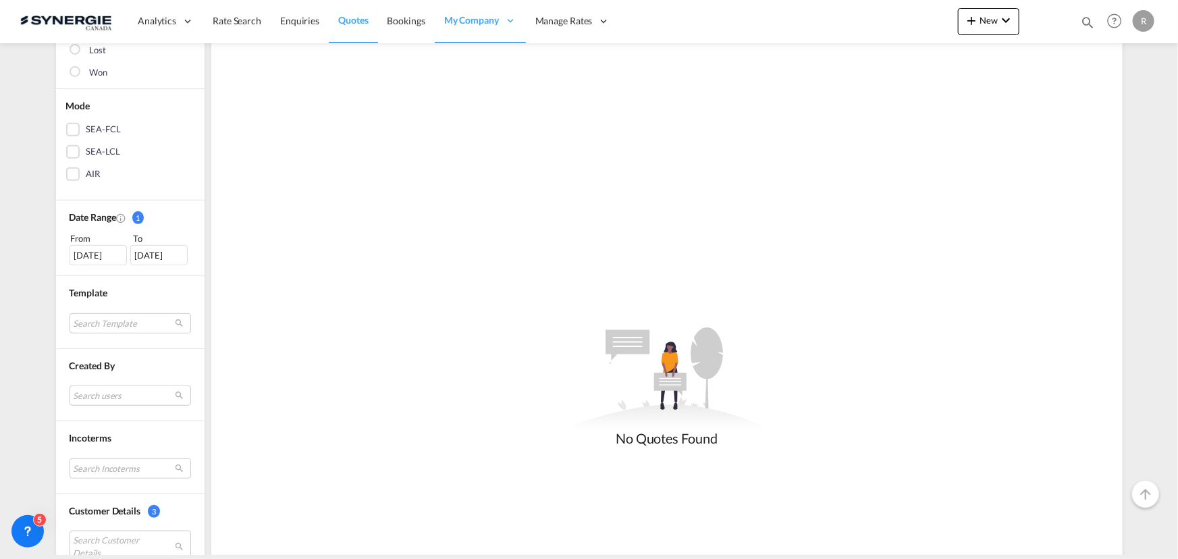
scroll to position [429, 0]
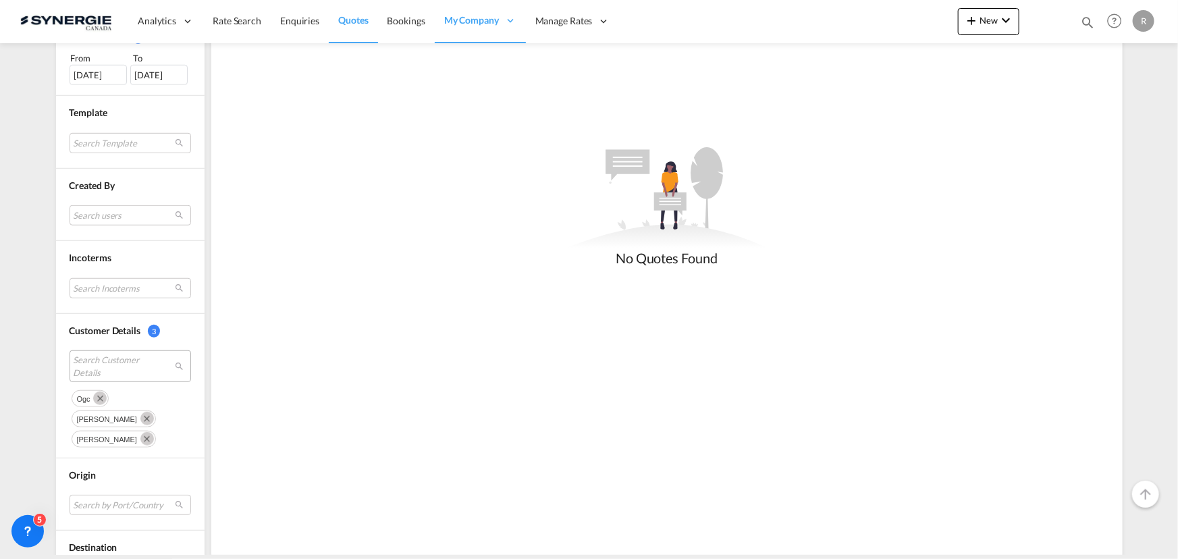
click at [93, 395] on md-icon "Remove" at bounding box center [100, 399] width 14 height 14
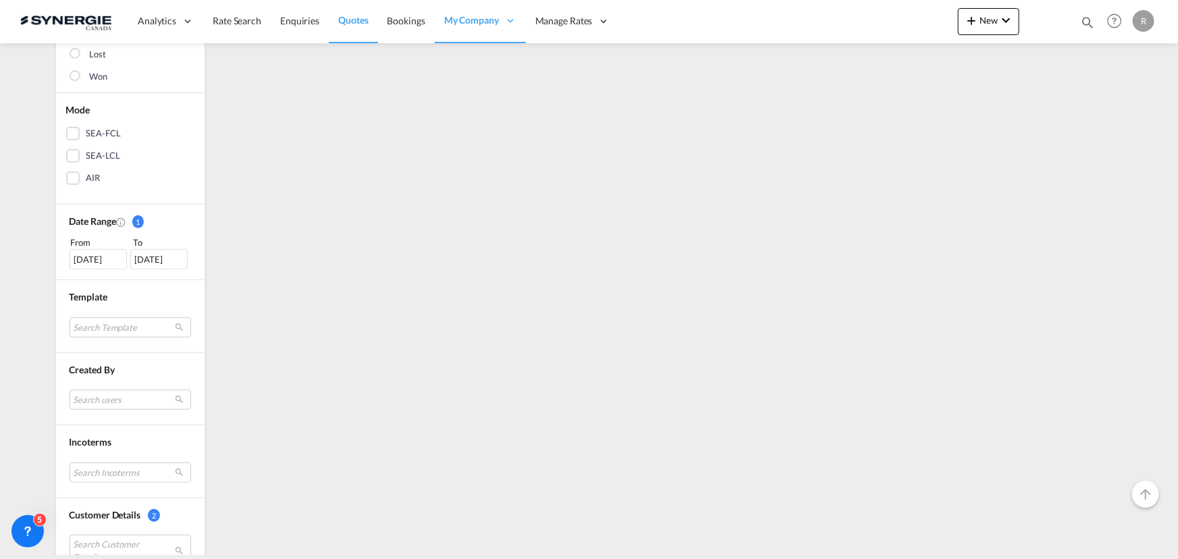
scroll to position [491, 0]
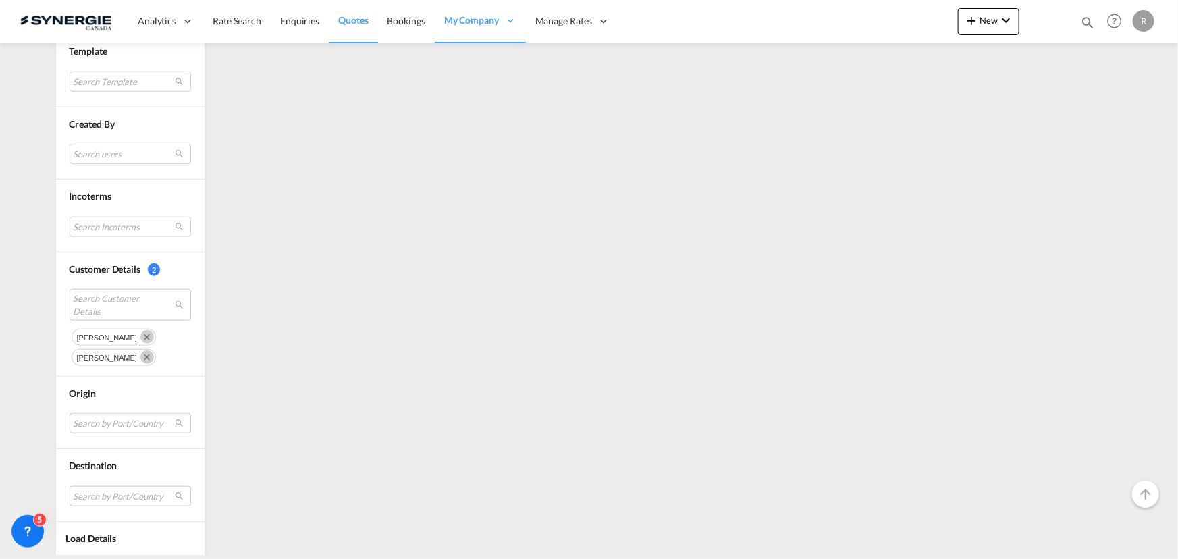
click at [142, 337] on md-icon "Remove" at bounding box center [147, 337] width 14 height 14
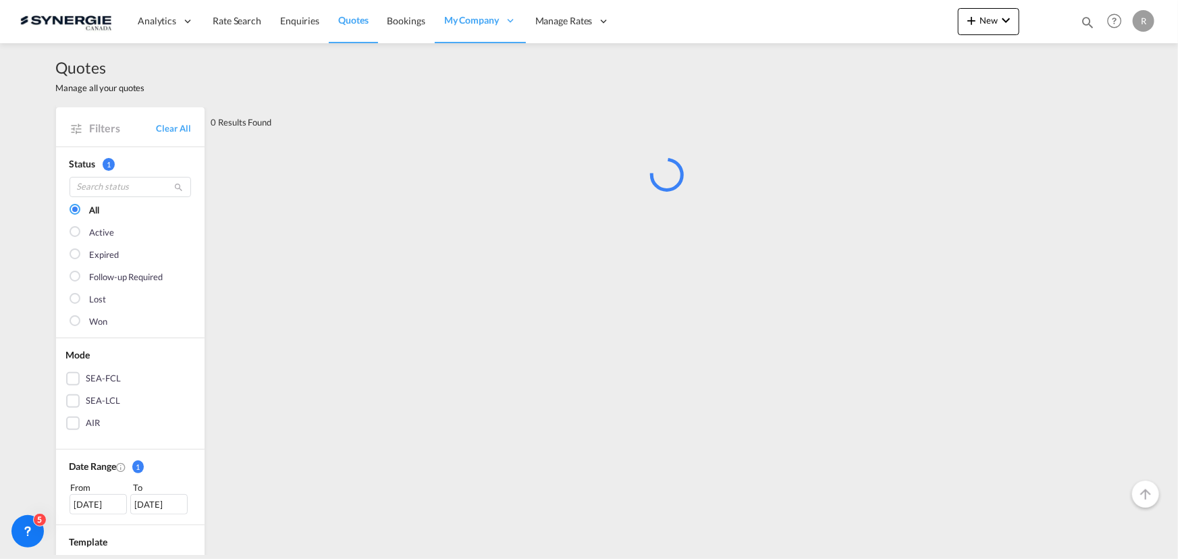
scroll to position [184, 0]
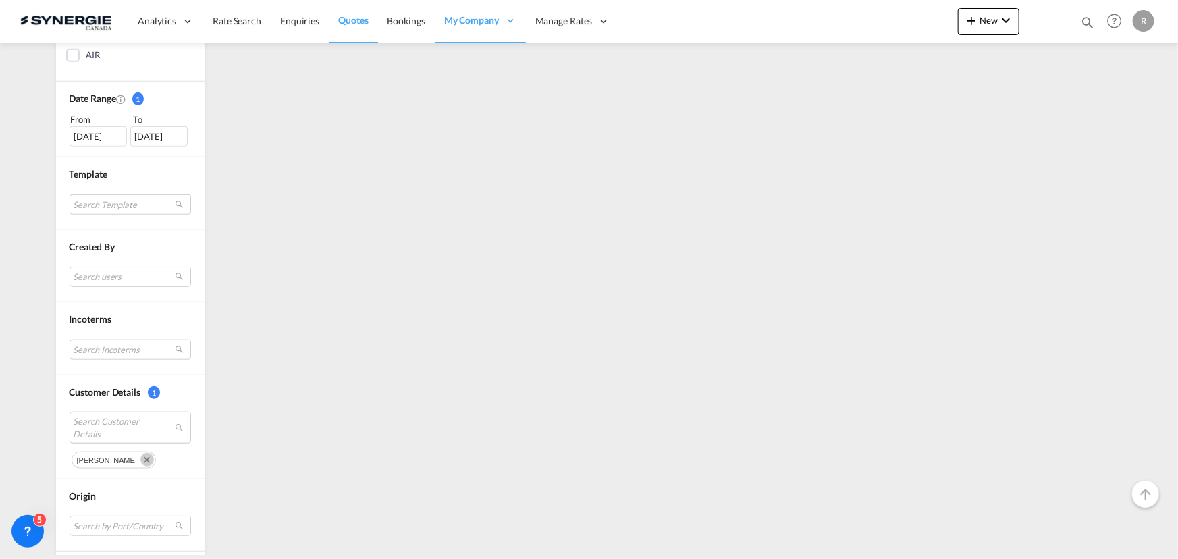
click at [140, 454] on md-icon "Remove" at bounding box center [147, 460] width 14 height 14
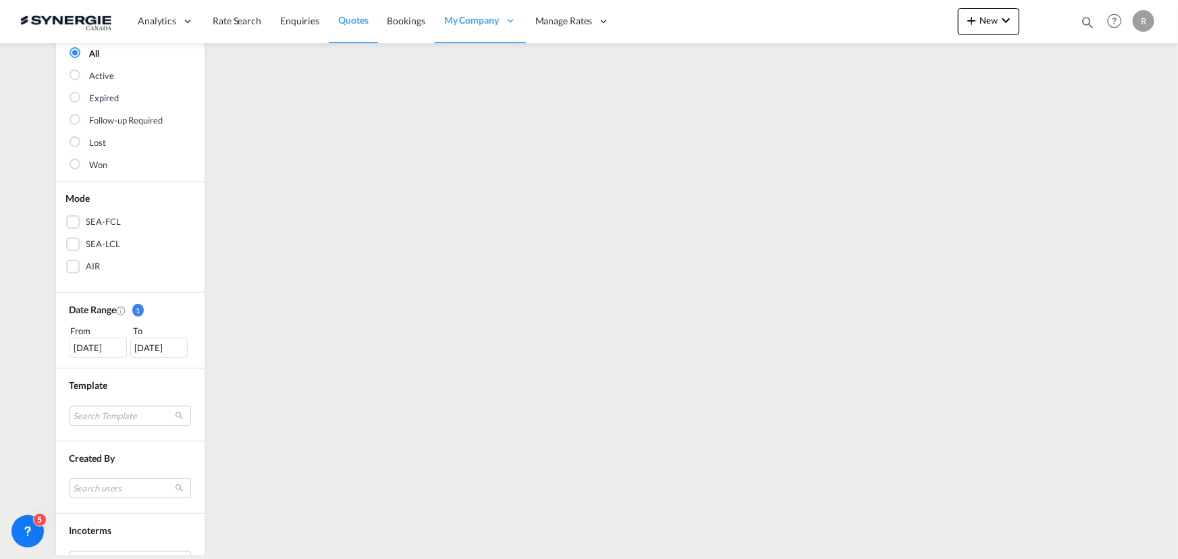
scroll to position [245, 0]
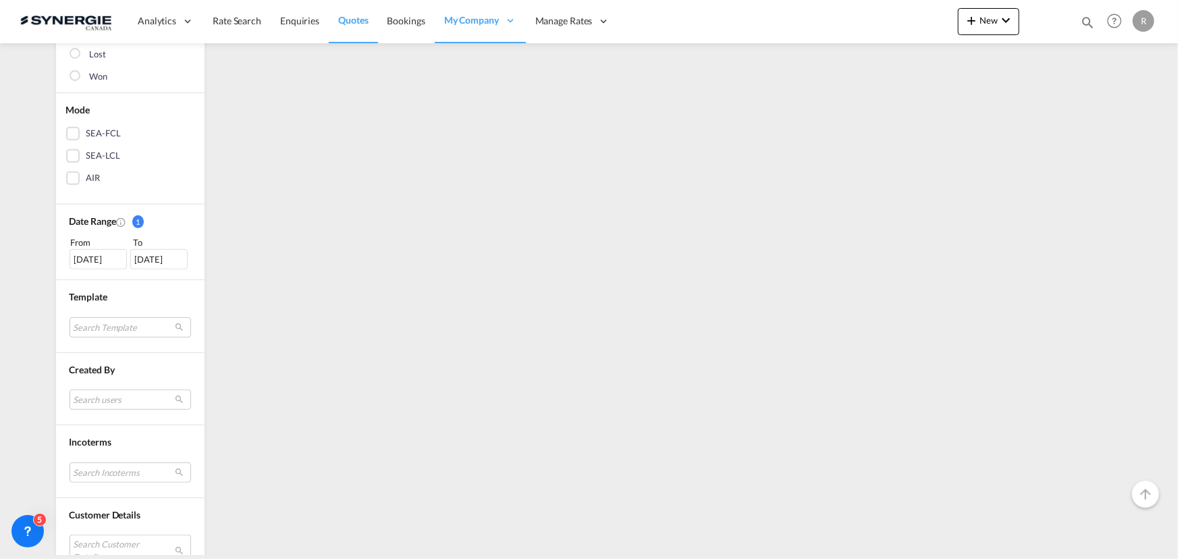
click at [93, 252] on div "19 Aug 2025" at bounding box center [98, 259] width 57 height 20
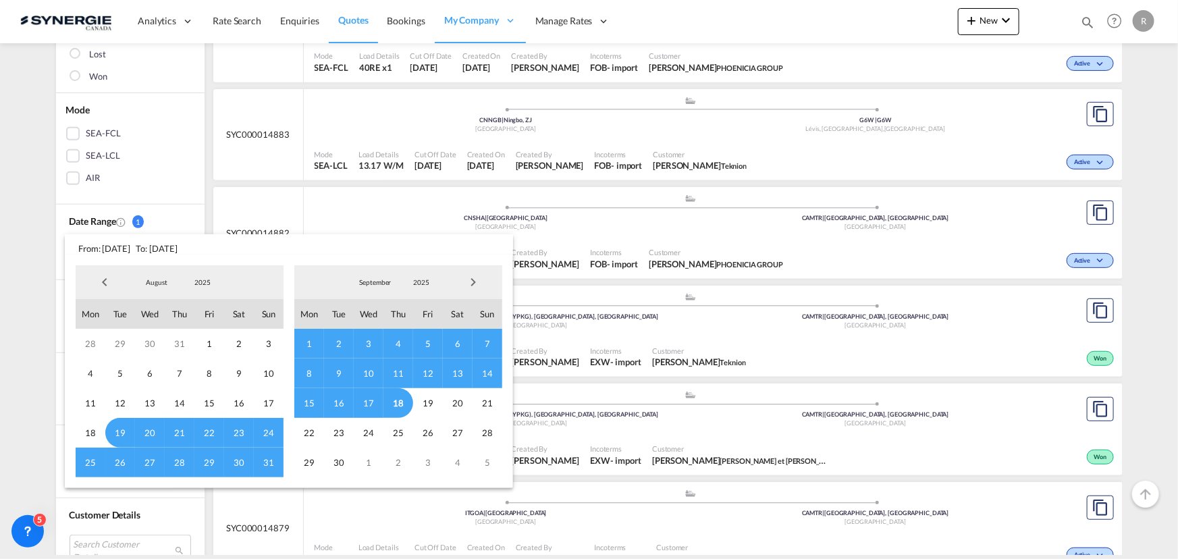
click at [100, 277] on span "Previous Month" at bounding box center [104, 282] width 27 height 27
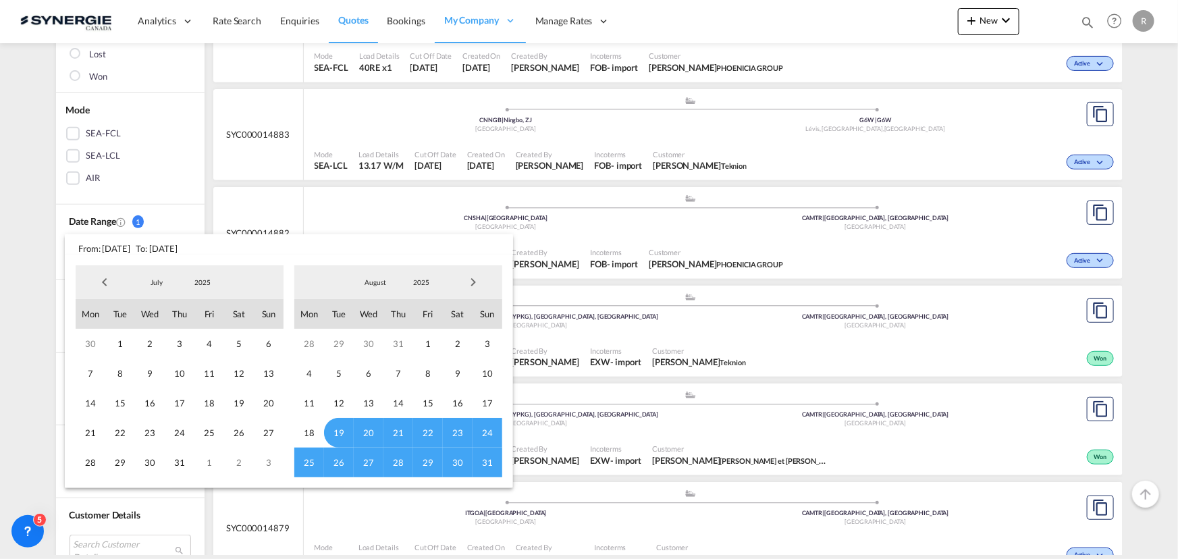
click at [100, 277] on span "Previous Month" at bounding box center [104, 282] width 27 height 27
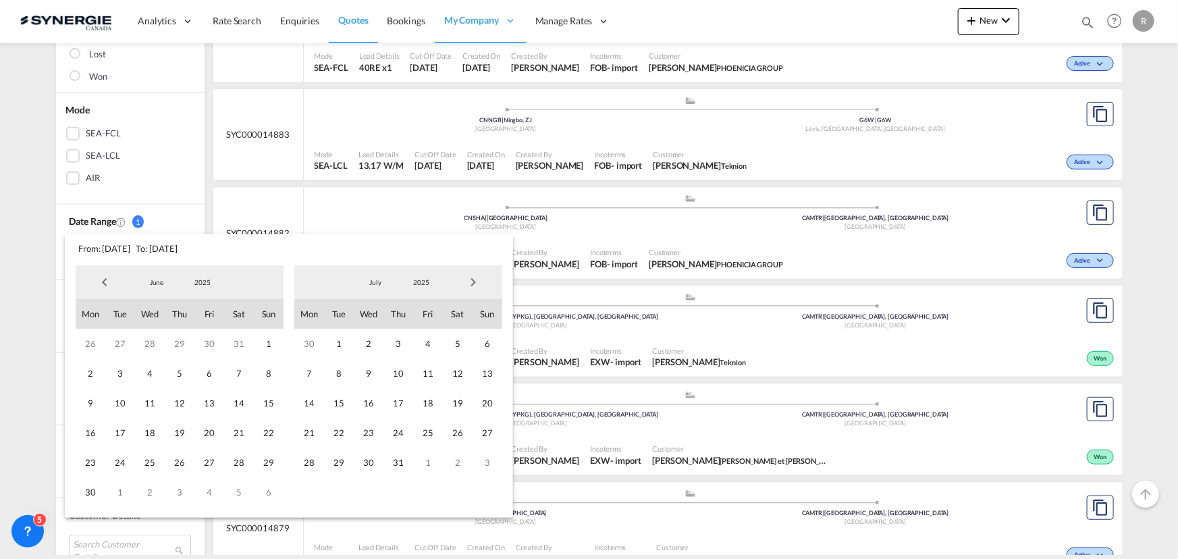
click at [100, 277] on span "Previous Month" at bounding box center [104, 282] width 27 height 27
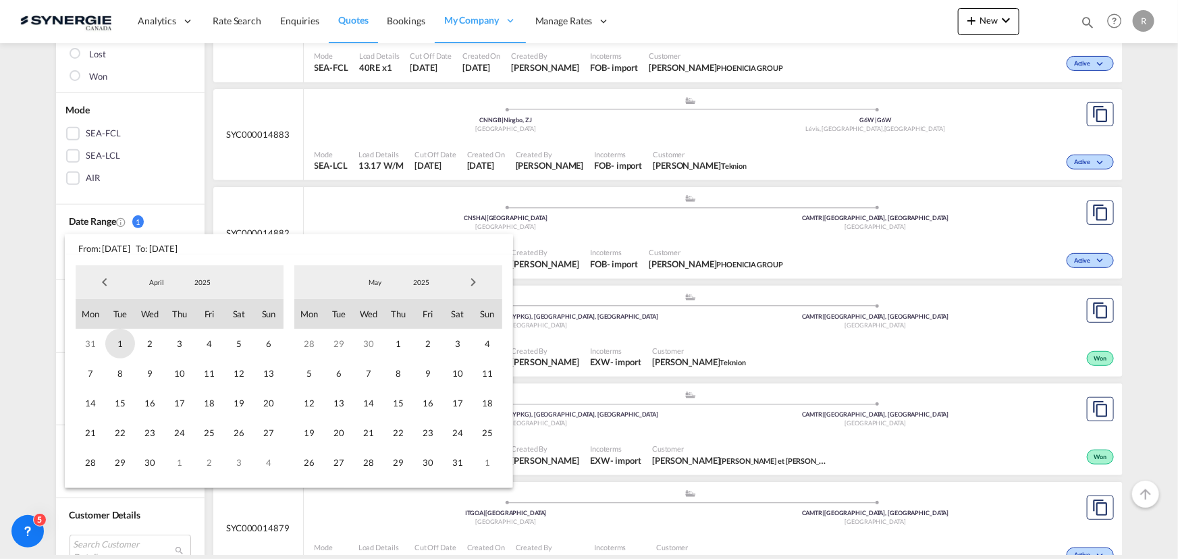
click at [122, 340] on span "1" at bounding box center [120, 344] width 30 height 30
click at [479, 288] on span "Next Month" at bounding box center [473, 282] width 27 height 27
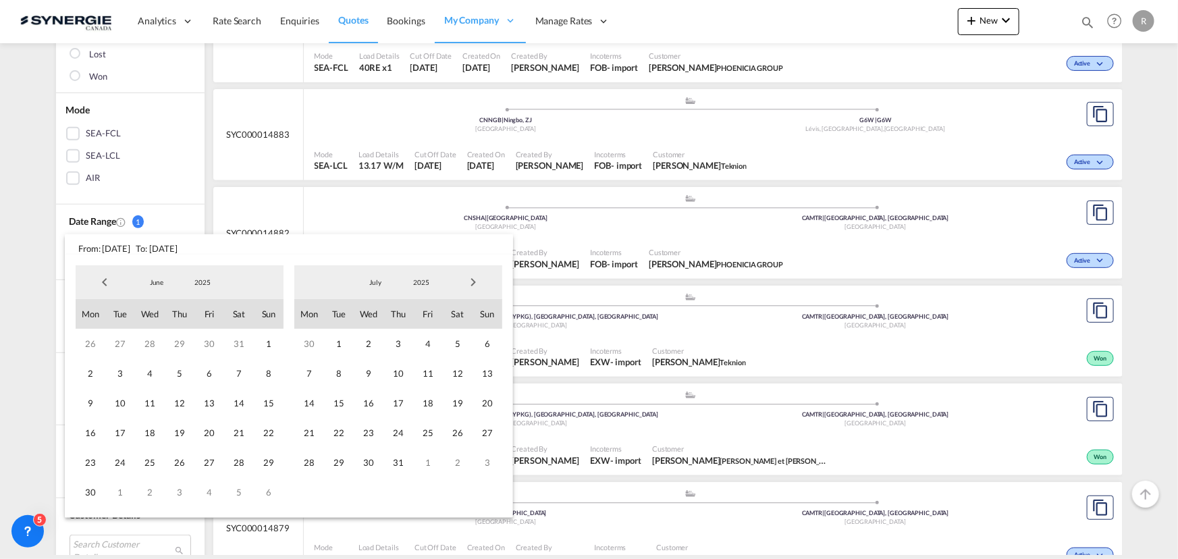
click at [479, 288] on span "Next Month" at bounding box center [473, 282] width 27 height 27
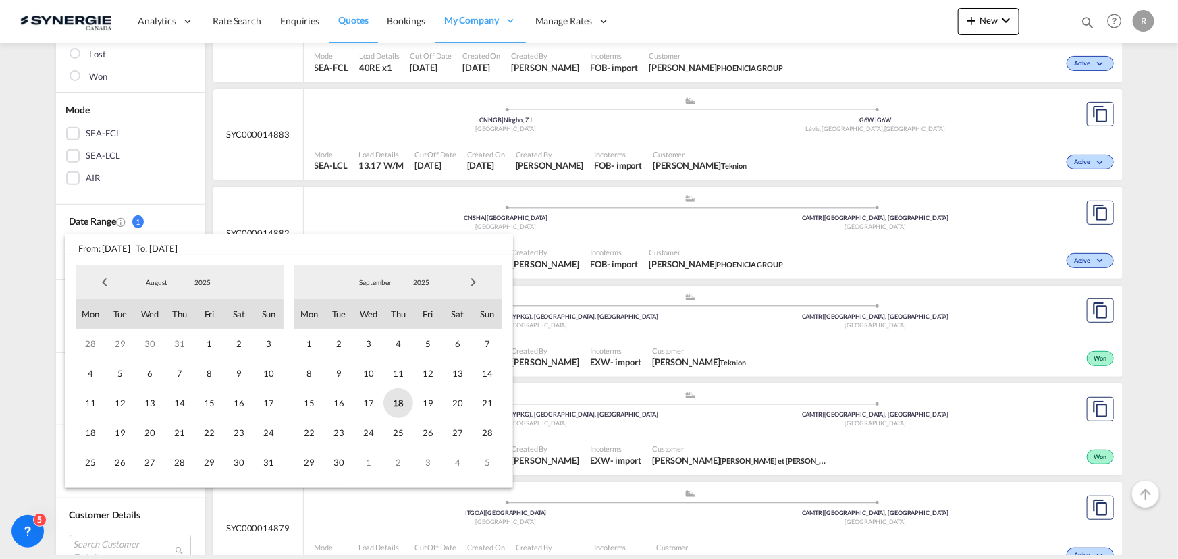
click at [394, 402] on span "18" at bounding box center [399, 403] width 30 height 30
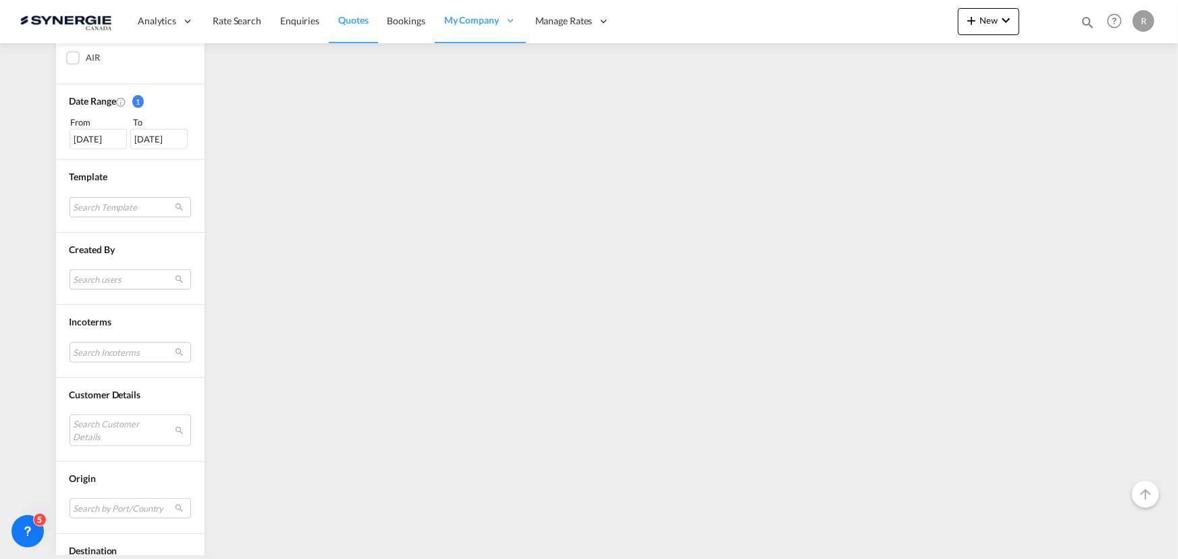
scroll to position [368, 0]
click at [99, 419] on md-select "Search Customer Details" at bounding box center [131, 427] width 122 height 31
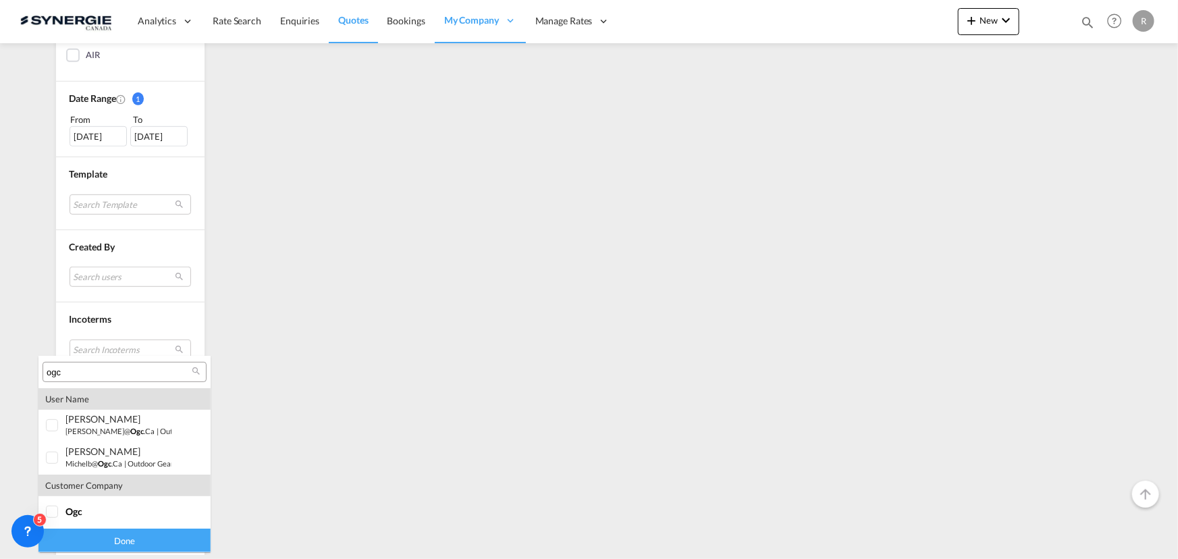
click at [137, 375] on input "ogc" at bounding box center [119, 373] width 145 height 12
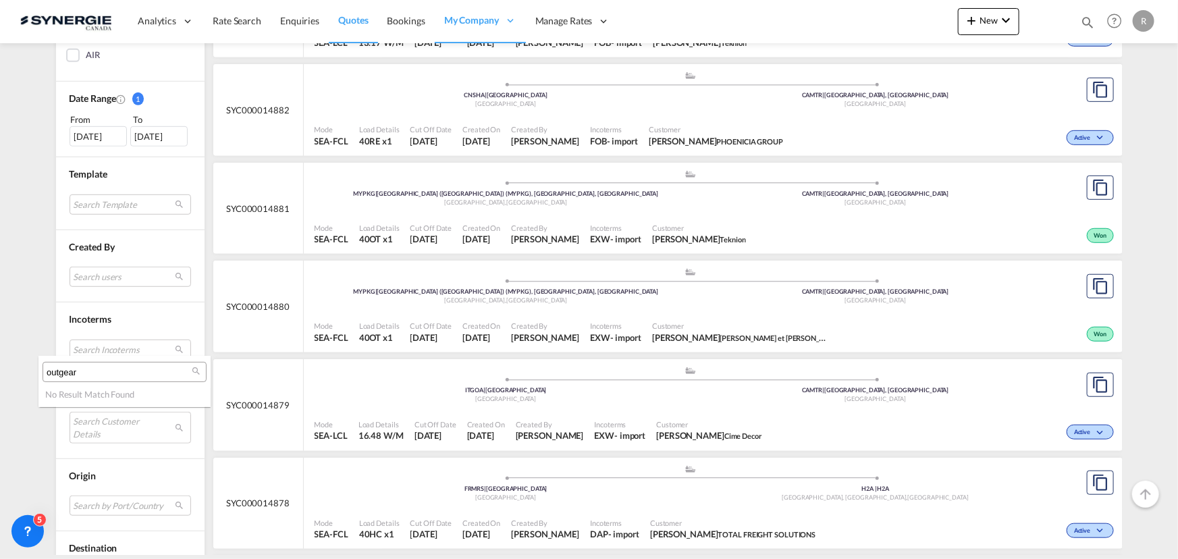
click at [154, 371] on input "outgear" at bounding box center [119, 373] width 145 height 12
paste input "OUTDOOR GEAR CANADA"
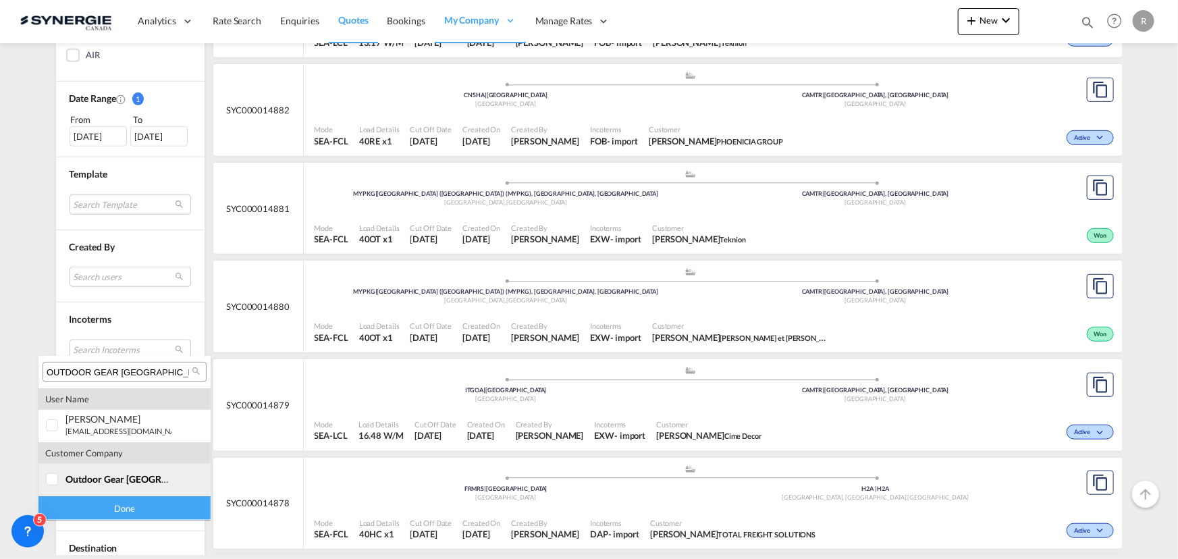
type input "OUTDOOR GEAR CANADA"
click at [49, 485] on div at bounding box center [53, 480] width 14 height 14
click at [118, 509] on div "Done" at bounding box center [124, 508] width 172 height 24
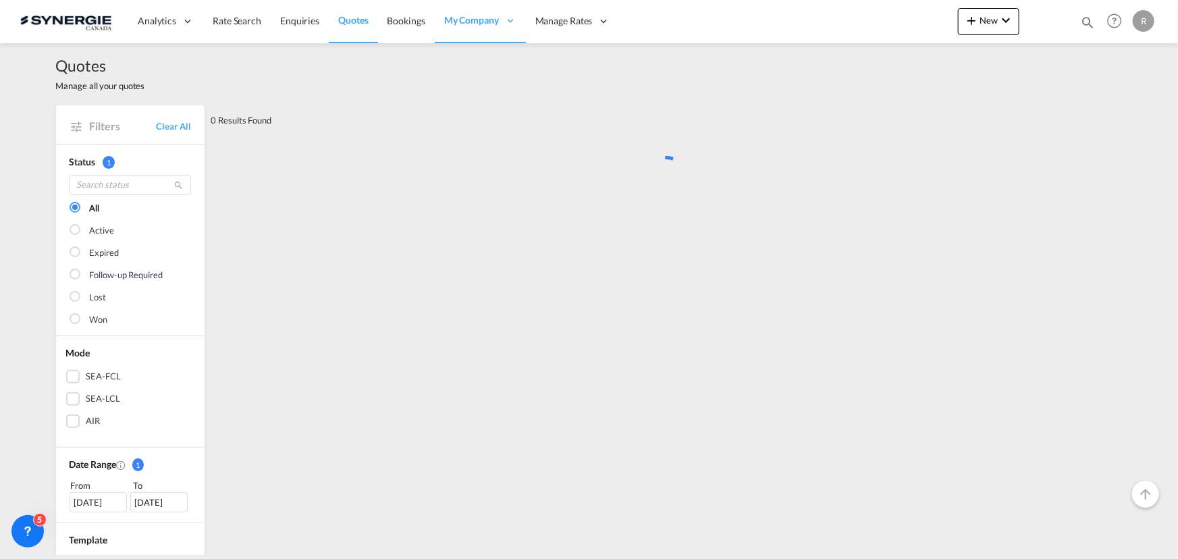
scroll to position [0, 0]
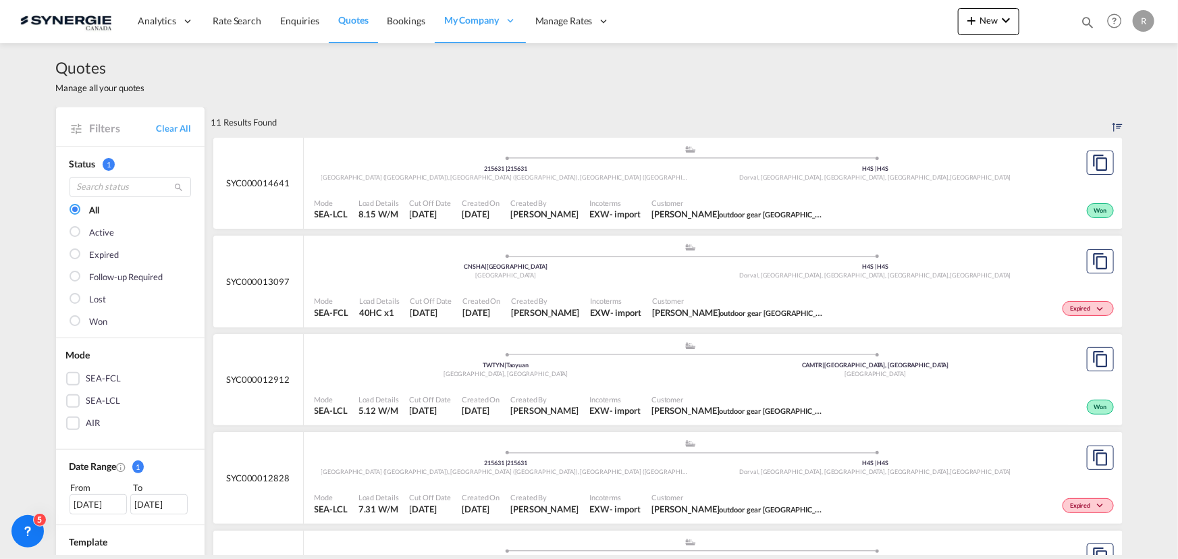
click at [833, 209] on div "Won" at bounding box center [975, 209] width 284 height 34
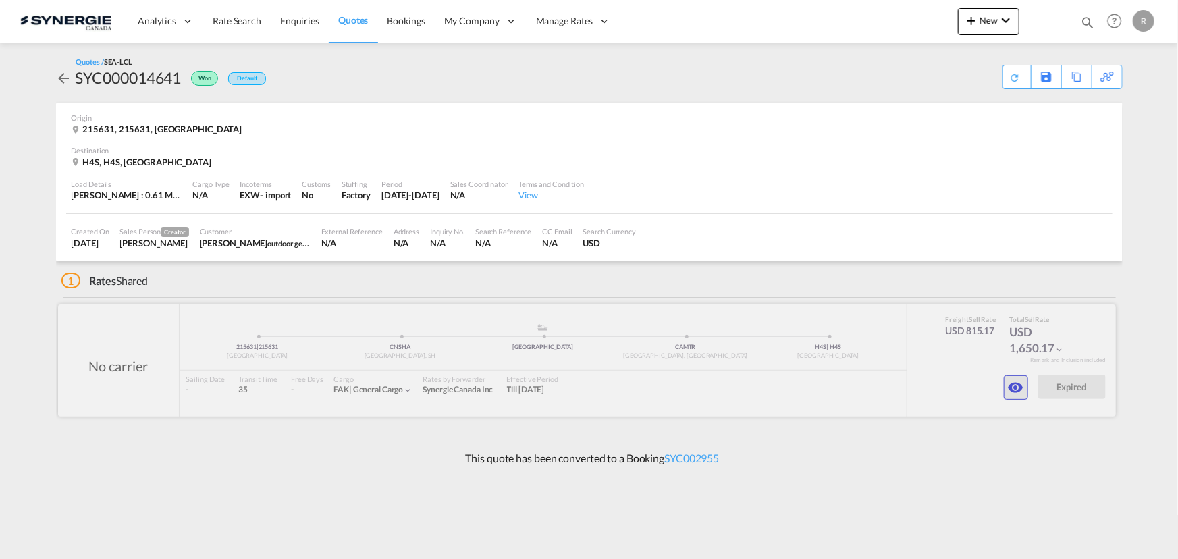
click at [1017, 384] on md-icon "icon-eye" at bounding box center [1016, 387] width 16 height 16
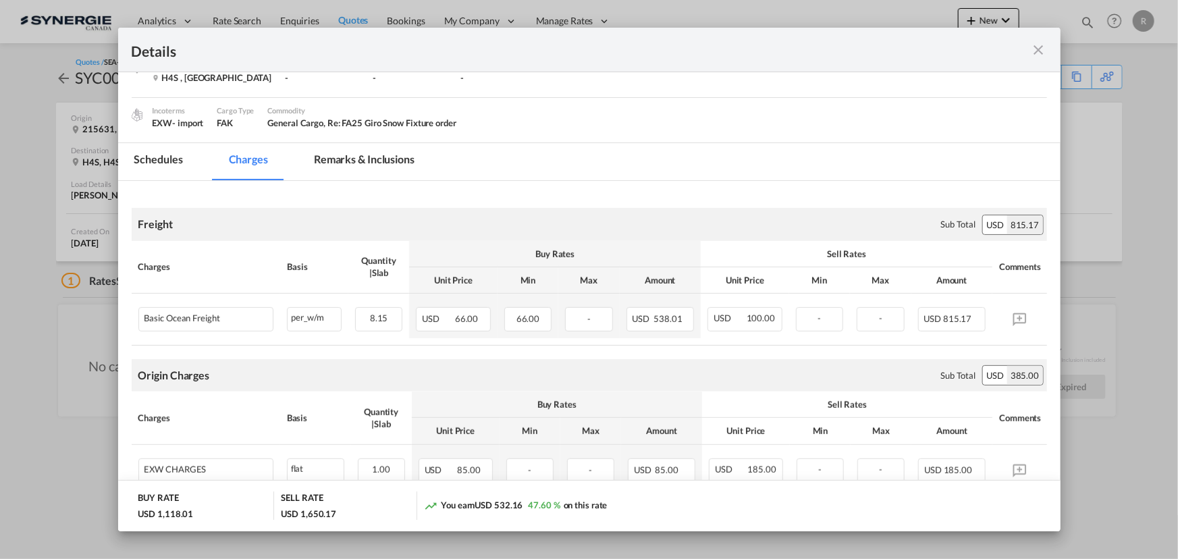
scroll to position [61, 0]
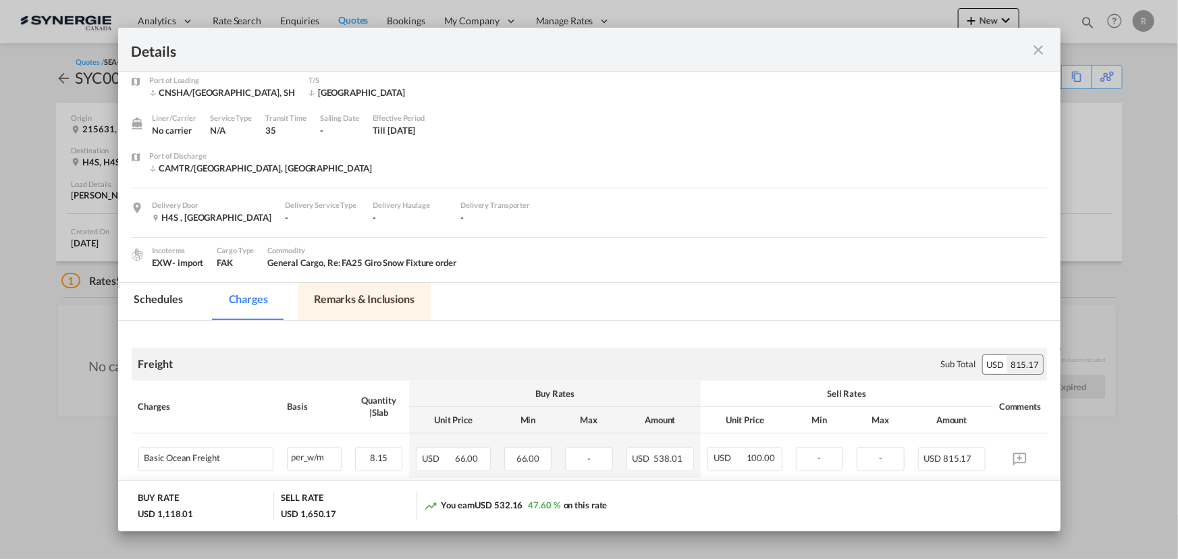
click at [390, 295] on md-tab-item "Remarks & Inclusions" at bounding box center [364, 301] width 133 height 37
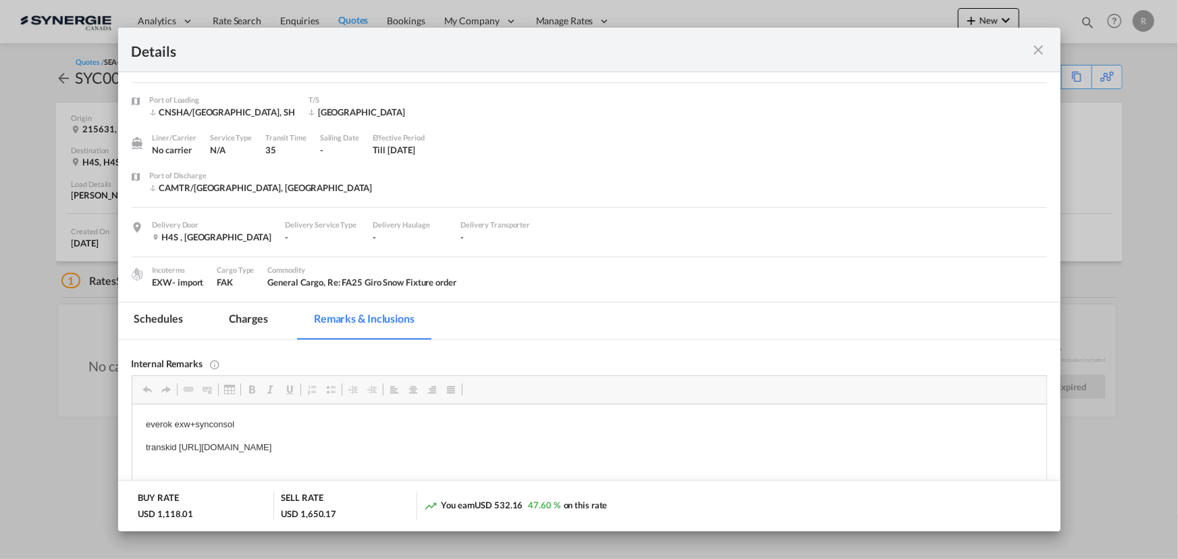
scroll to position [0, 0]
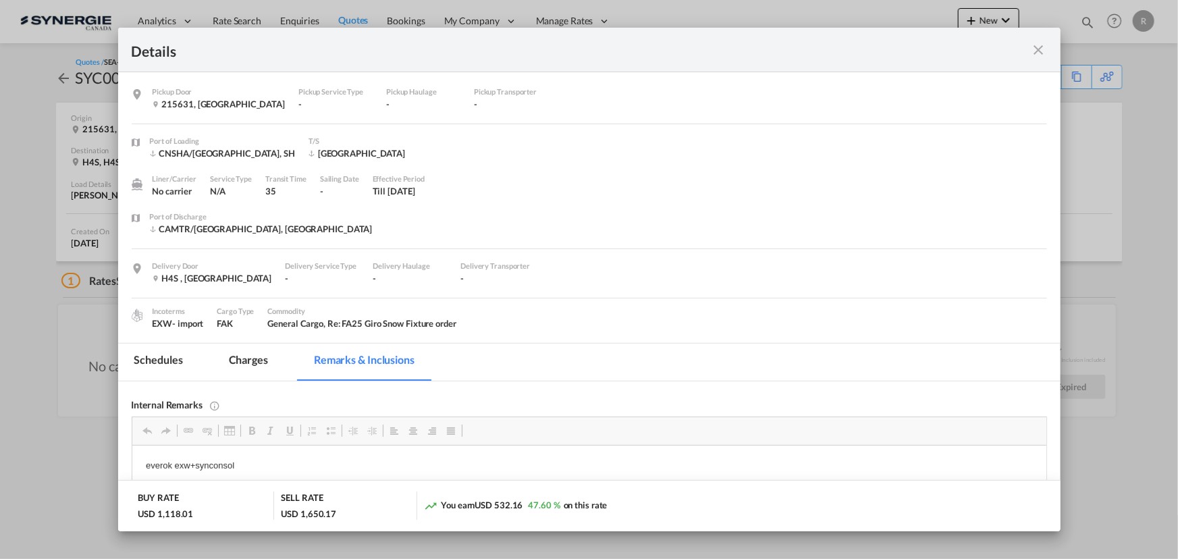
drag, startPoint x: 1033, startPoint y: 49, endPoint x: 1026, endPoint y: 53, distance: 7.9
click at [1033, 49] on md-icon "icon-close fg-AAA8AD m-0 cursor" at bounding box center [1039, 50] width 16 height 16
